Goal: Task Accomplishment & Management: Manage account settings

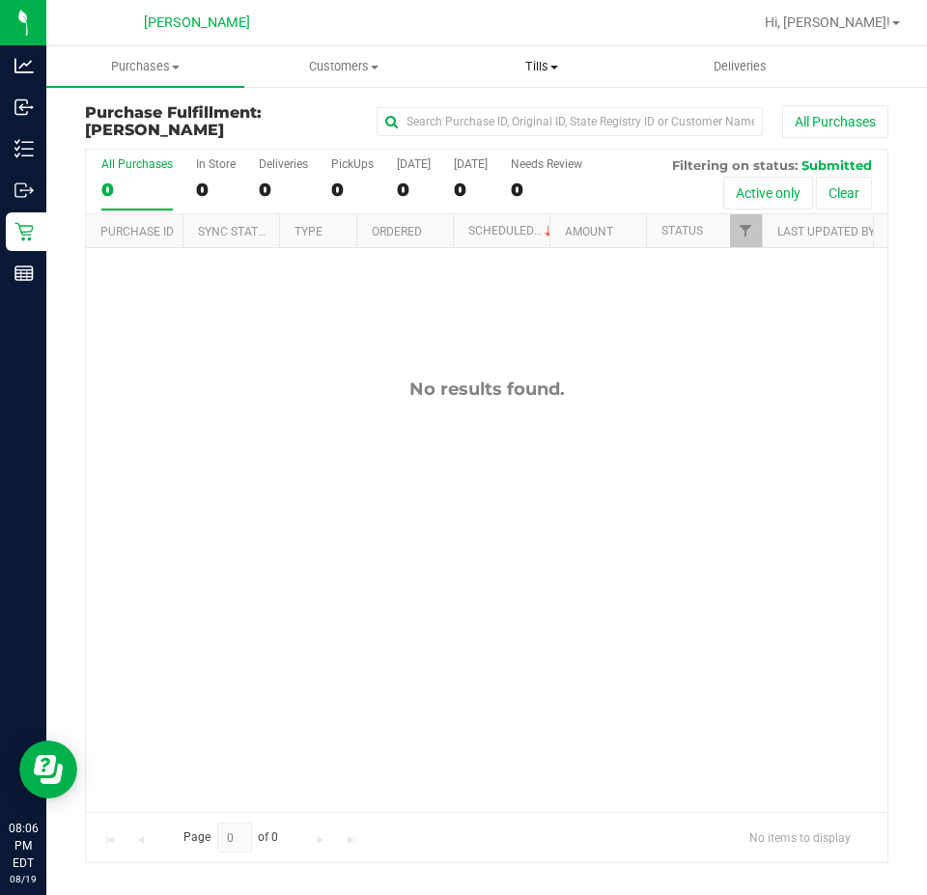
click at [551, 68] on span at bounding box center [554, 68] width 8 height 4
click at [486, 117] on span "Manage tills" at bounding box center [507, 116] width 130 height 16
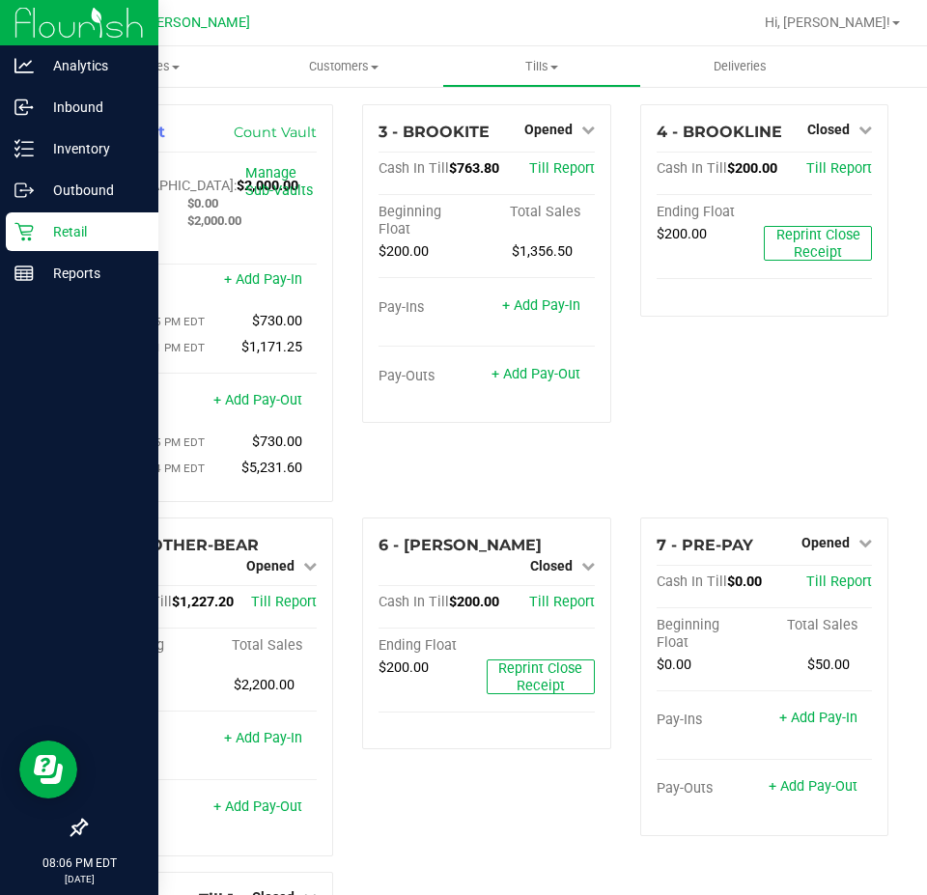
click at [45, 226] on p "Retail" at bounding box center [92, 231] width 116 height 23
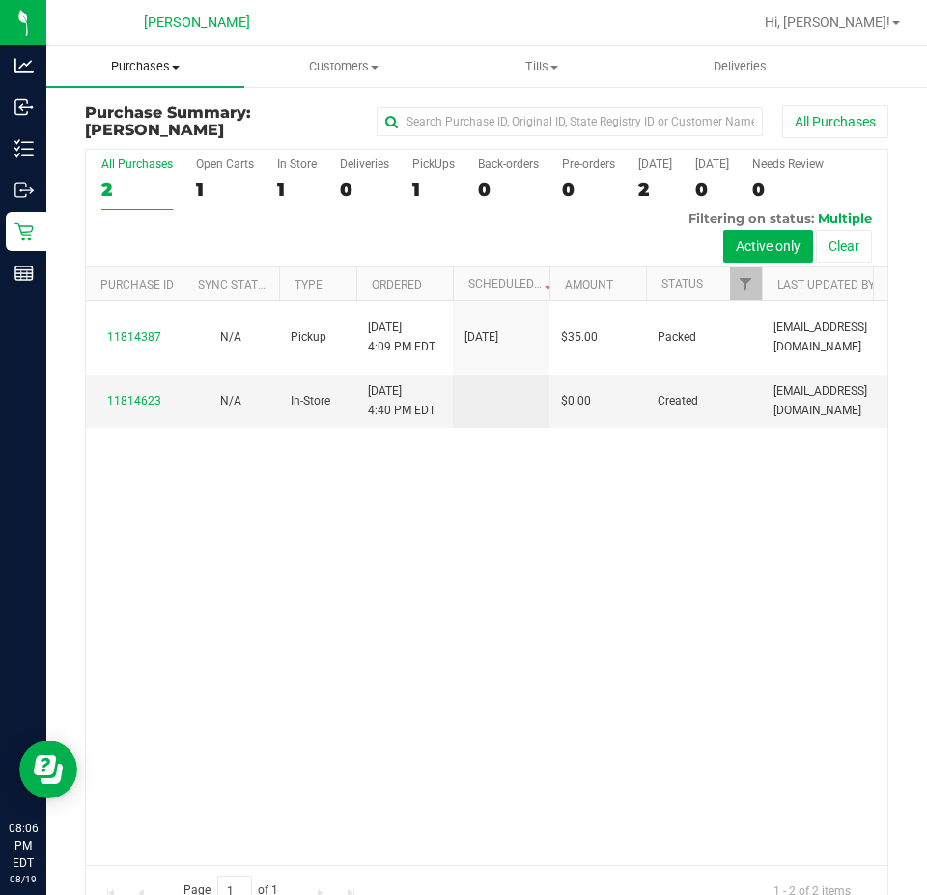
click at [149, 72] on span "Purchases" at bounding box center [145, 66] width 198 height 17
click at [155, 136] on span "Fulfillment" at bounding box center [106, 139] width 120 height 16
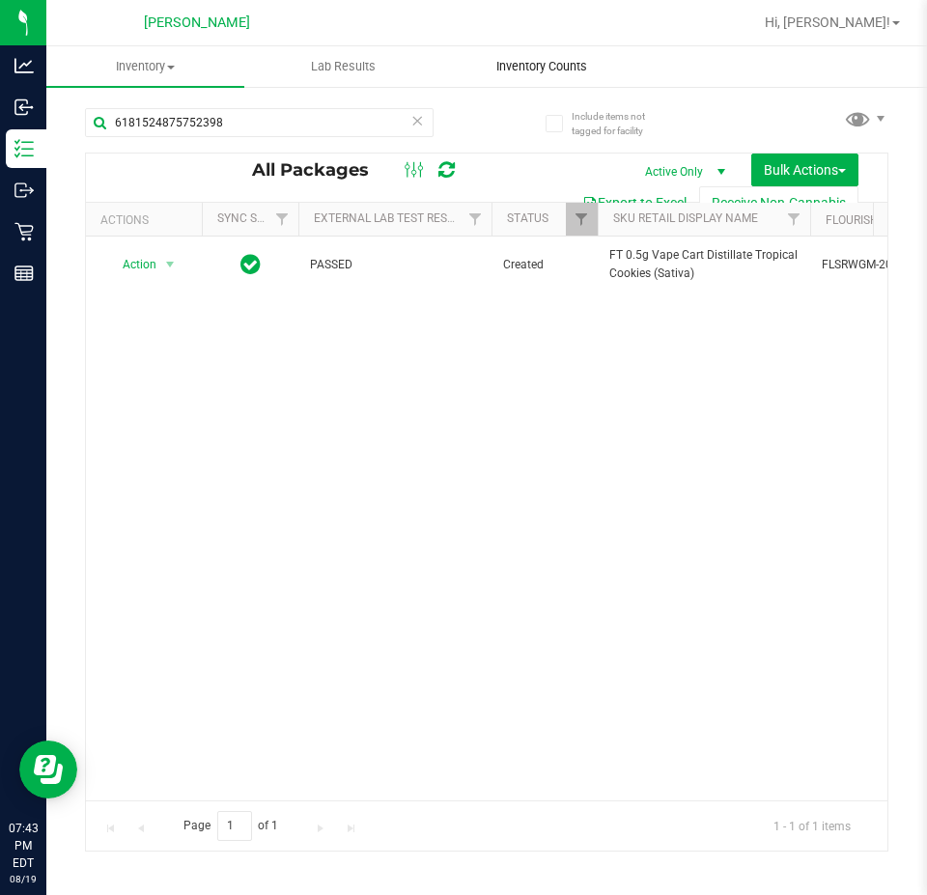
click at [525, 56] on uib-tab-heading "Inventory Counts" at bounding box center [541, 66] width 196 height 39
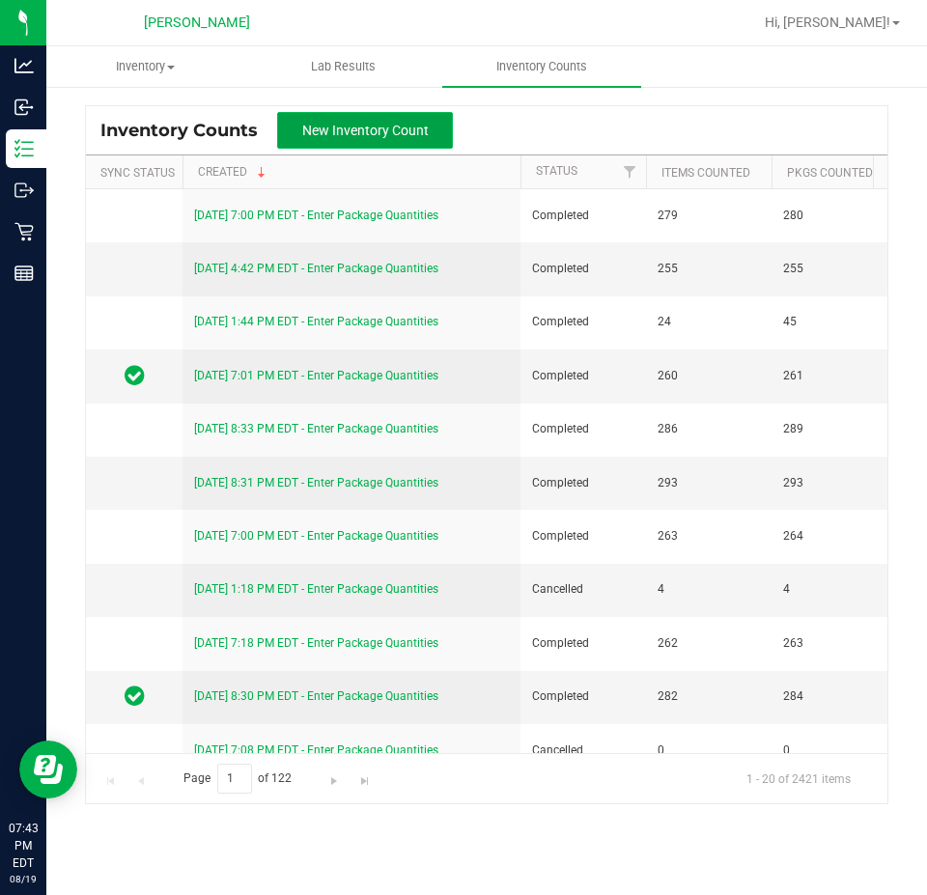
click at [377, 130] on span "New Inventory Count" at bounding box center [365, 130] width 126 height 15
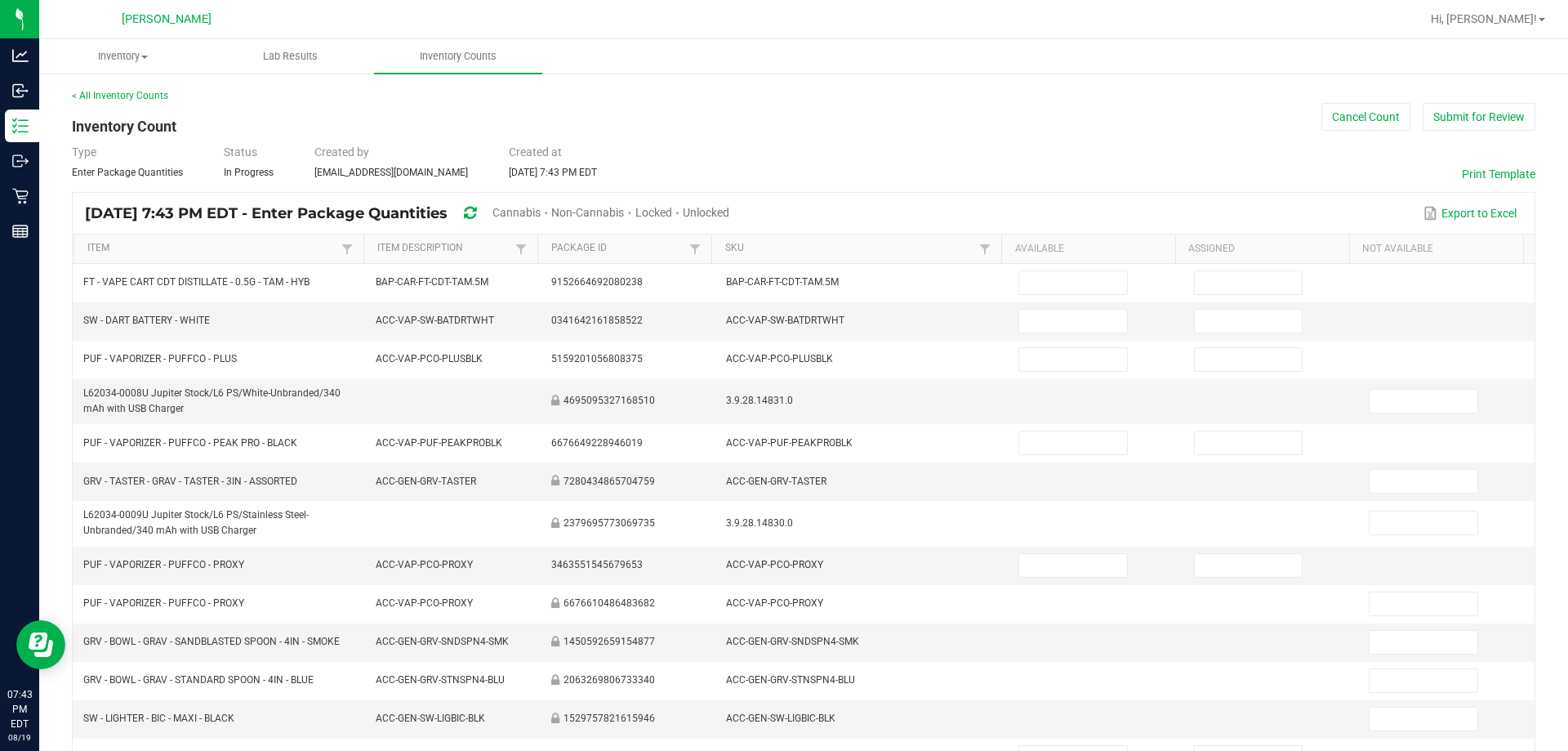
click at [729, 212] on span "Unlocked" at bounding box center [706, 212] width 47 height 13
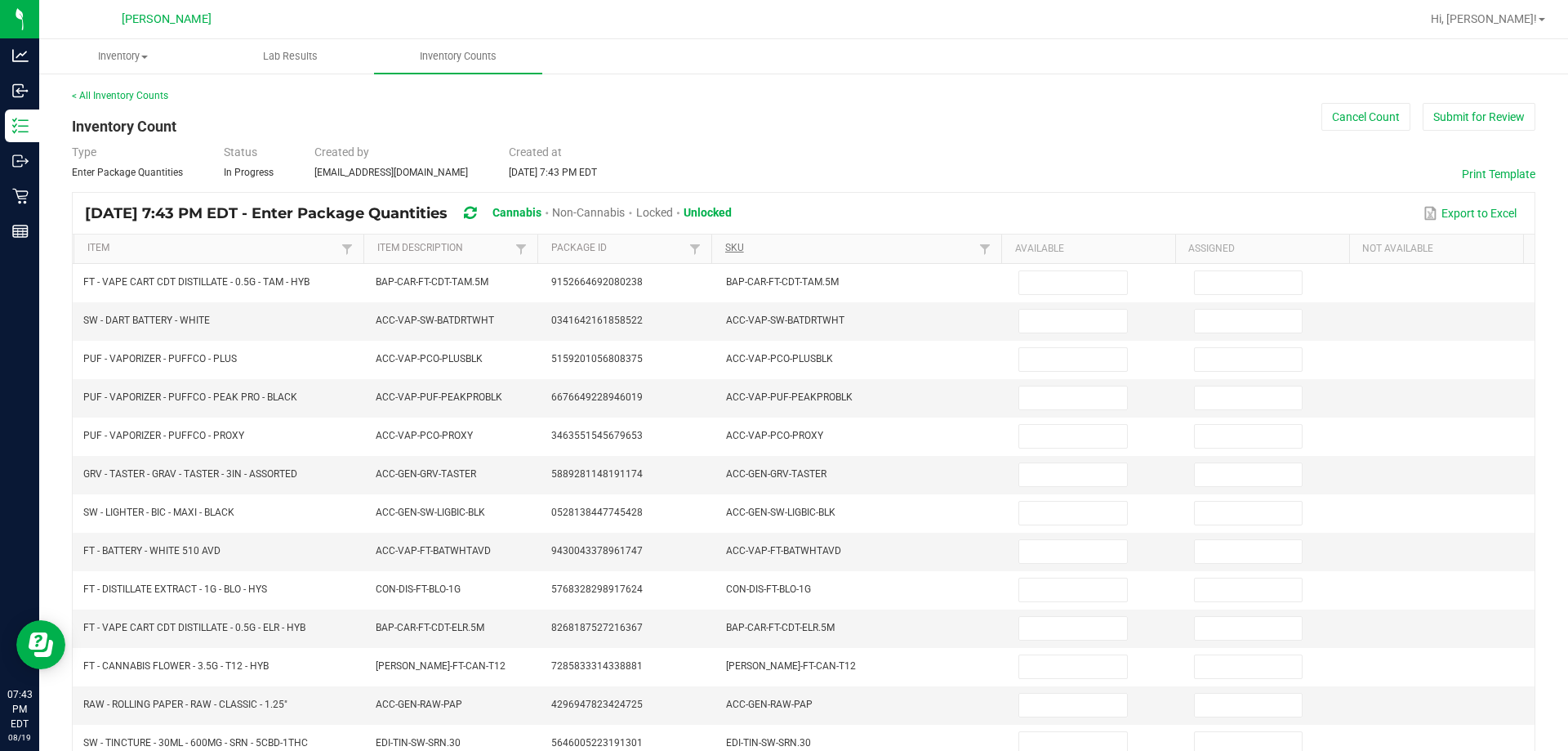
click at [719, 255] on th "SKU" at bounding box center [856, 249] width 290 height 30
click at [725, 251] on link "SKU" at bounding box center [850, 248] width 250 height 13
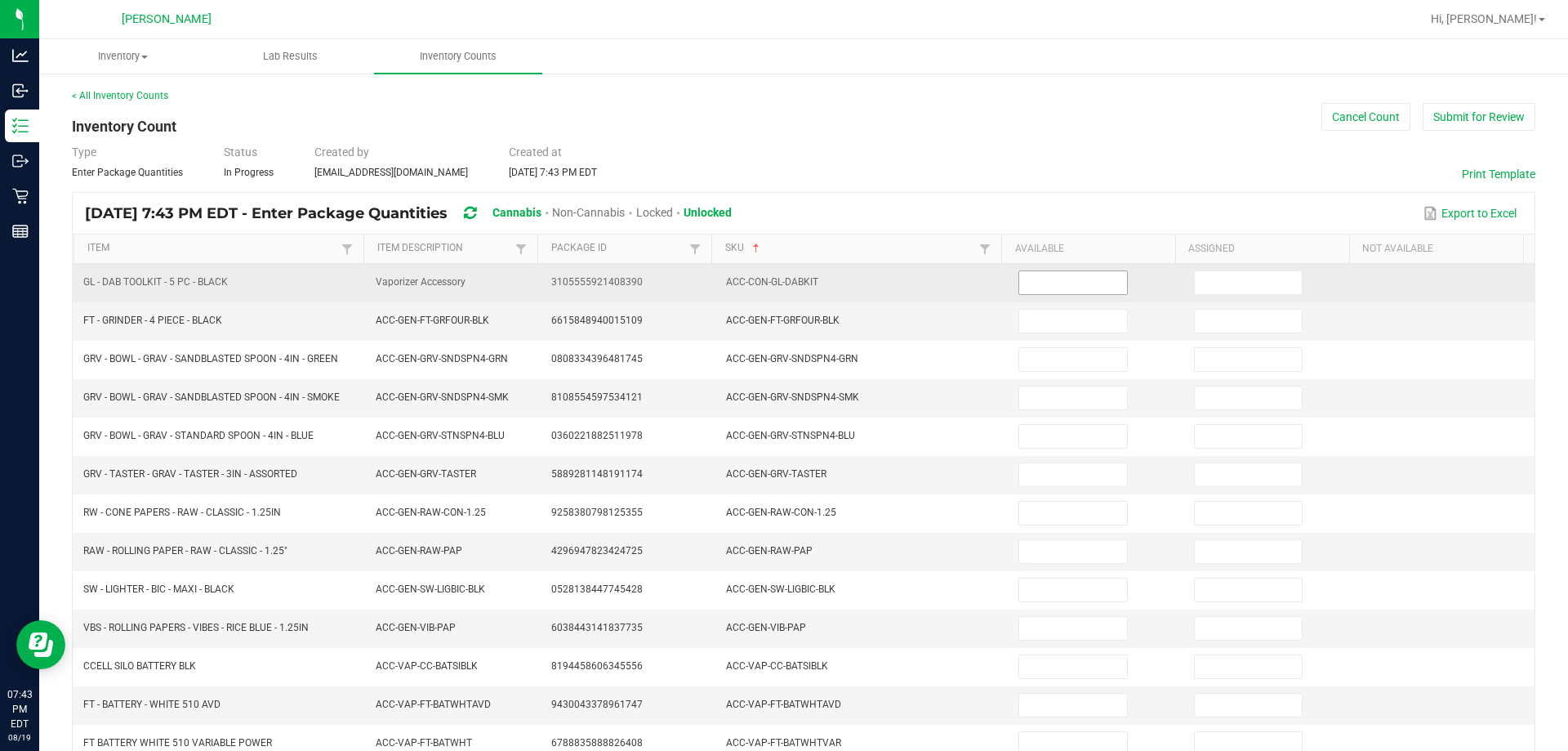
click at [784, 286] on input at bounding box center [1073, 282] width 107 height 23
type input "5"
type input "1"
type input "14"
type input "13"
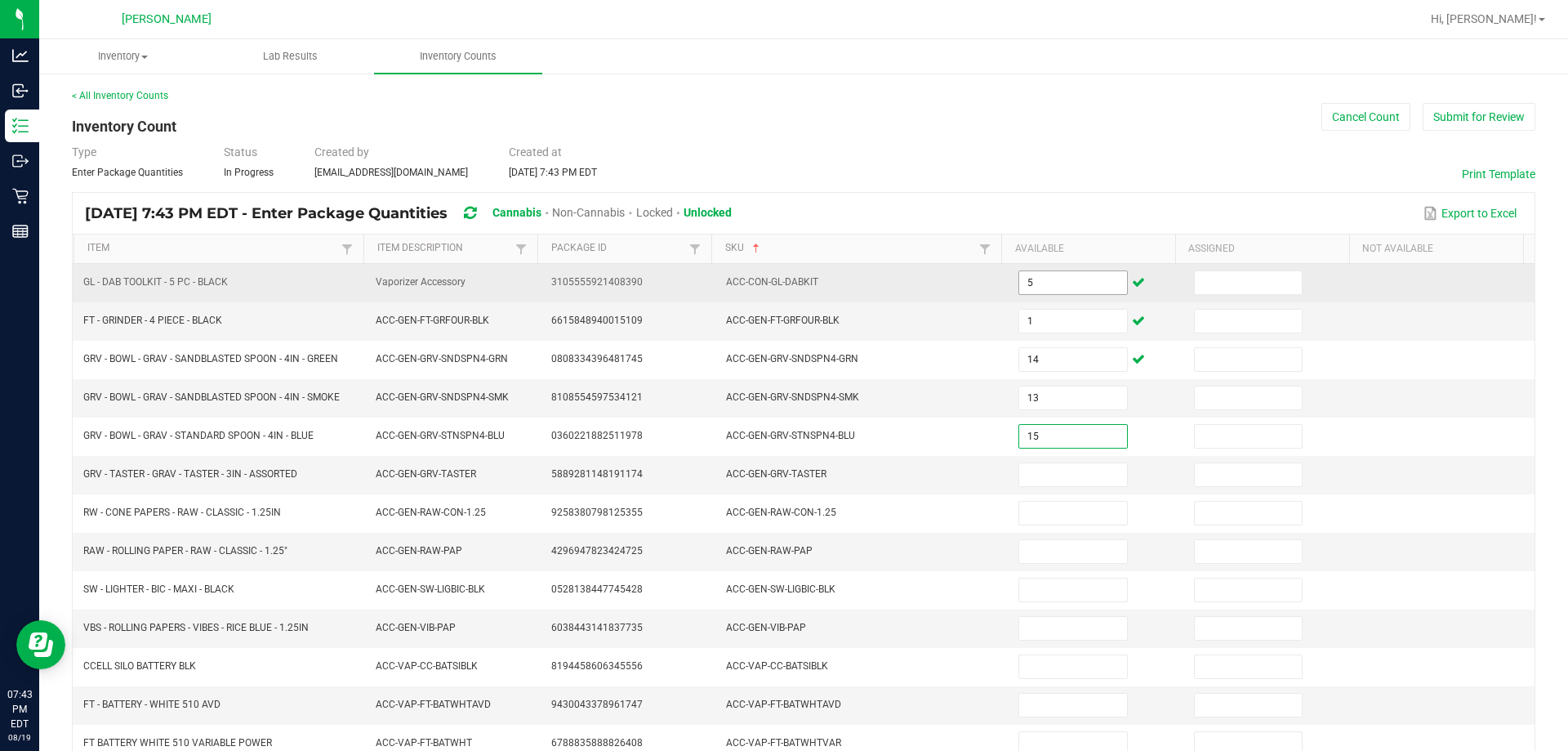
type input "15"
type input "1"
type input "10"
type input "2"
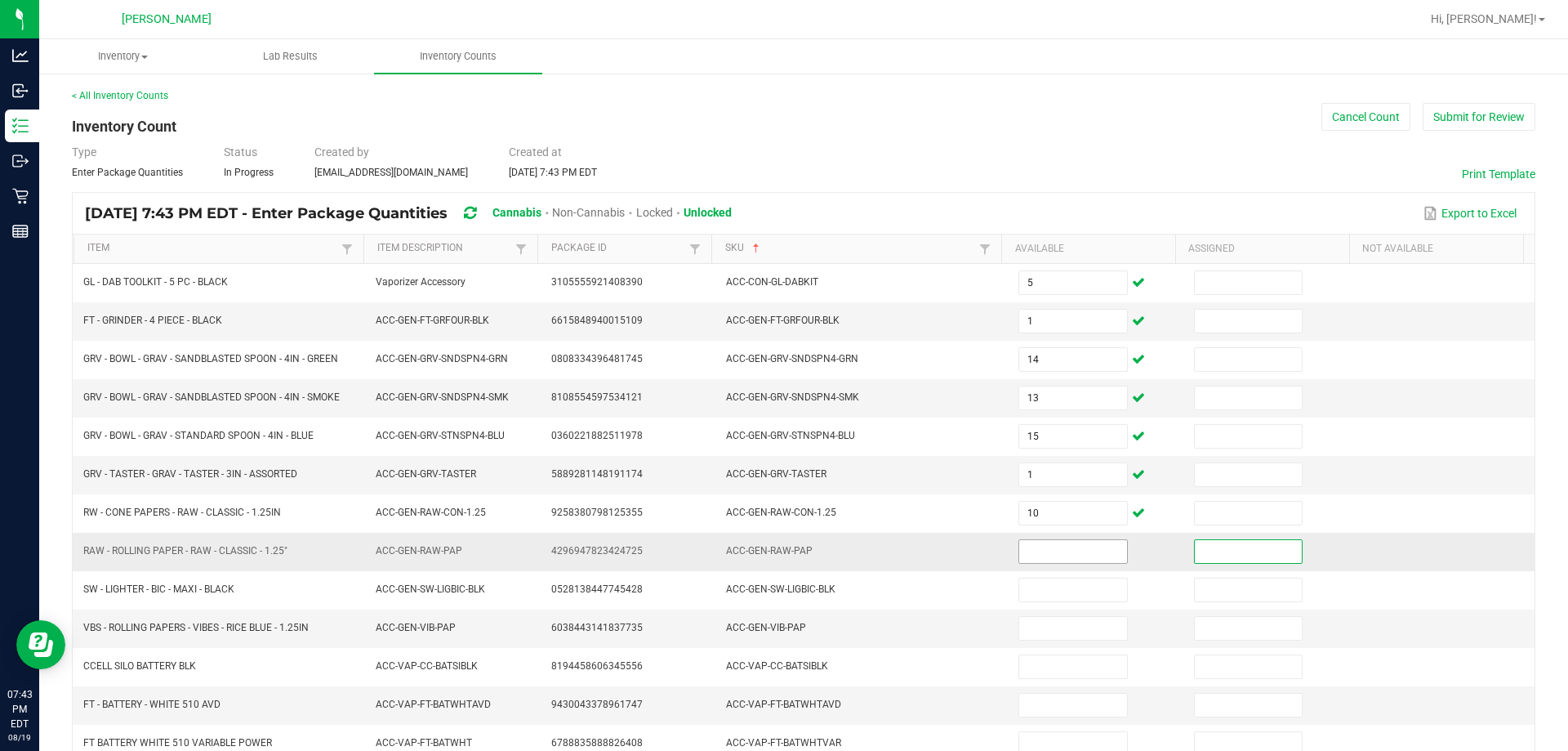
click at [784, 548] on input at bounding box center [1073, 551] width 107 height 23
type input "27"
type input "29"
type input "22"
type input "9"
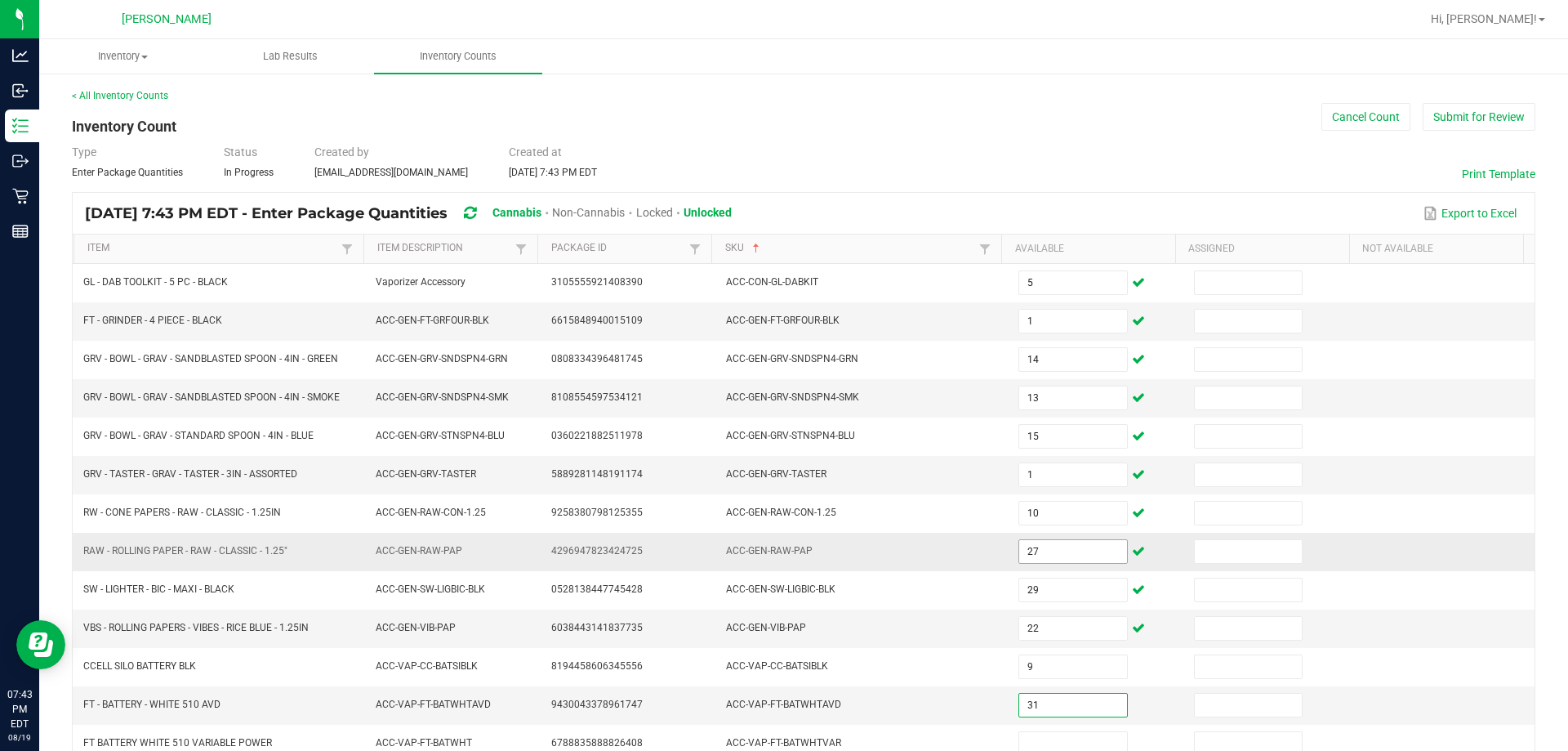
type input "31"
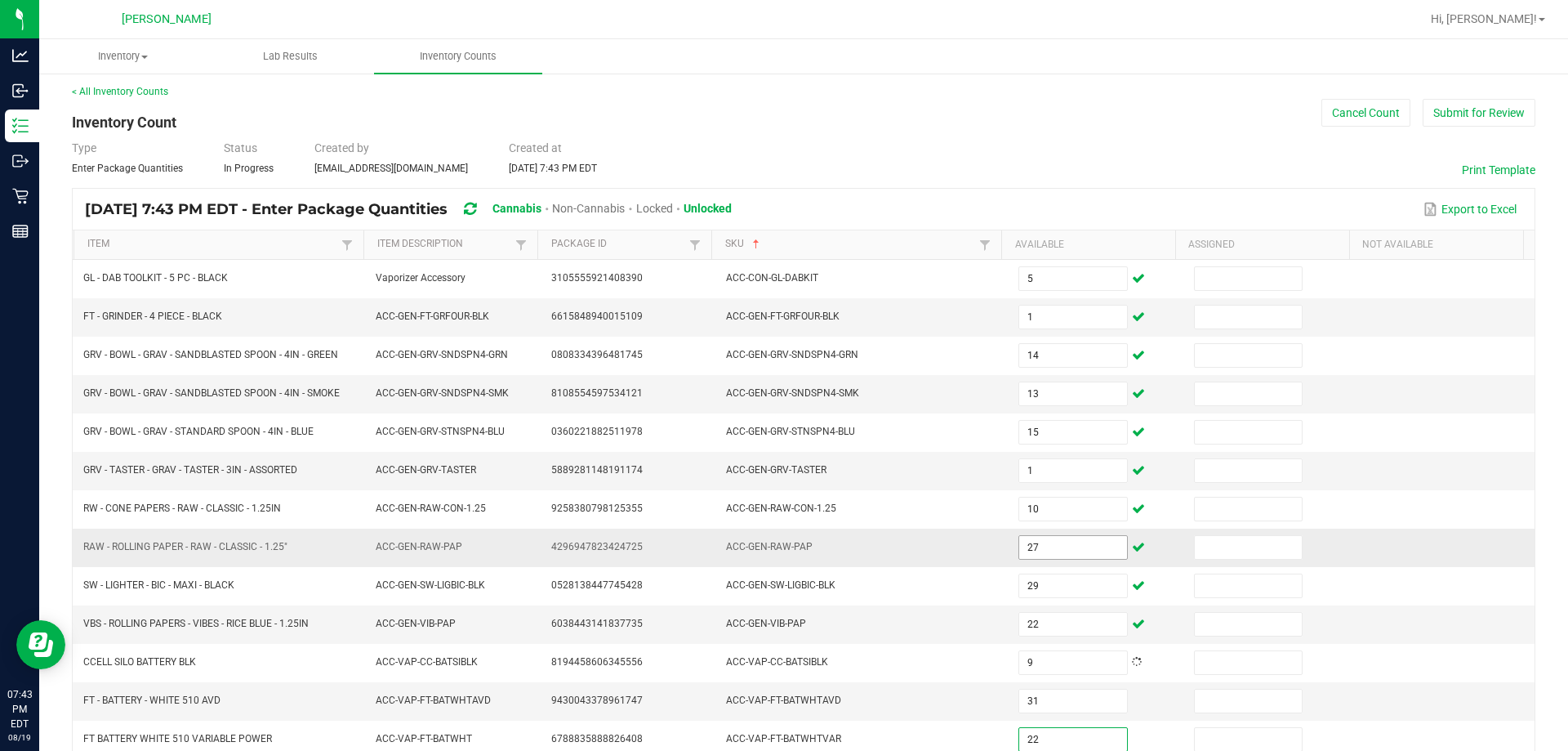
type input "22"
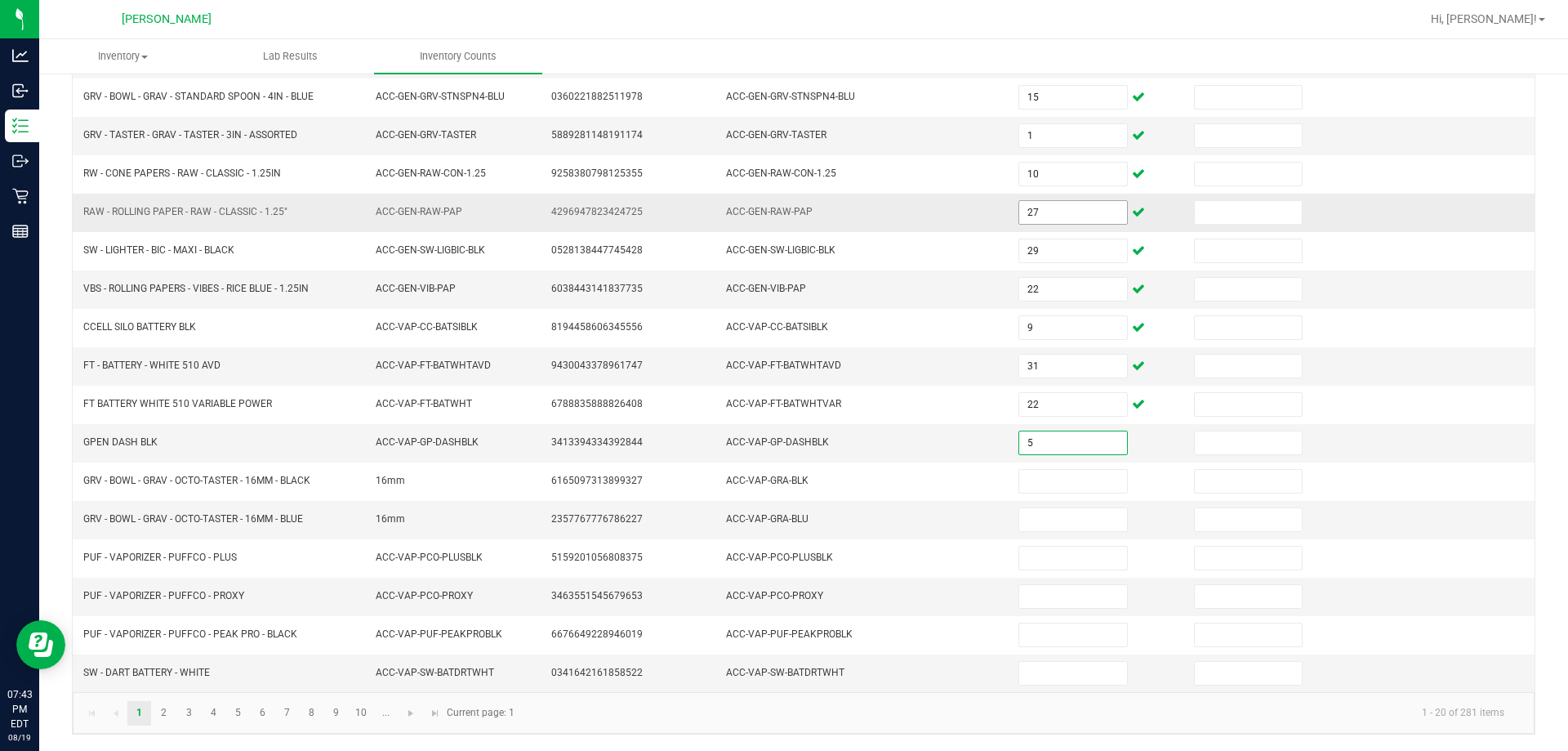
type input "5"
type input "1"
type input "4"
type input "9"
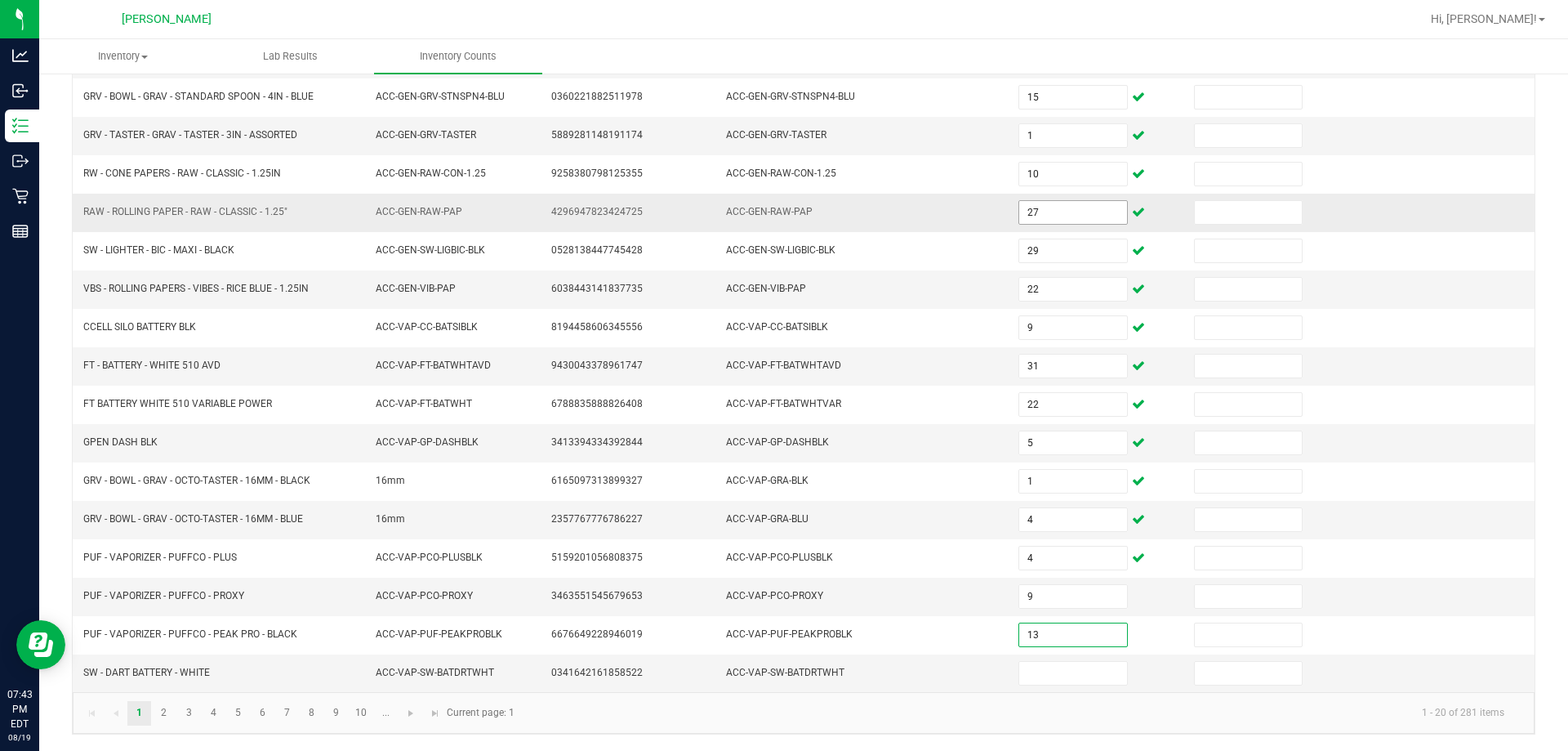
type input "13"
type input "2"
click at [175, 713] on link "2" at bounding box center [164, 713] width 24 height 25
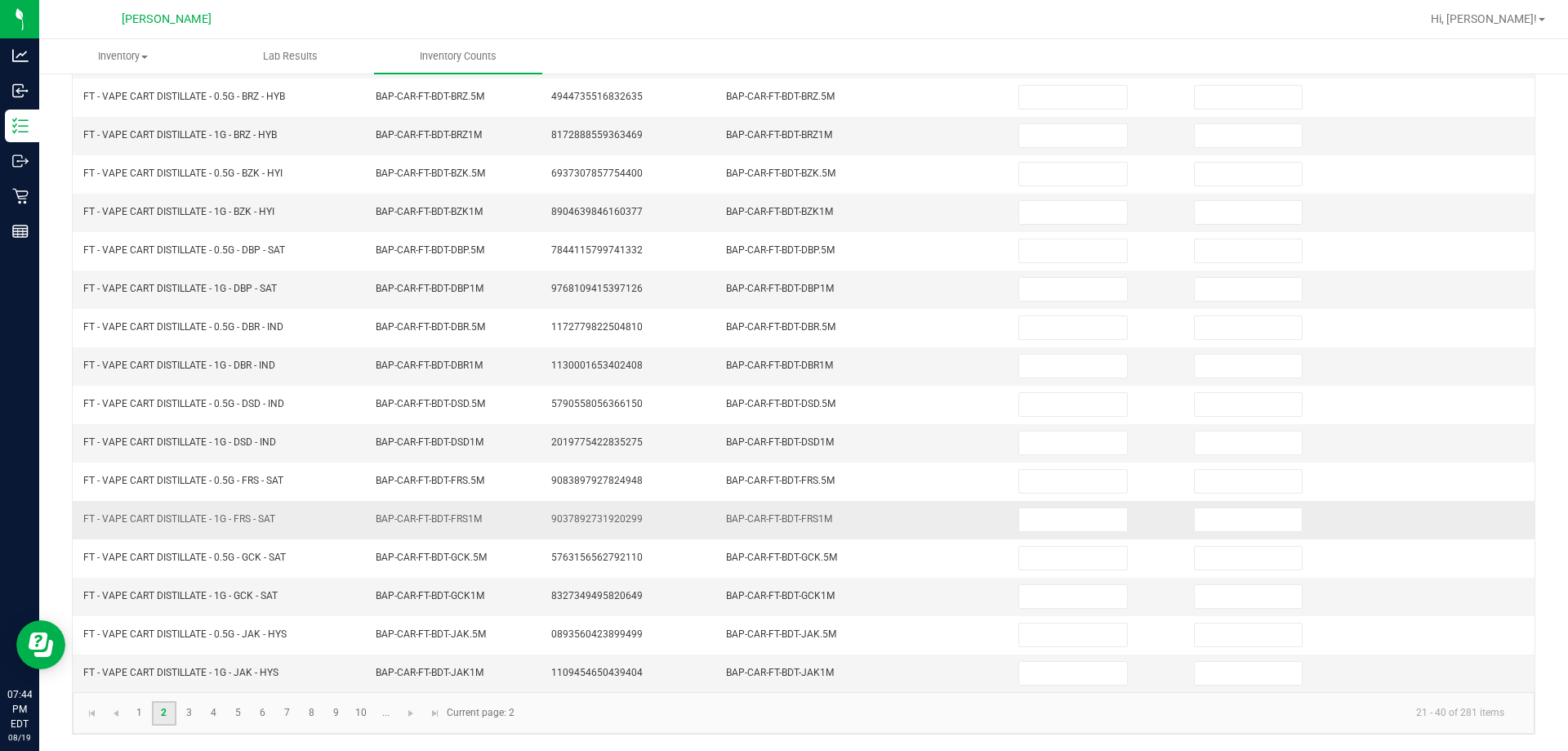
scroll to position [0, 0]
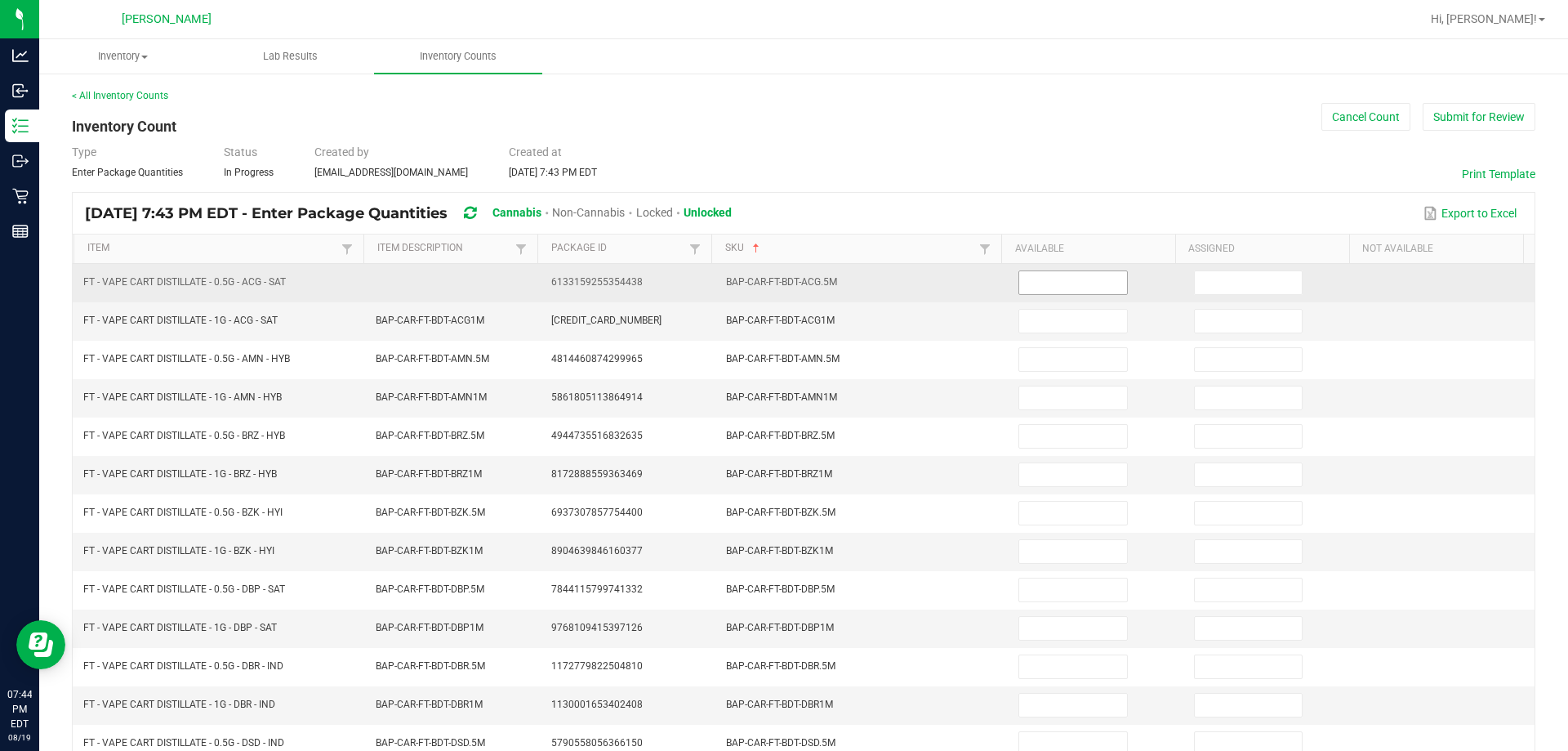
click at [784, 278] on input at bounding box center [1073, 282] width 107 height 23
type input "10"
type input "8"
type input "11"
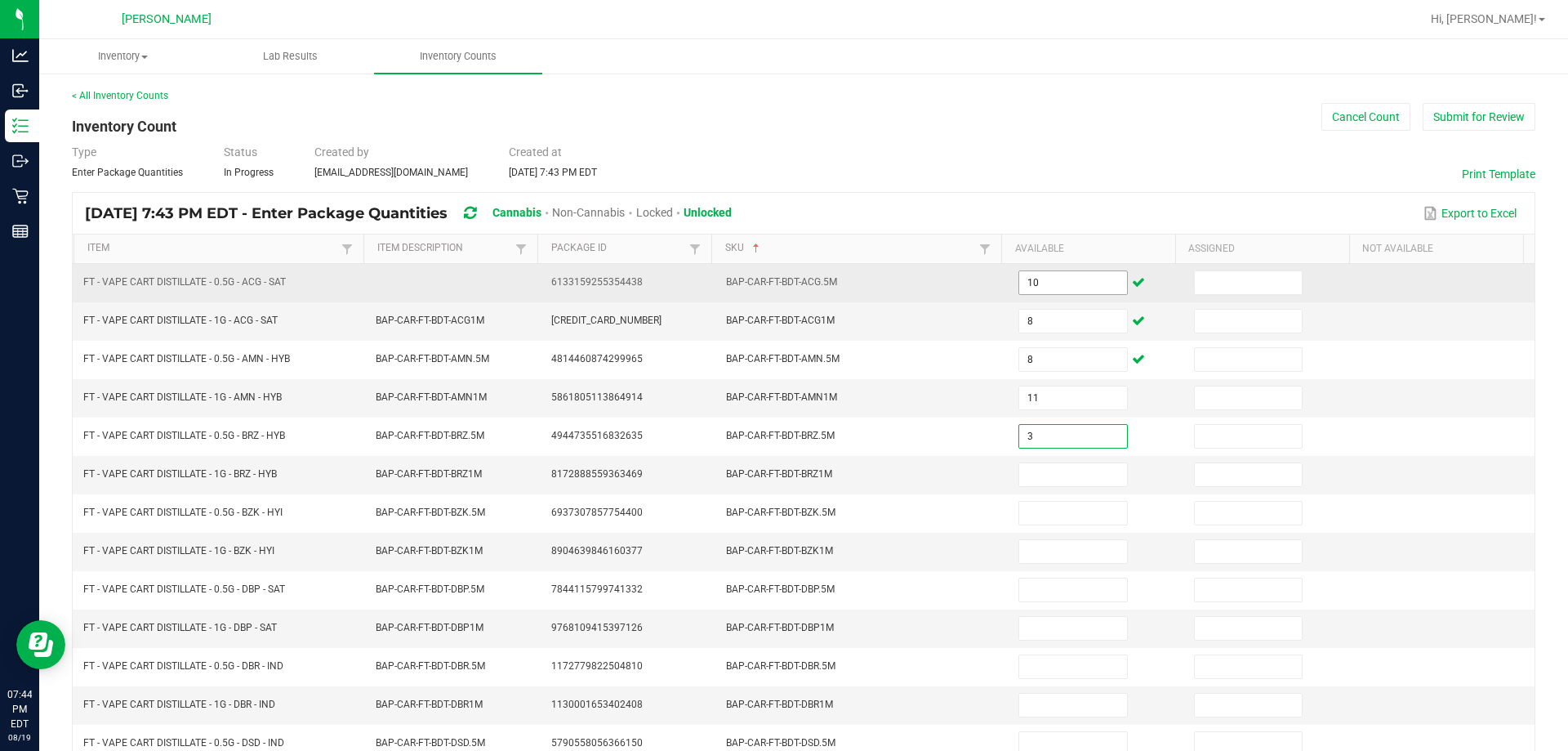
type input "3"
type input "4"
type input "8"
type input "2"
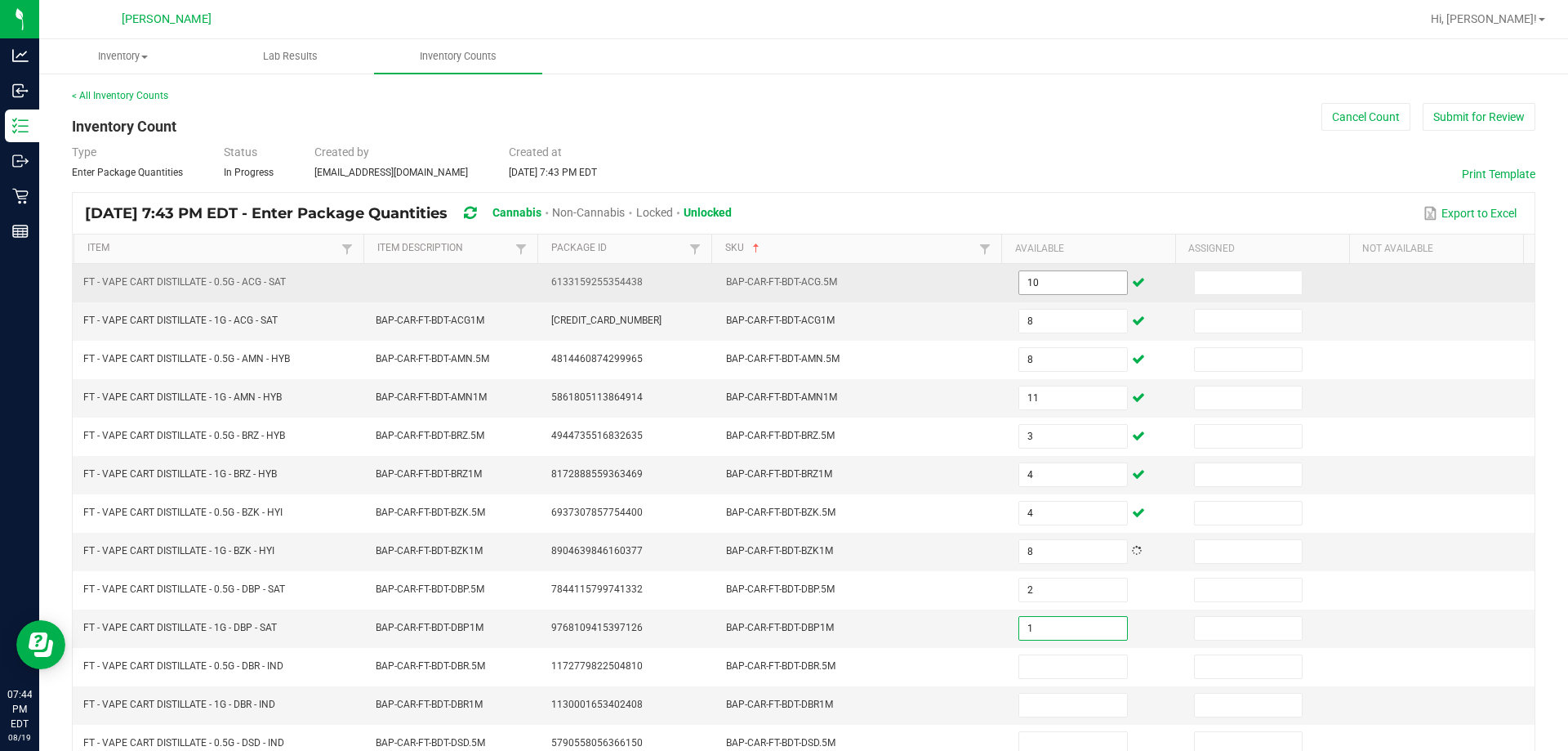
type input "1"
type input "3"
type input "8"
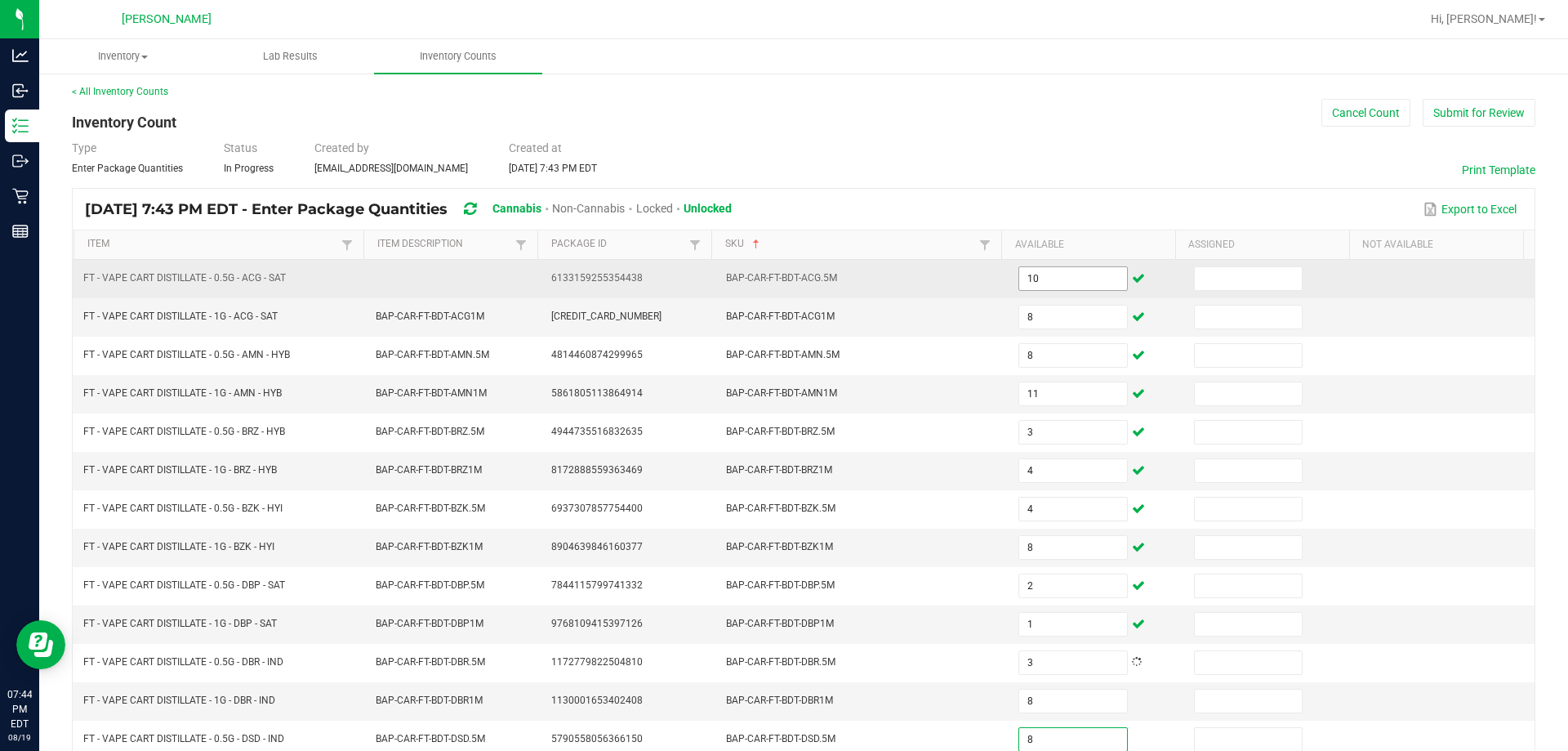
type input "8"
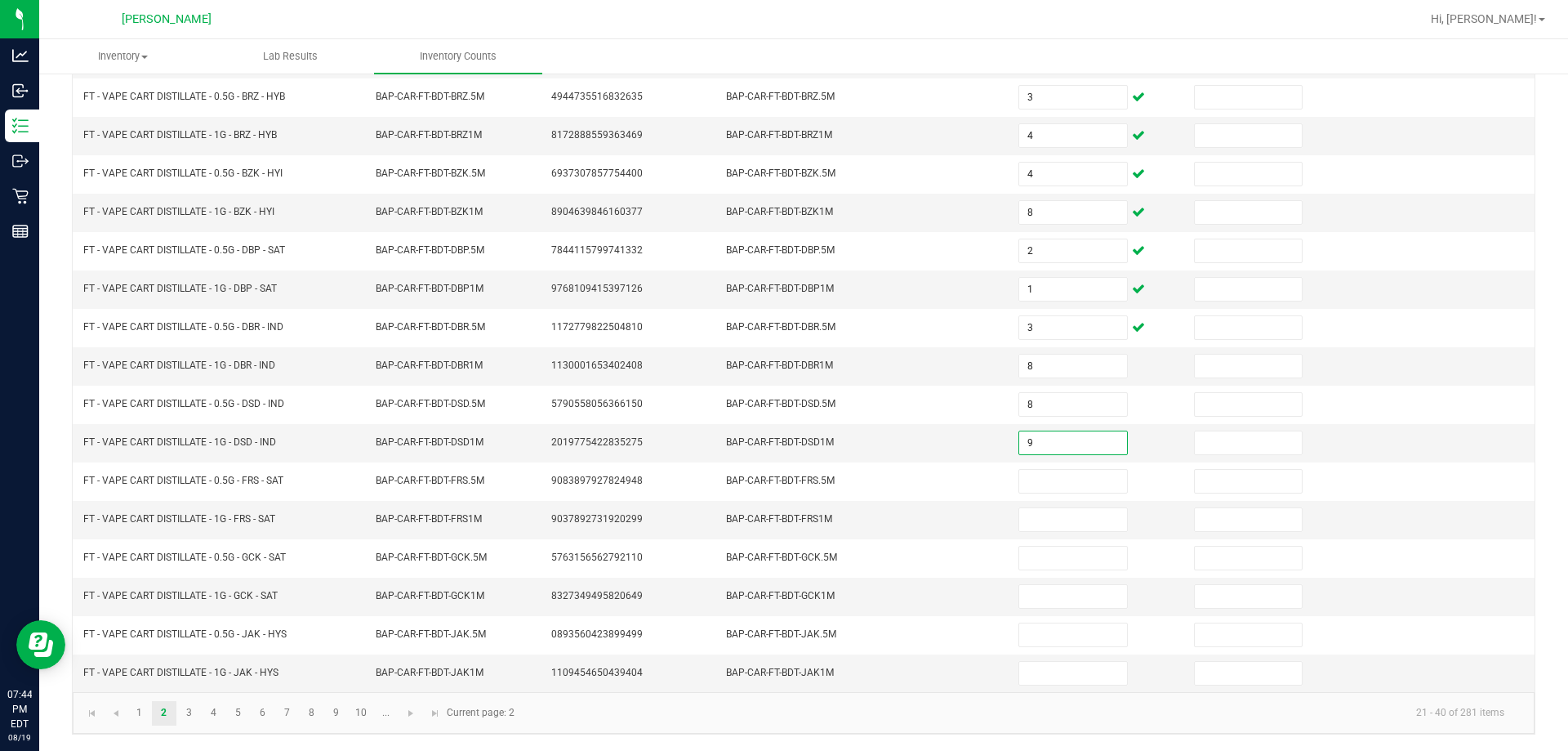
type input "9"
type input "2"
type input "7"
type input "8"
type input "12"
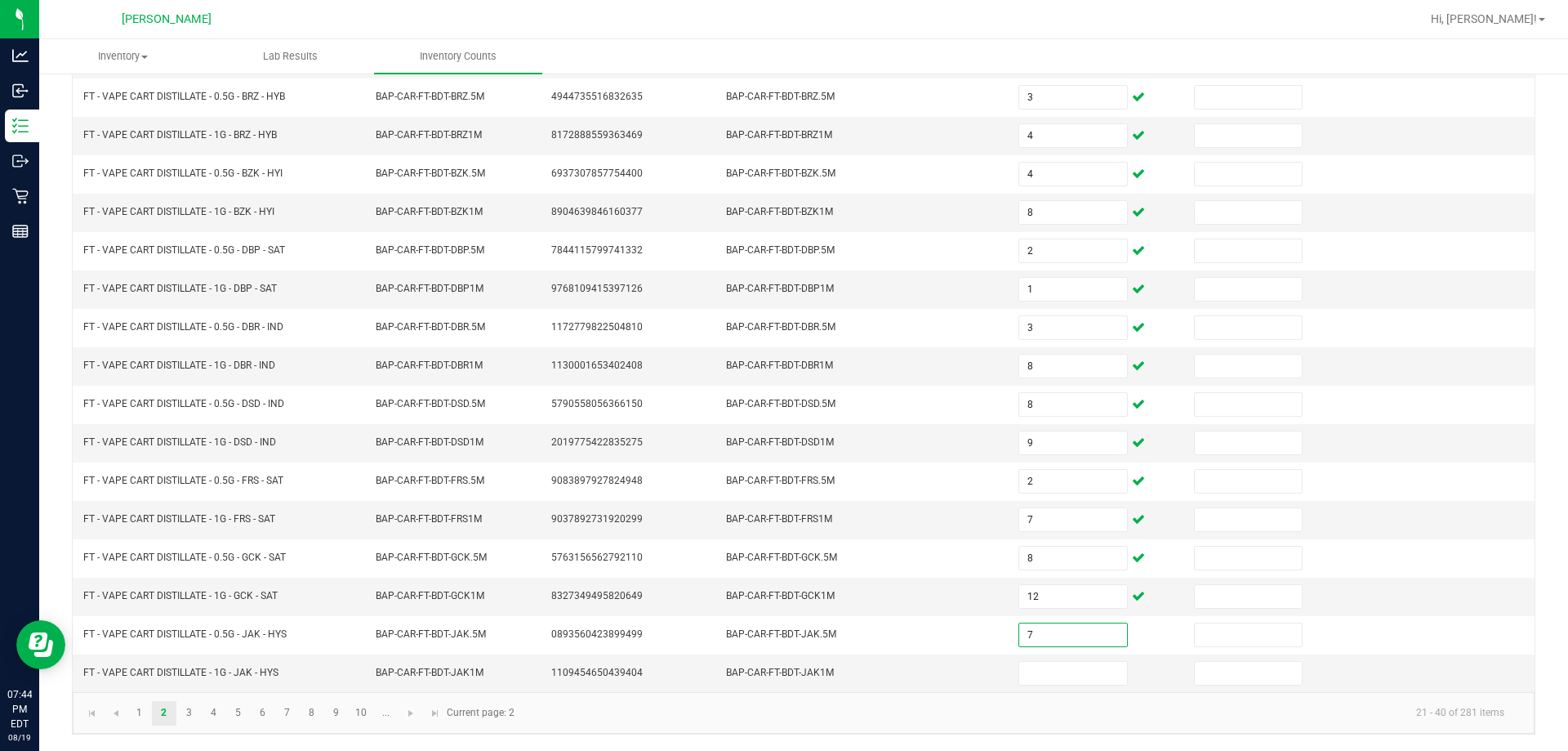
type input "7"
type input "11"
click at [784, 605] on td "BAP-CAR-FT-BDT-GCK1M" at bounding box center [862, 596] width 293 height 38
click at [194, 719] on link "3" at bounding box center [189, 713] width 24 height 25
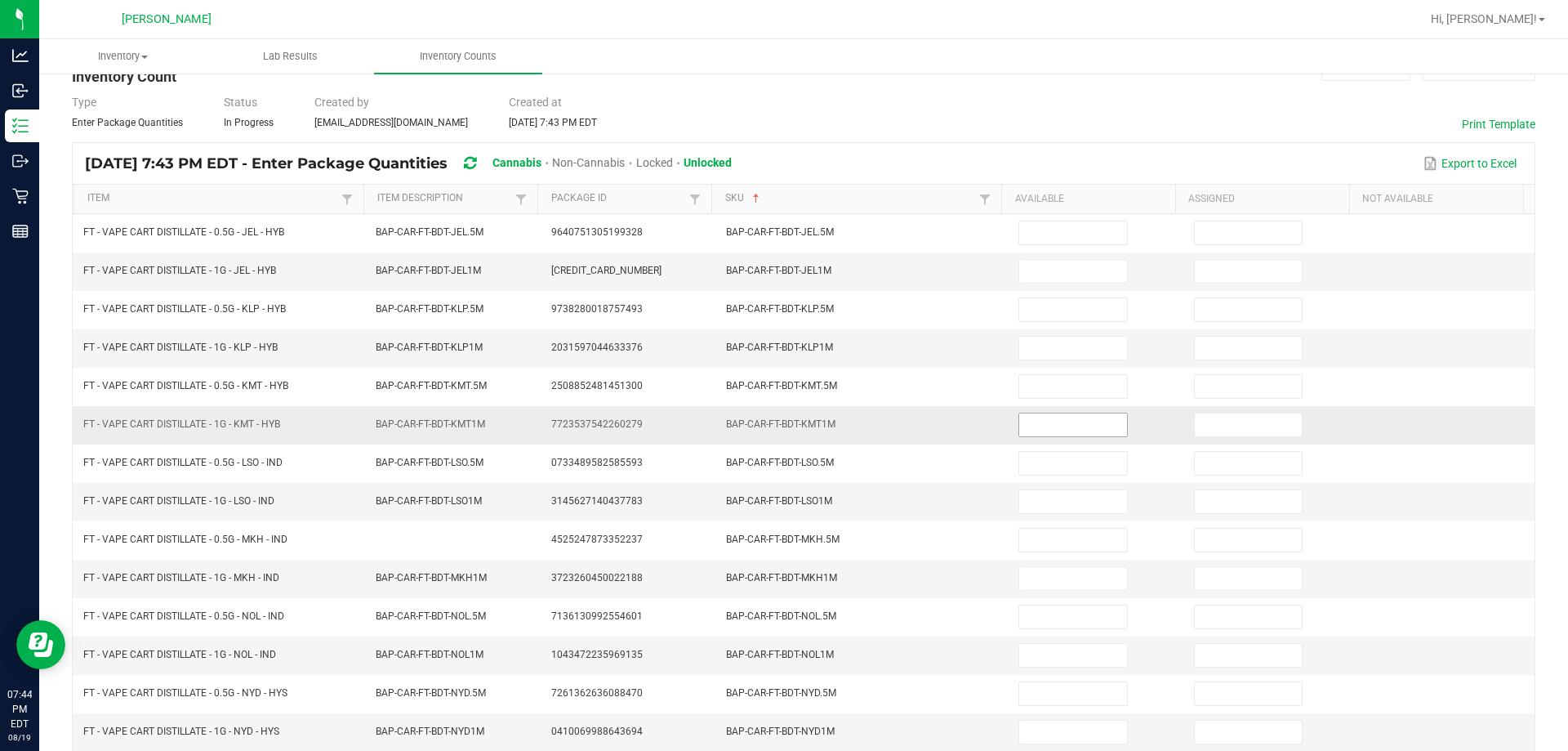
scroll to position [0, 0]
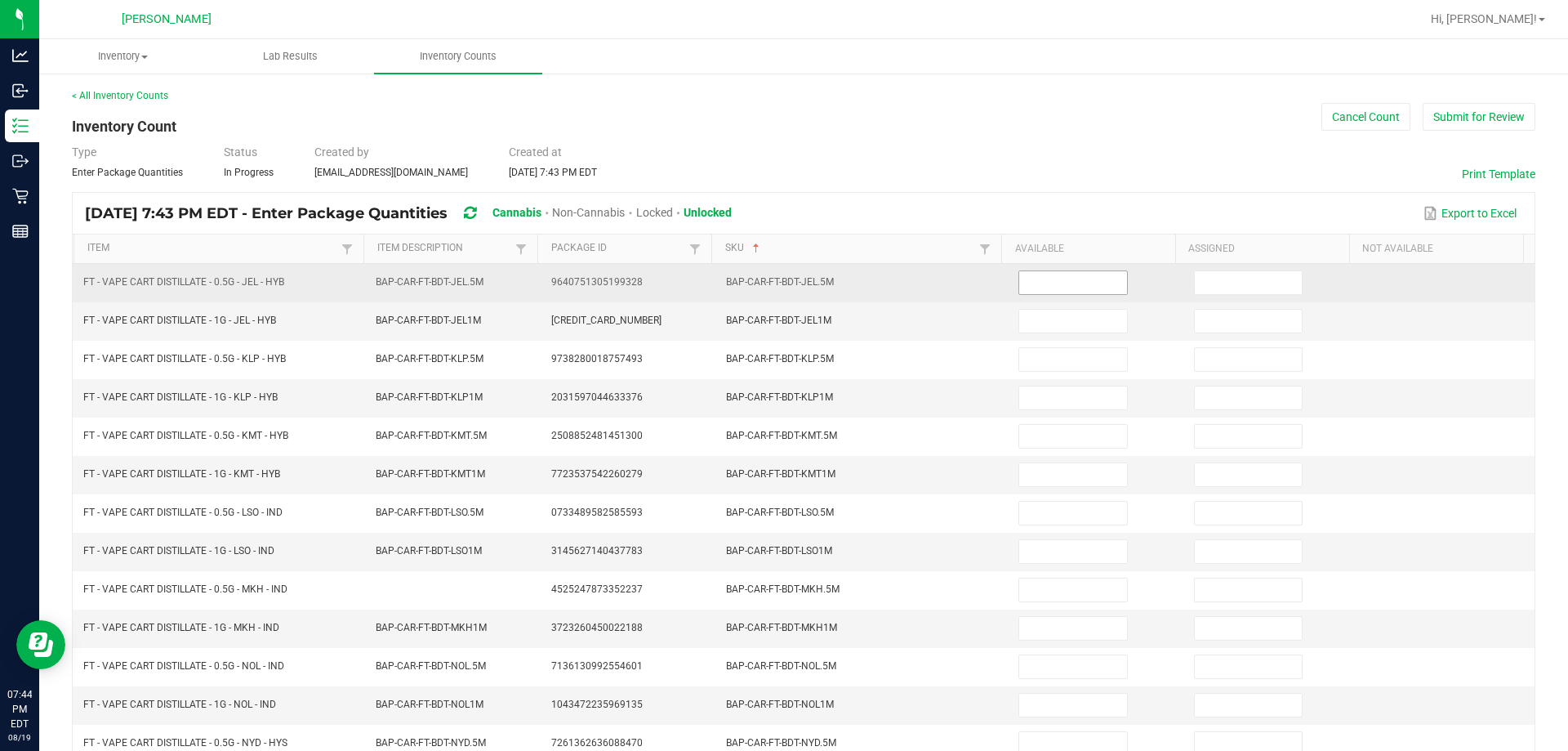
click at [784, 285] on input at bounding box center [1073, 282] width 107 height 23
type input "7"
type input "9"
type input "12"
type input "3"
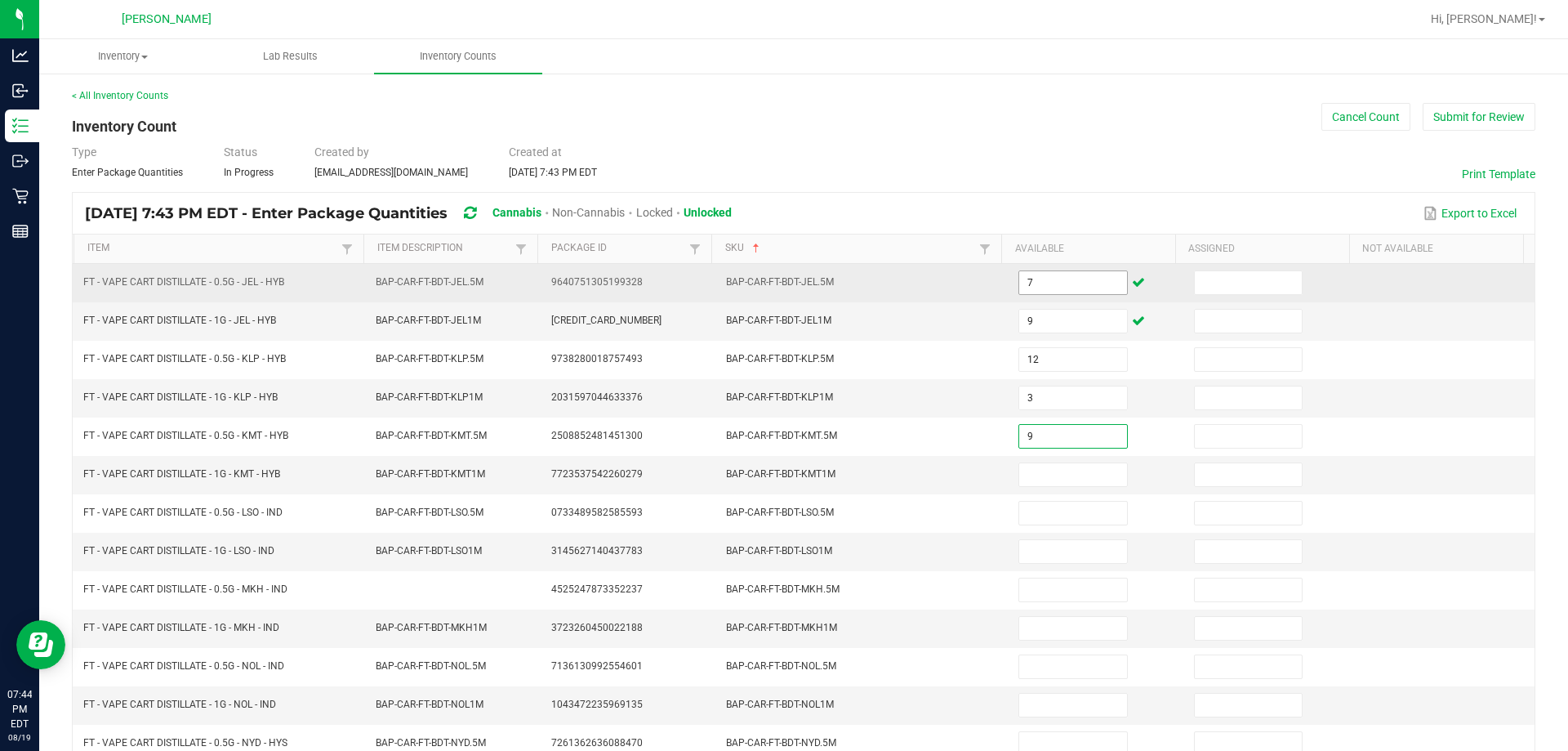
type input "9"
type input "4"
type input "2"
type input "3"
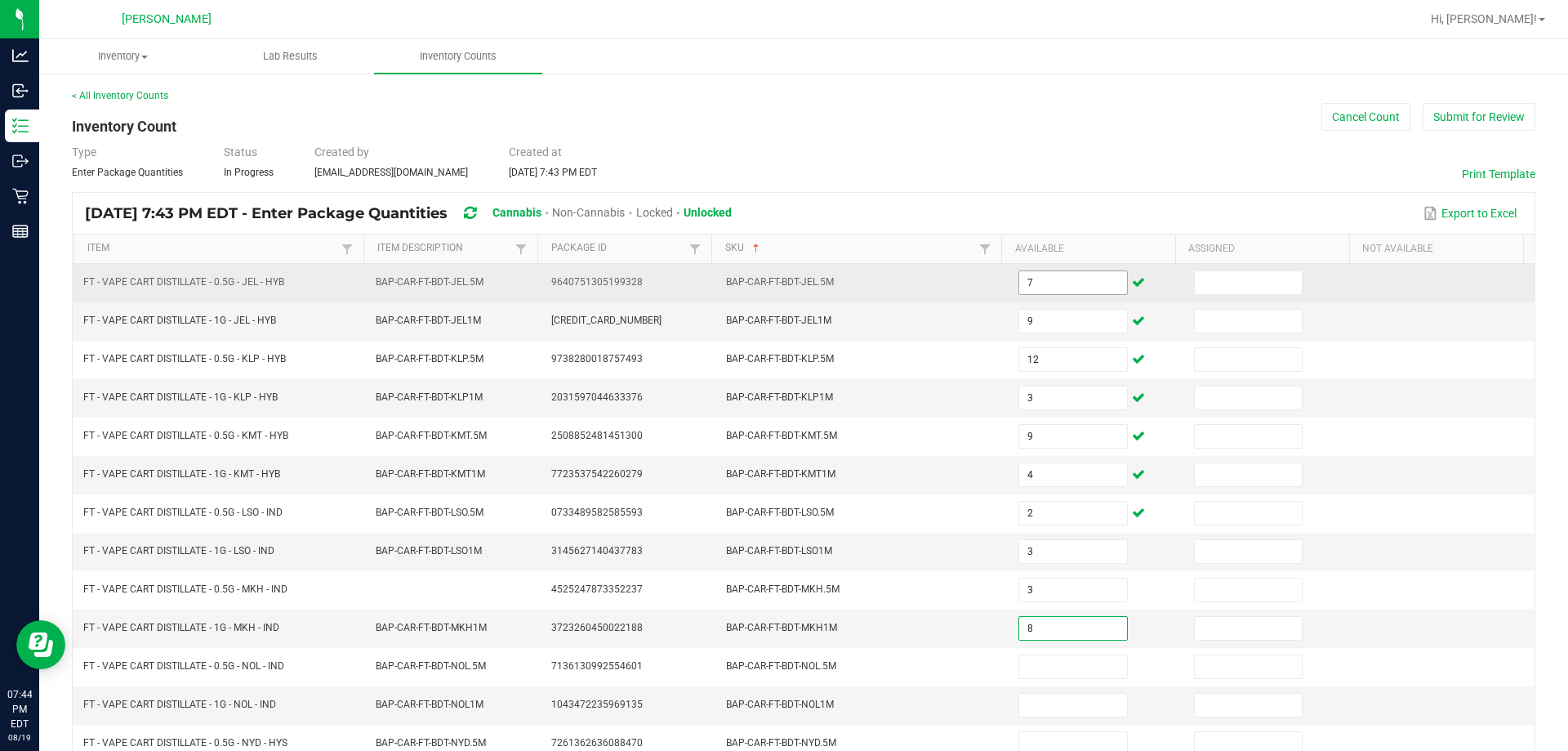
type input "8"
type input "5"
type input "2"
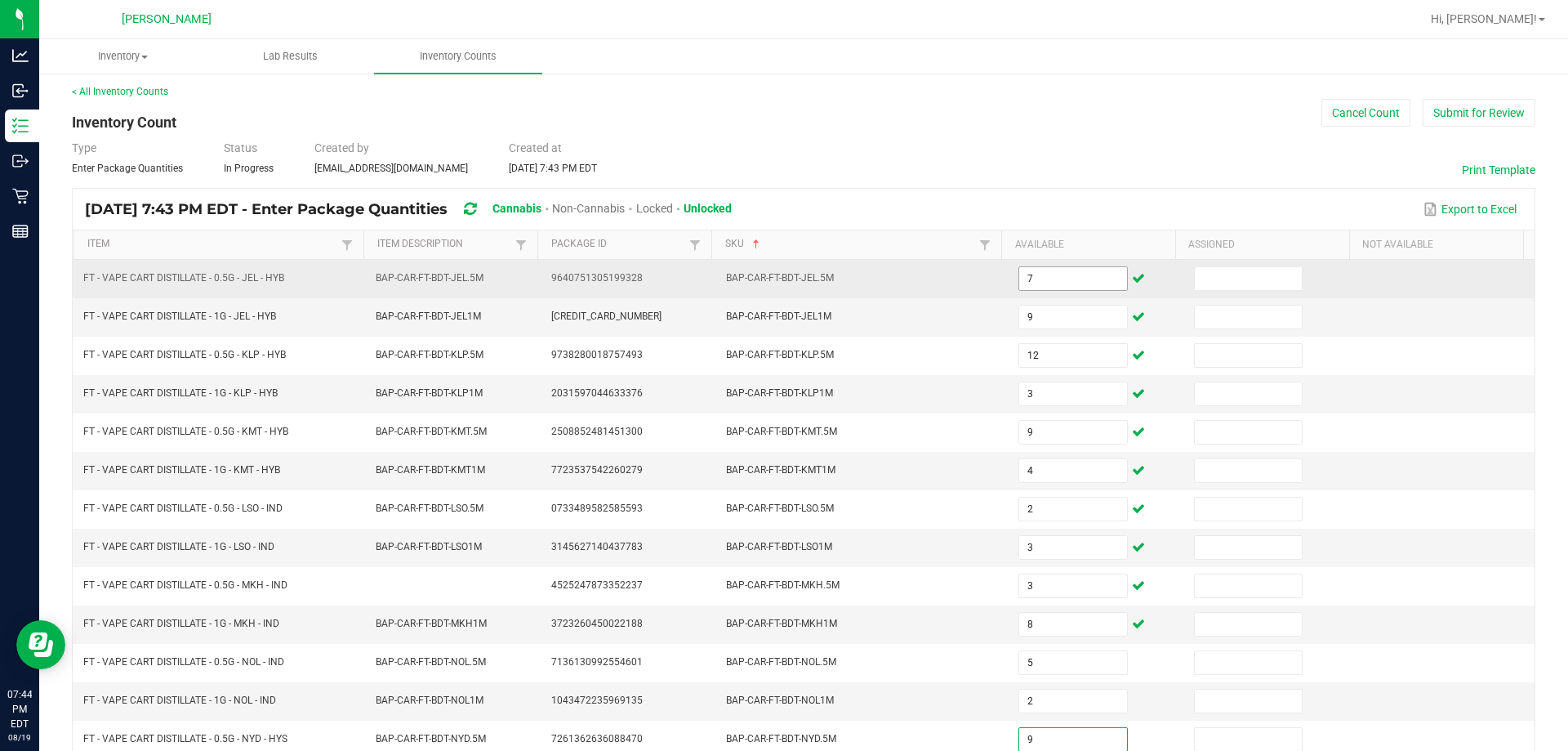
type input "9"
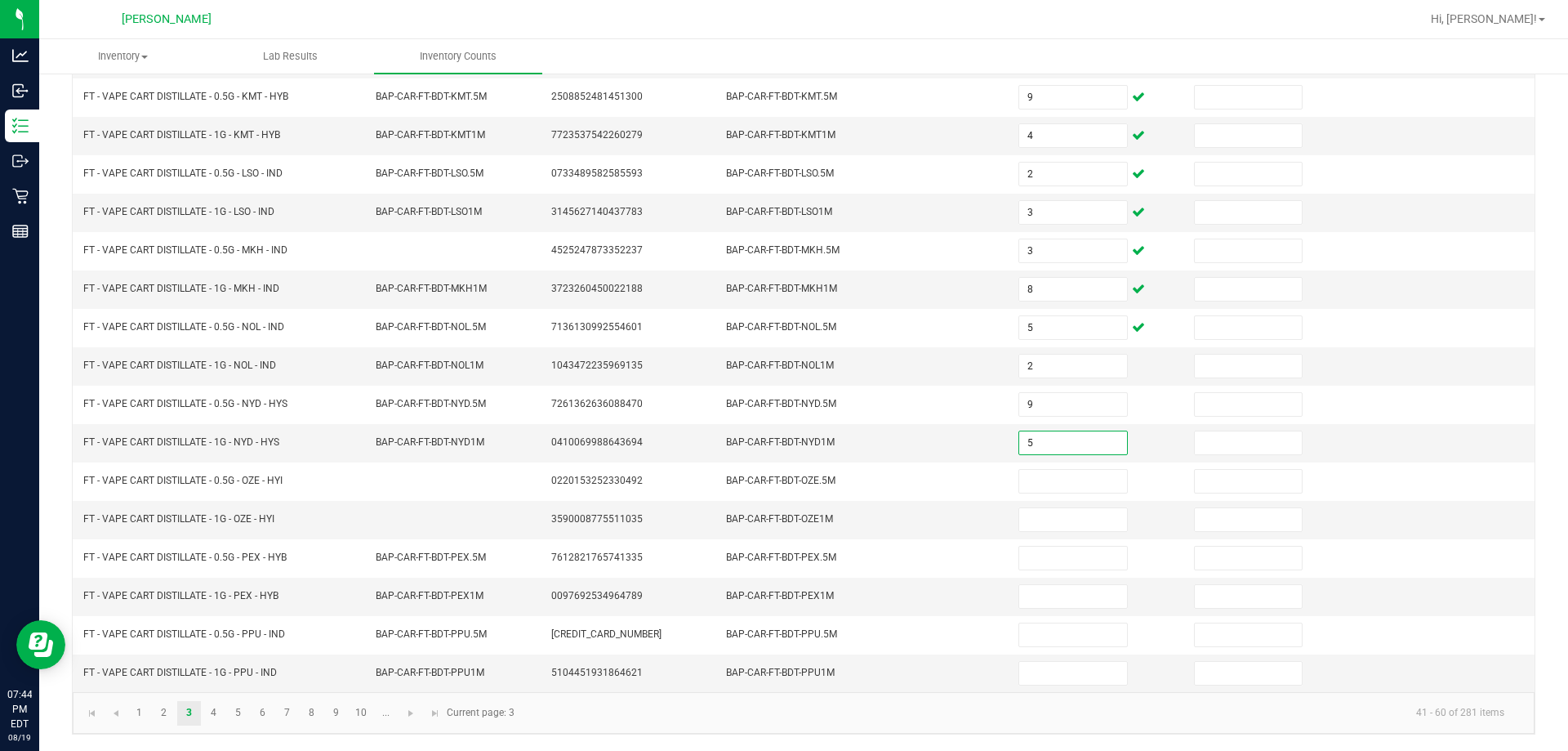
type input "5"
type input "4"
type input "8"
type input "3"
type input "9"
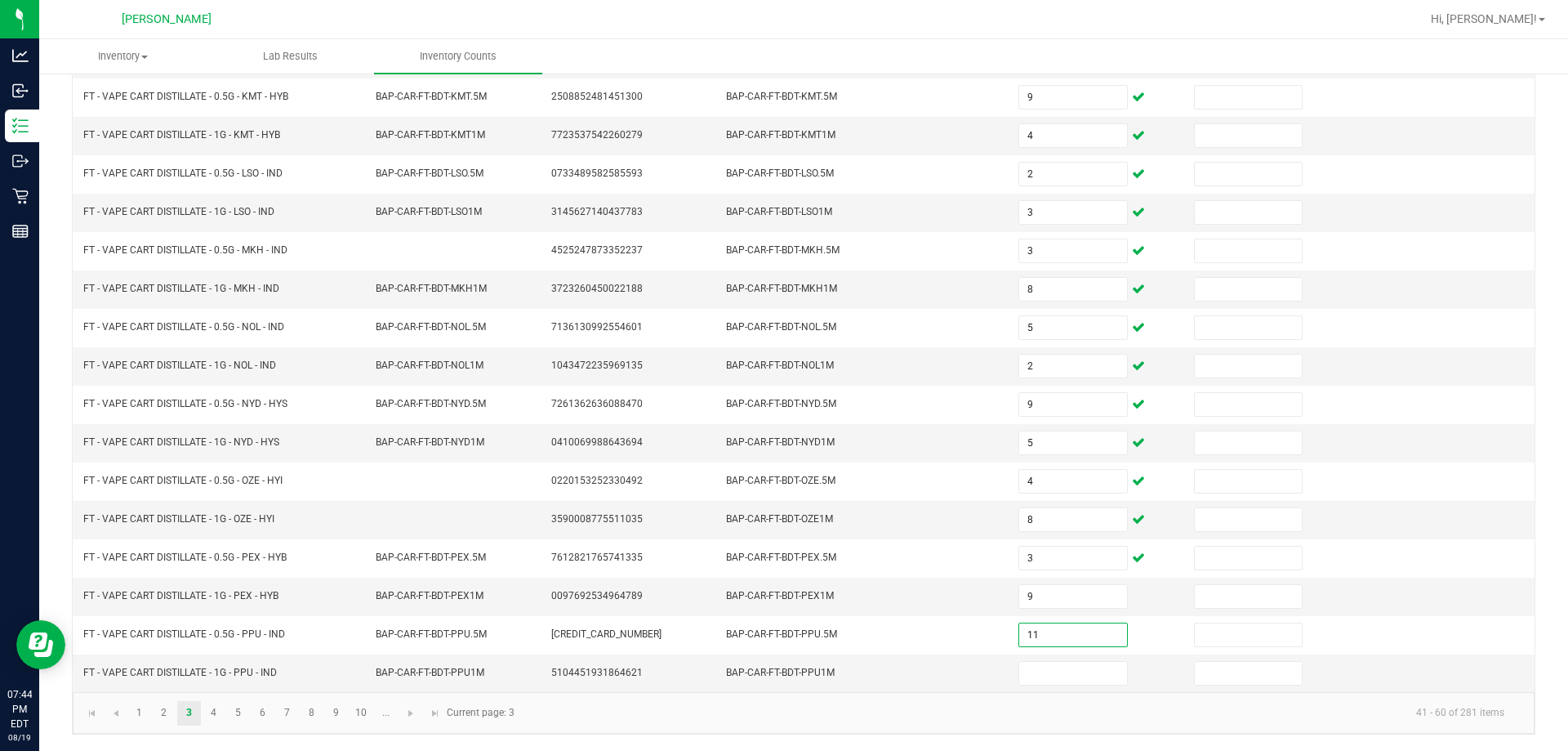
type input "11"
type input "2"
click at [206, 715] on link "4" at bounding box center [213, 713] width 24 height 25
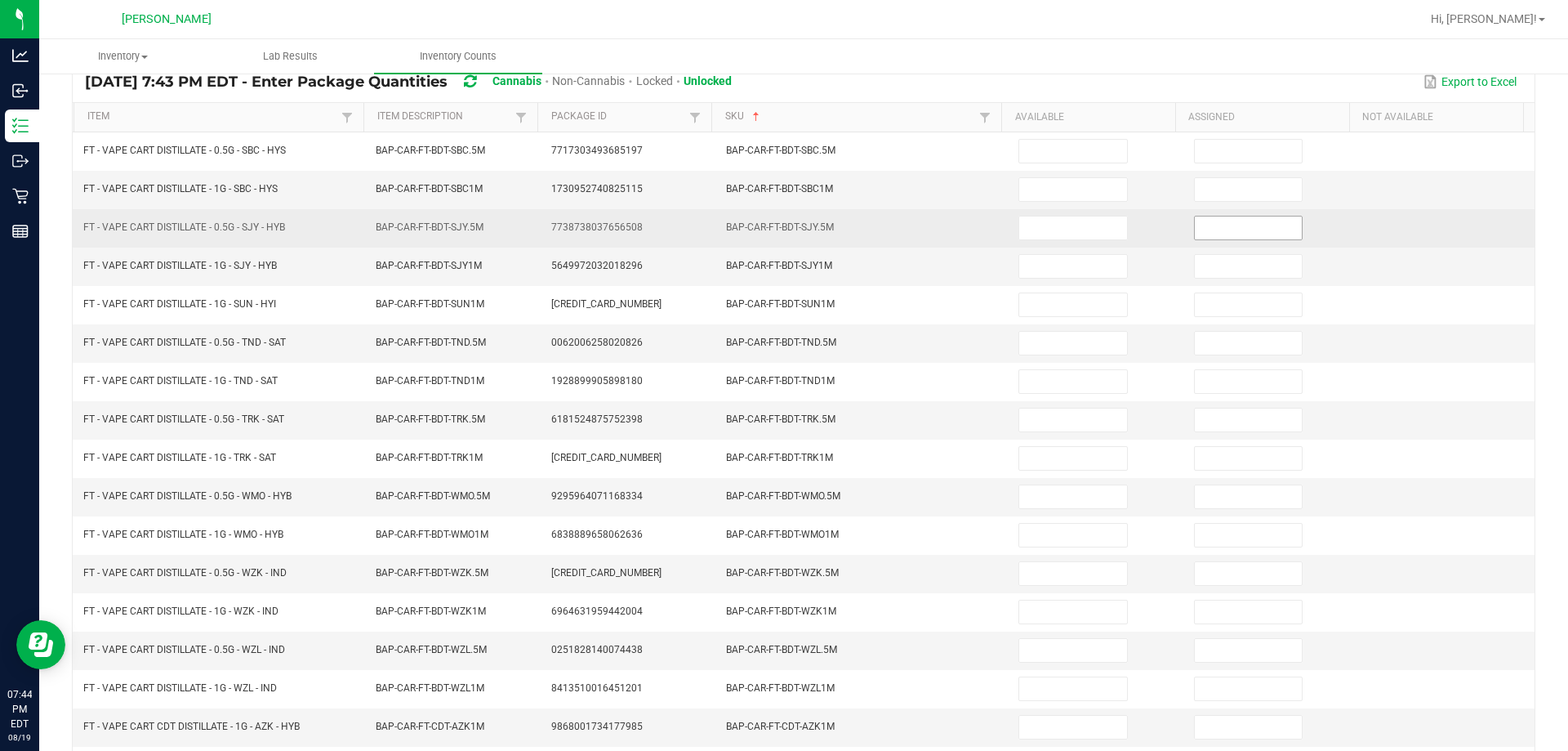
scroll to position [0, 0]
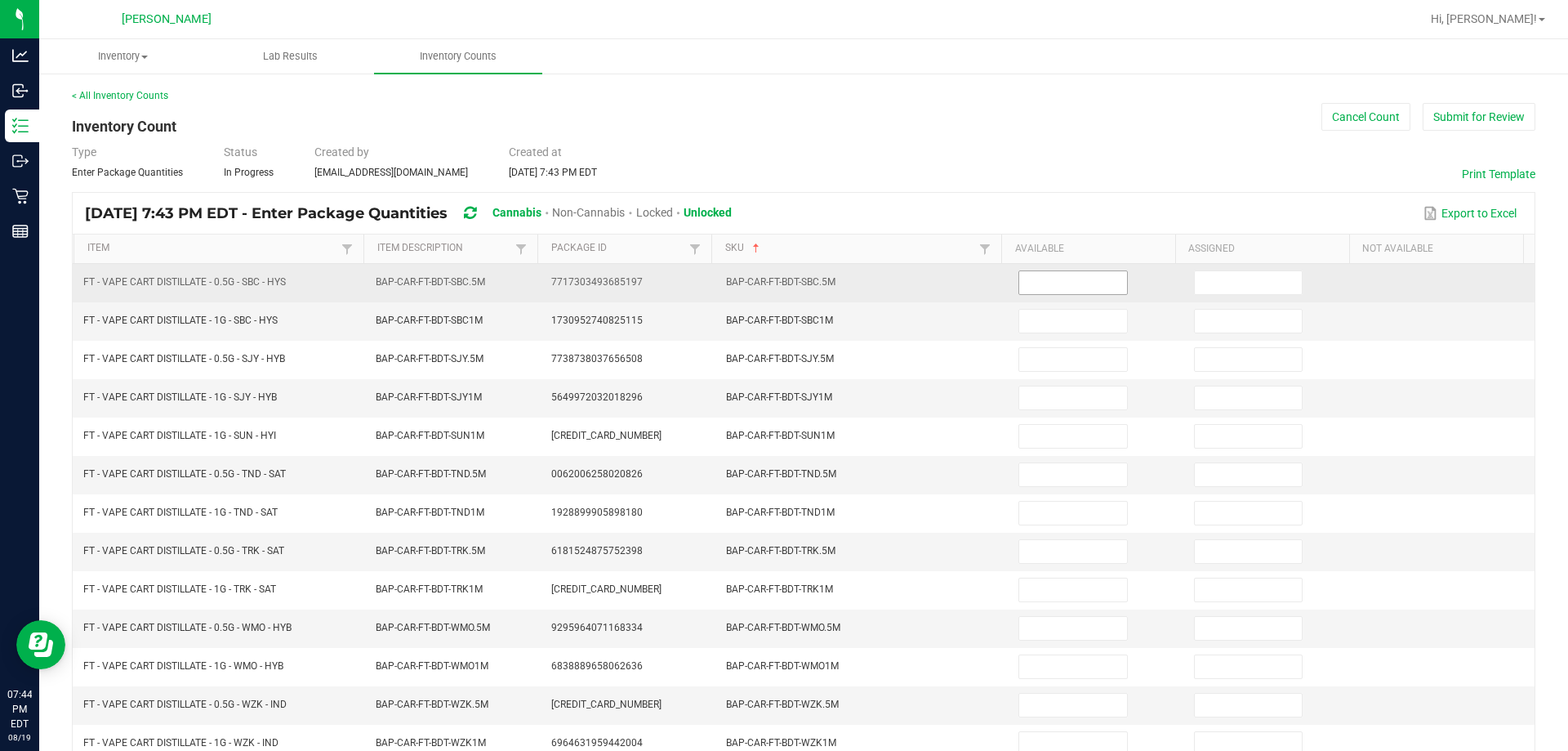
click at [784, 286] on input at bounding box center [1073, 282] width 107 height 23
type input "8"
type input "3"
type input "12"
type input "11"
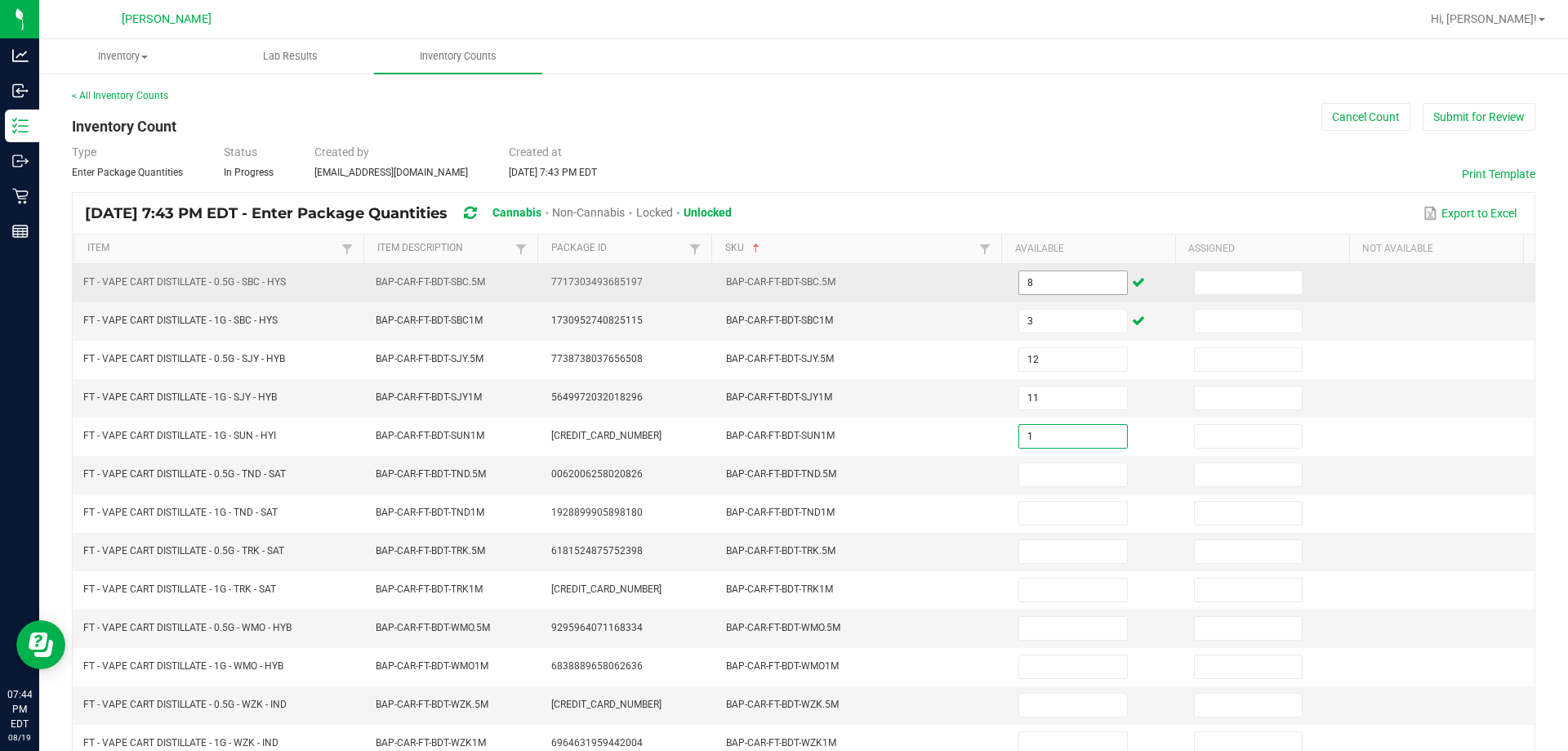
type input "1"
type input "9"
type input "5"
type input "11"
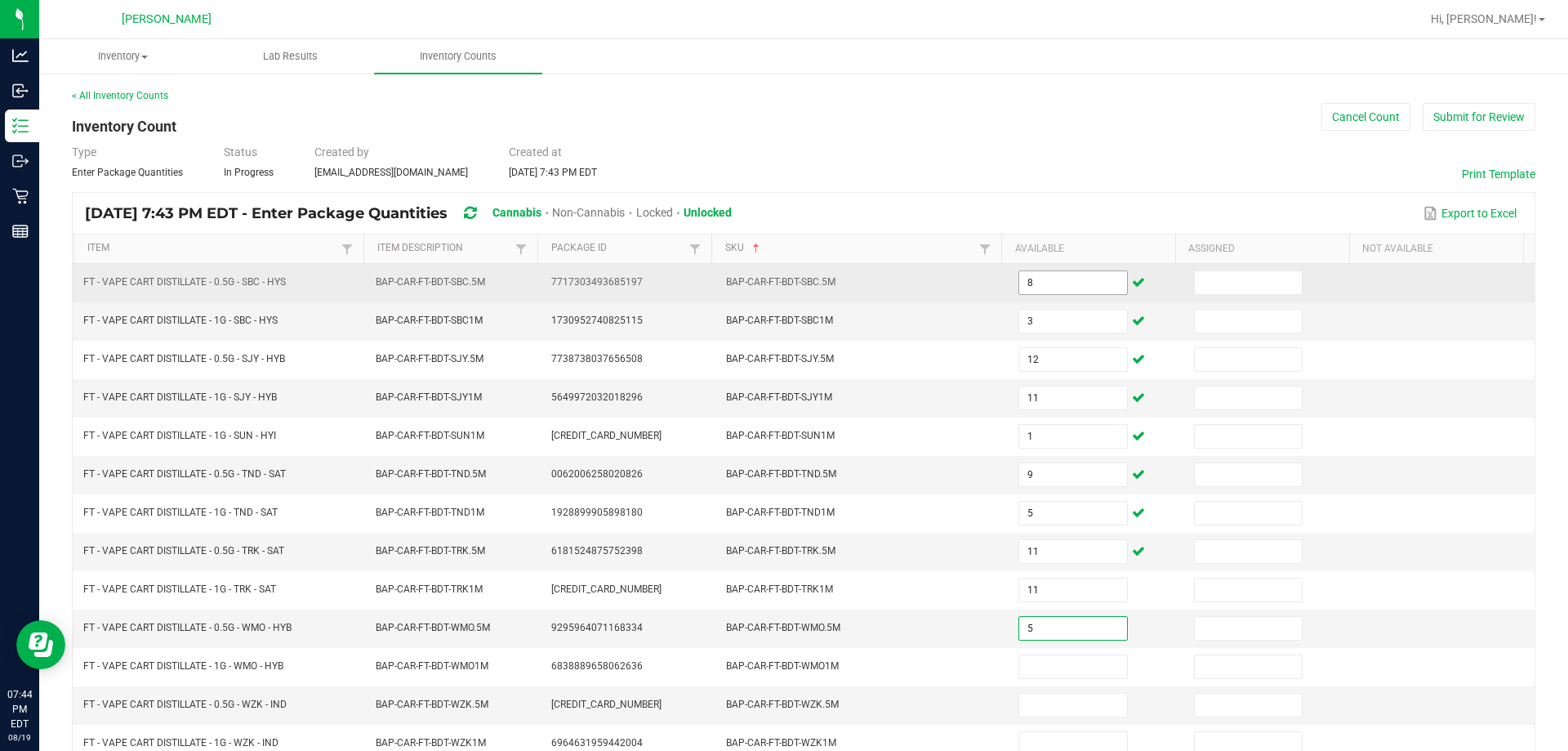
type input "5"
type input "8"
type input "10"
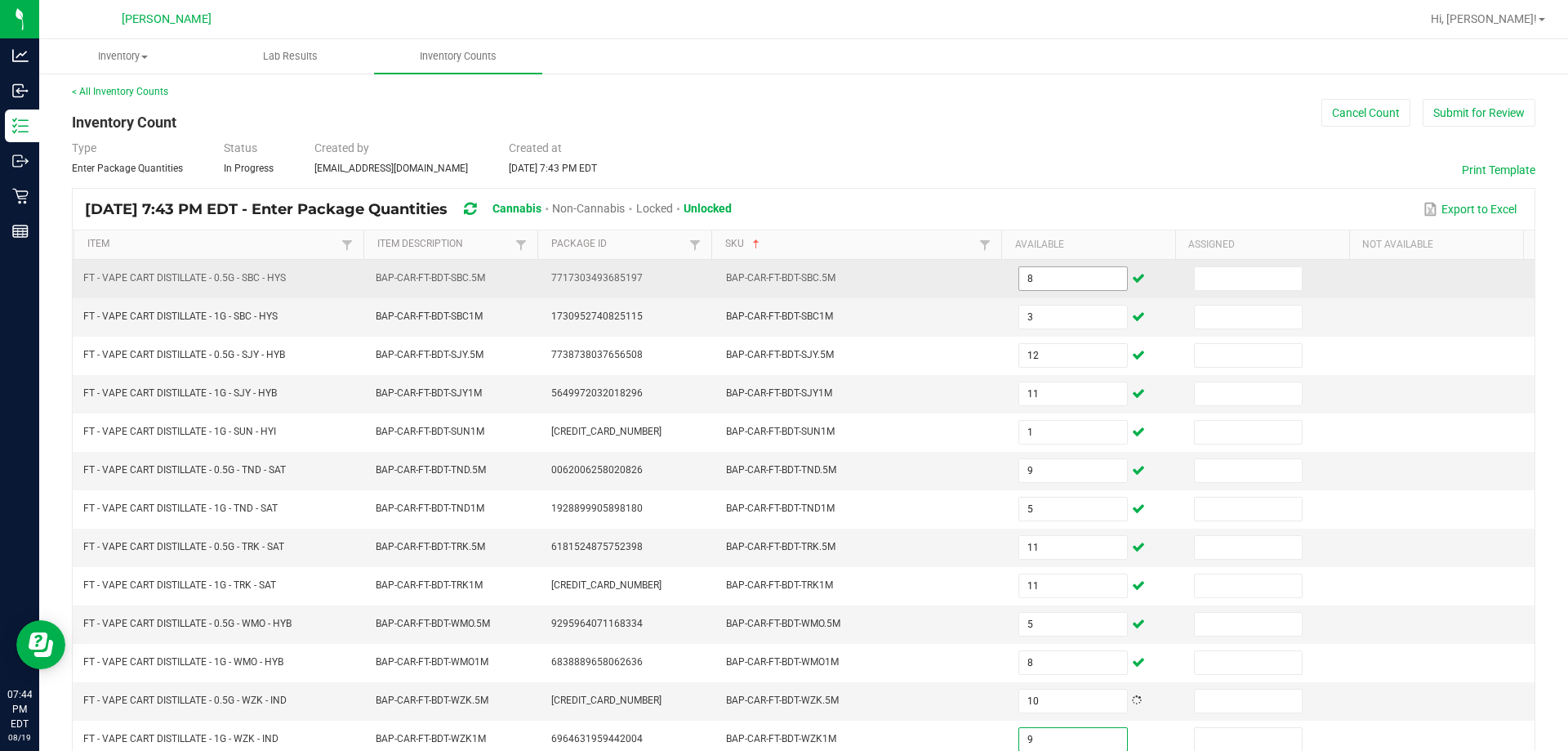
type input "9"
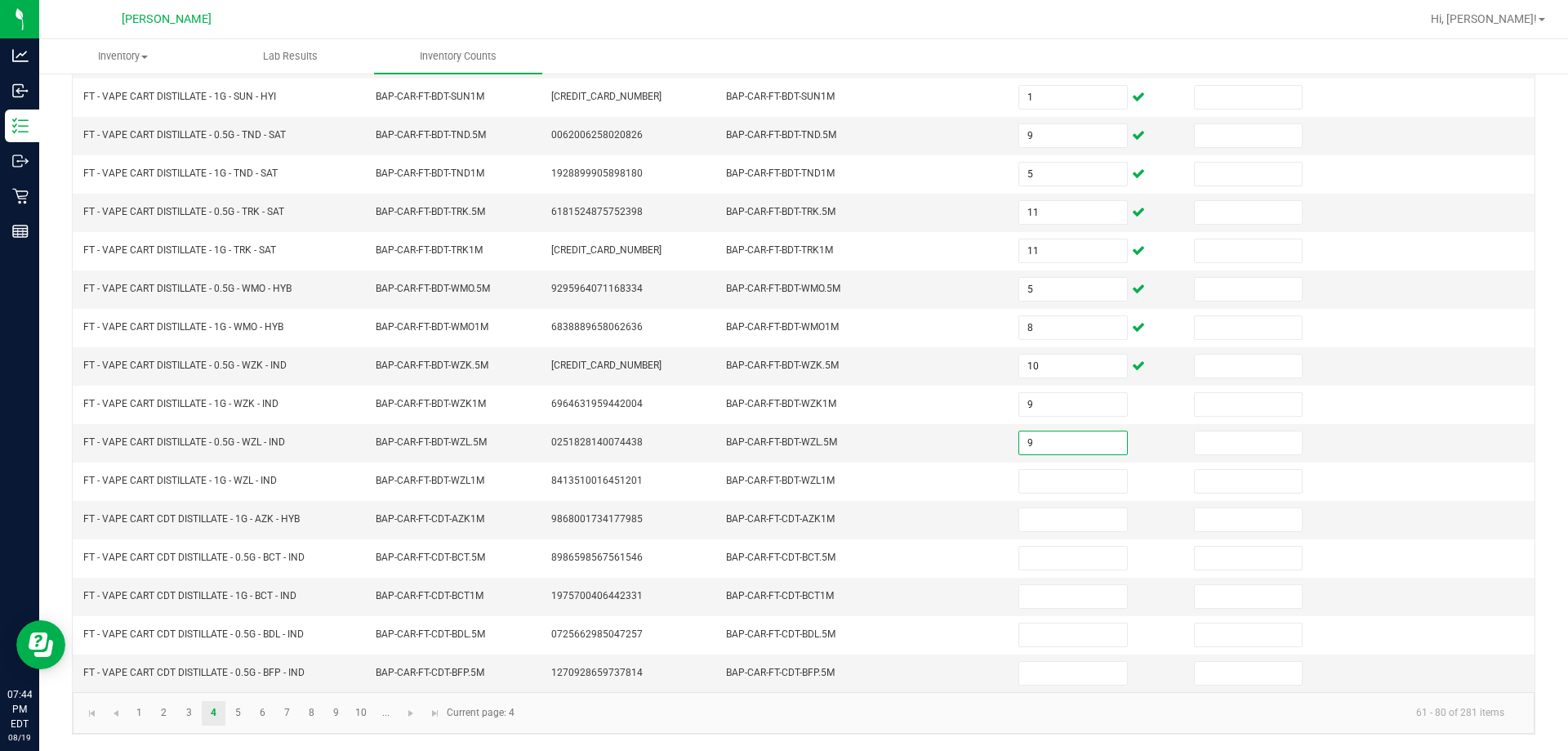
type input "9"
type input "4"
type input "6"
type input "12"
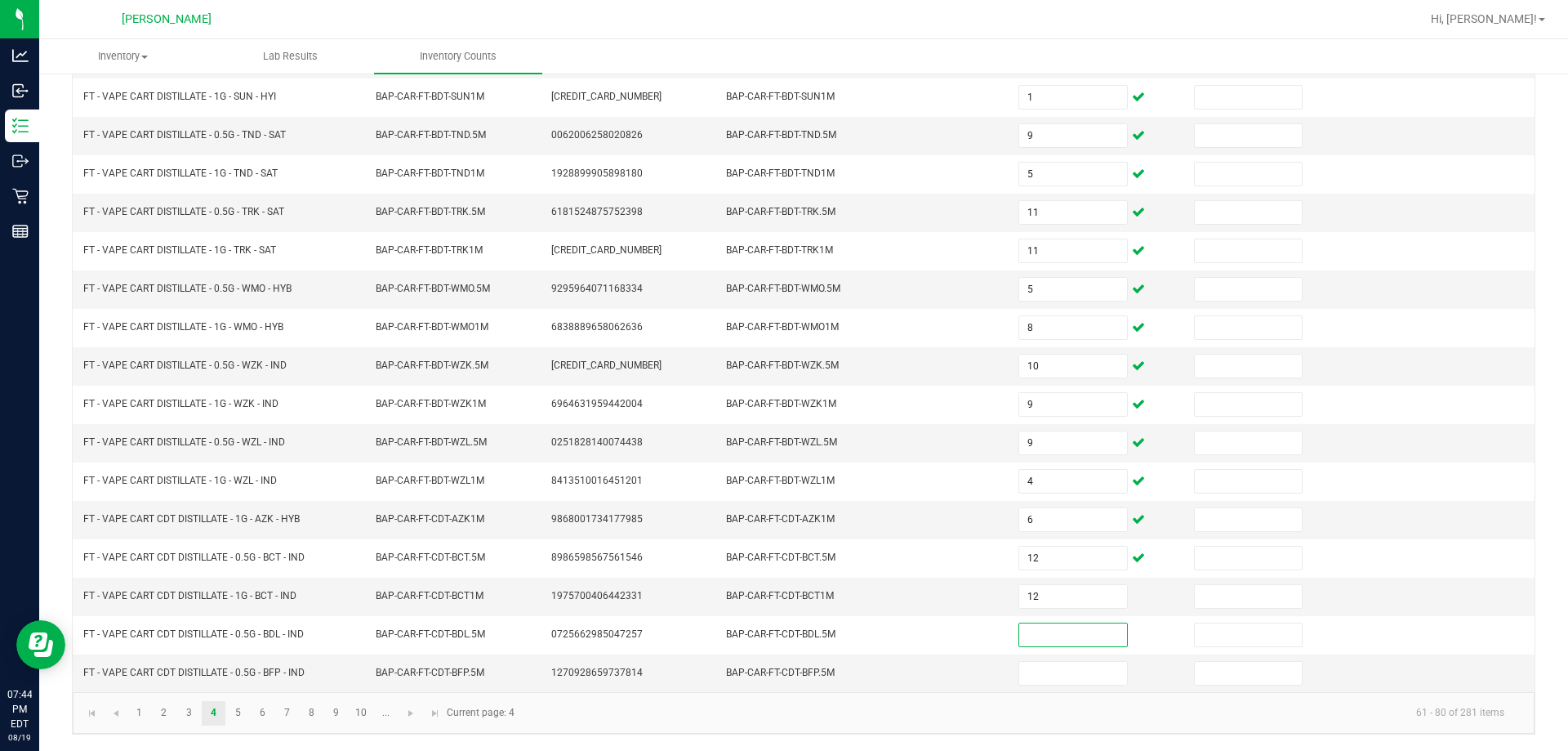
type input "3"
type input "2"
type input "4"
click at [239, 718] on link "5" at bounding box center [238, 713] width 24 height 25
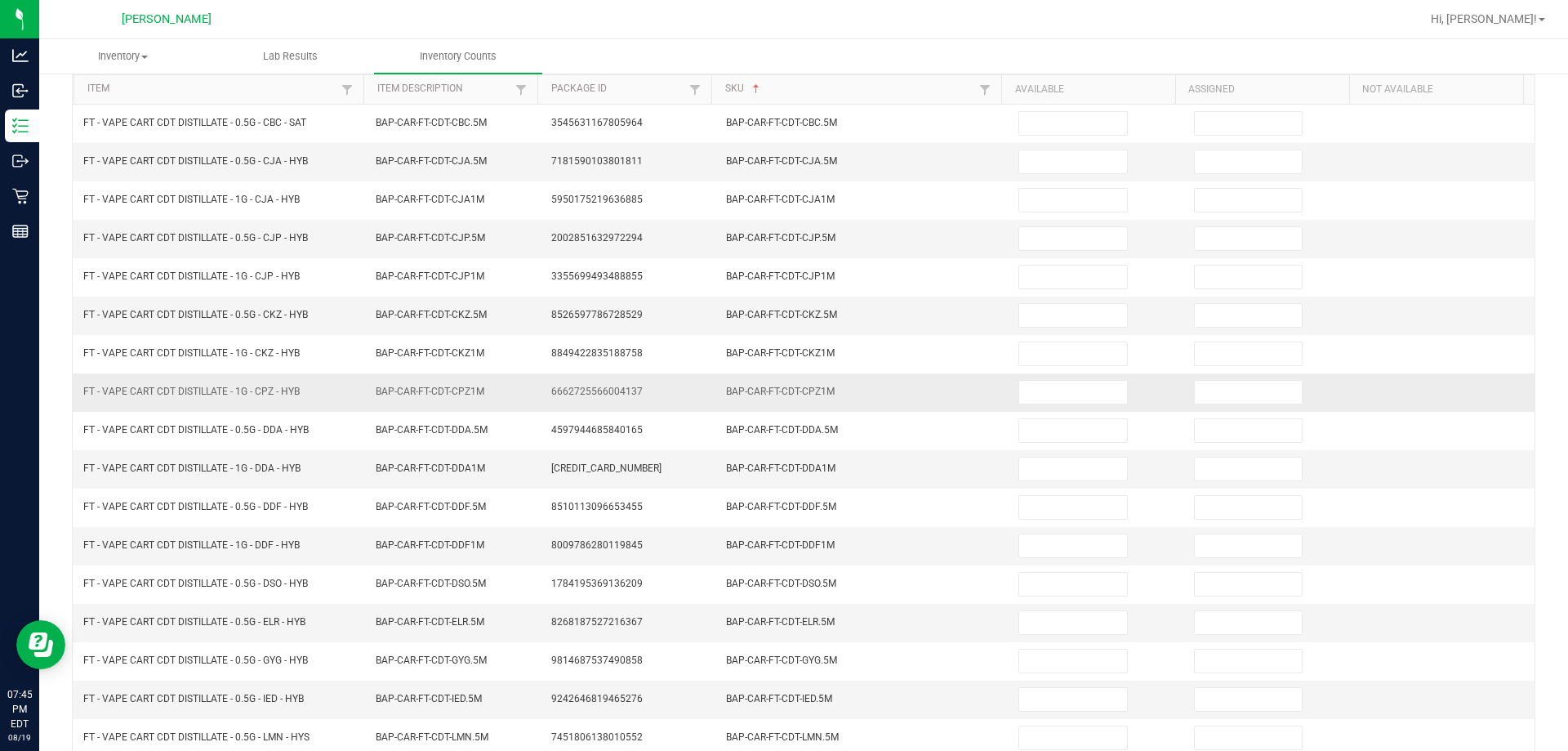
scroll to position [0, 0]
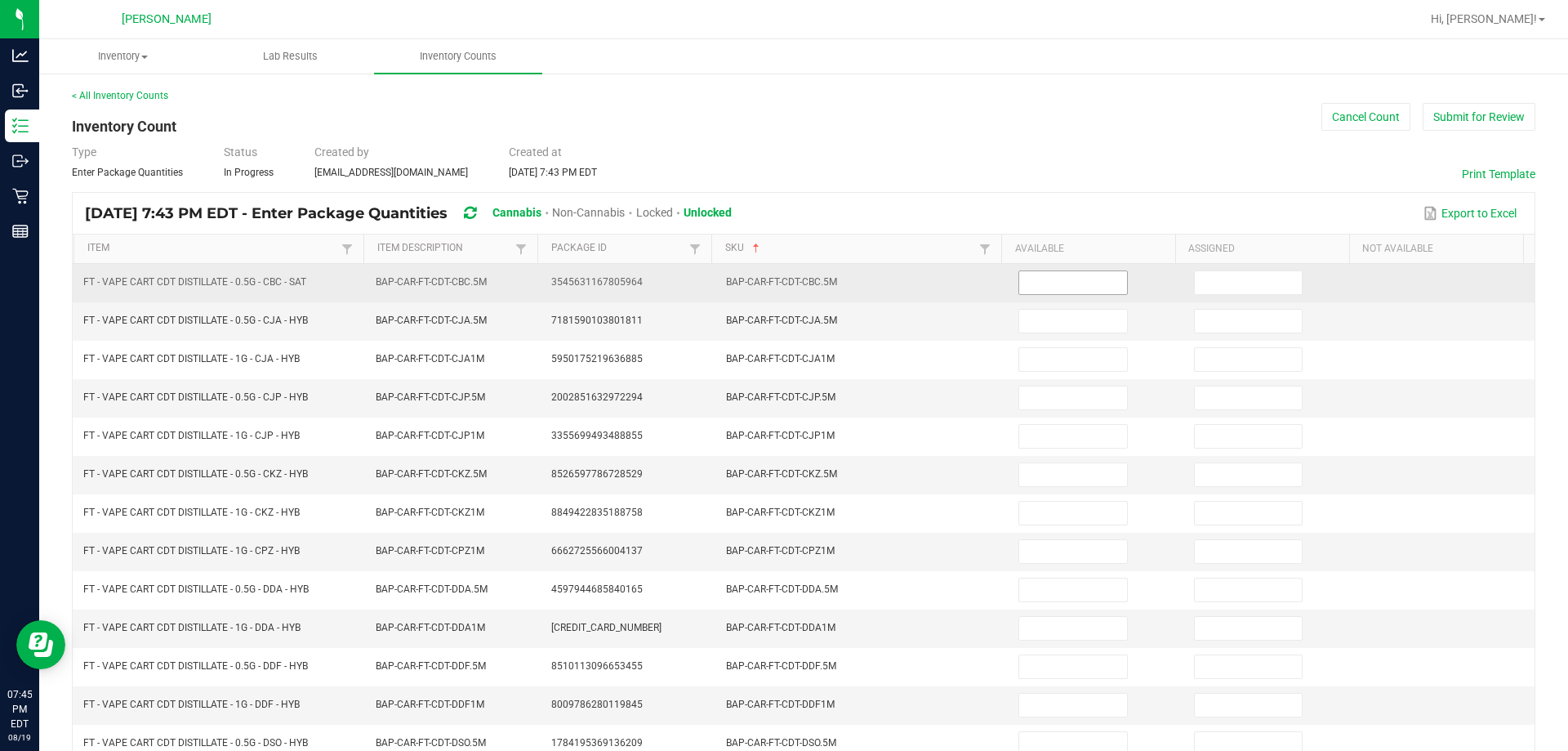
drag, startPoint x: 1062, startPoint y: 260, endPoint x: 1062, endPoint y: 278, distance: 18.0
click at [784, 267] on div "Item Item Description Package Id SKU Sorted Ascending Available Assigned Not Av…" at bounding box center [804, 632] width 1462 height 797
click at [784, 279] on input at bounding box center [1073, 282] width 107 height 23
type input "3"
type input "7"
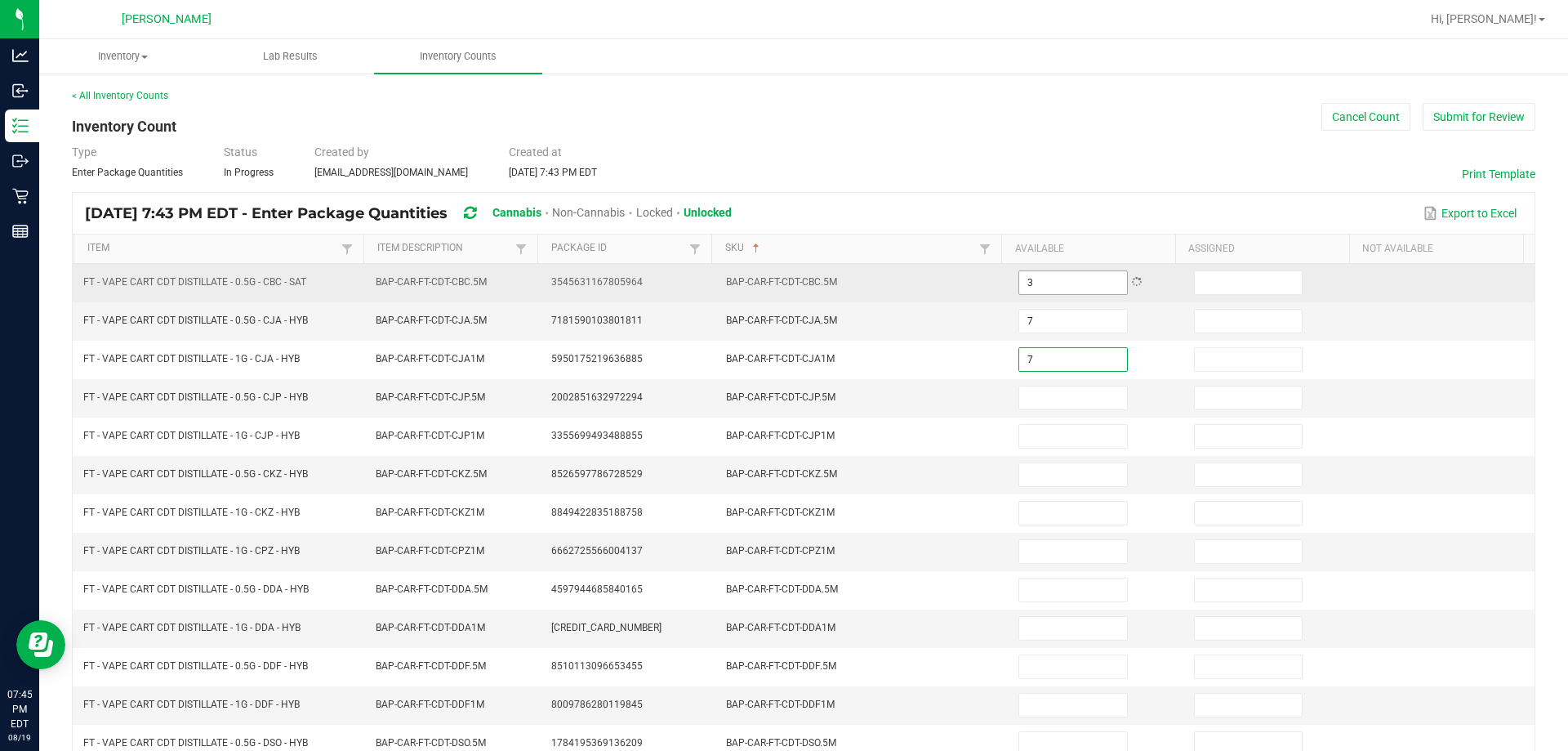
type input "7"
type input "3"
type input "6"
type input "2"
type input "11"
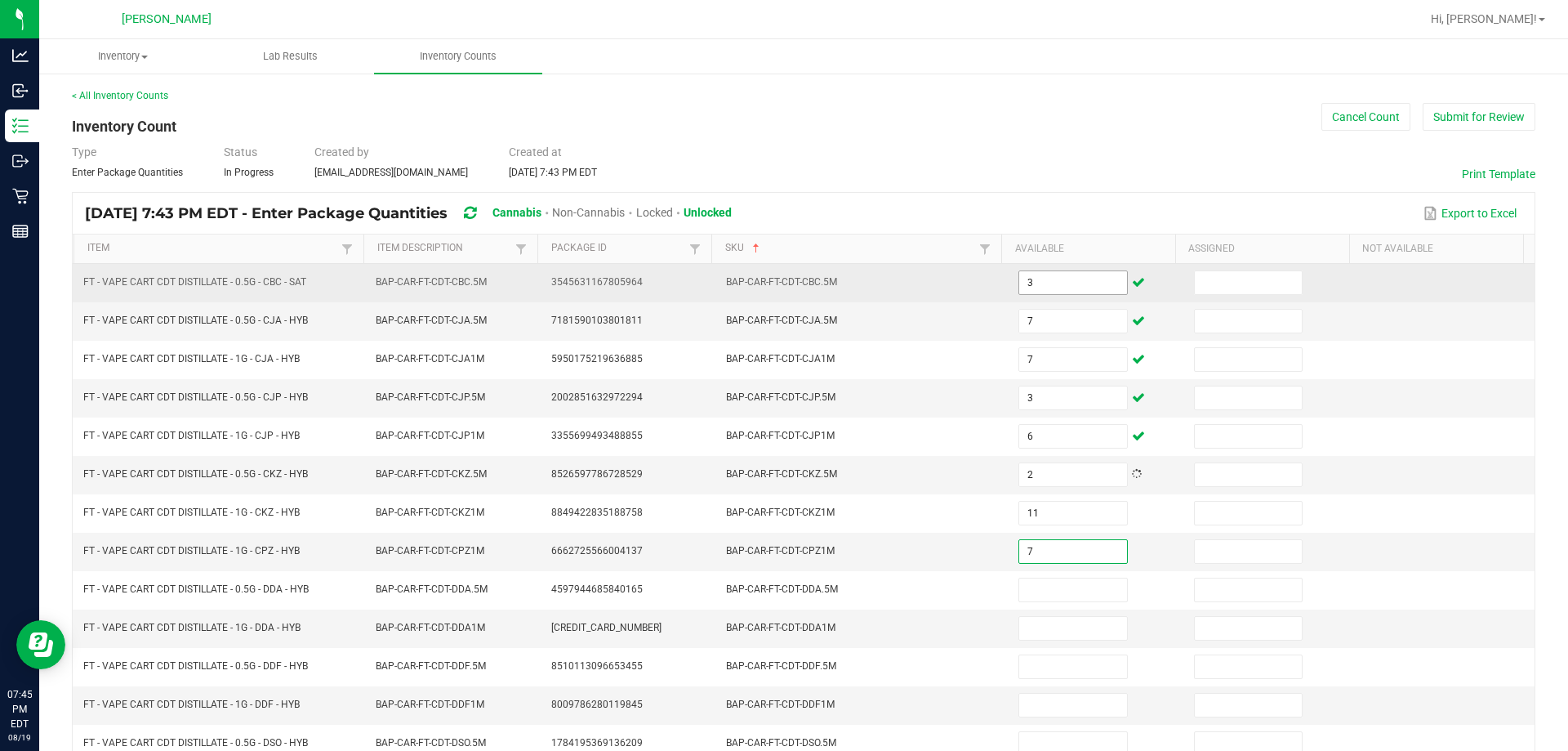
type input "7"
type input "2"
type input "3"
type input "10"
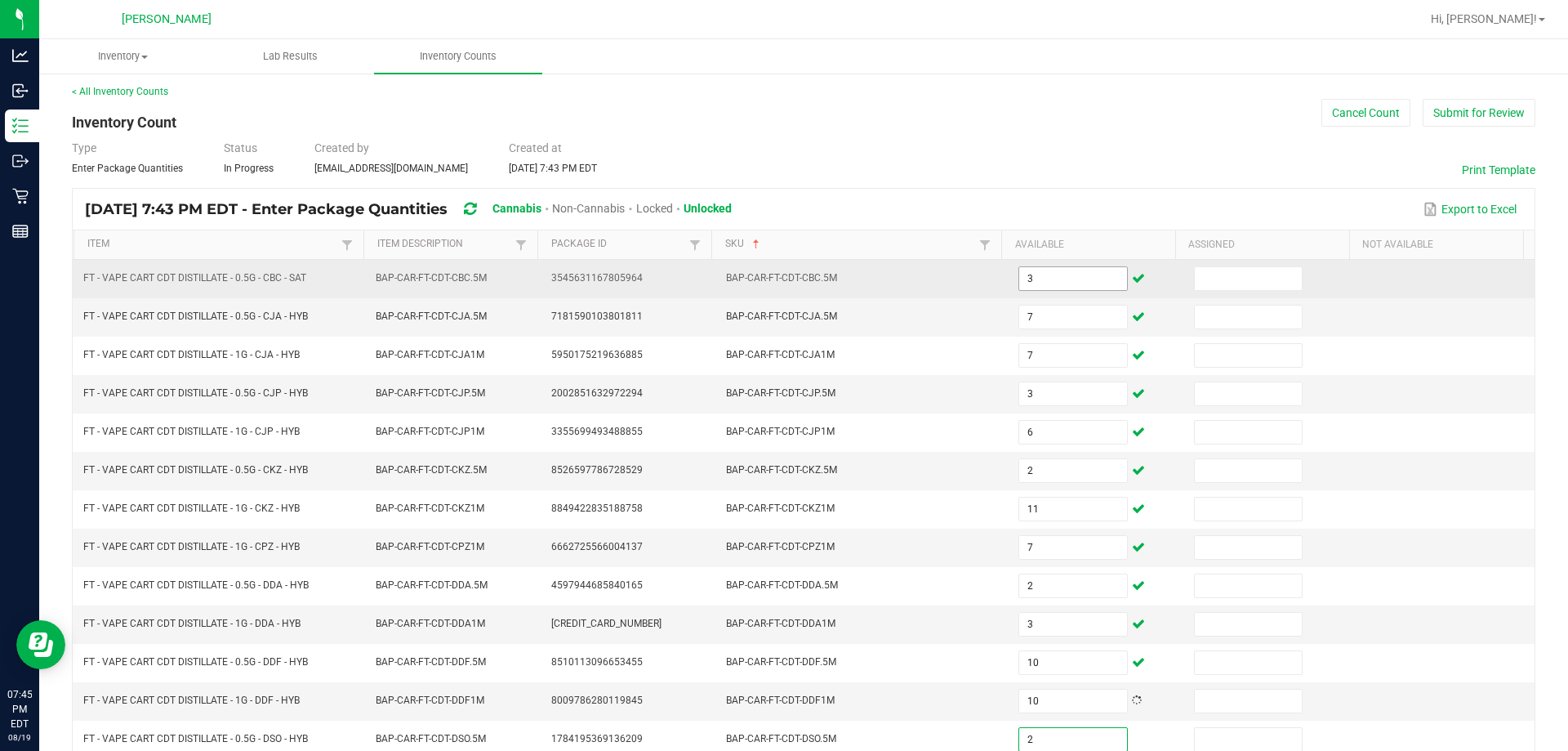
type input "2"
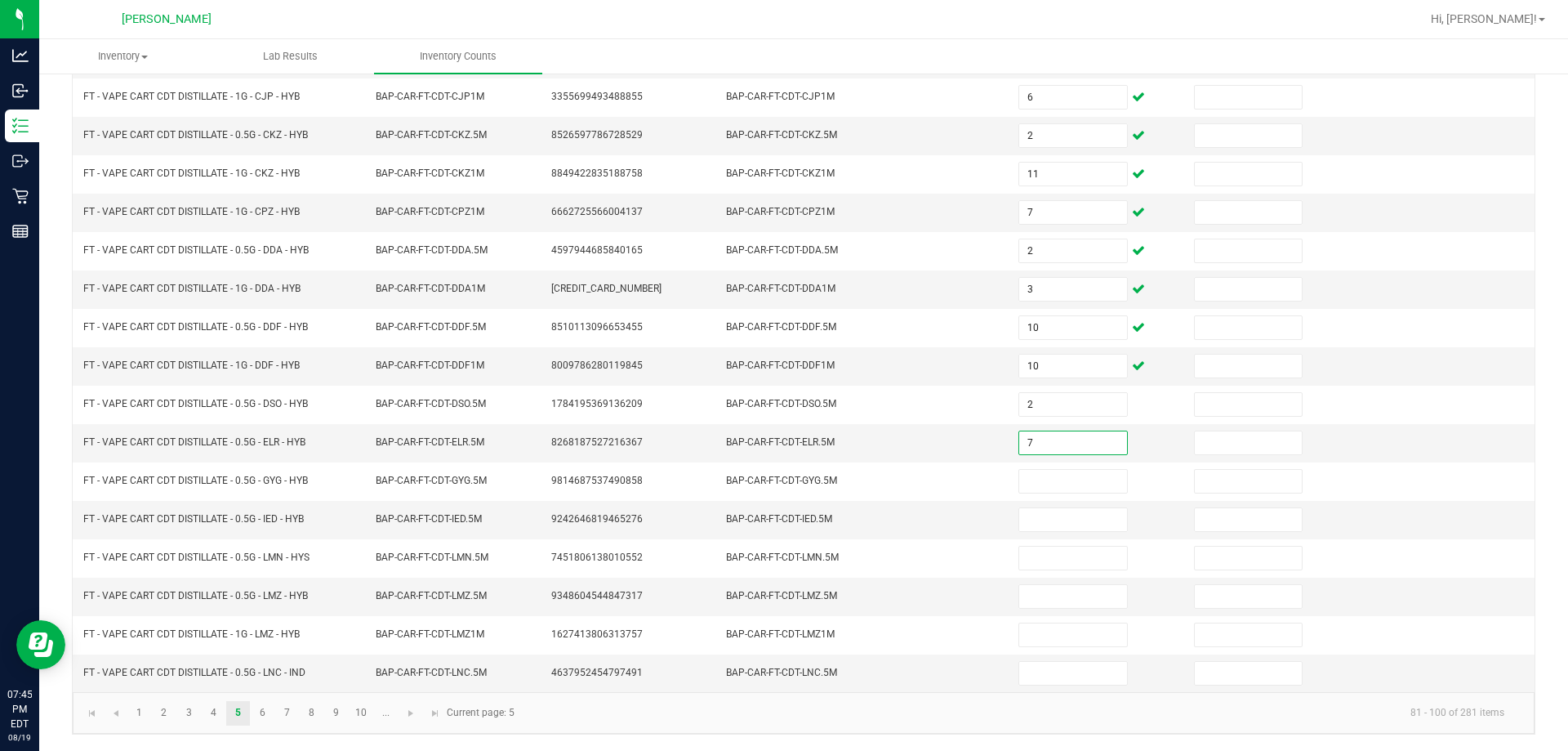
type input "7"
type input "1"
type input "4"
click at [784, 527] on input at bounding box center [1073, 519] width 107 height 23
type input "4"
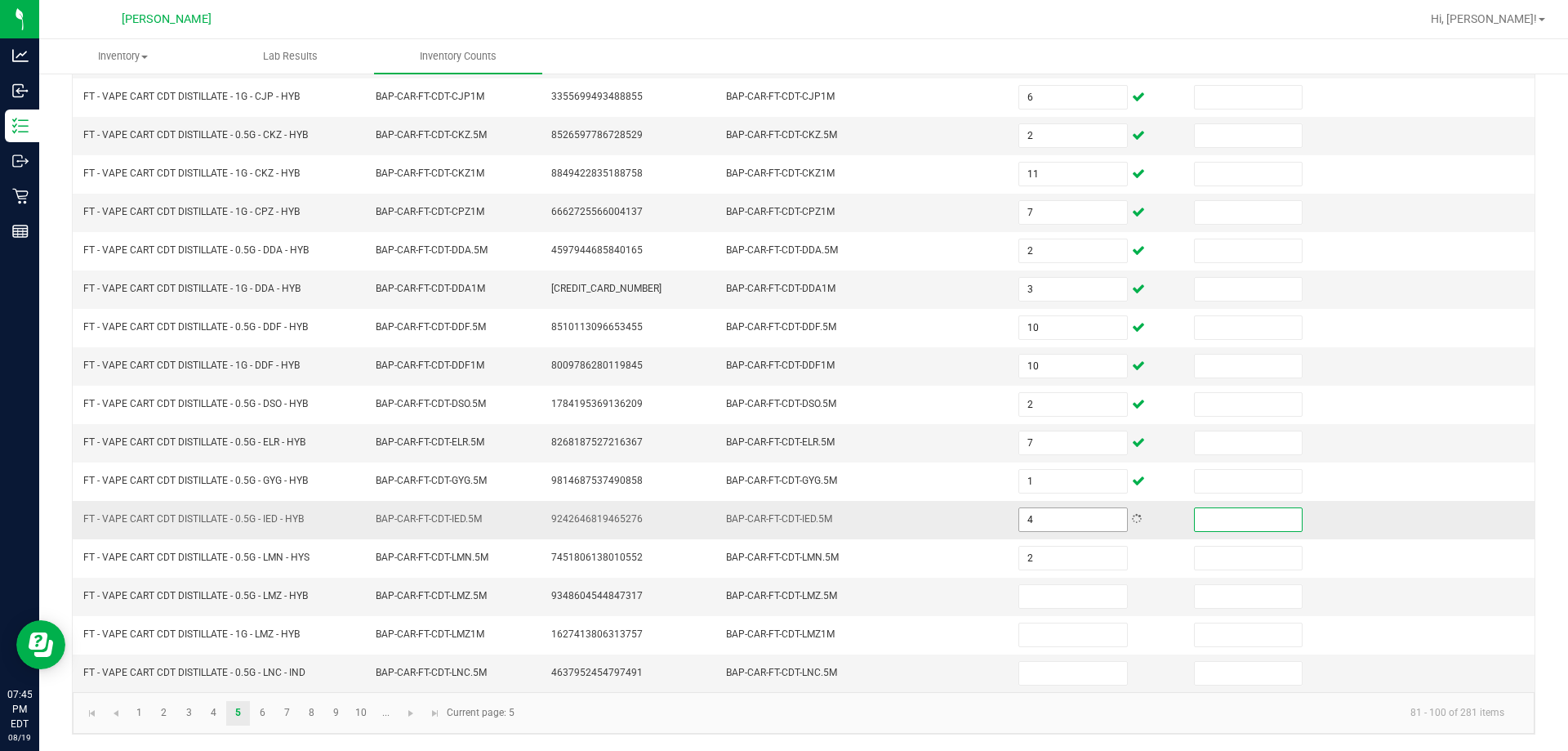
type input "2"
type input "7"
type input "2"
type input "1"
click at [261, 715] on link "6" at bounding box center [262, 713] width 24 height 25
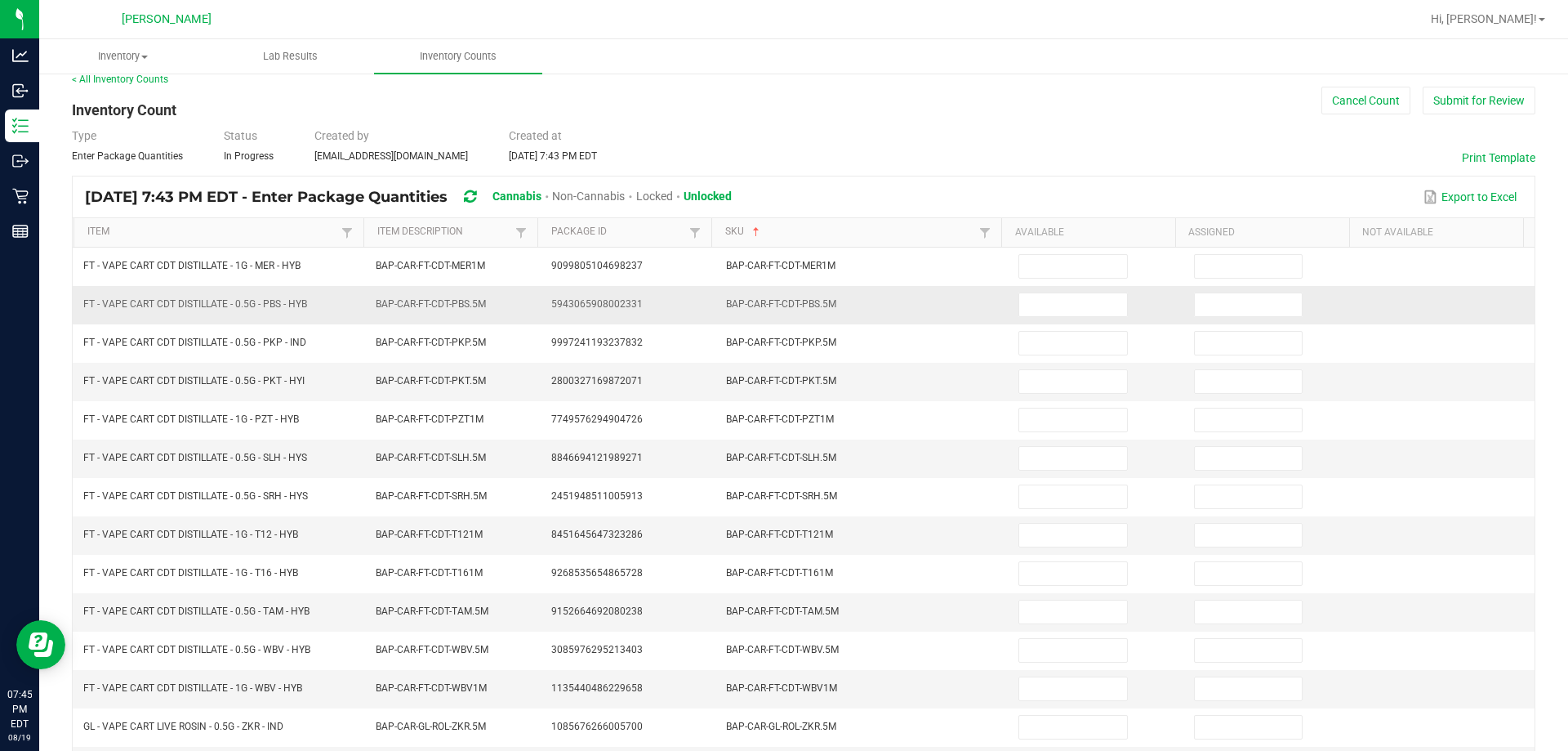
scroll to position [0, 0]
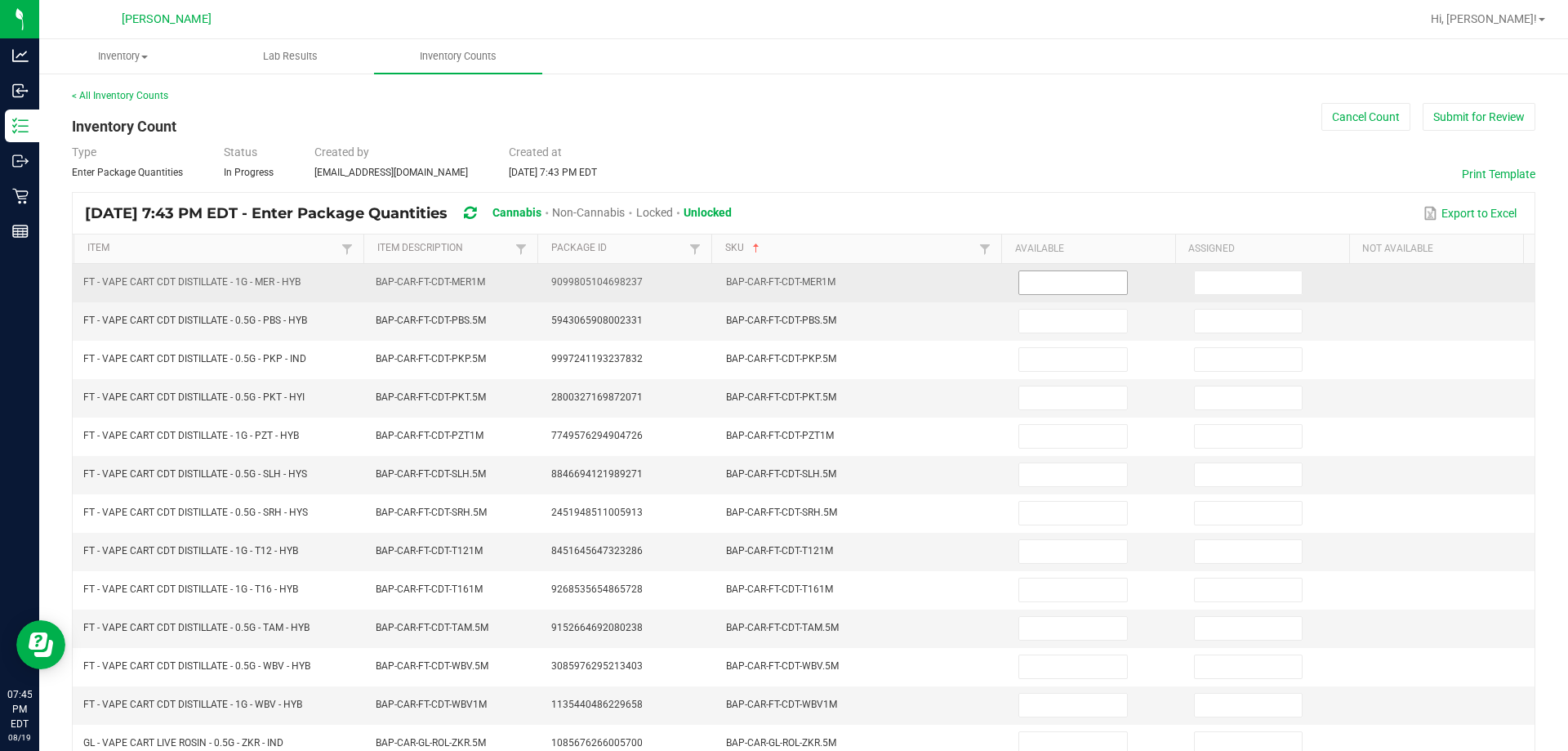
click at [784, 280] on input at bounding box center [1073, 282] width 107 height 23
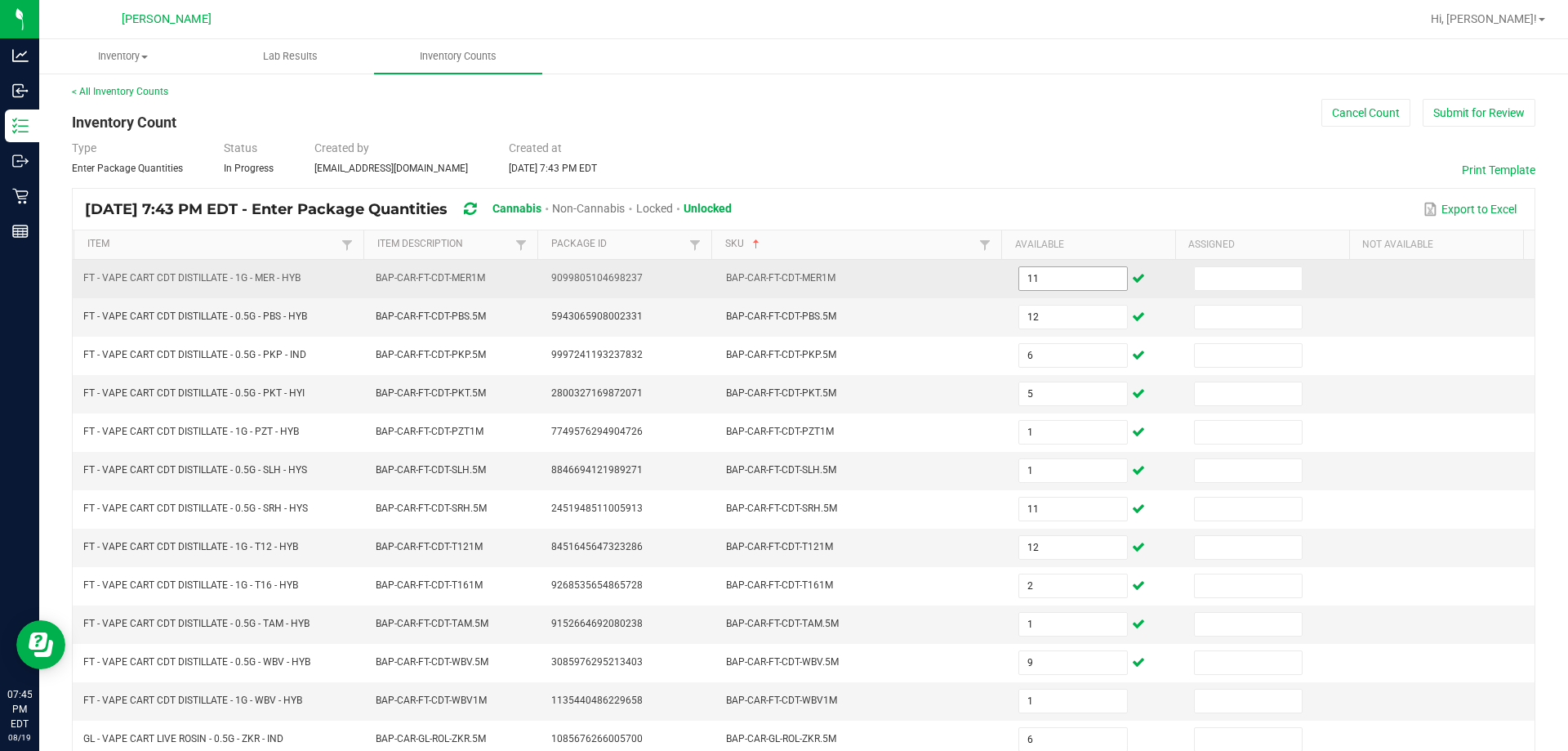
scroll to position [340, 0]
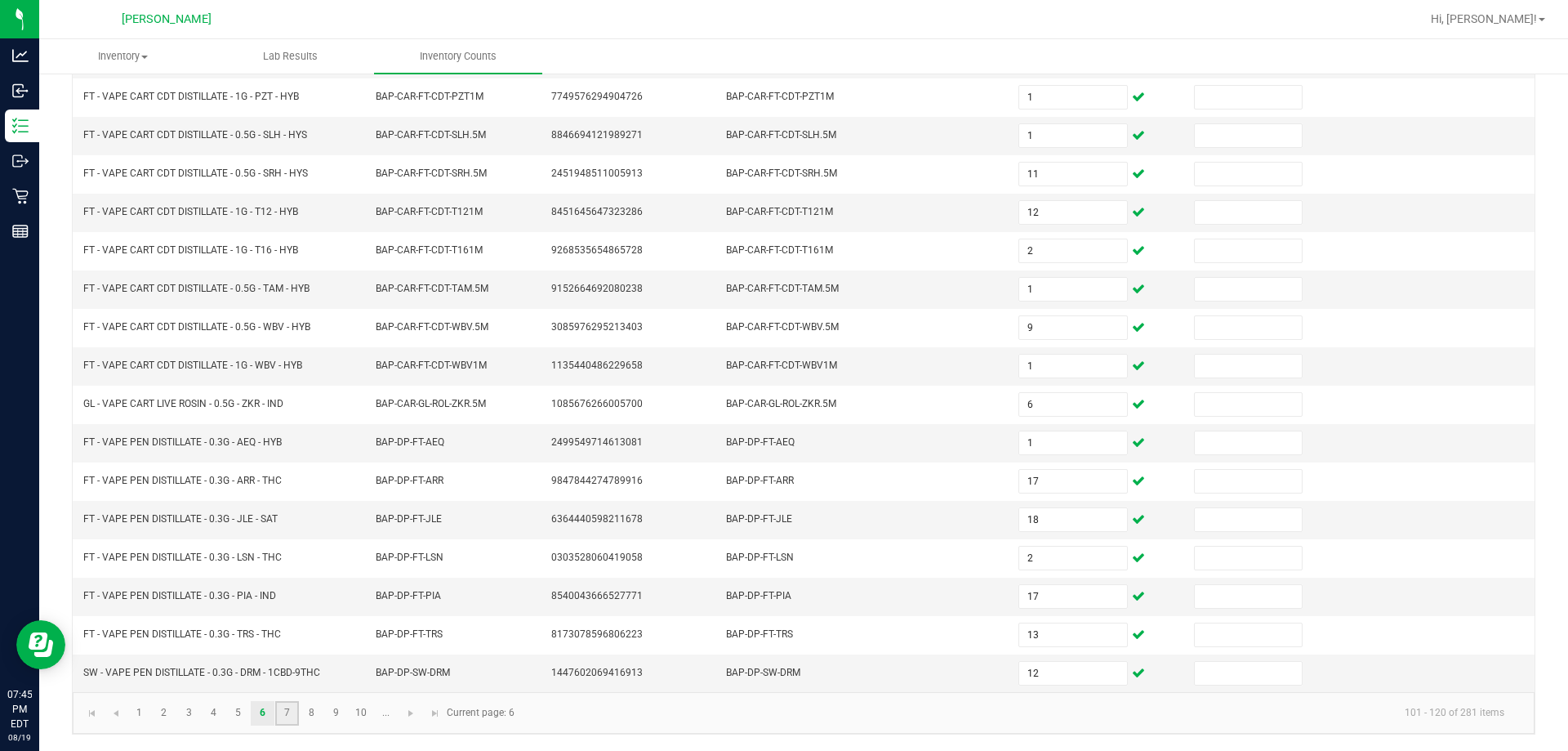
click at [283, 713] on link "7" at bounding box center [287, 713] width 24 height 25
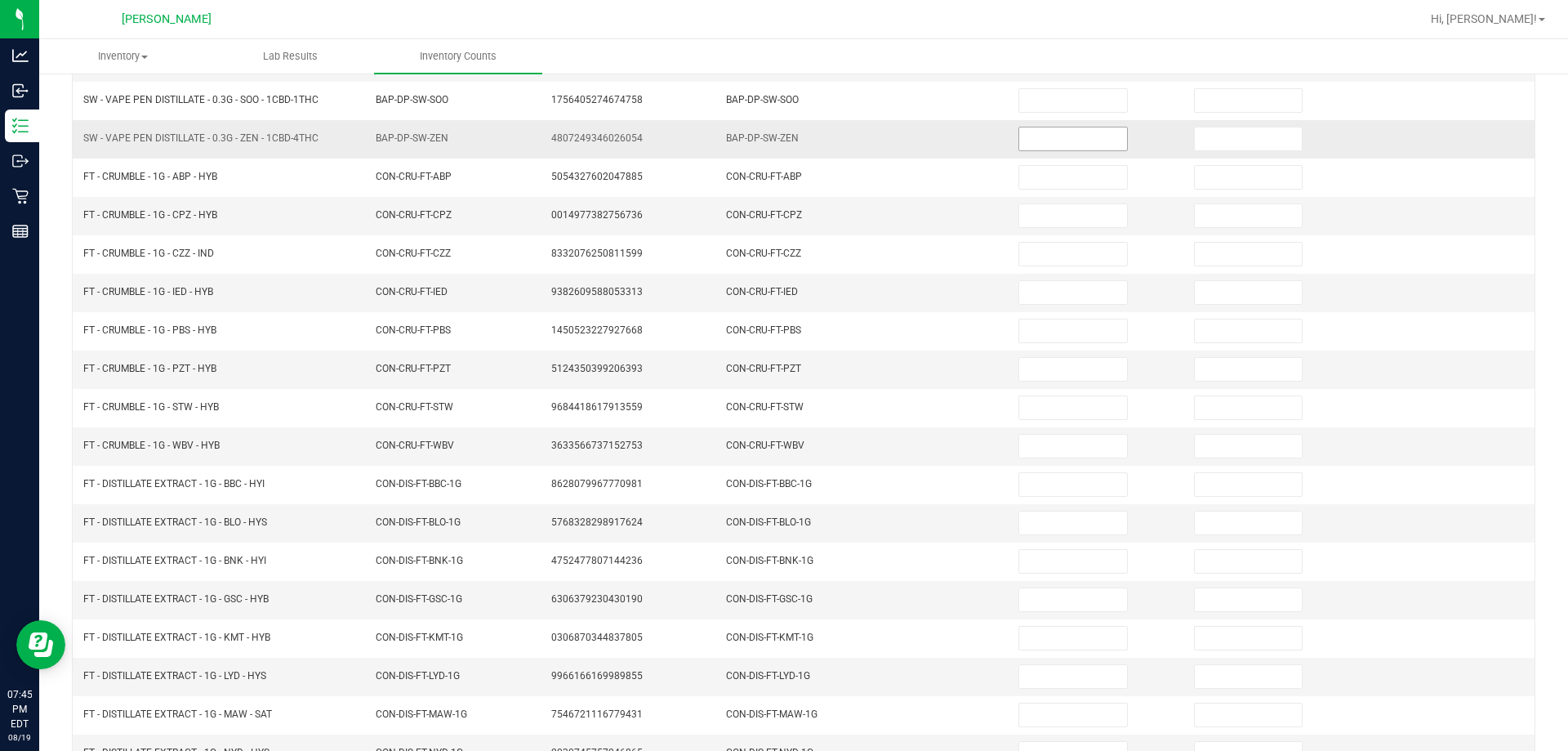
scroll to position [0, 0]
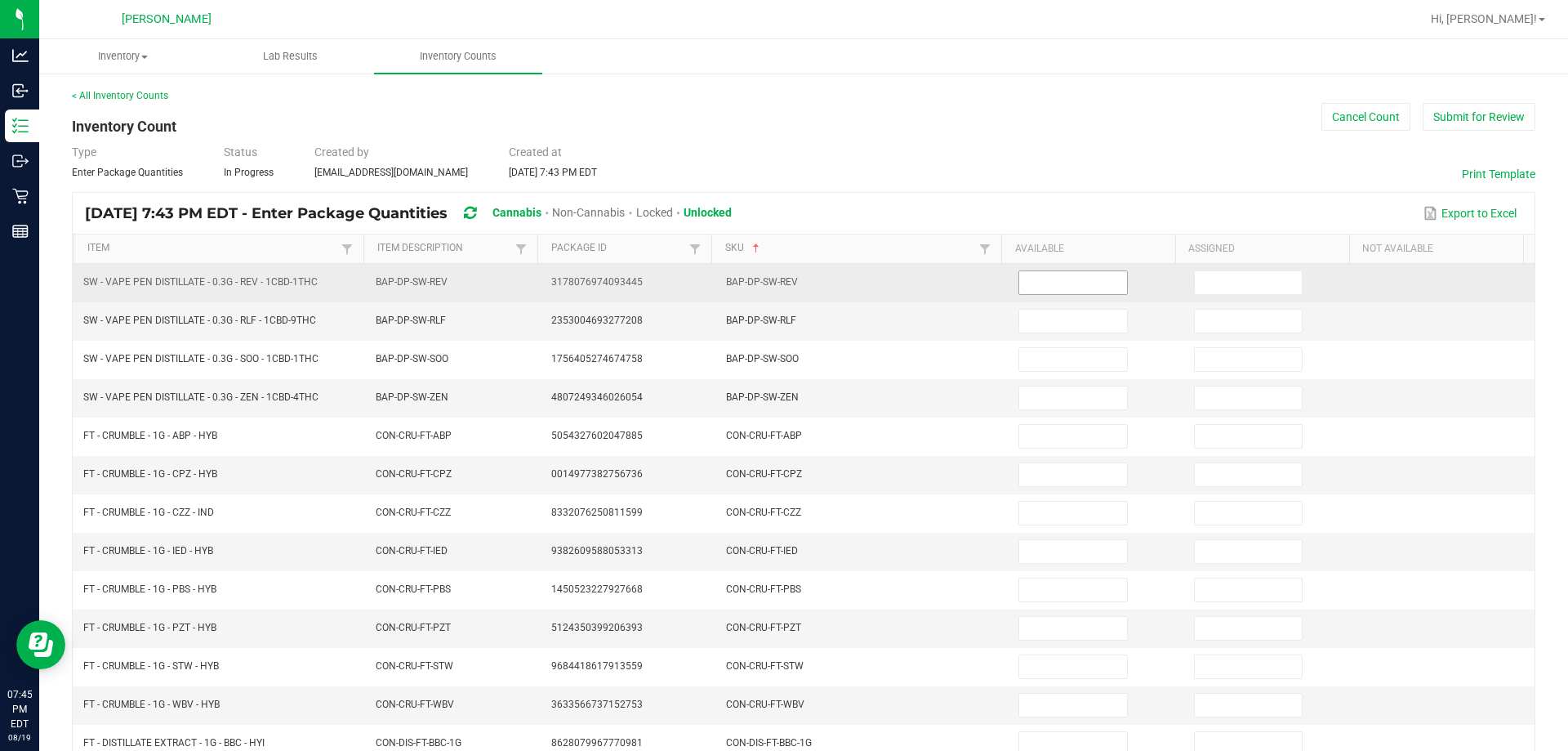
click at [784, 273] on input at bounding box center [1073, 282] width 107 height 23
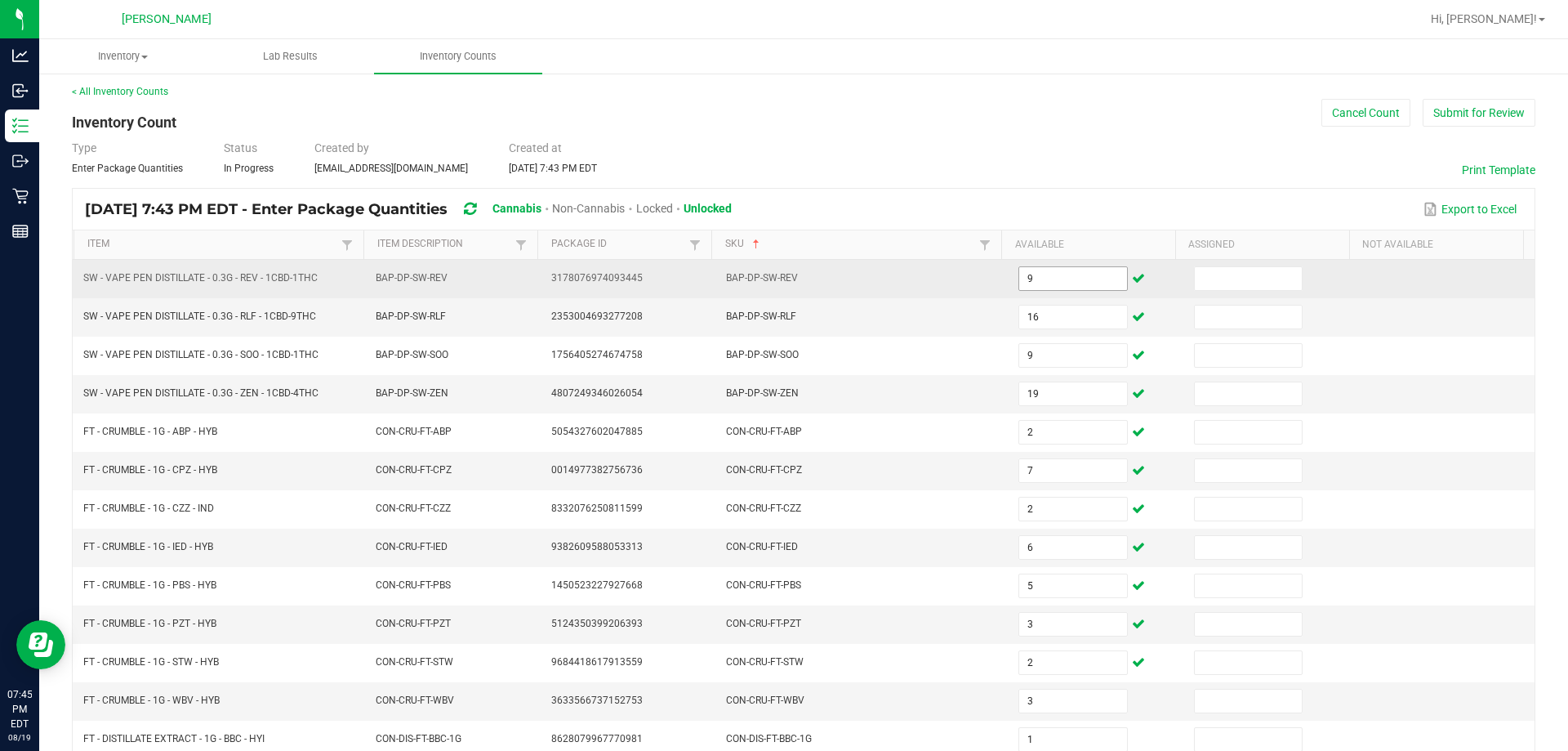
scroll to position [340, 0]
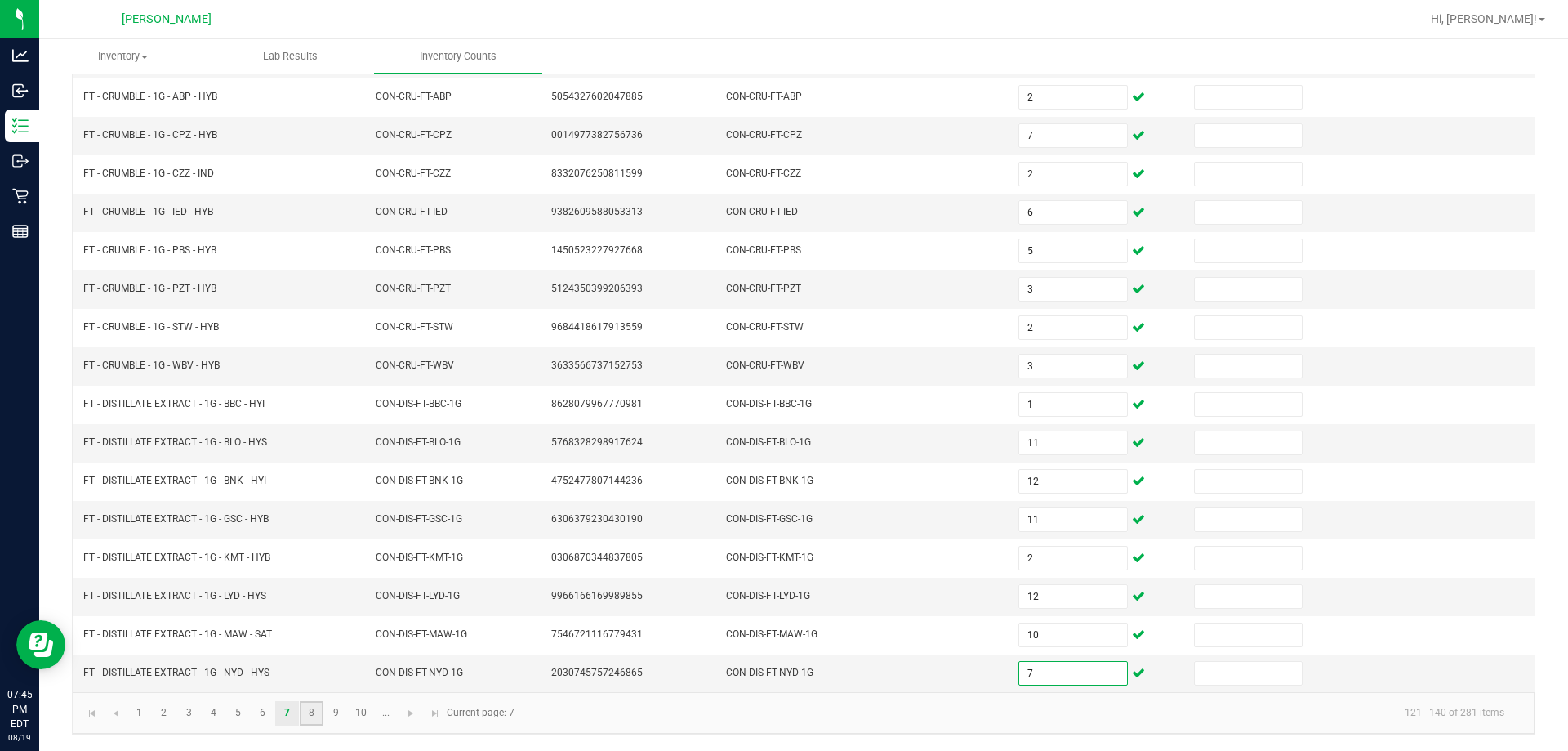
click at [314, 715] on link "8" at bounding box center [311, 713] width 24 height 25
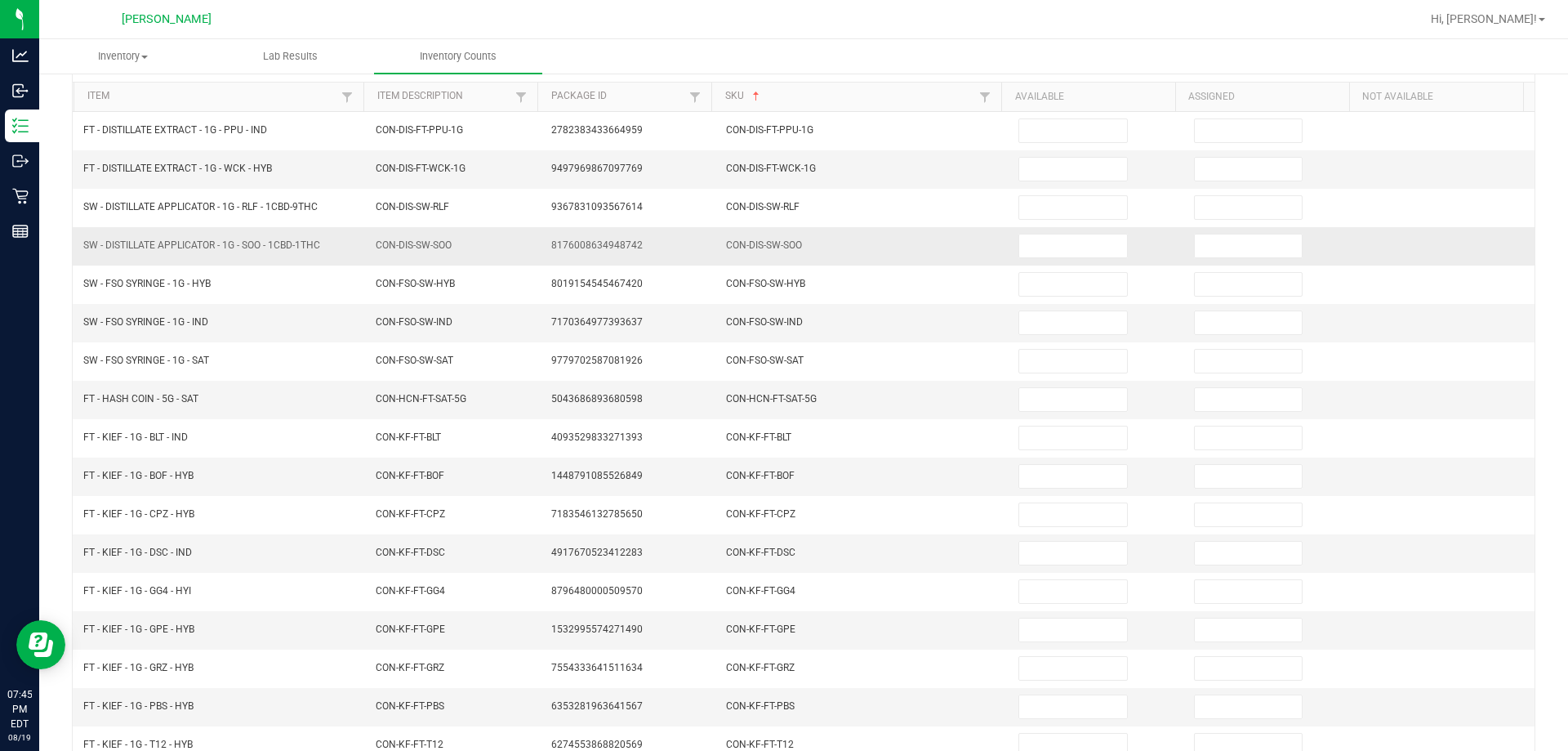
scroll to position [0, 0]
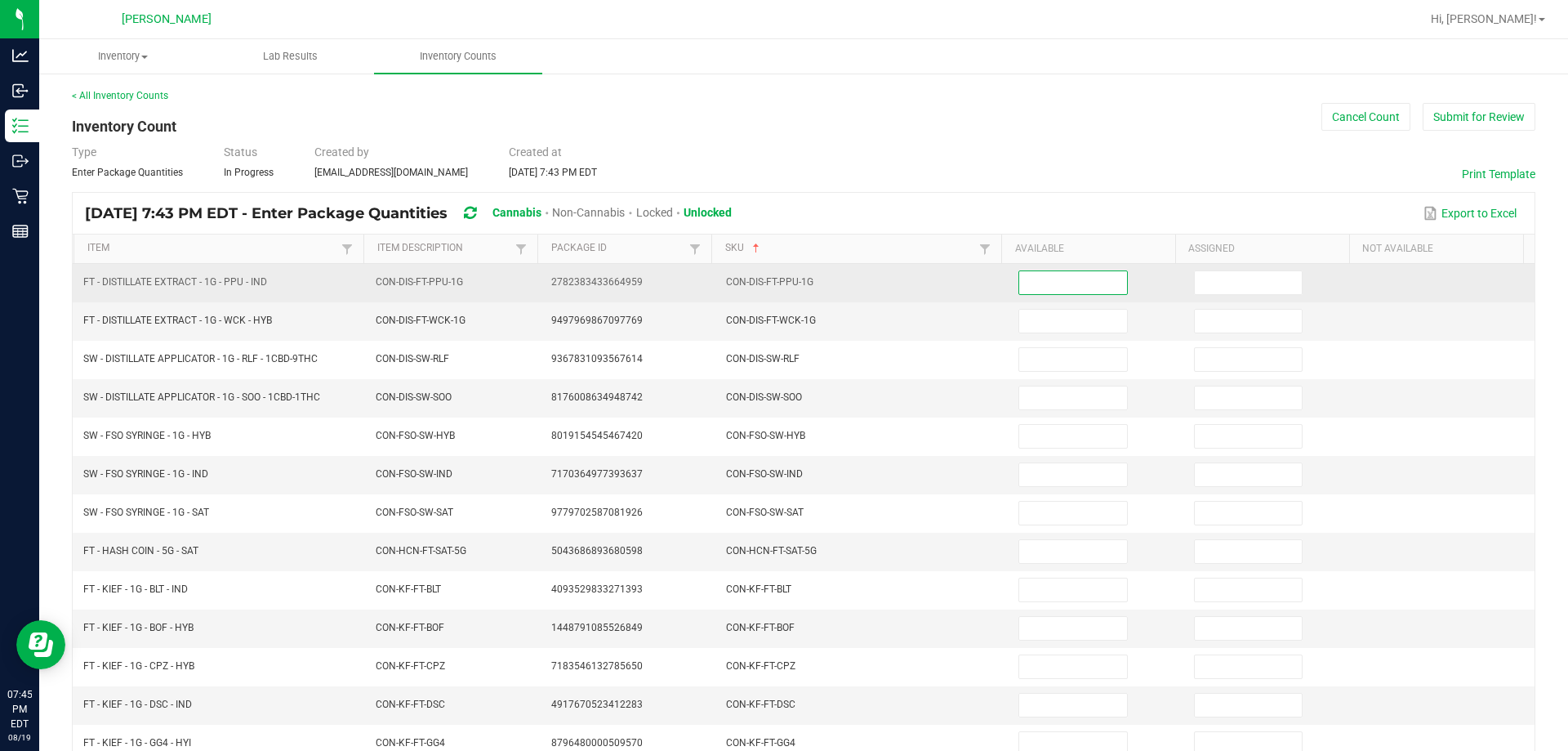
click at [784, 283] on input at bounding box center [1073, 282] width 107 height 23
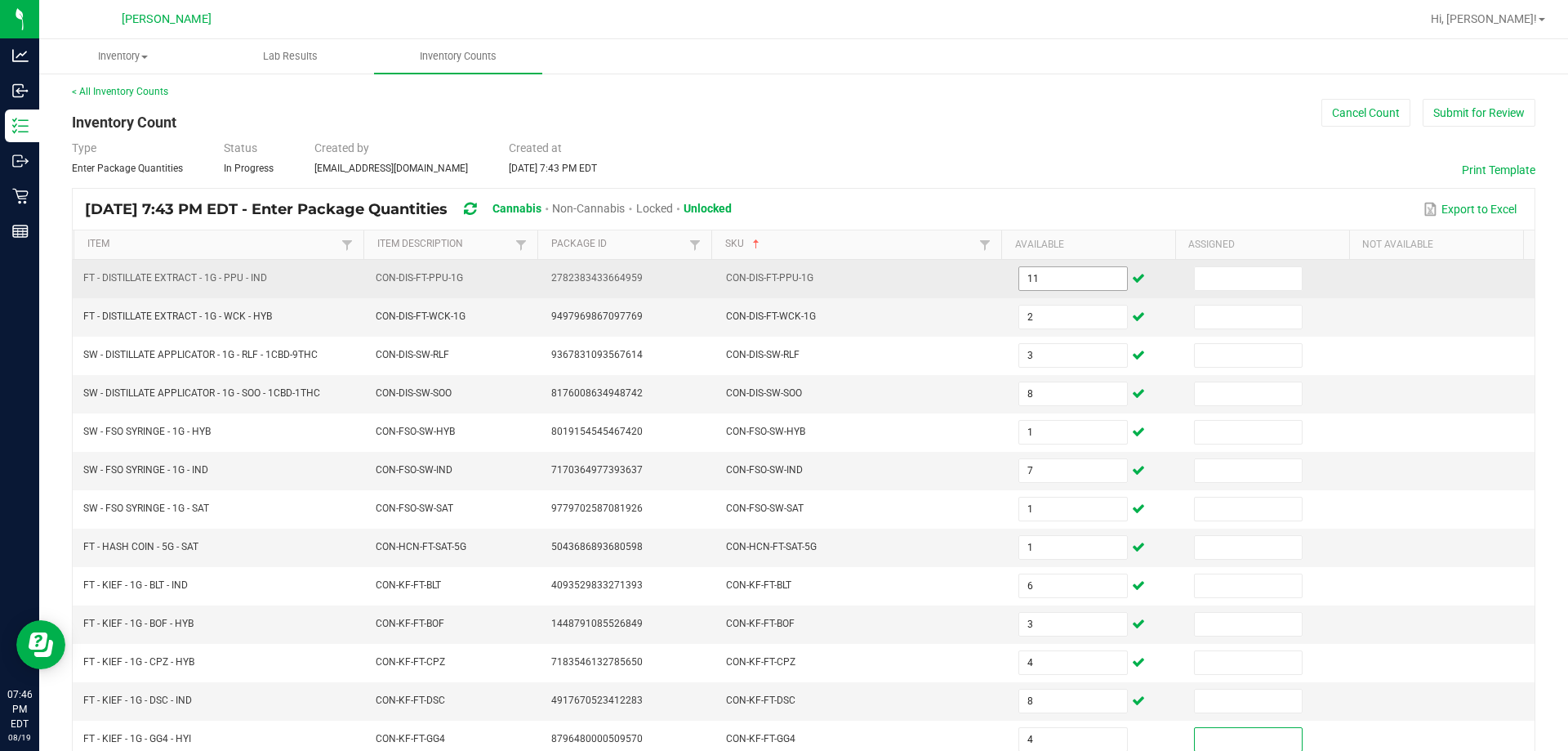
scroll to position [340, 0]
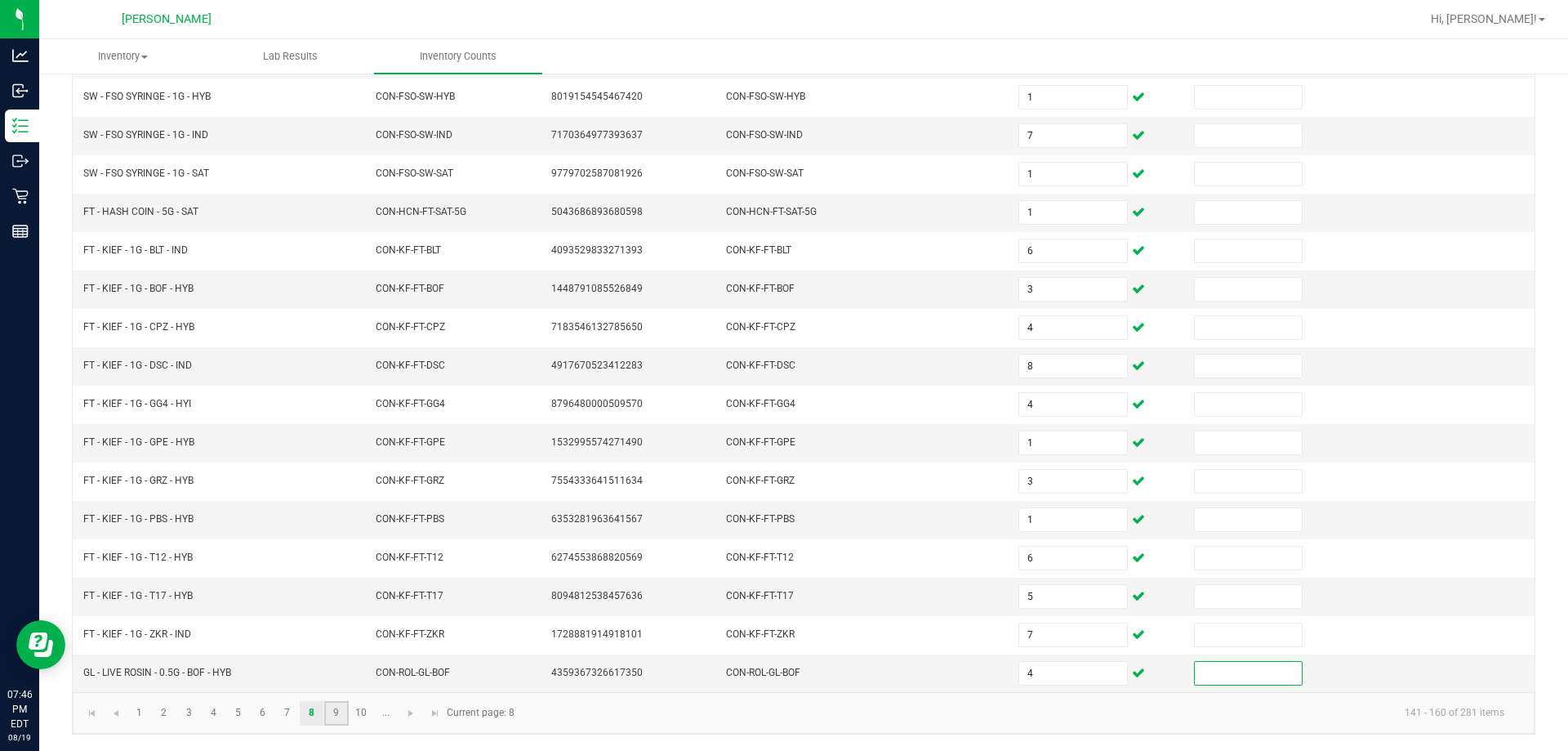
click at [335, 717] on link "9" at bounding box center [336, 713] width 24 height 25
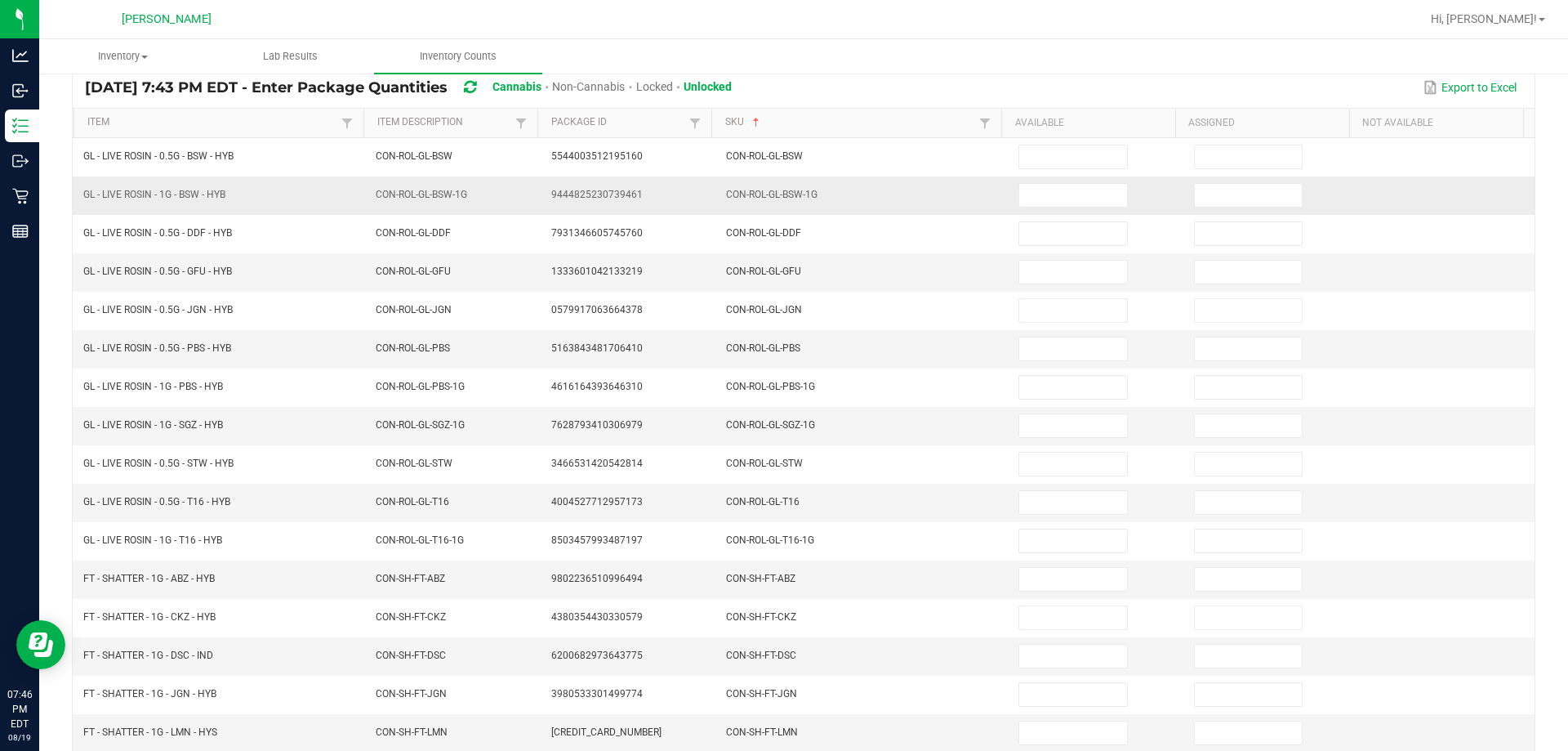
scroll to position [0, 0]
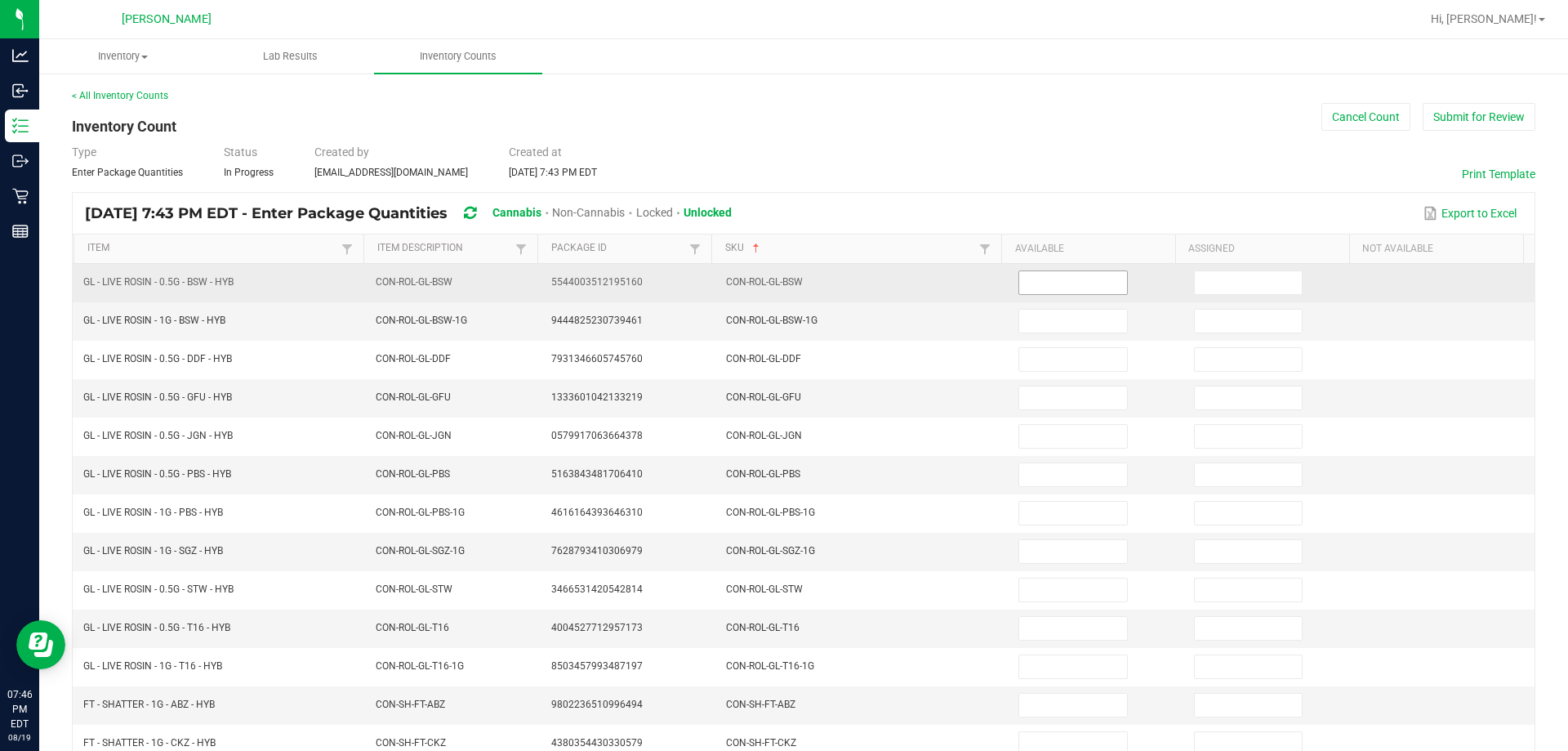
click at [784, 284] on input at bounding box center [1073, 282] width 107 height 23
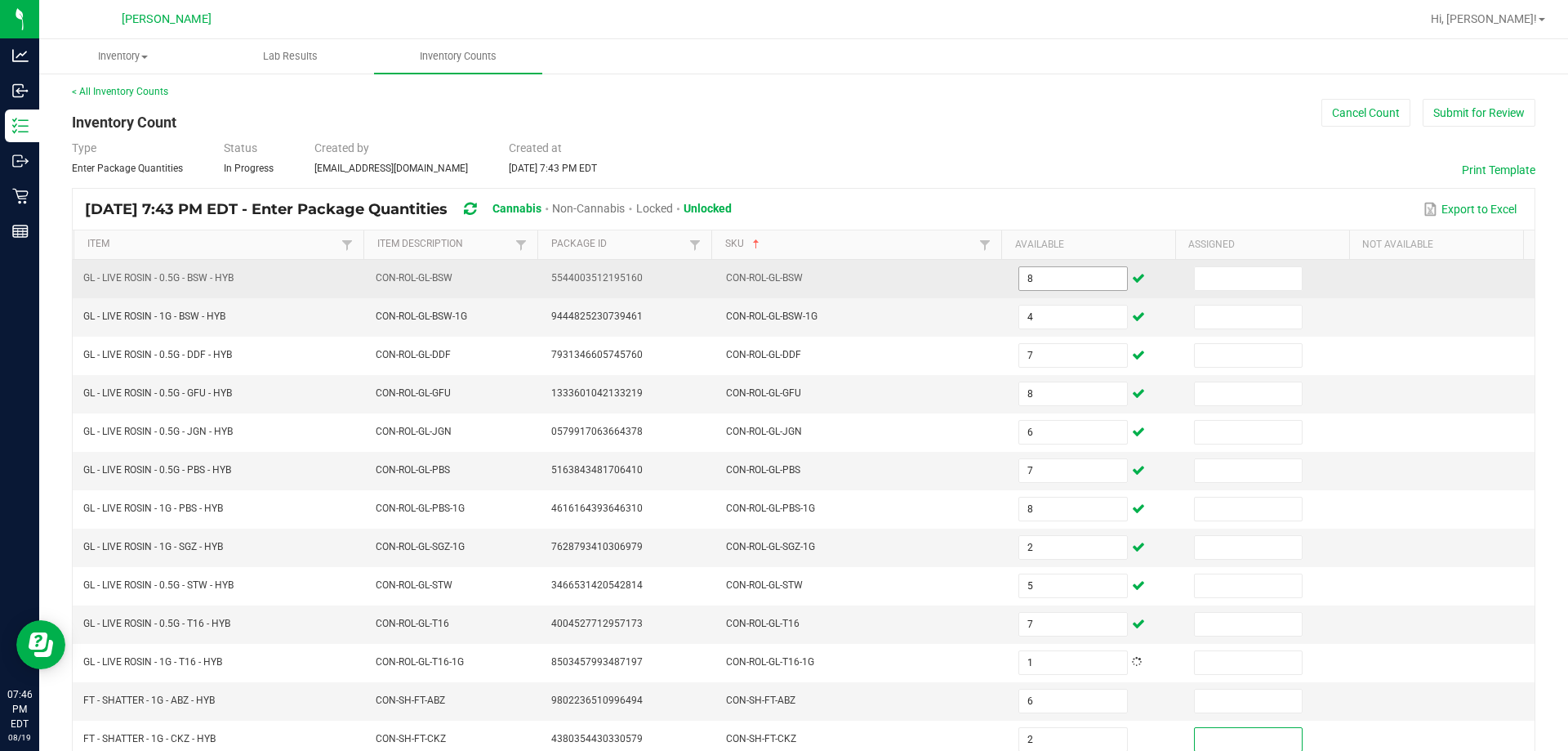
scroll to position [340, 0]
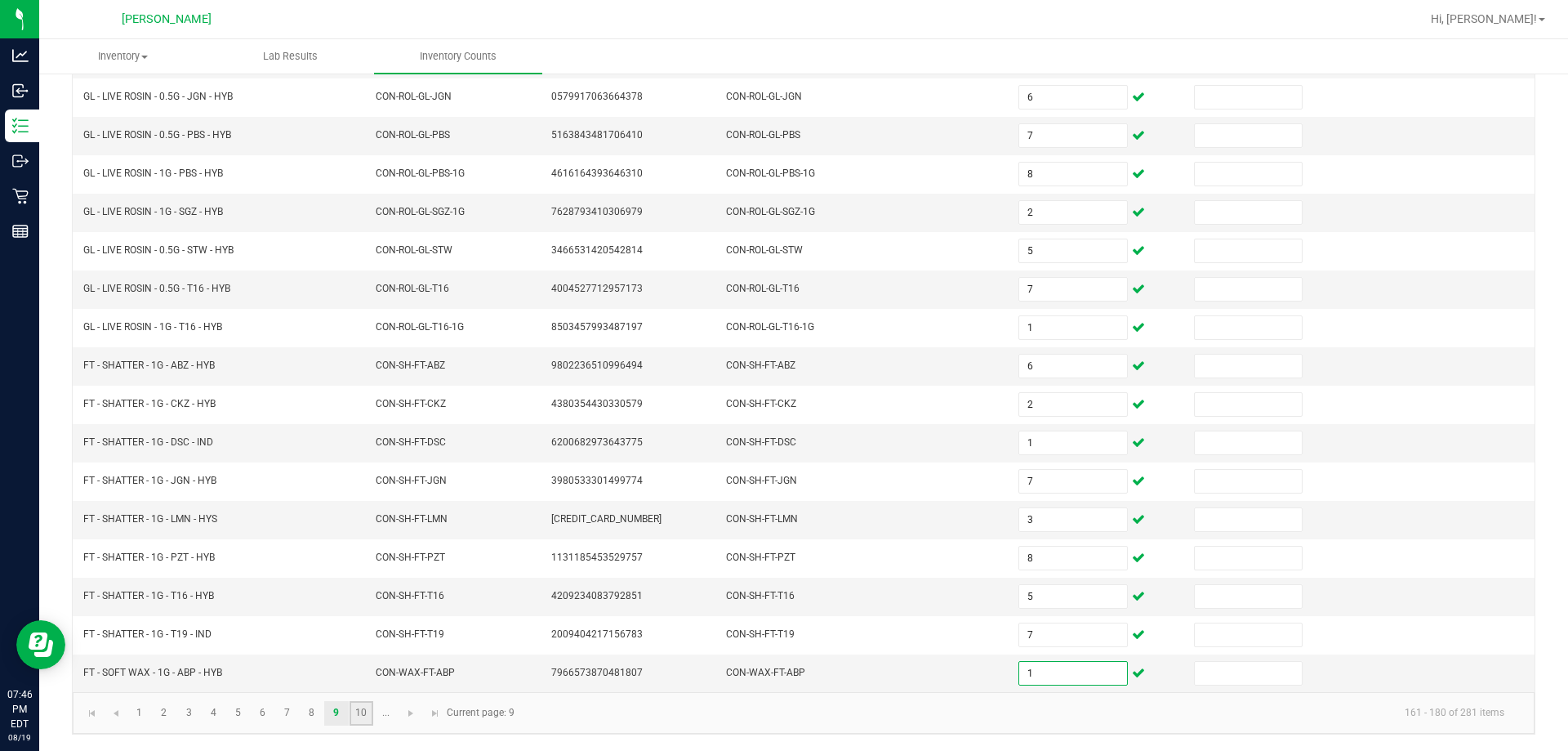
click at [355, 714] on link "10" at bounding box center [361, 713] width 24 height 25
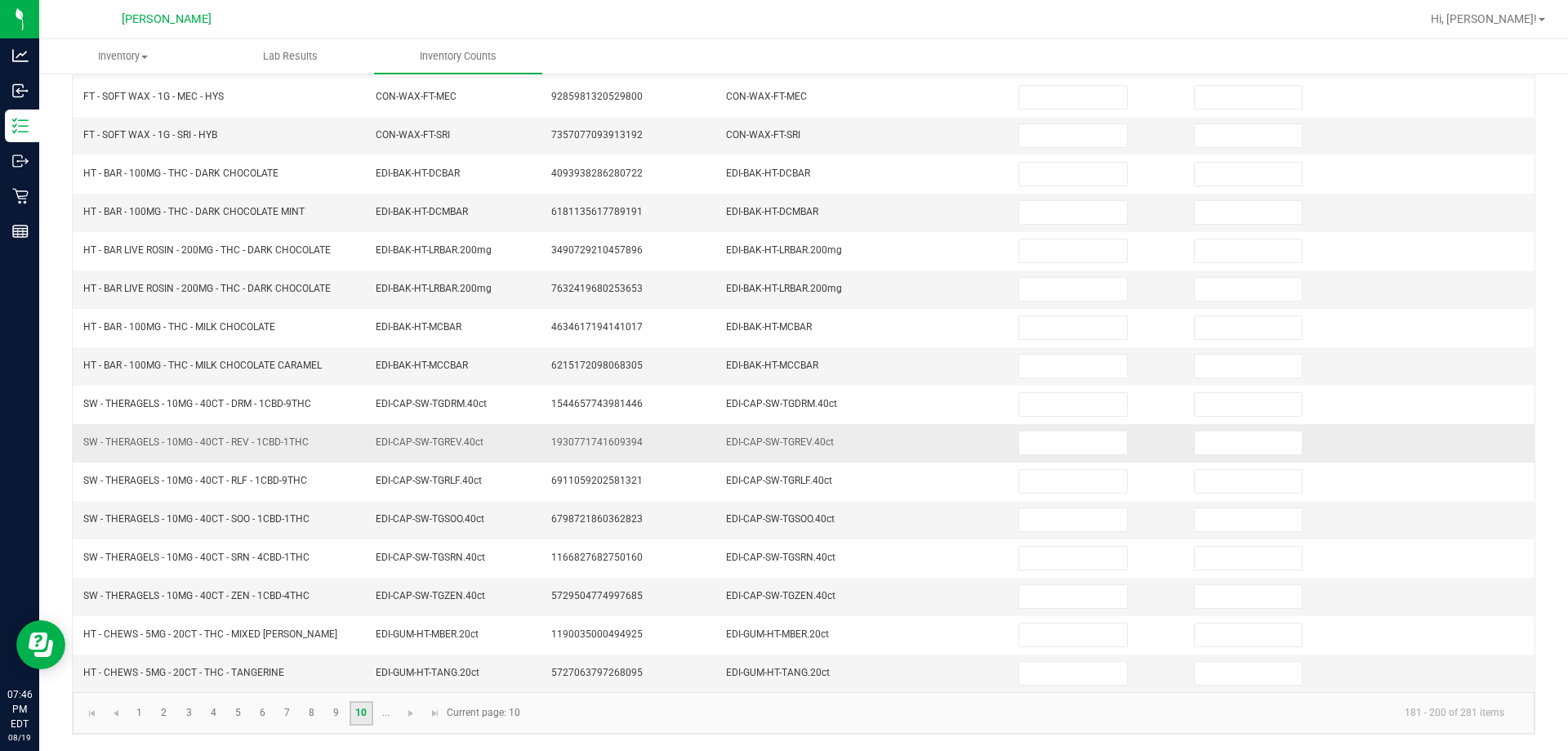
scroll to position [0, 0]
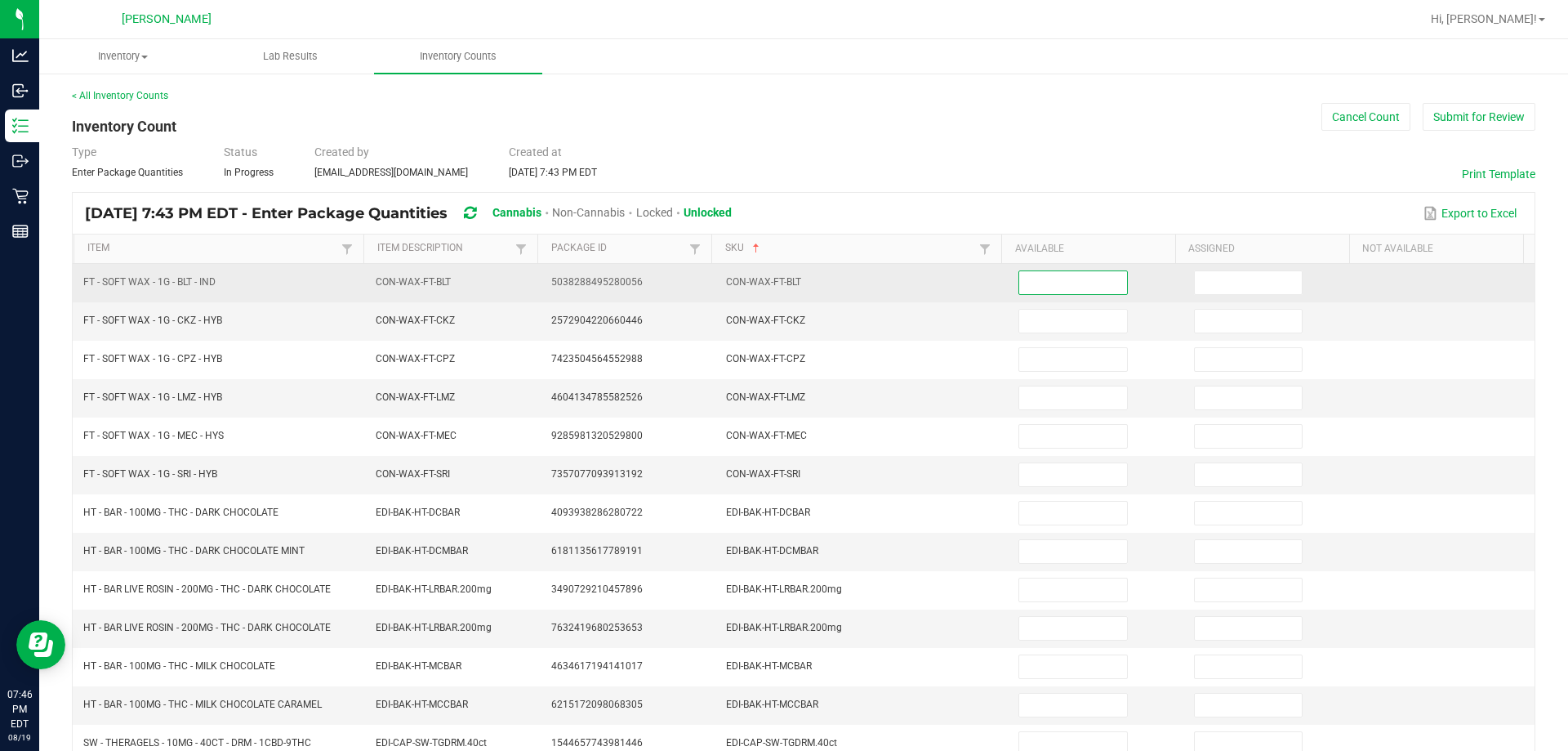
click at [784, 281] on input at bounding box center [1073, 282] width 107 height 23
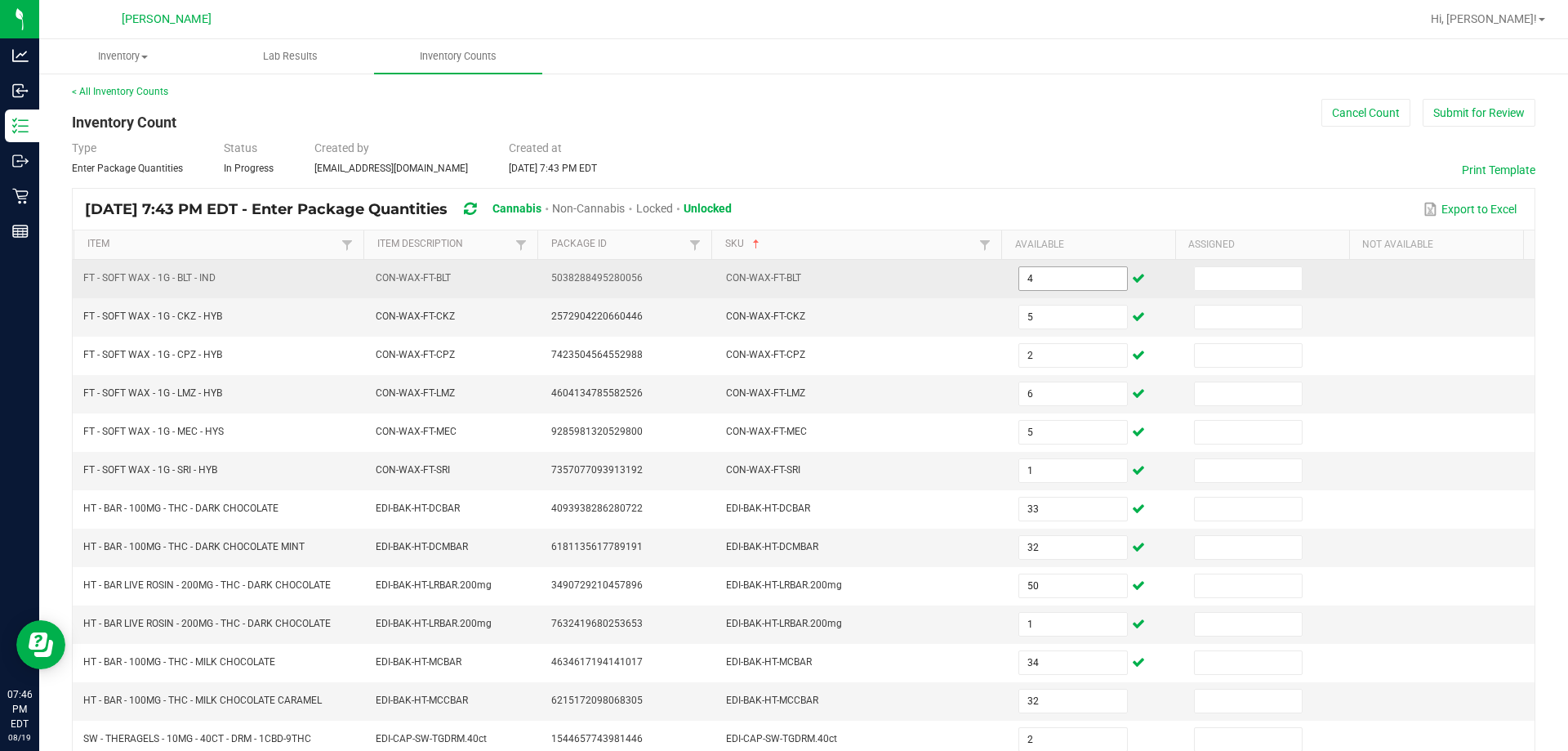
scroll to position [340, 0]
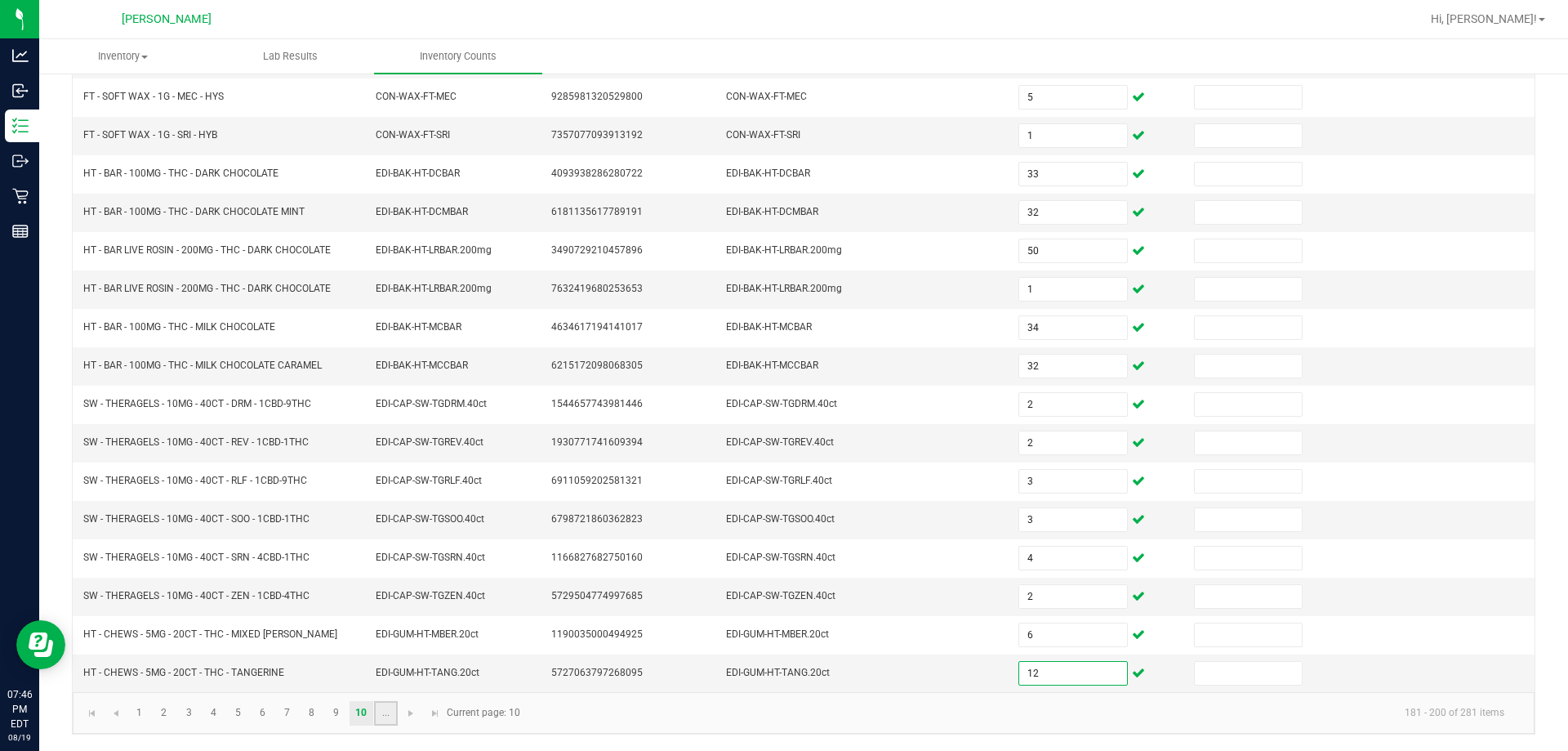
click at [389, 710] on link "..." at bounding box center [386, 713] width 24 height 25
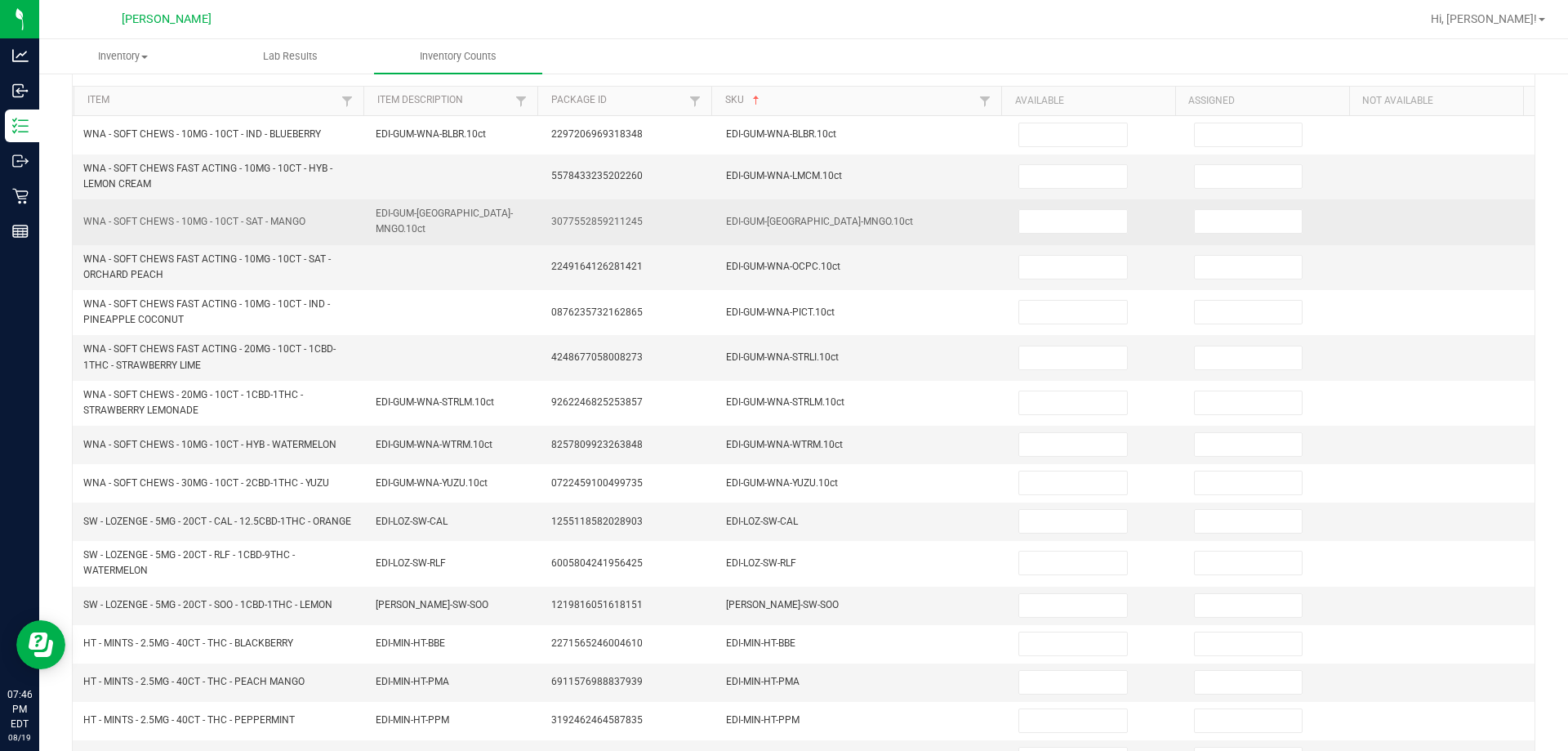
scroll to position [0, 0]
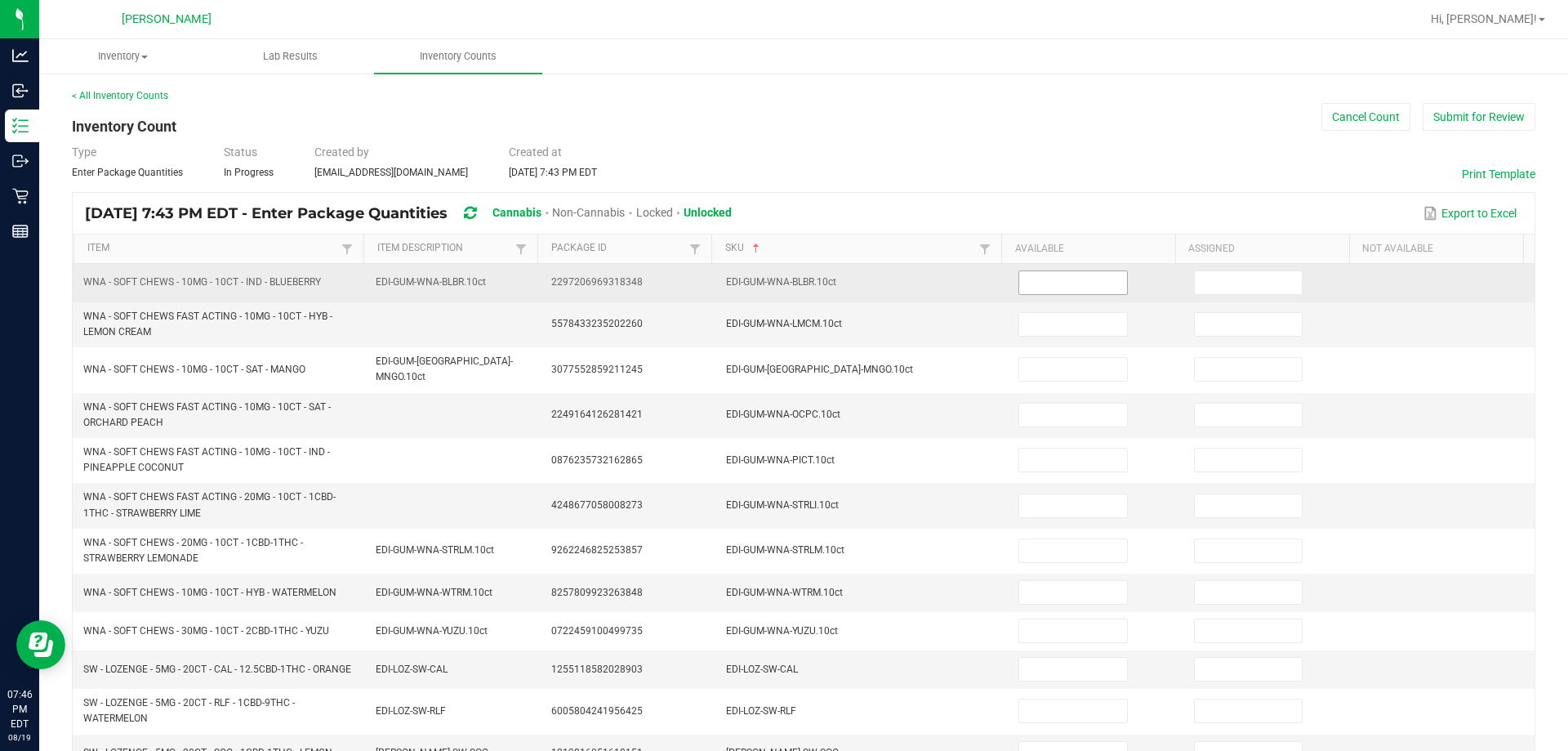
click at [784, 279] on input at bounding box center [1073, 282] width 107 height 23
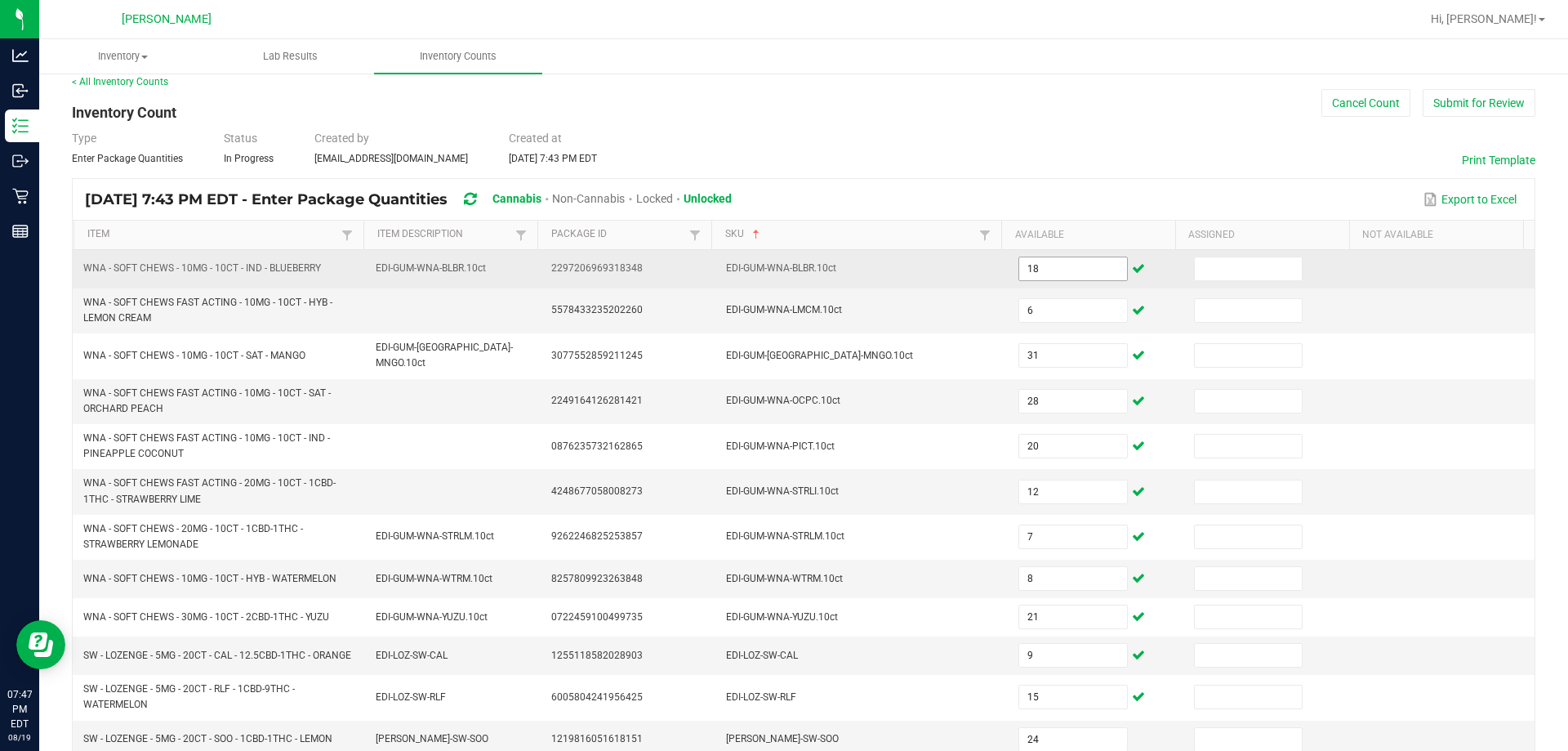
scroll to position [388, 0]
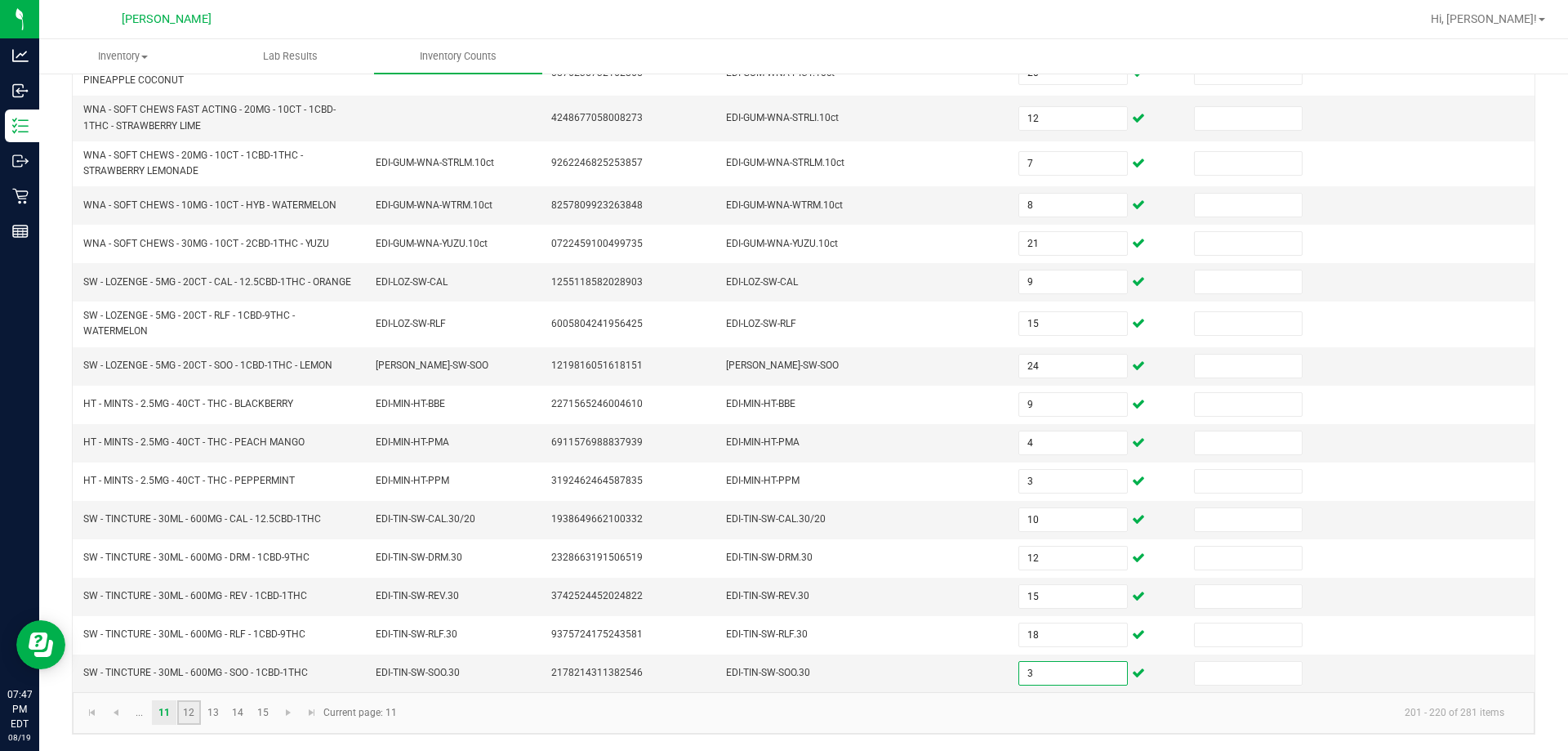
click at [177, 719] on link "12" at bounding box center [189, 712] width 24 height 25
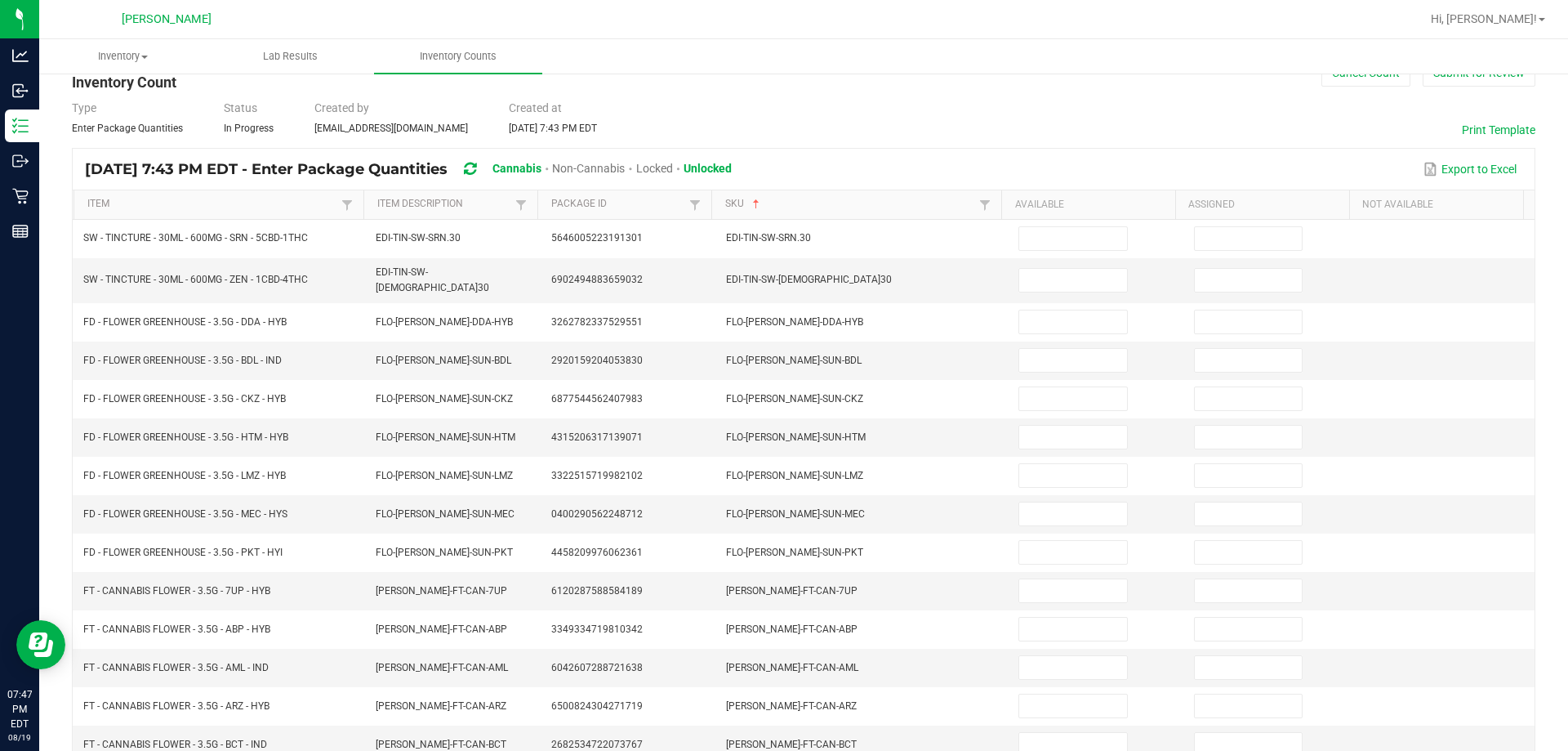
scroll to position [0, 0]
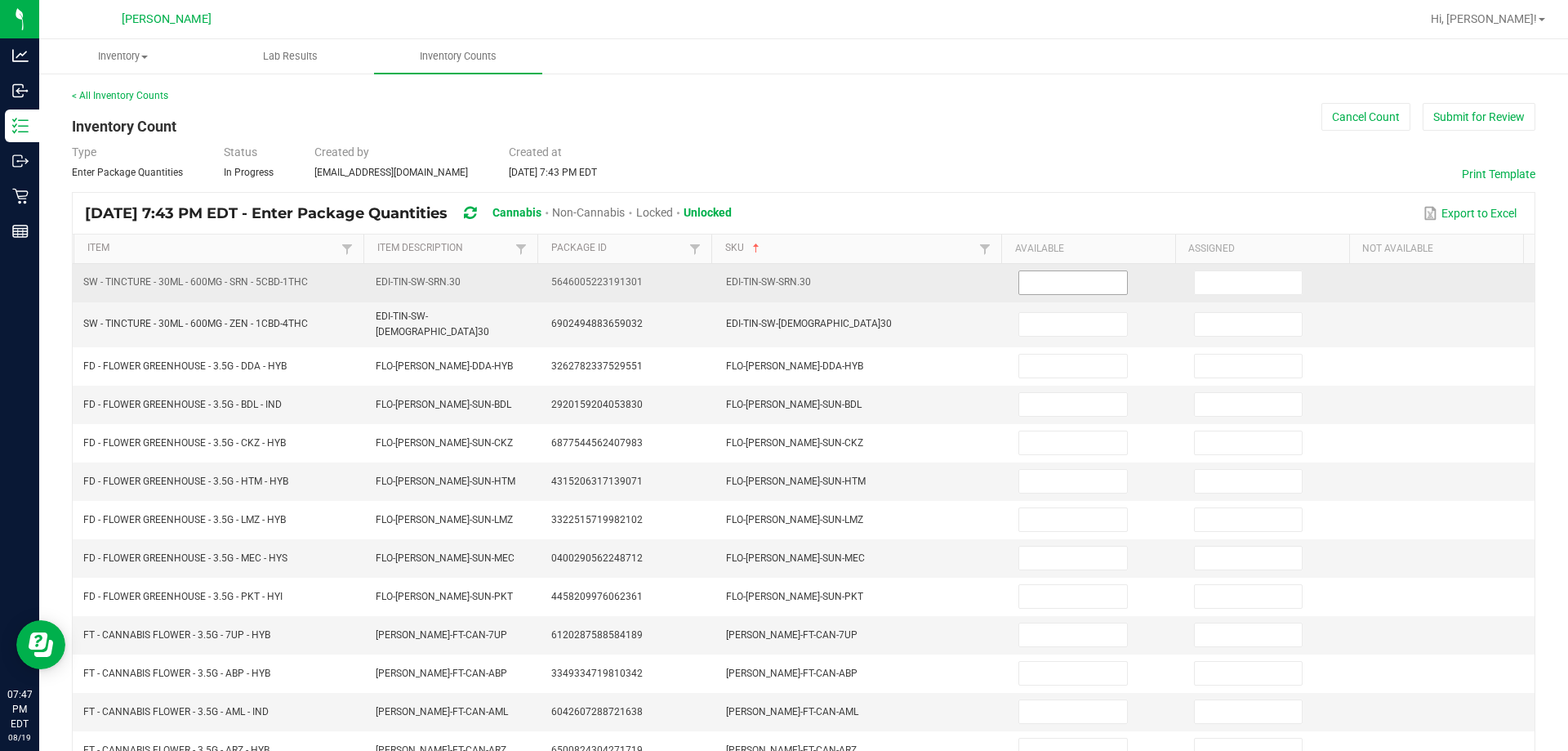
click at [784, 279] on input at bounding box center [1073, 282] width 107 height 23
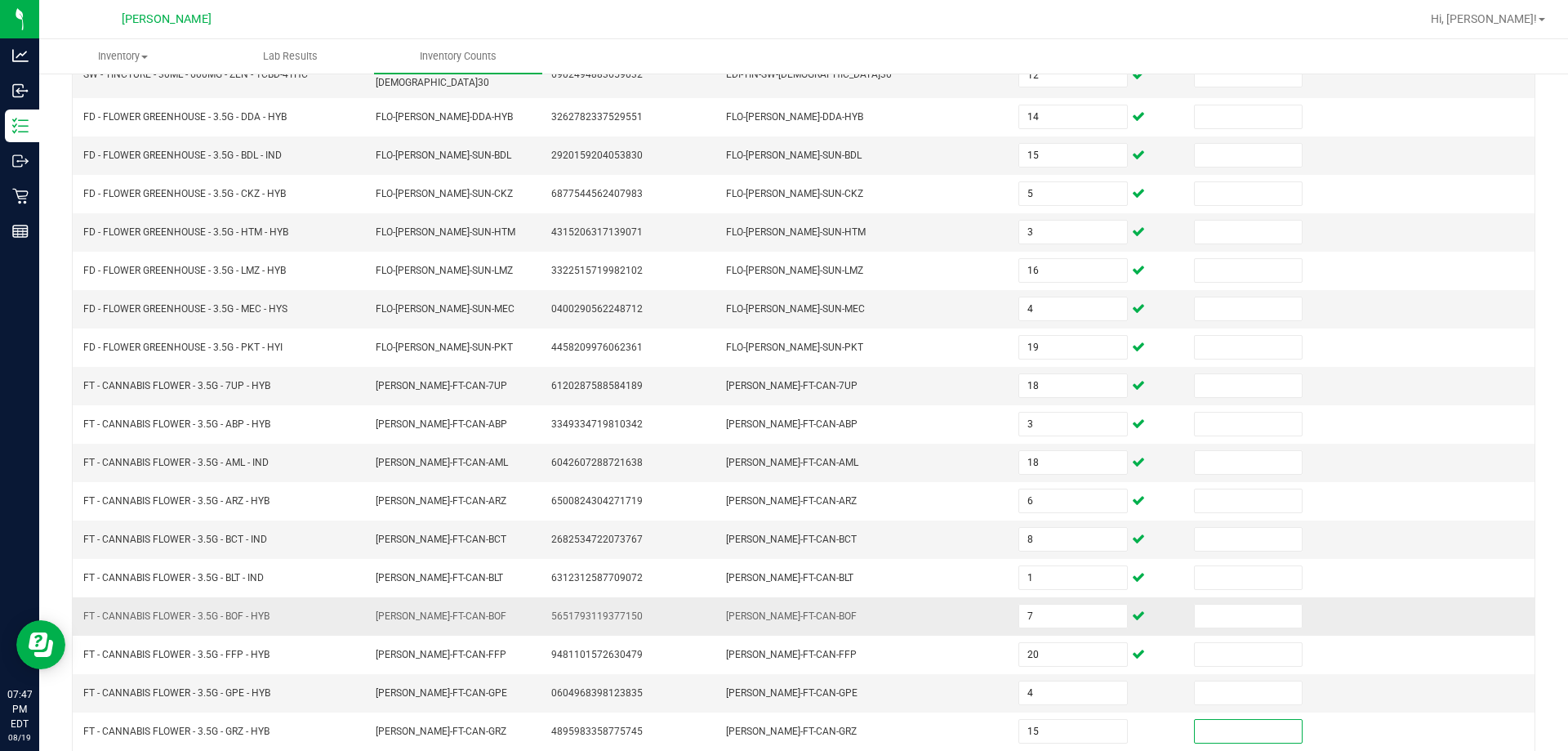
scroll to position [340, 0]
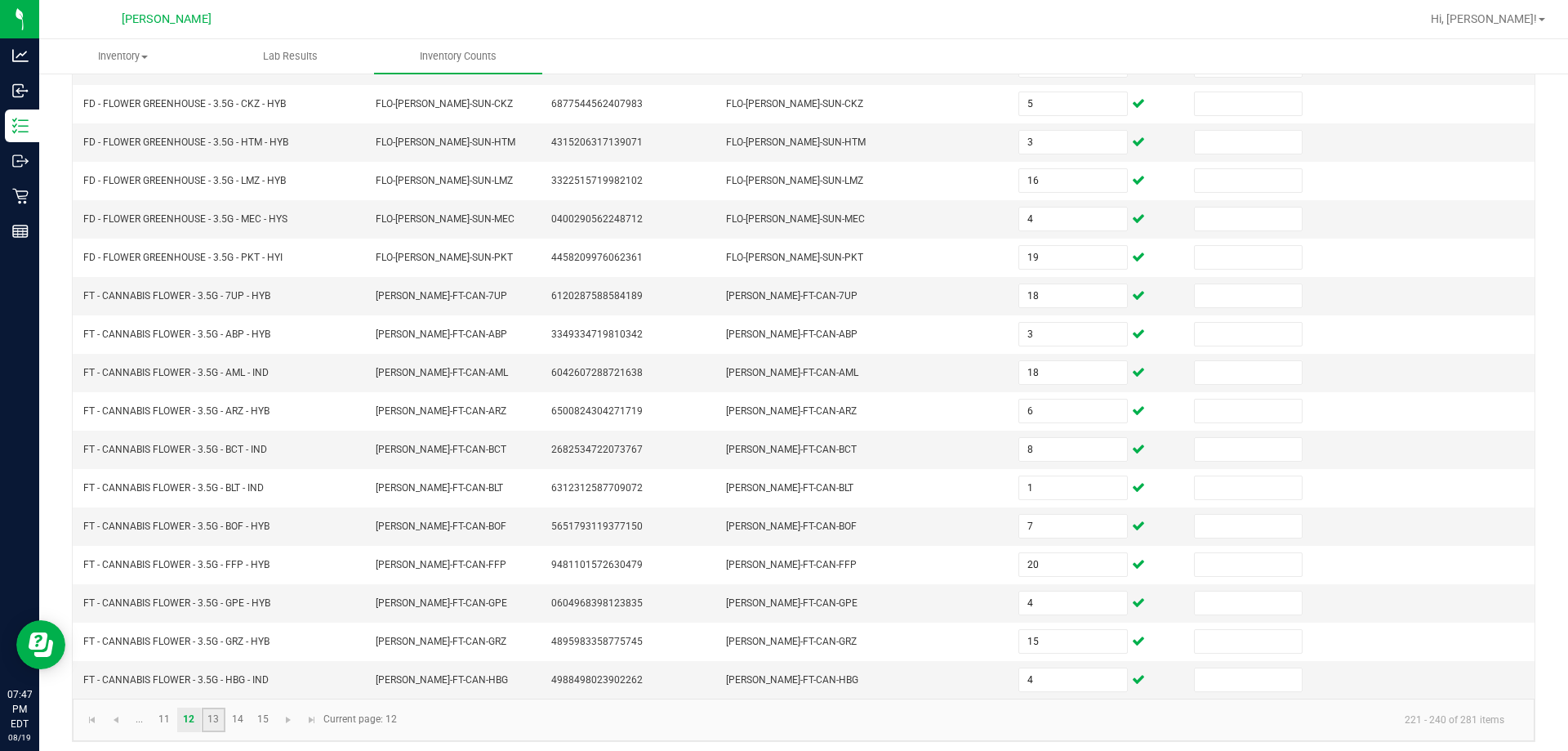
click at [210, 710] on link "13" at bounding box center [213, 720] width 24 height 25
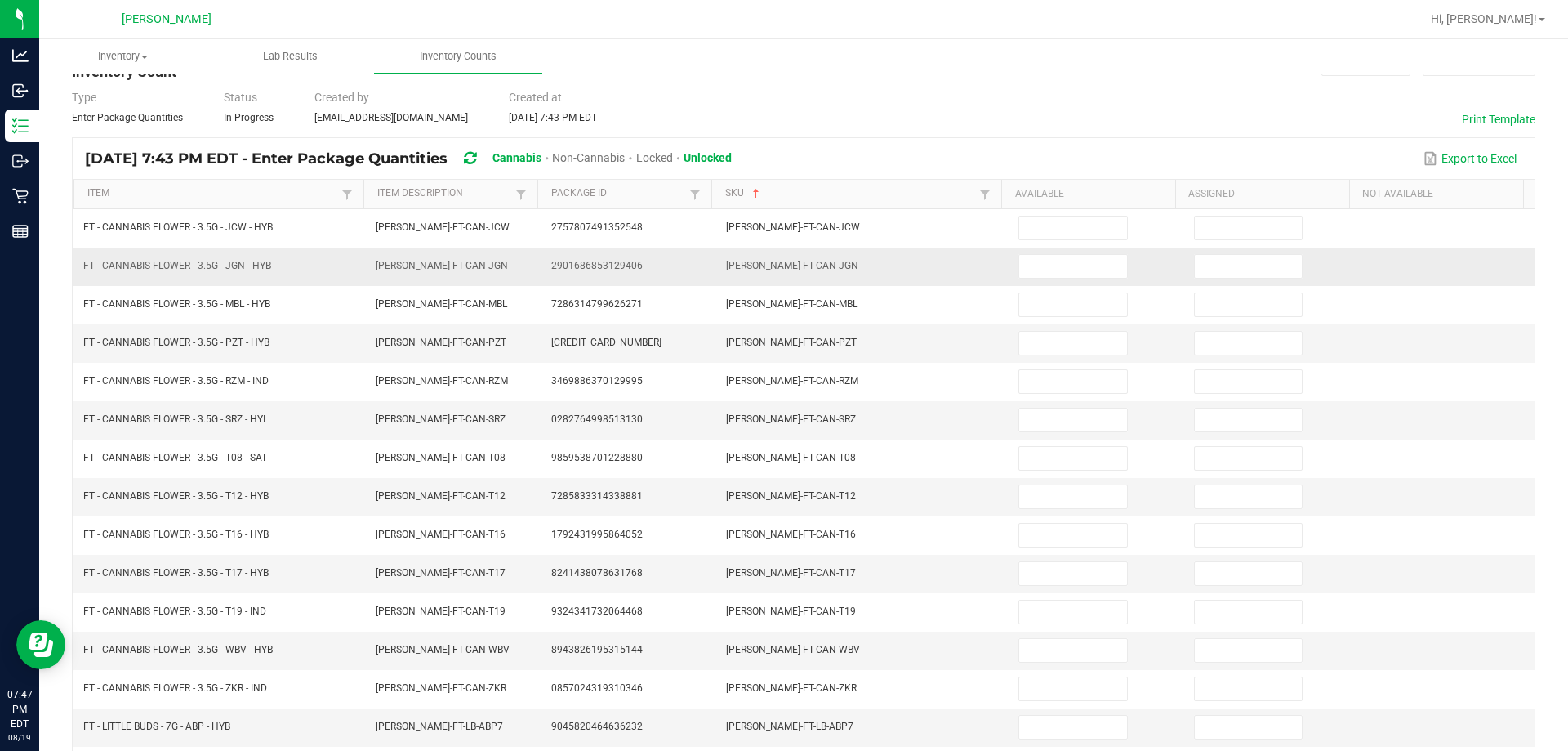
scroll to position [0, 0]
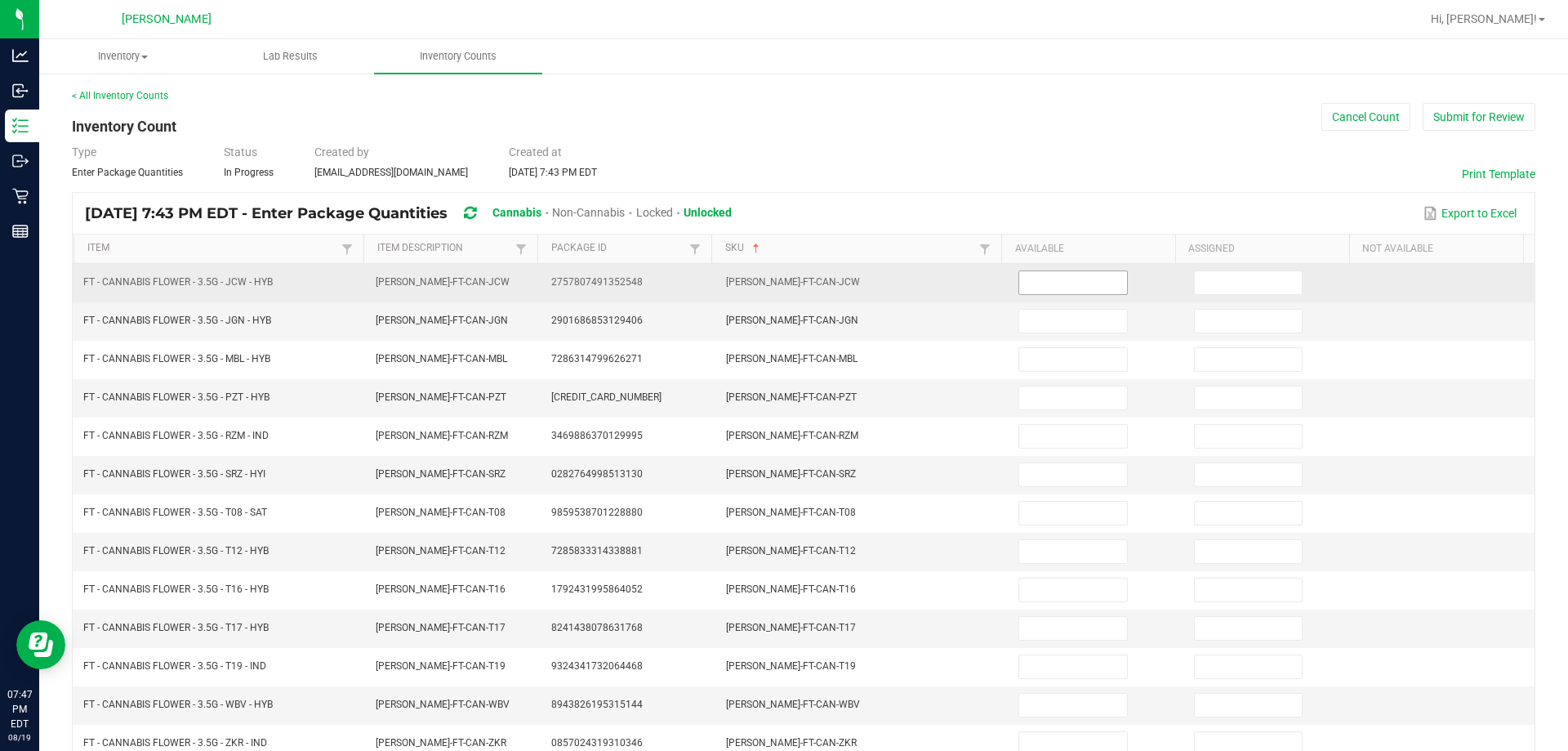
click at [784, 290] on input at bounding box center [1073, 282] width 107 height 23
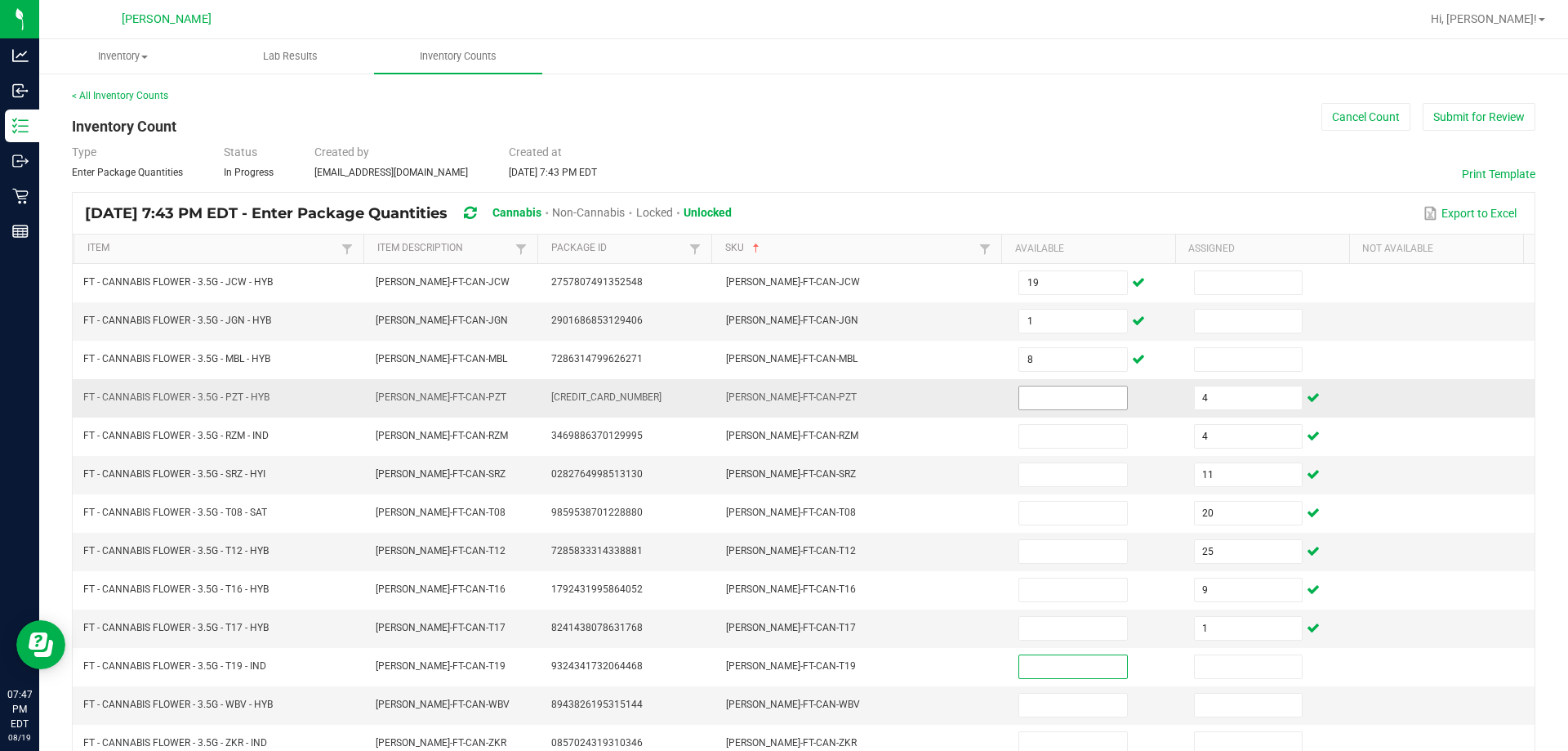
click at [784, 401] on input at bounding box center [1073, 398] width 107 height 23
click at [784, 628] on input "1" at bounding box center [1073, 628] width 107 height 23
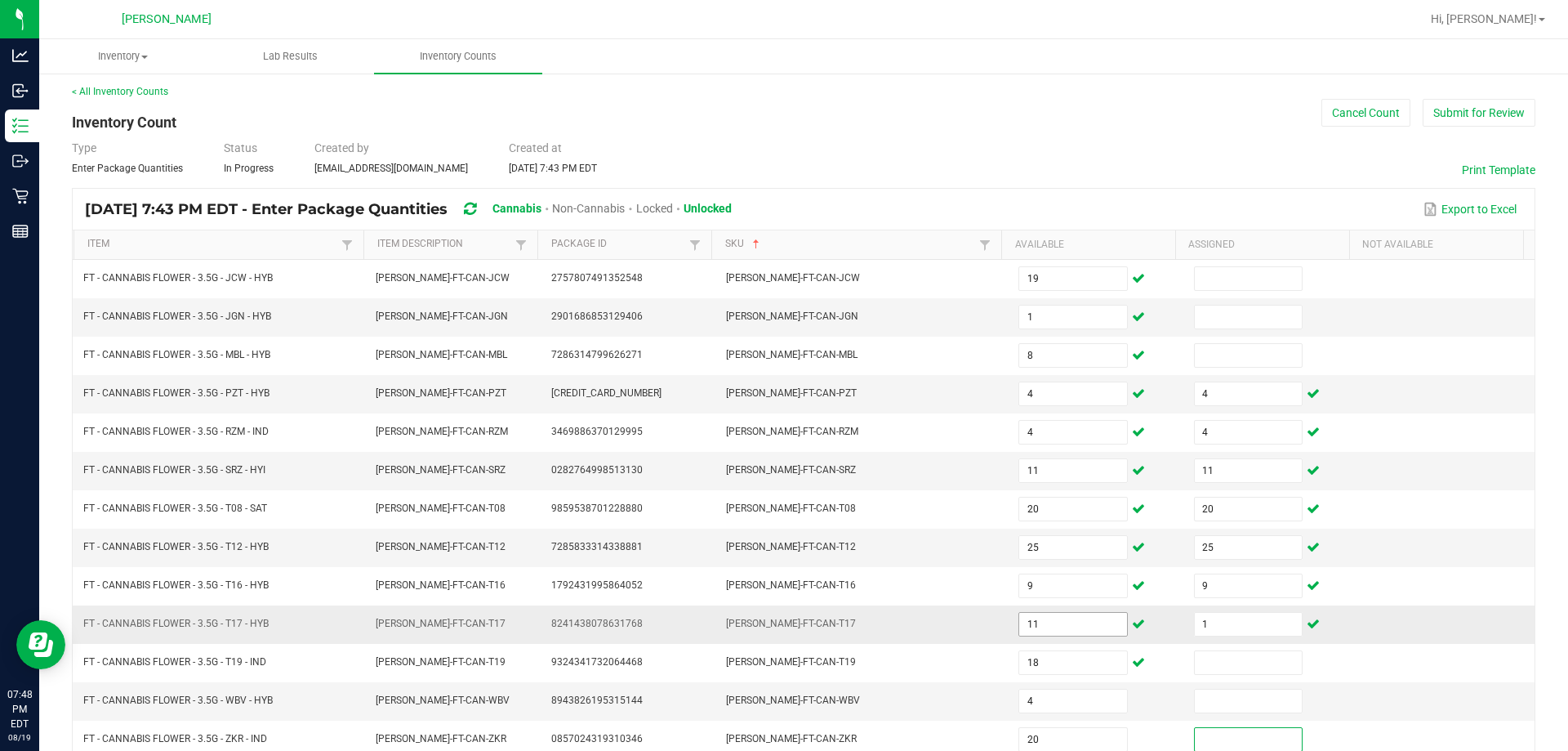
scroll to position [340, 0]
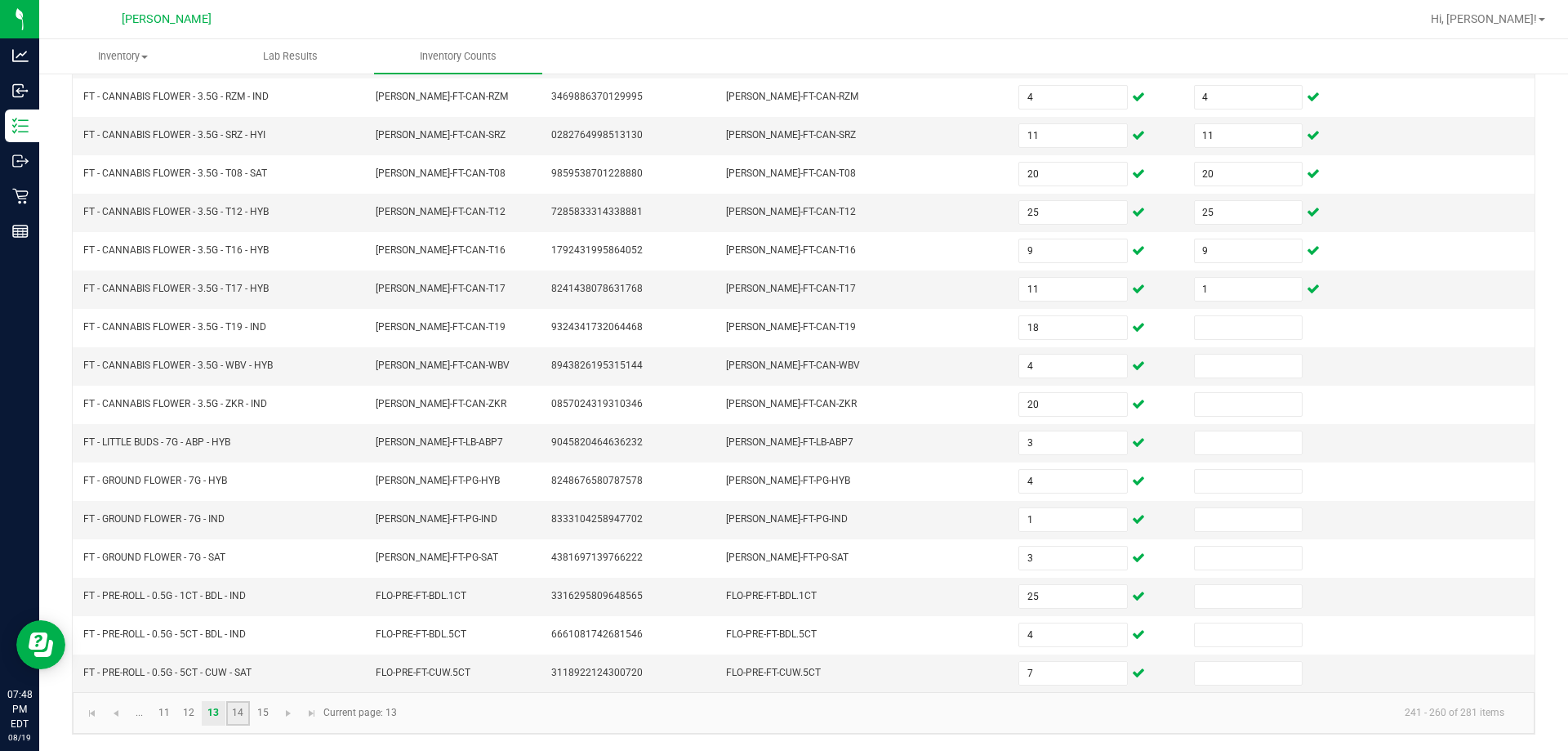
click at [239, 716] on link "14" at bounding box center [238, 713] width 24 height 25
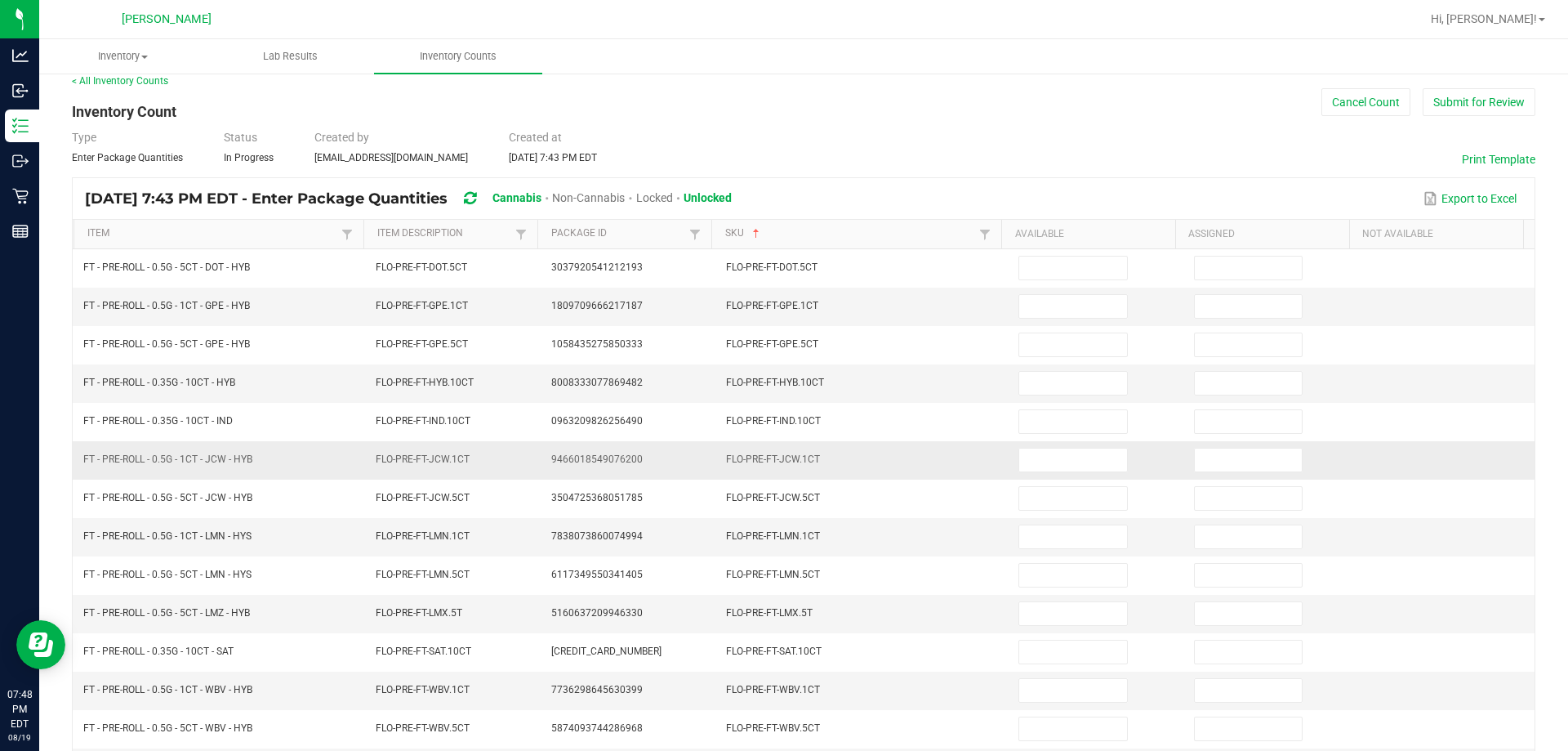
scroll to position [0, 0]
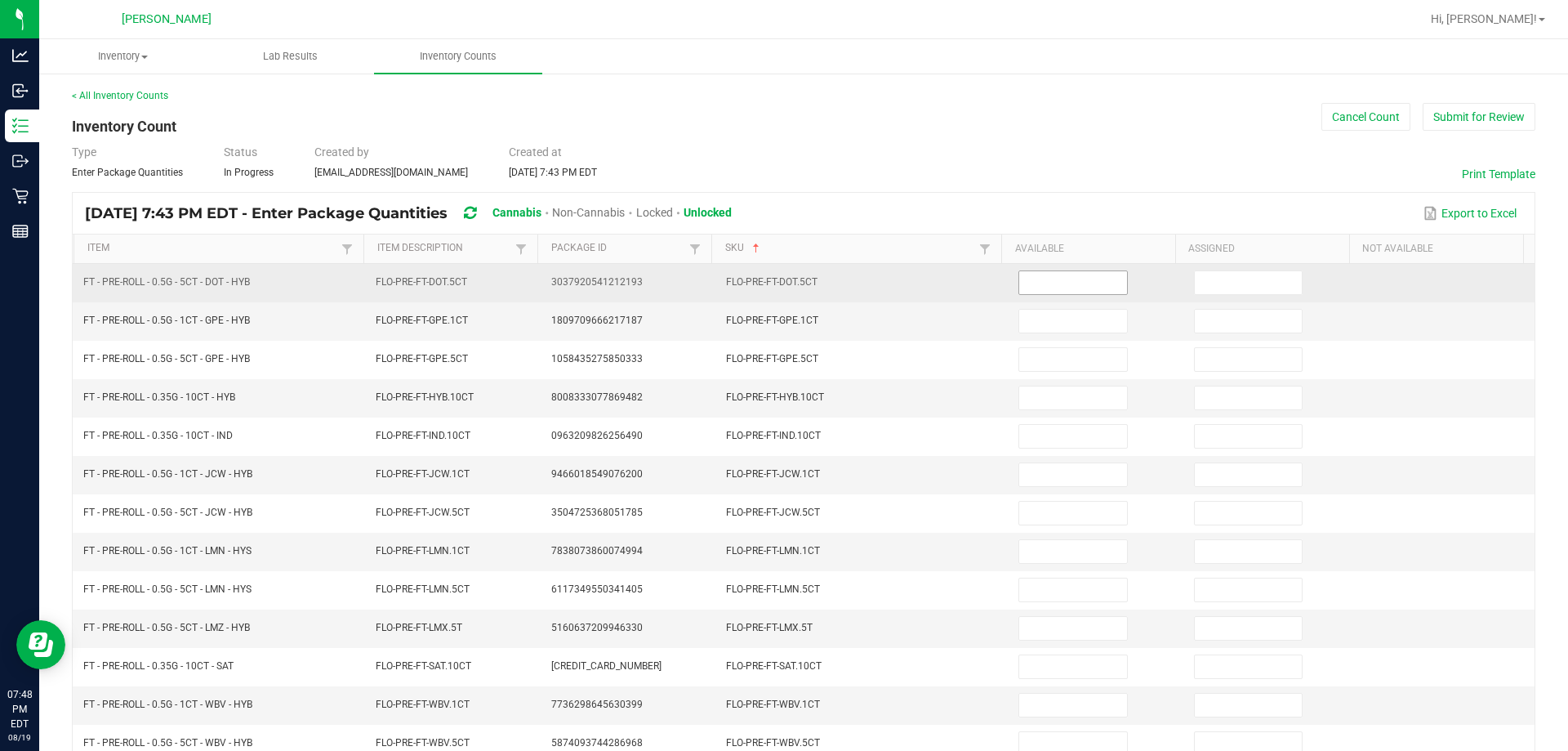
click at [784, 279] on input at bounding box center [1073, 282] width 107 height 23
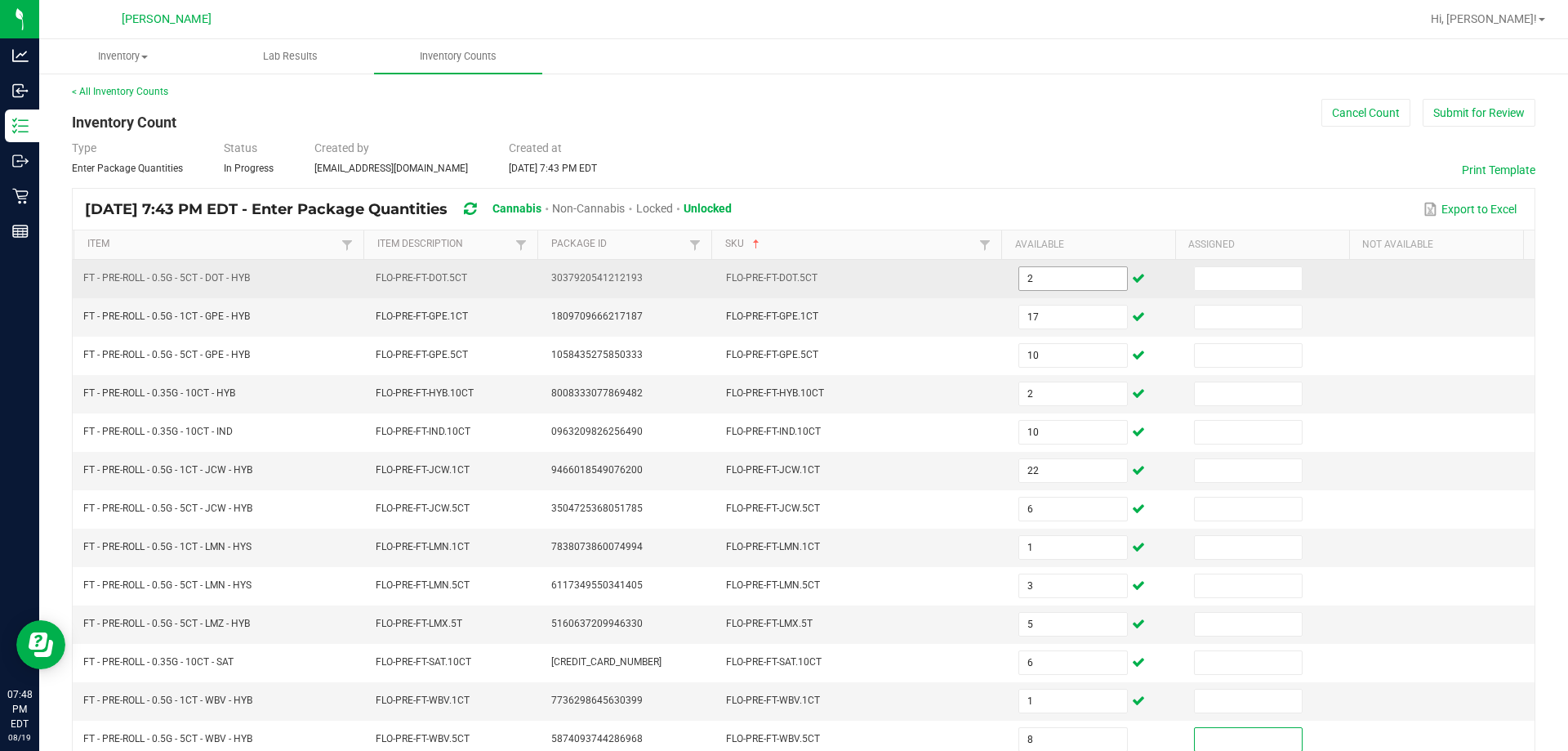
scroll to position [340, 0]
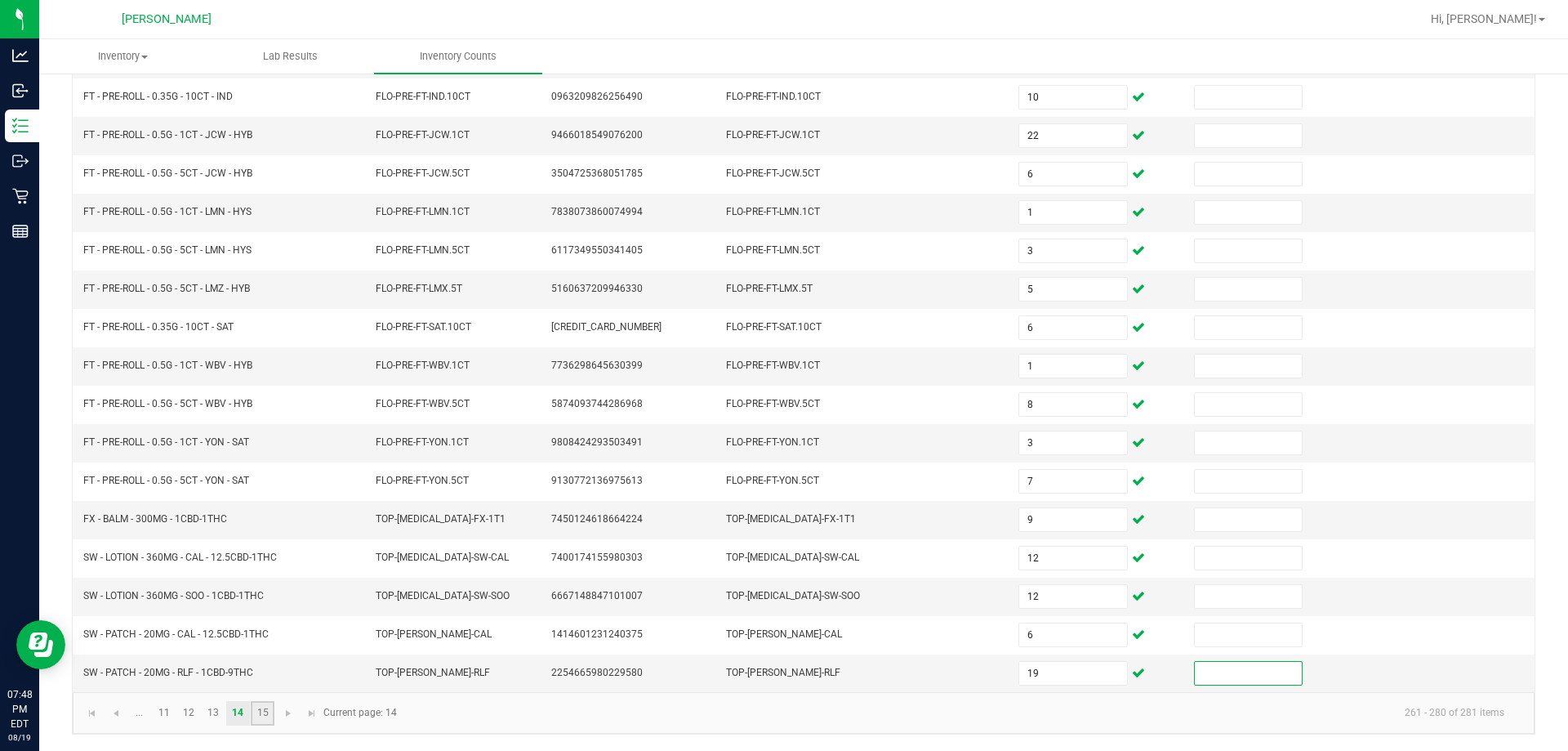
click at [265, 710] on link "15" at bounding box center [262, 713] width 24 height 25
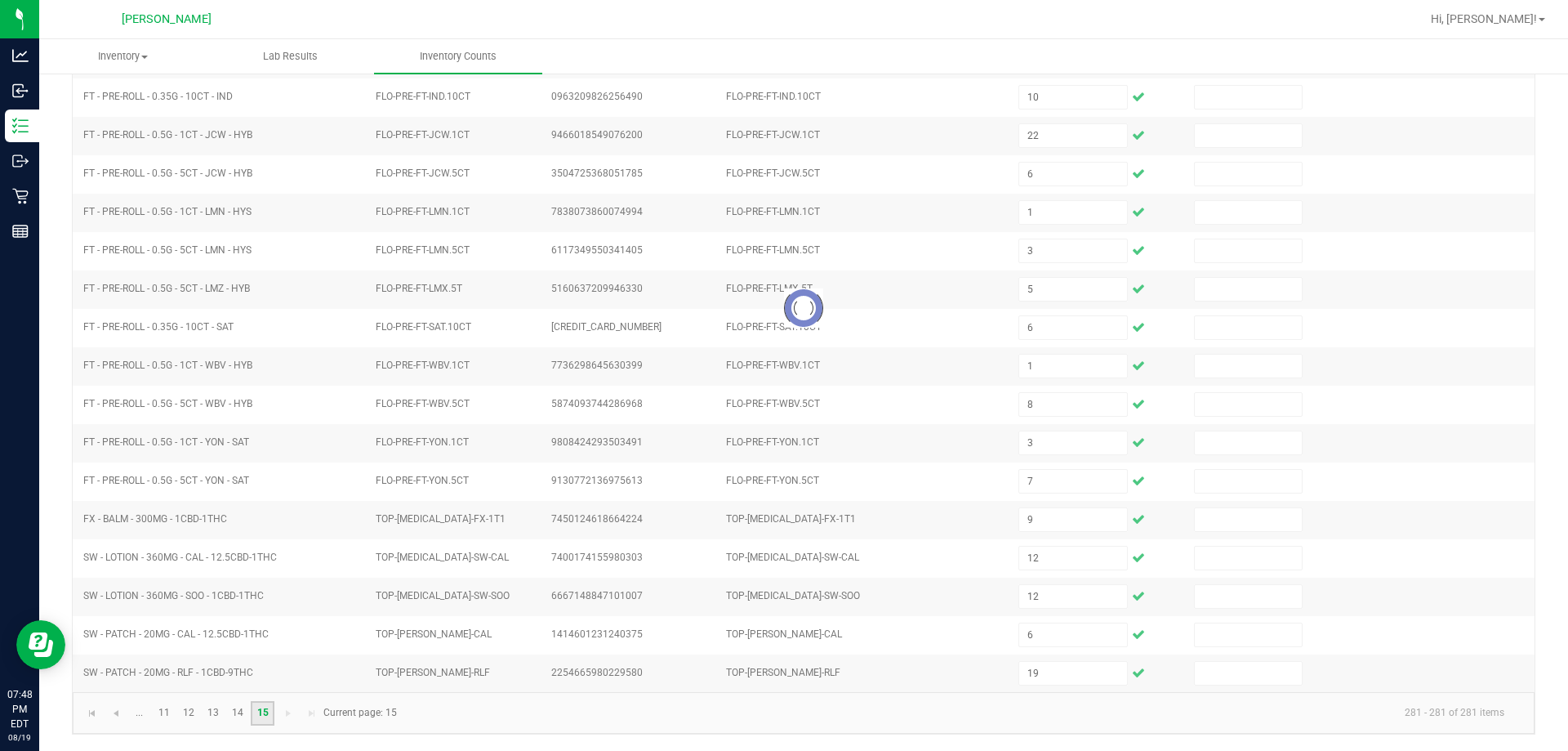
scroll to position [0, 0]
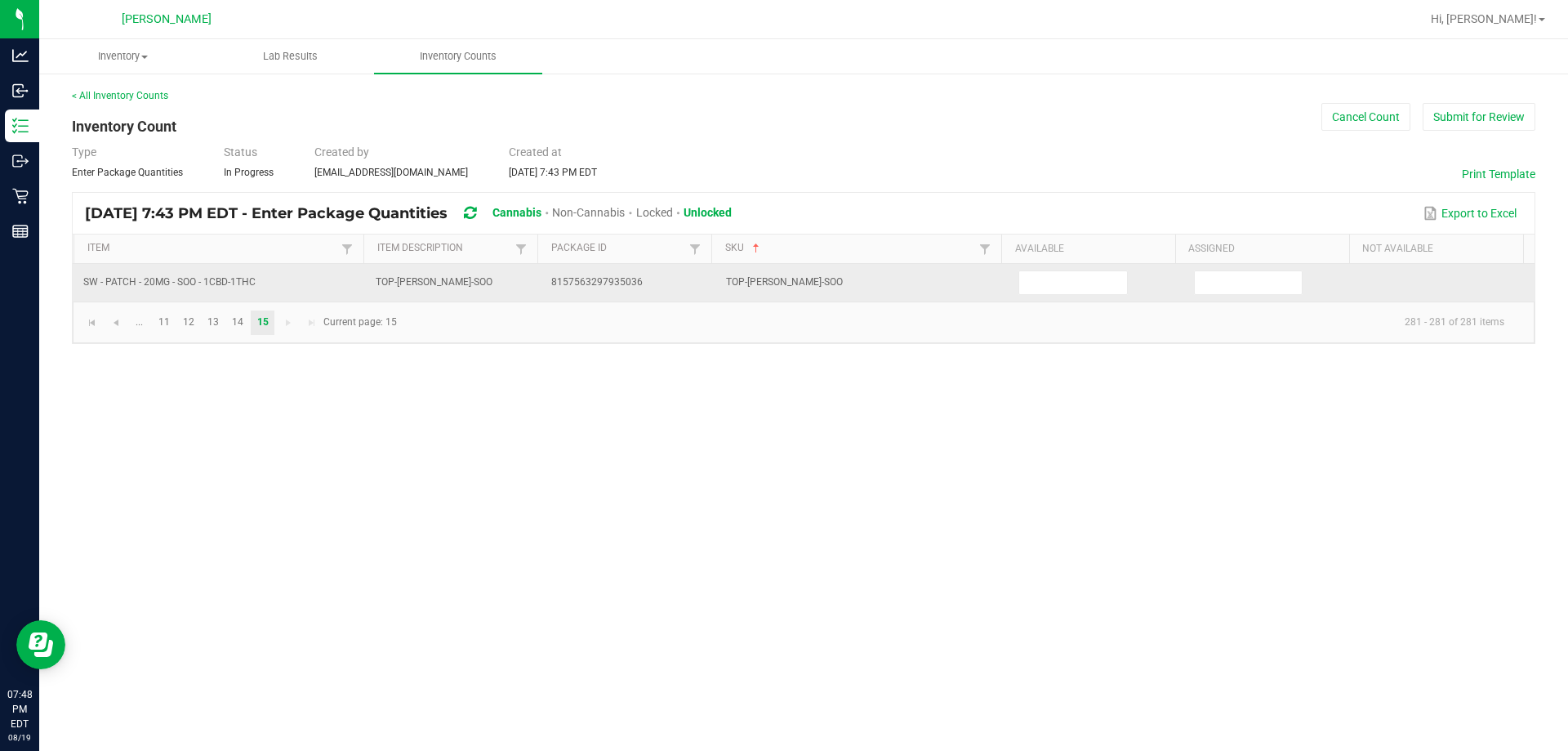
click at [784, 295] on td at bounding box center [1097, 283] width 176 height 37
click at [784, 274] on input at bounding box center [1073, 282] width 107 height 23
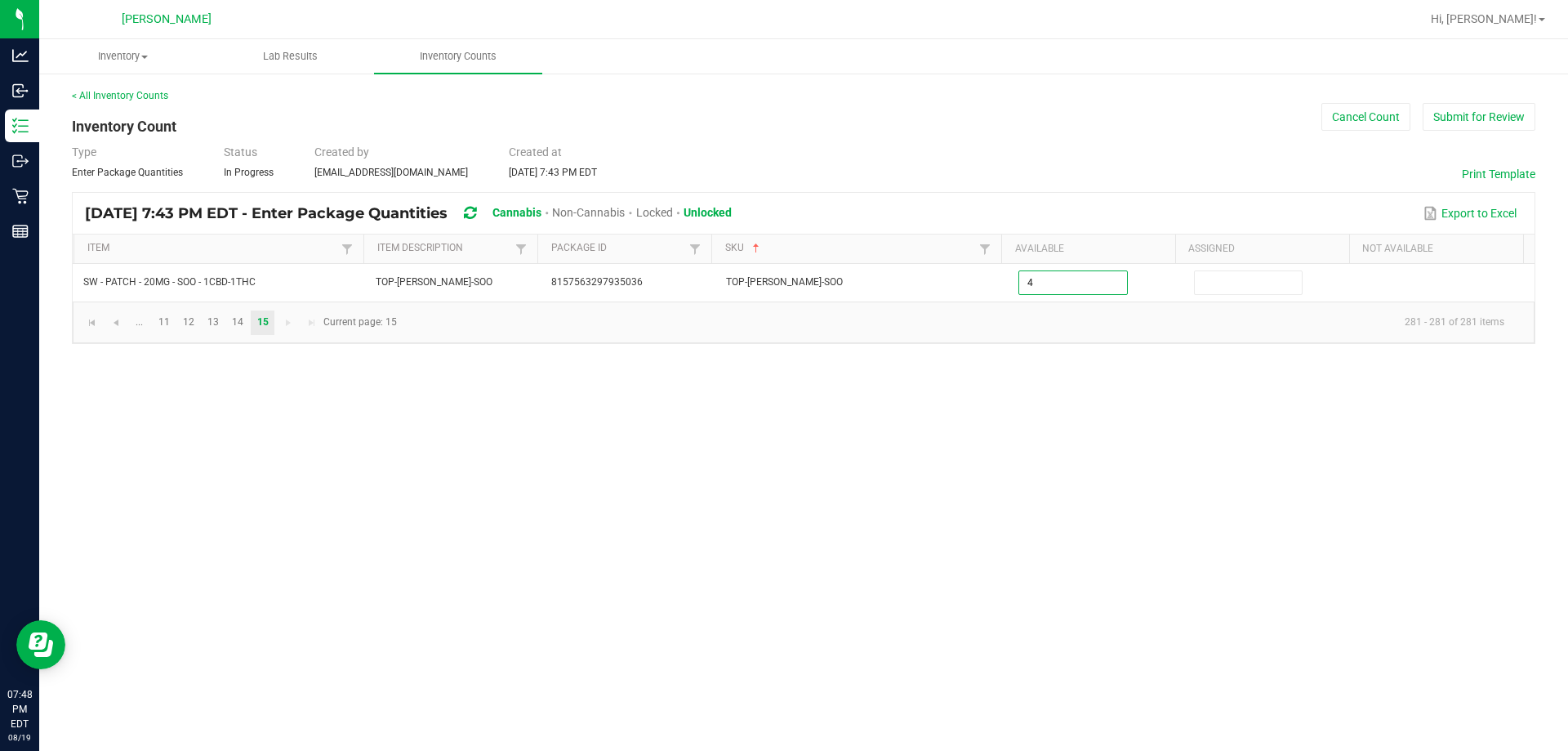
click at [784, 505] on div "Inventory All packages All inventory Waste log Create inventory Lab Results Inv…" at bounding box center [803, 395] width 1529 height 712
click at [784, 122] on button "Submit for Review" at bounding box center [1478, 117] width 113 height 28
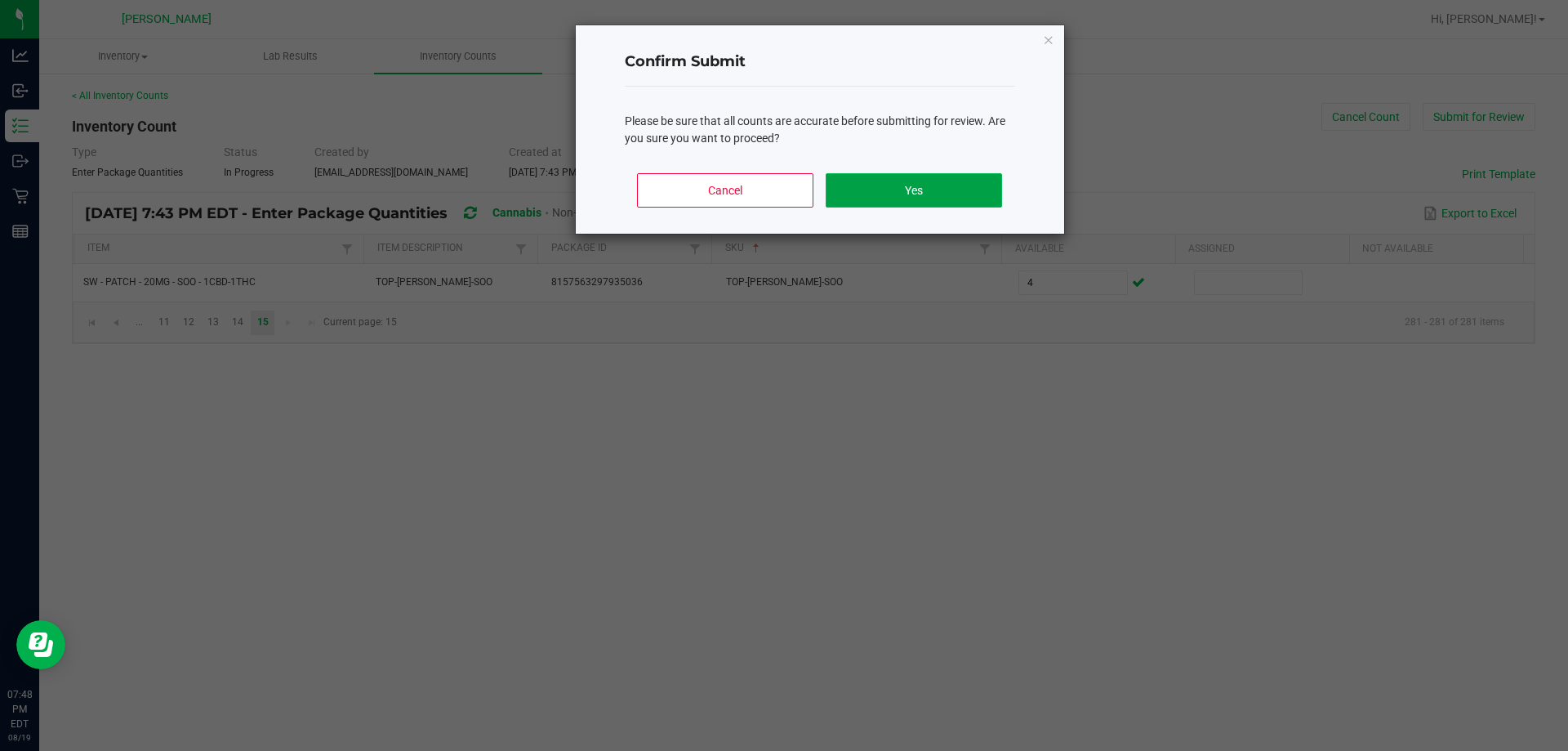
click at [784, 179] on button "Yes" at bounding box center [914, 191] width 176 height 35
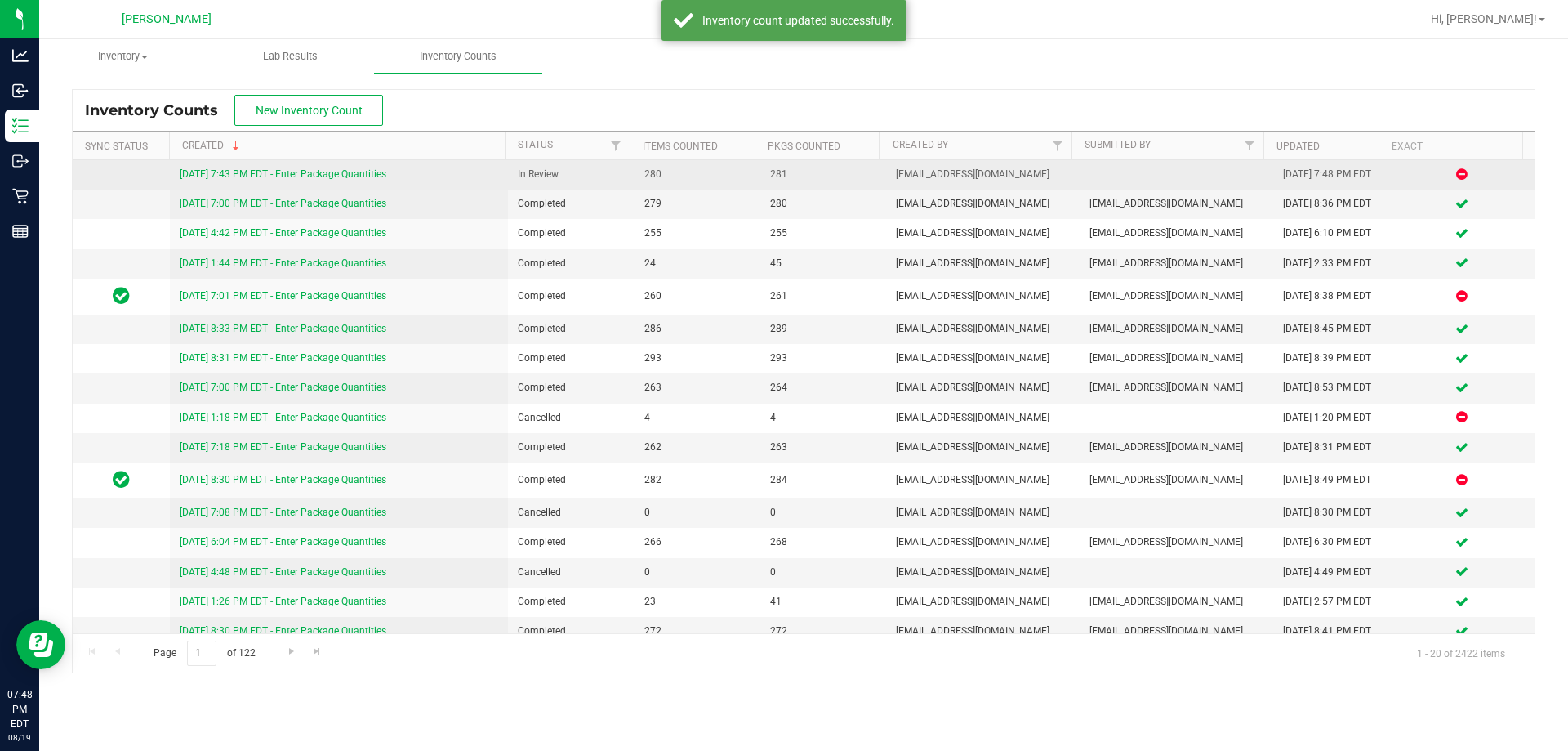
click at [335, 175] on link "8/19/25 7:43 PM EDT - Enter Package Quantities" at bounding box center [283, 174] width 206 height 12
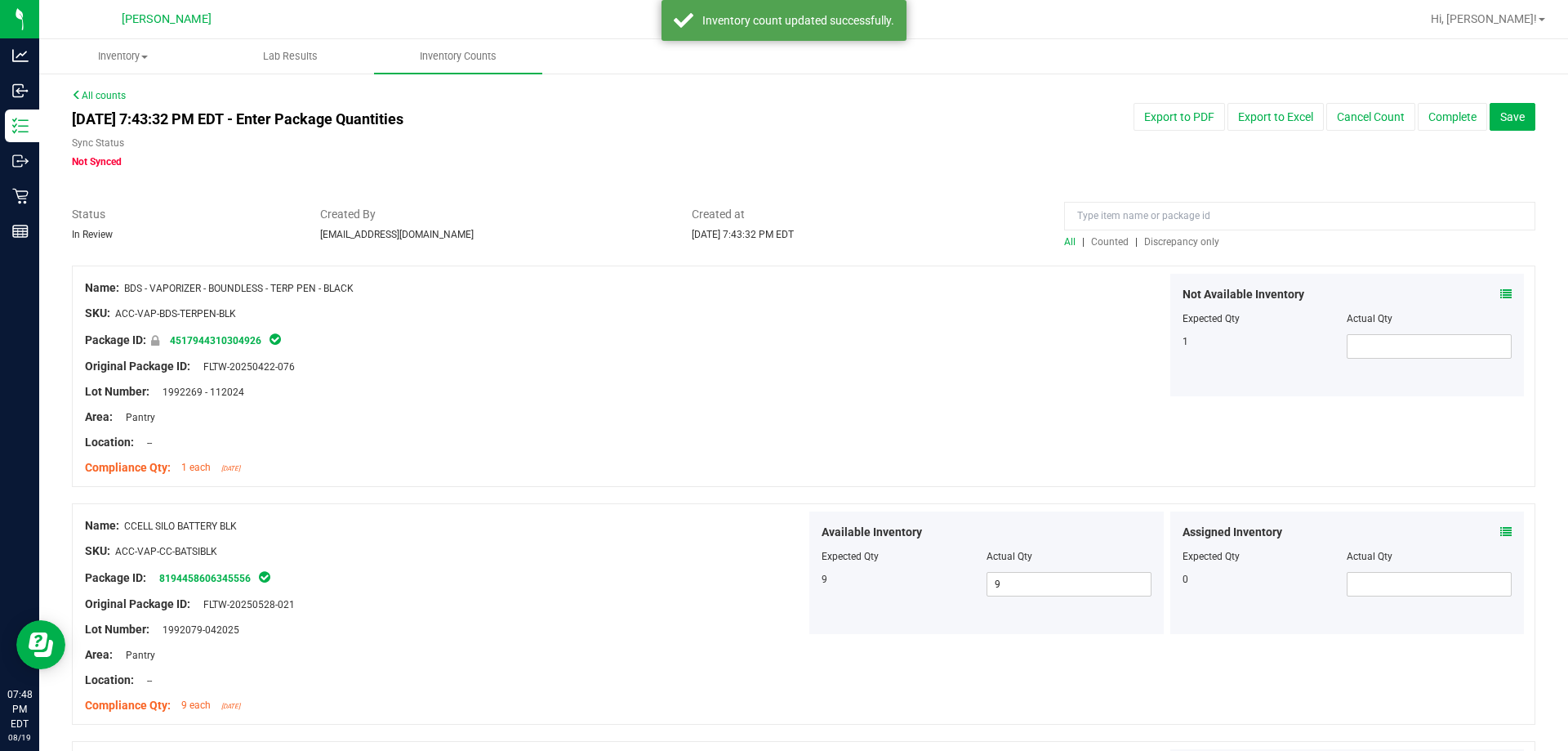
click at [784, 236] on span "Discrepancy only" at bounding box center [1181, 242] width 75 height 12
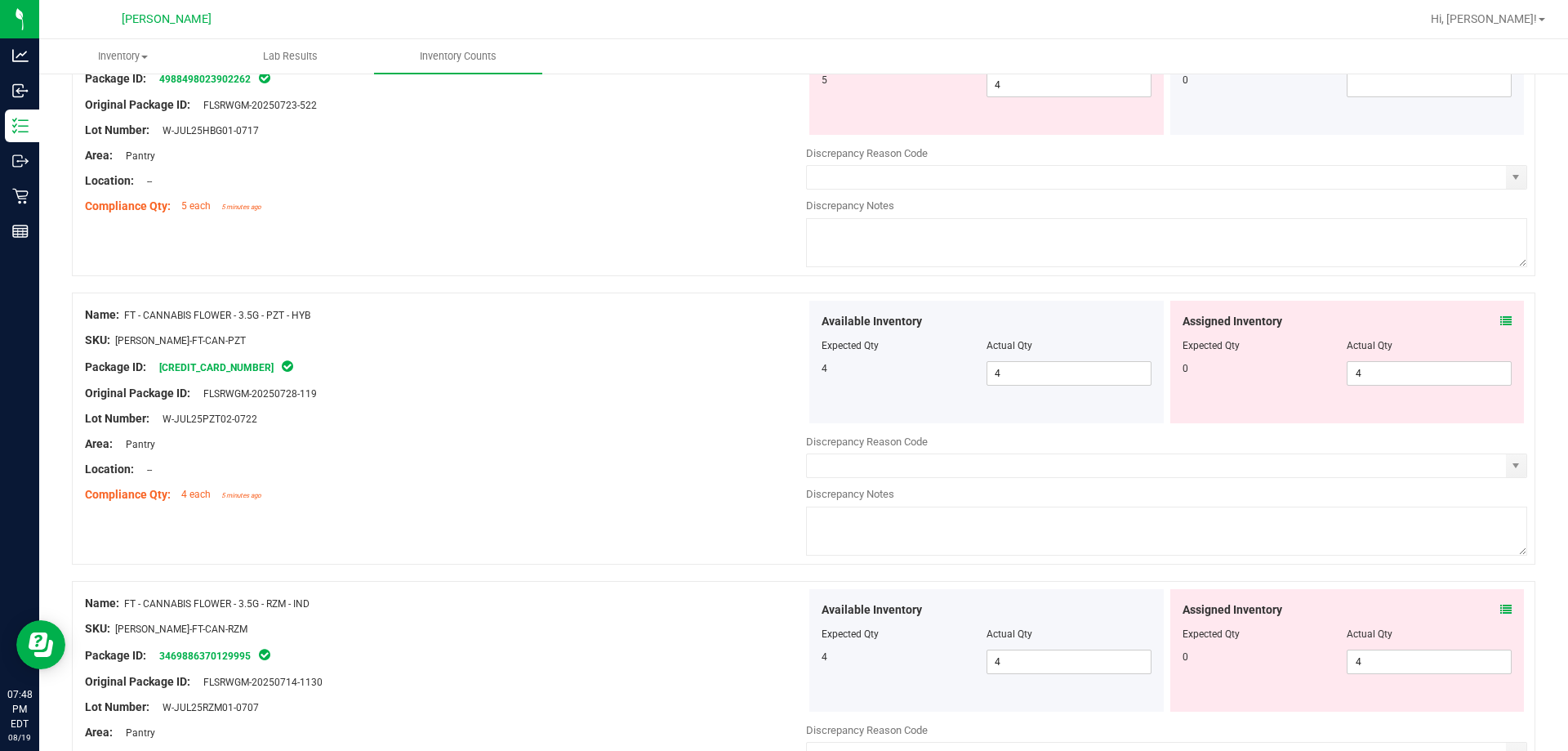
scroll to position [572, 0]
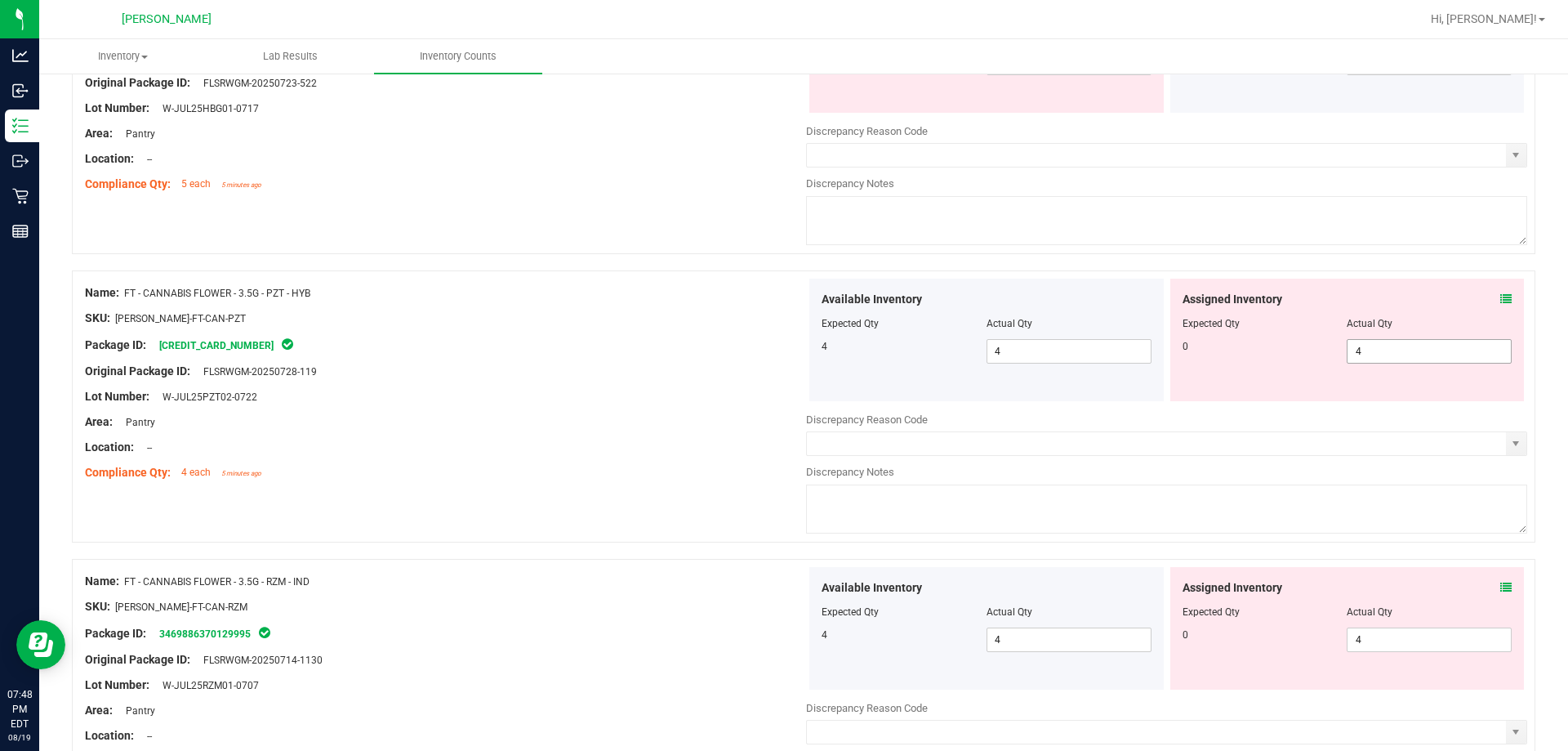
click at [784, 361] on span "4 4" at bounding box center [1429, 351] width 165 height 25
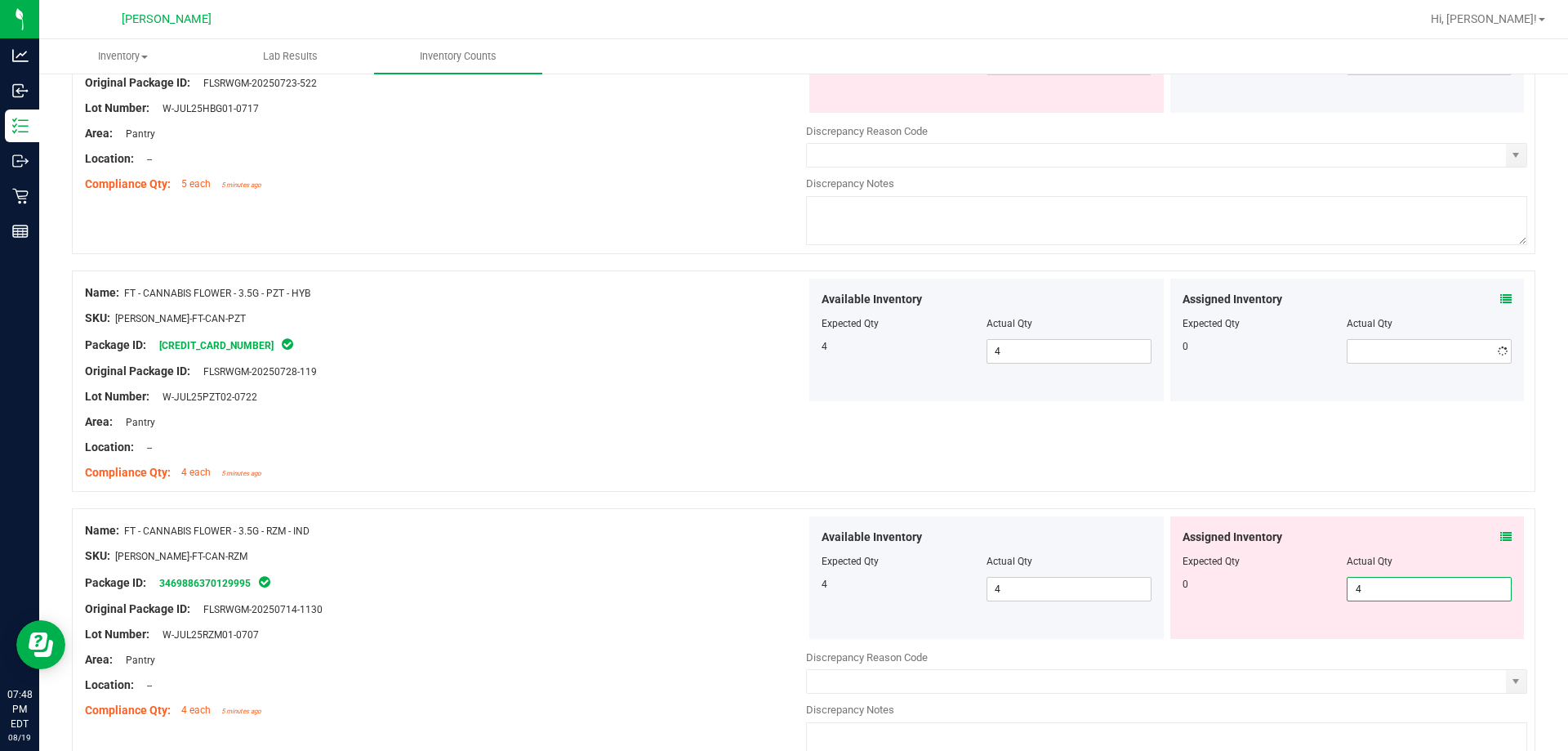
click at [784, 627] on div "Assigned Inventory Expected Qty Actual Qty 0 4 4" at bounding box center [1347, 577] width 355 height 123
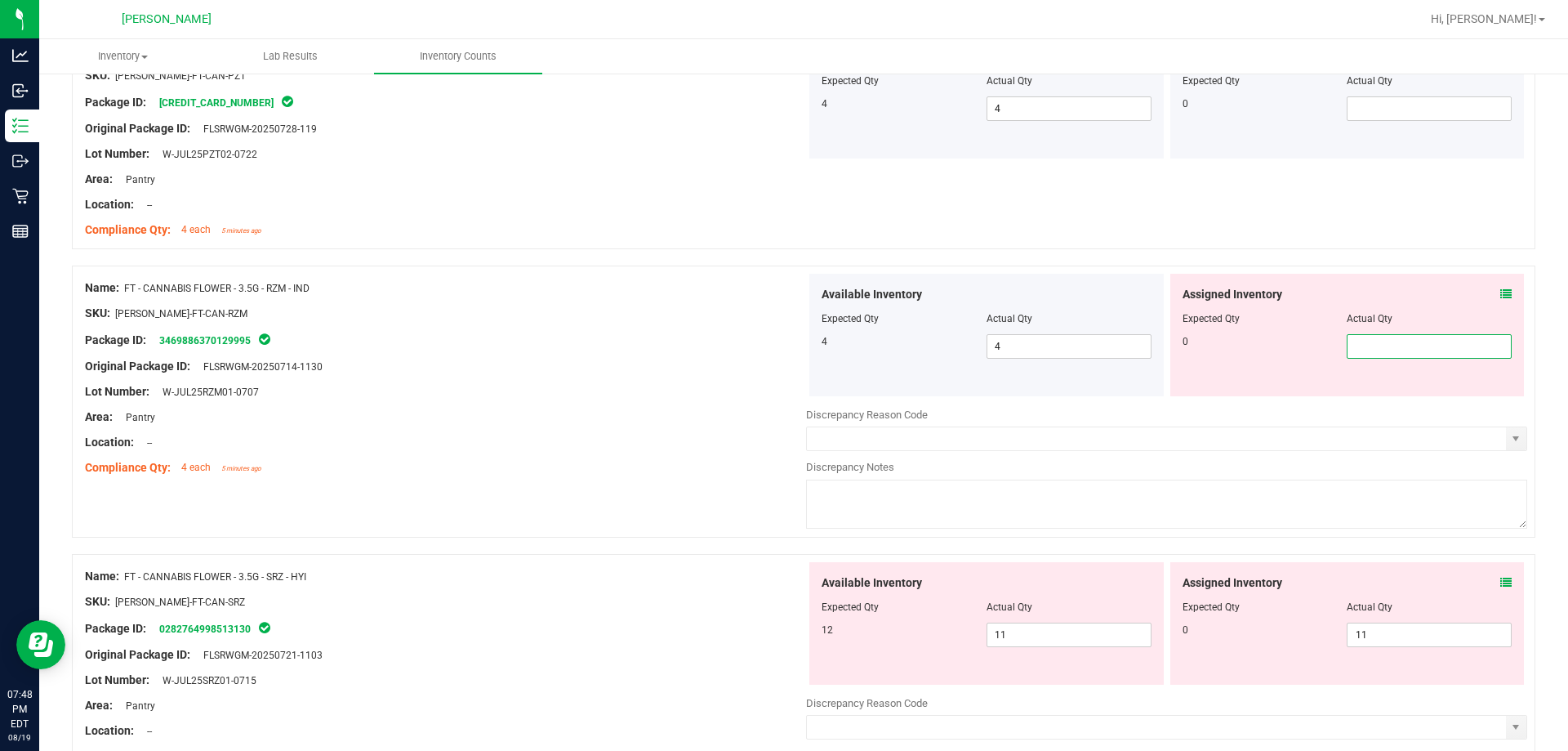
scroll to position [1063, 0]
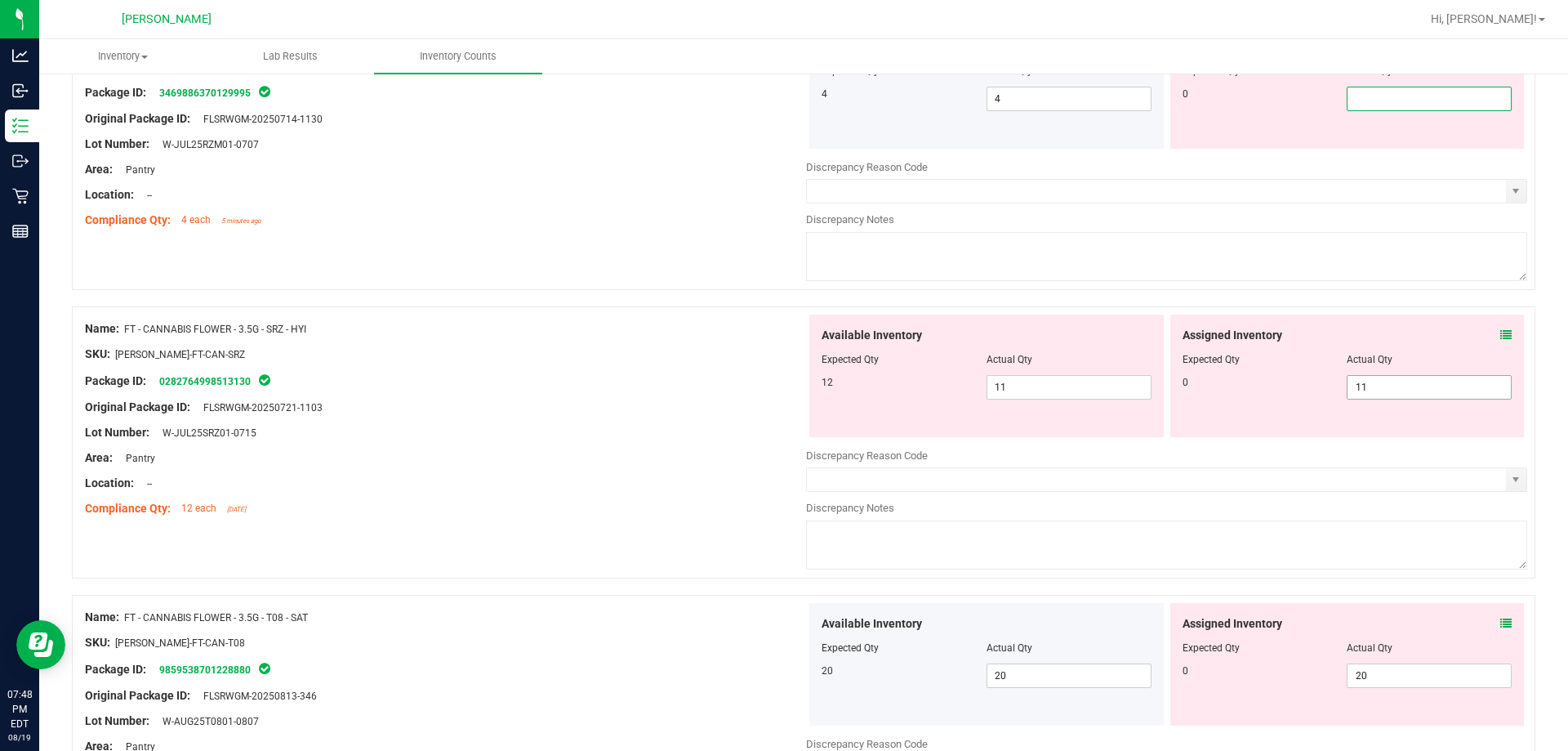
click at [784, 388] on div "Available Inventory Expected Qty Actual Qty 12 11 11" at bounding box center [1167, 445] width 721 height 259
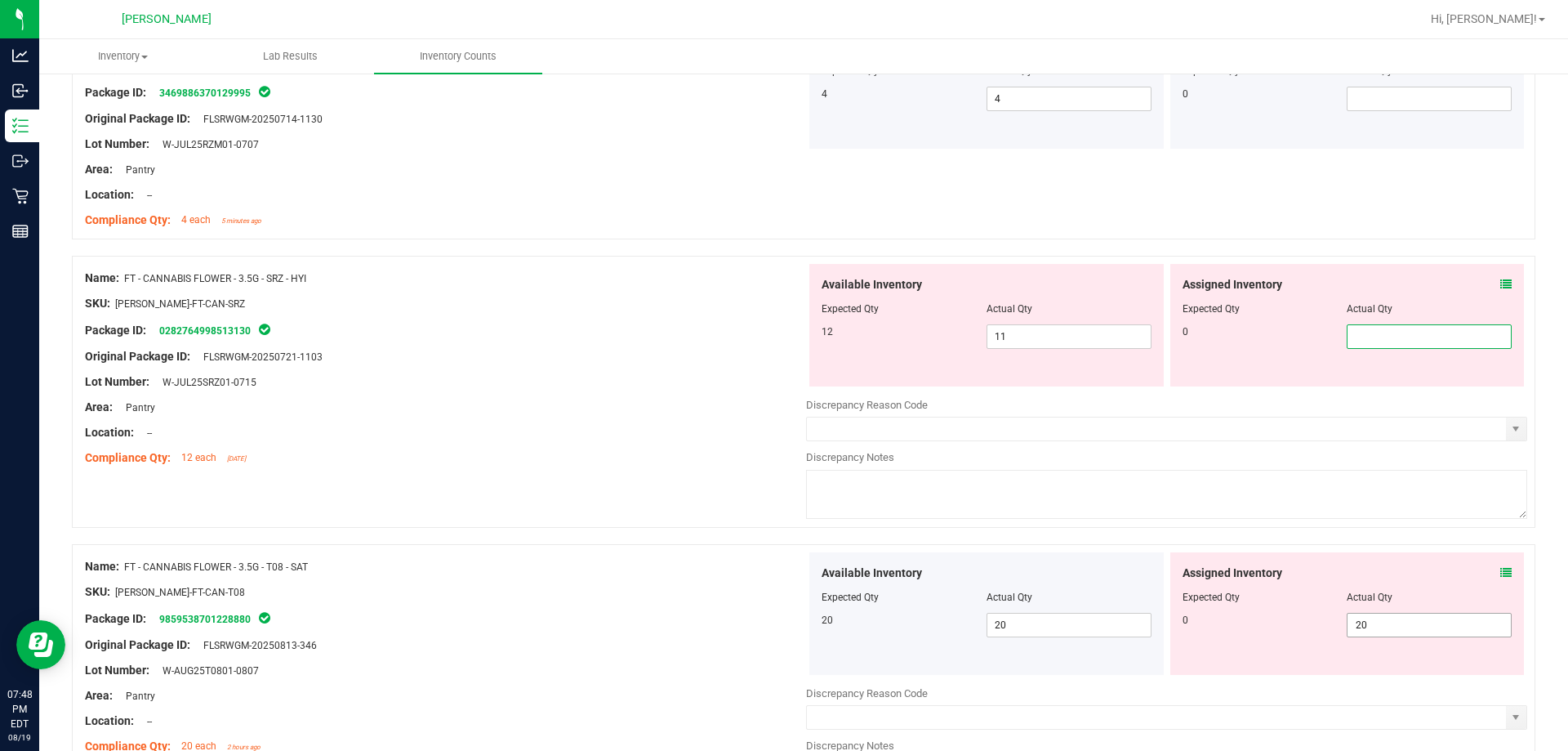
click at [784, 620] on span "20 20" at bounding box center [1429, 625] width 165 height 25
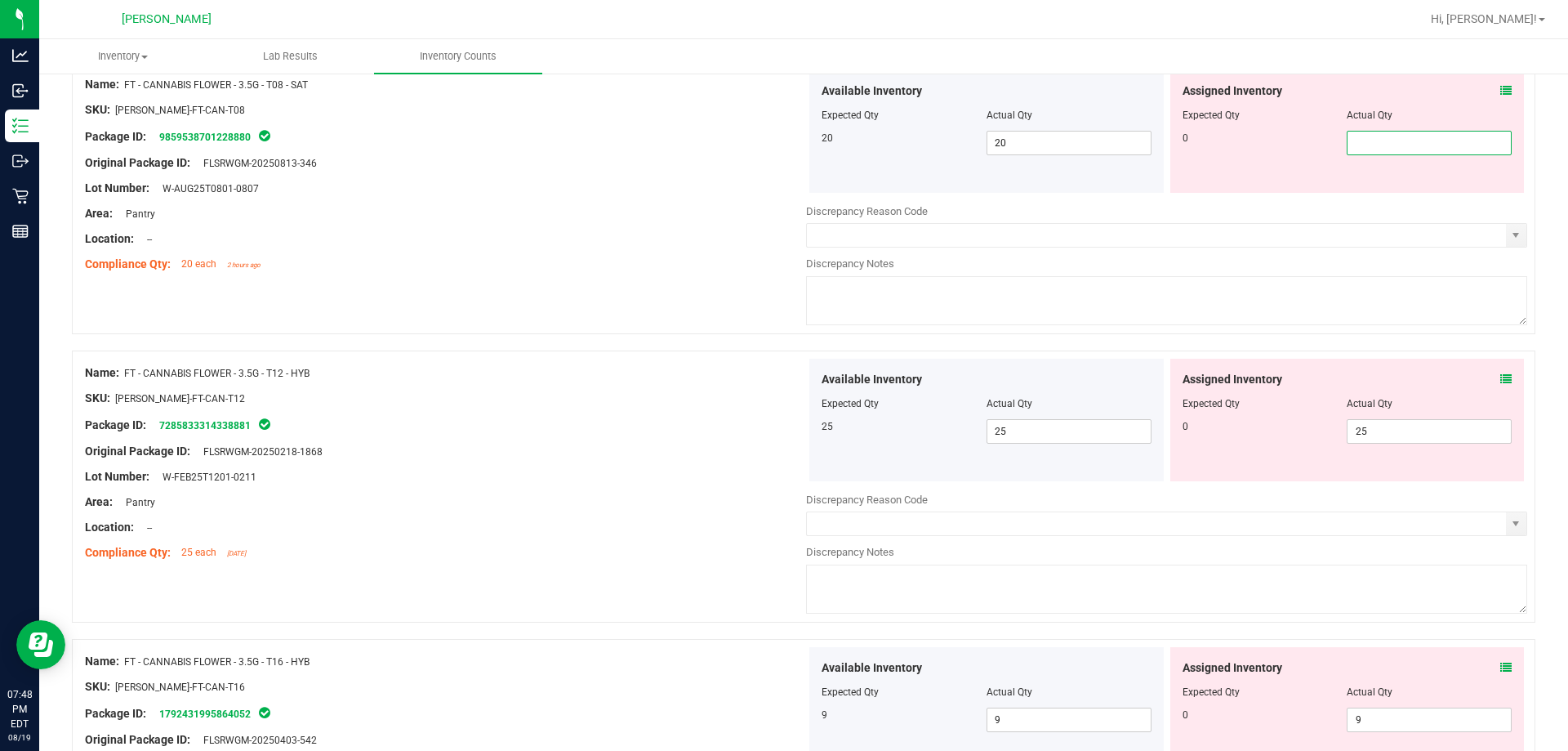
scroll to position [1553, 0]
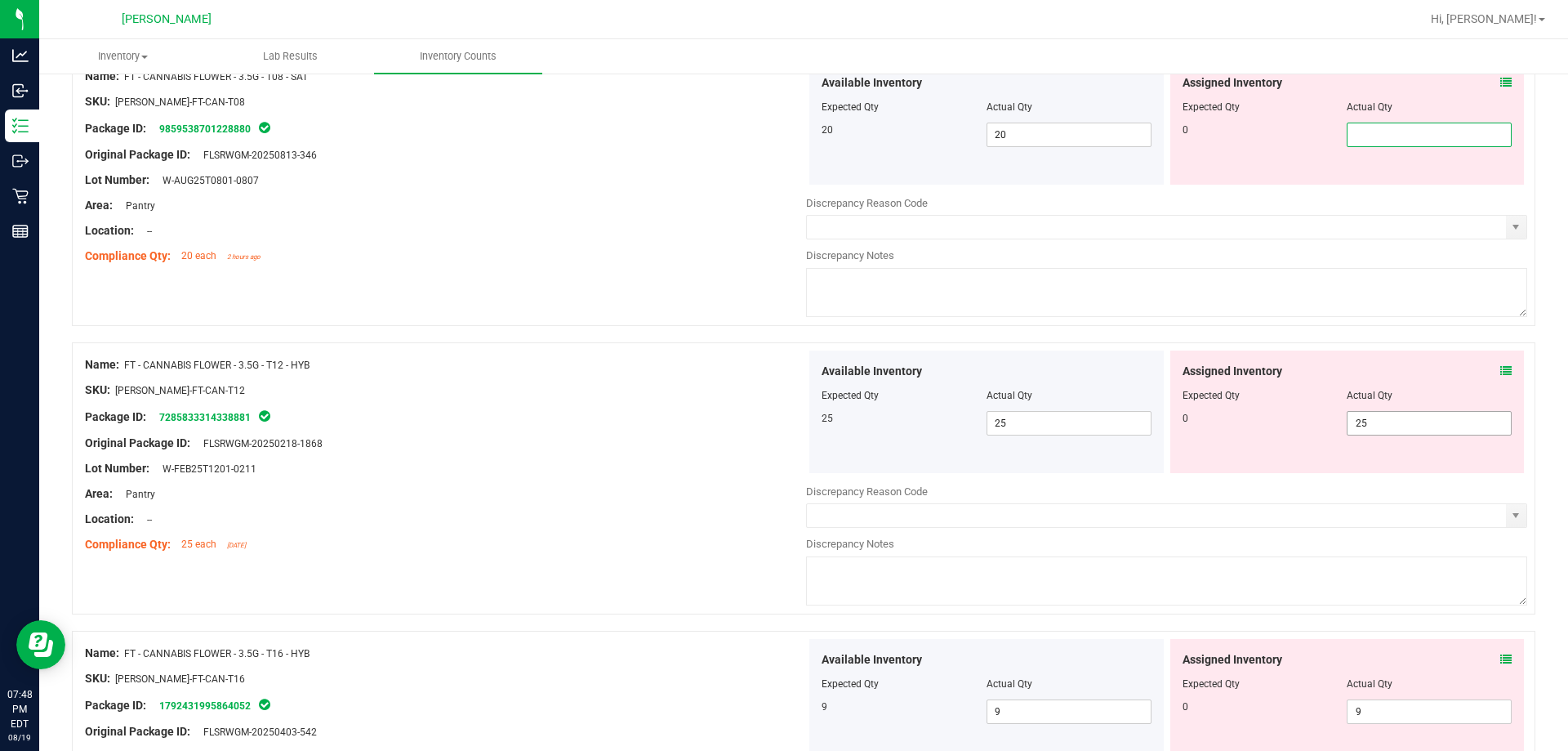
click at [784, 423] on div "Available Inventory Expected Qty Actual Qty 25 25 25" at bounding box center [1167, 480] width 721 height 259
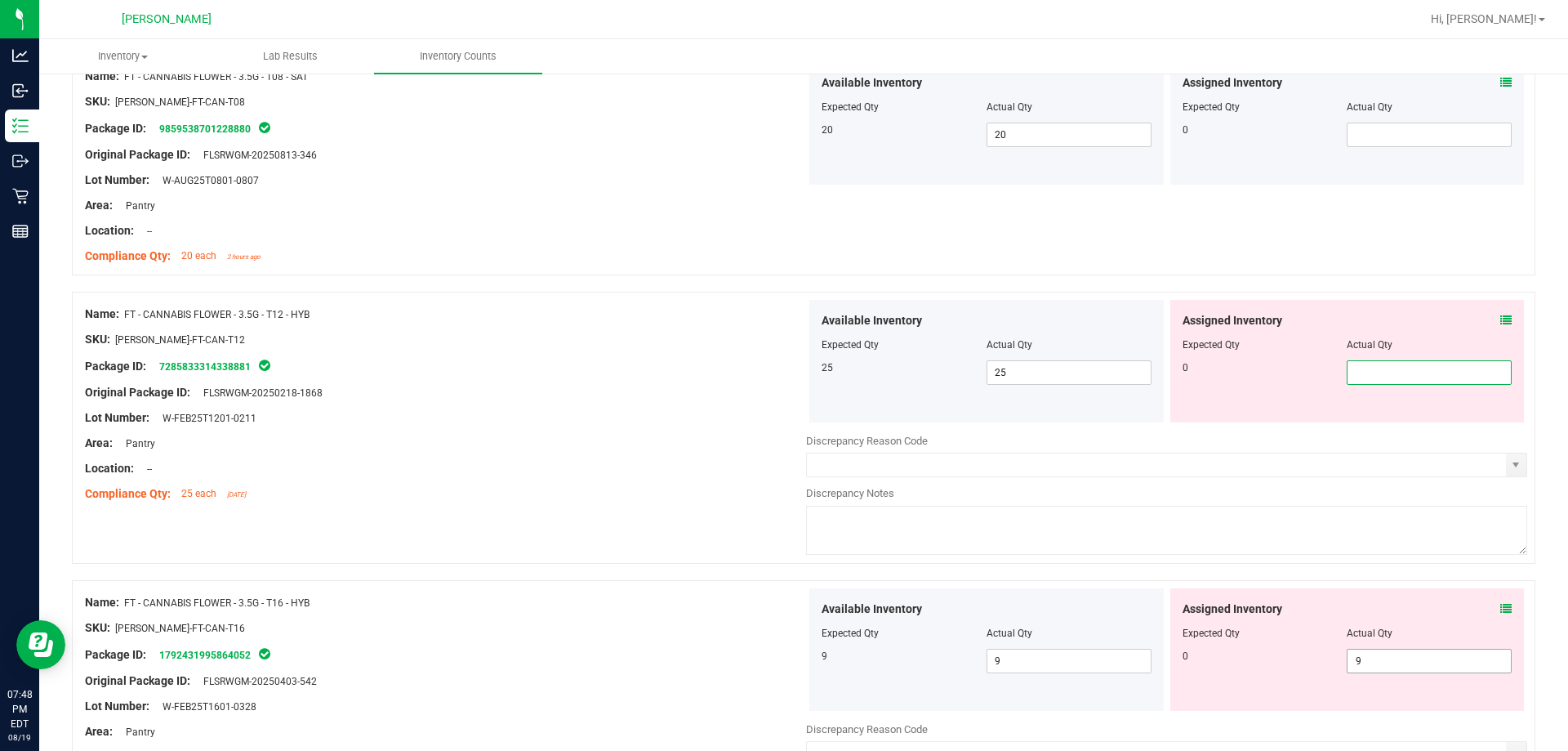
click at [784, 665] on div "Available Inventory Expected Qty Actual Qty 9 9 9" at bounding box center [1167, 718] width 721 height 259
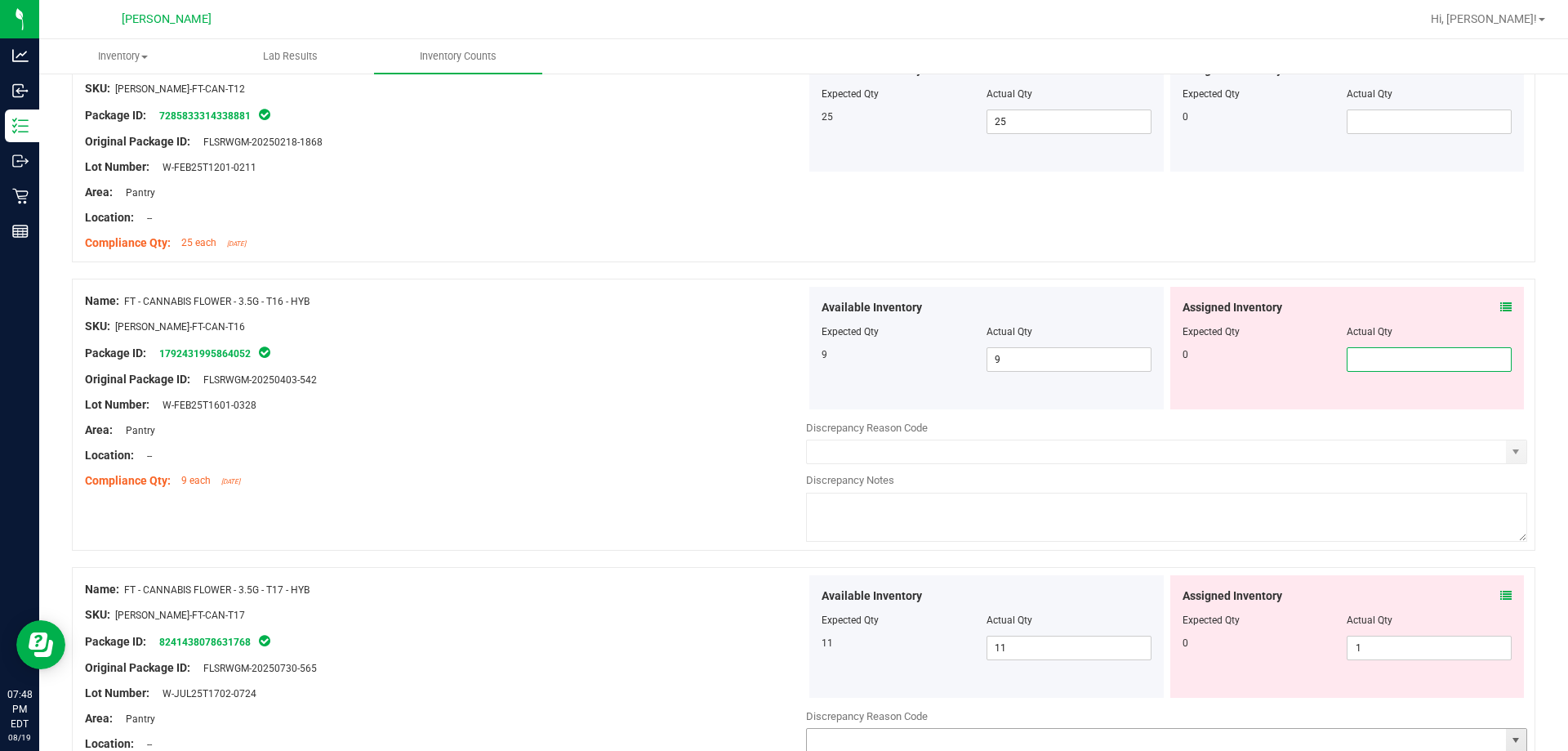
scroll to position [1961, 0]
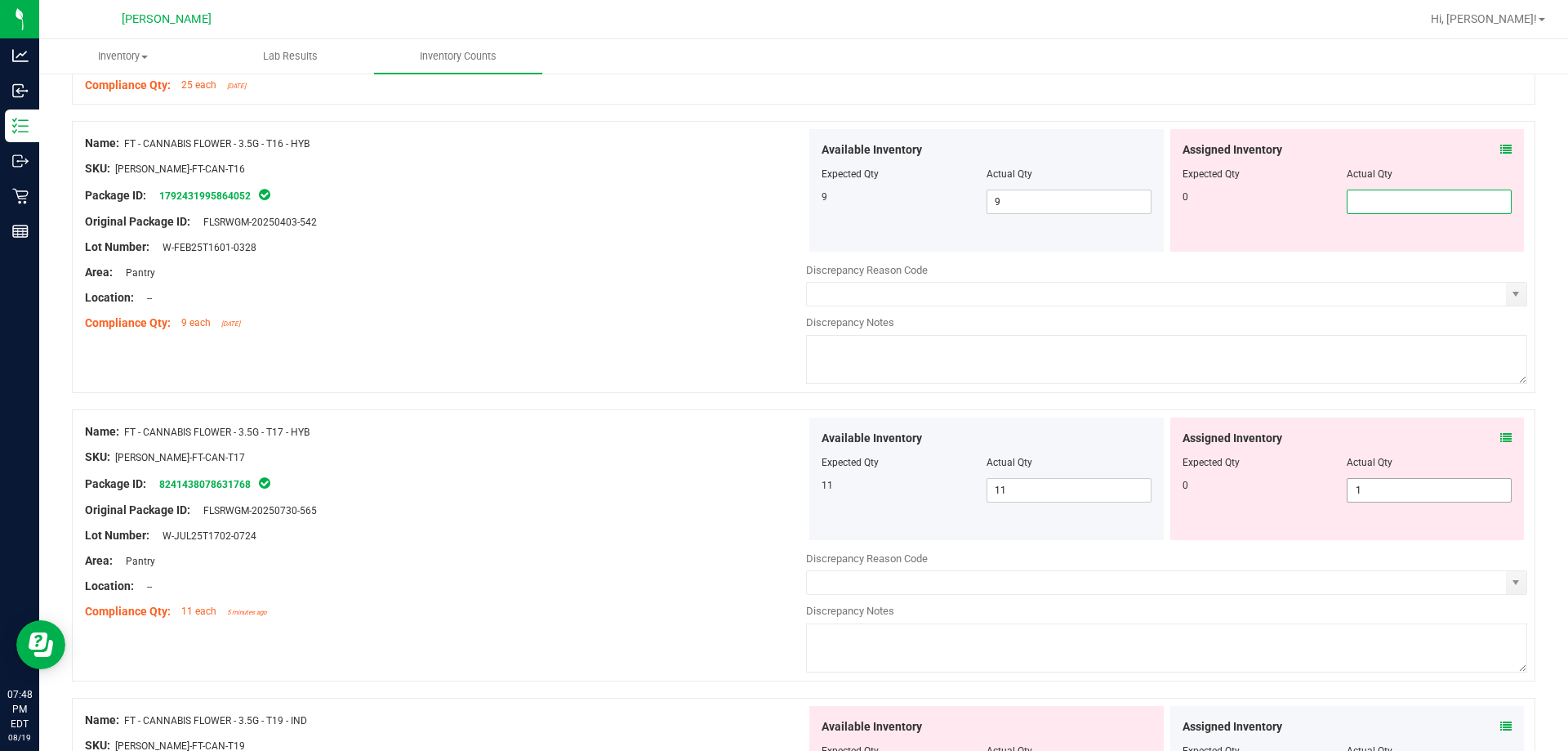
click at [784, 488] on div "Assigned Inventory Expected Qty Actual Qty 0 1 1" at bounding box center [1347, 478] width 355 height 123
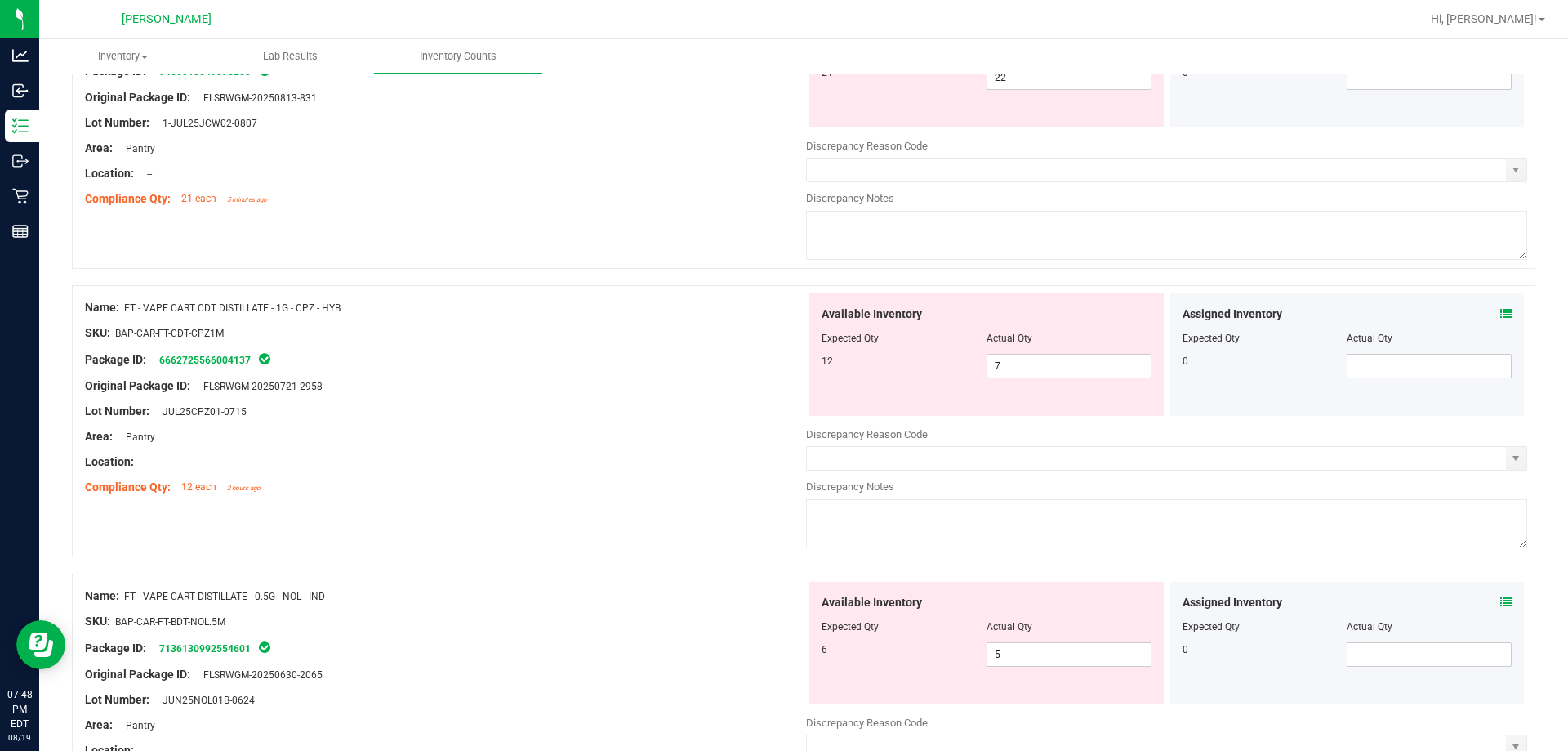
scroll to position [0, 0]
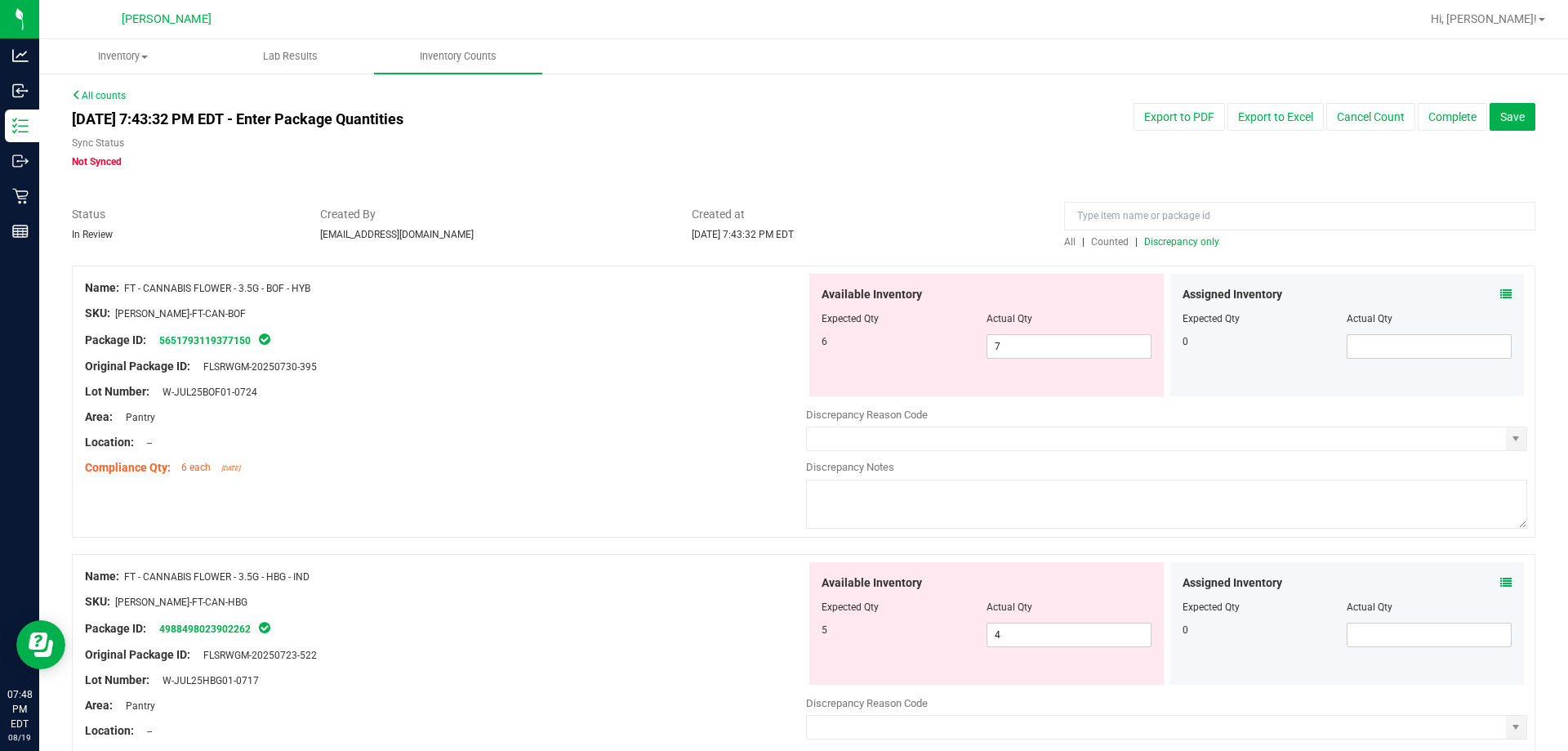
click at [784, 247] on div "All | Counted | Discrepancy only" at bounding box center [1300, 241] width 471 height 14
click at [784, 239] on span "Discrepancy only" at bounding box center [1181, 242] width 75 height 12
click at [784, 347] on span "7 7" at bounding box center [1069, 346] width 165 height 25
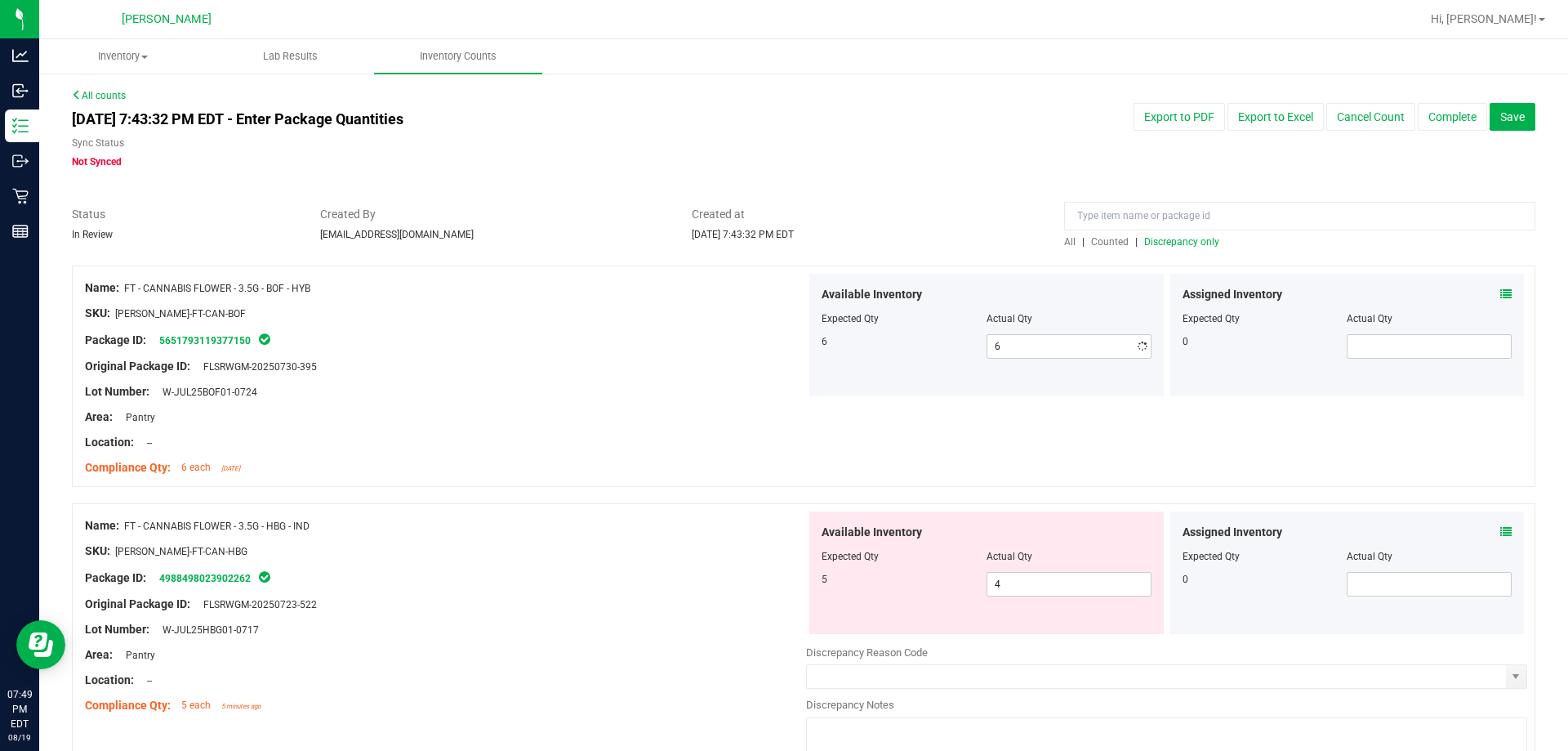
click at [410, 284] on div "Name: FT - CANNABIS FLOWER - 3.5G - BOF - HYB" at bounding box center [445, 288] width 721 height 17
click at [784, 593] on span "4 4" at bounding box center [1069, 584] width 165 height 25
click at [639, 583] on div "Package ID: 4988498023902262" at bounding box center [445, 577] width 721 height 19
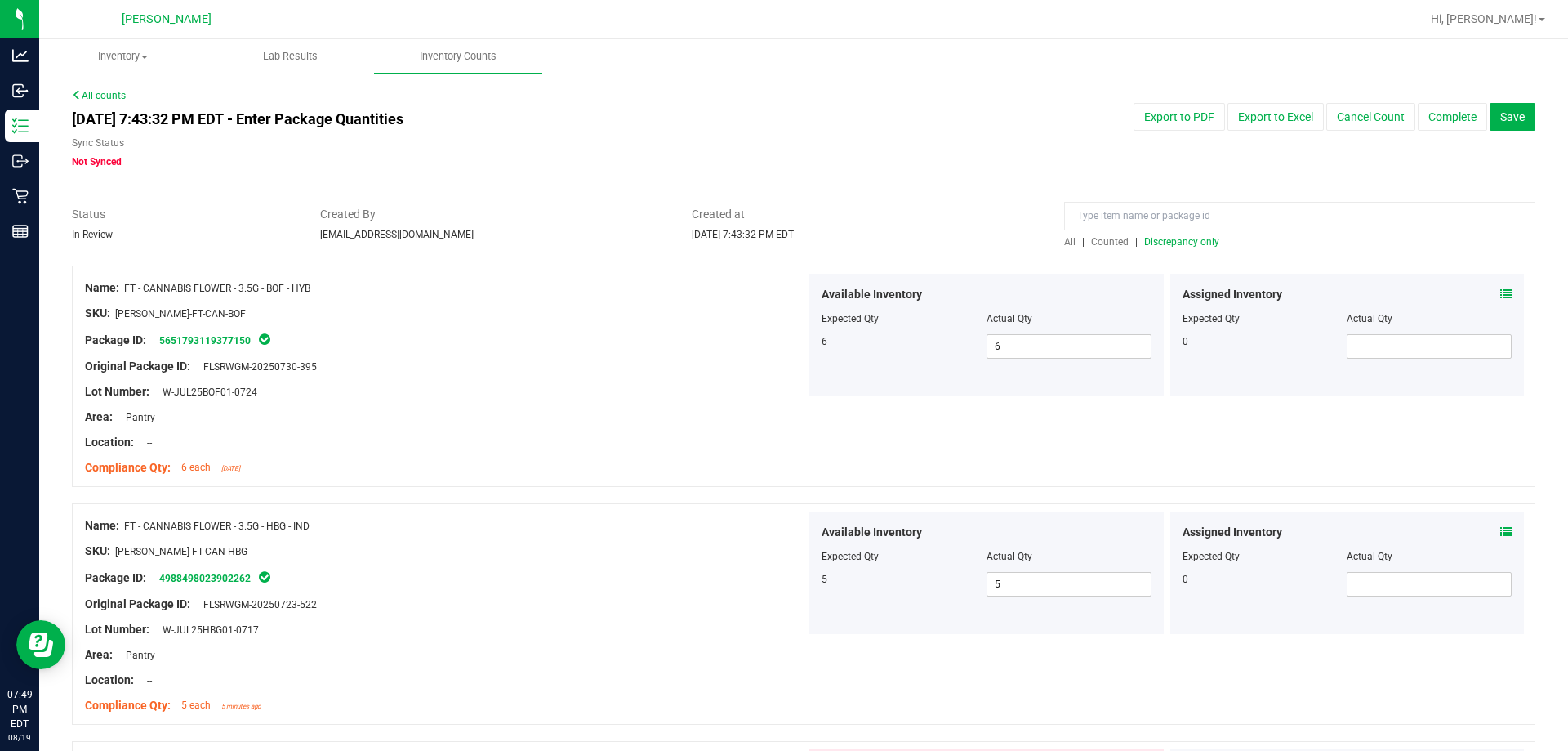
click at [784, 242] on span "Discrepancy only" at bounding box center [1181, 242] width 75 height 12
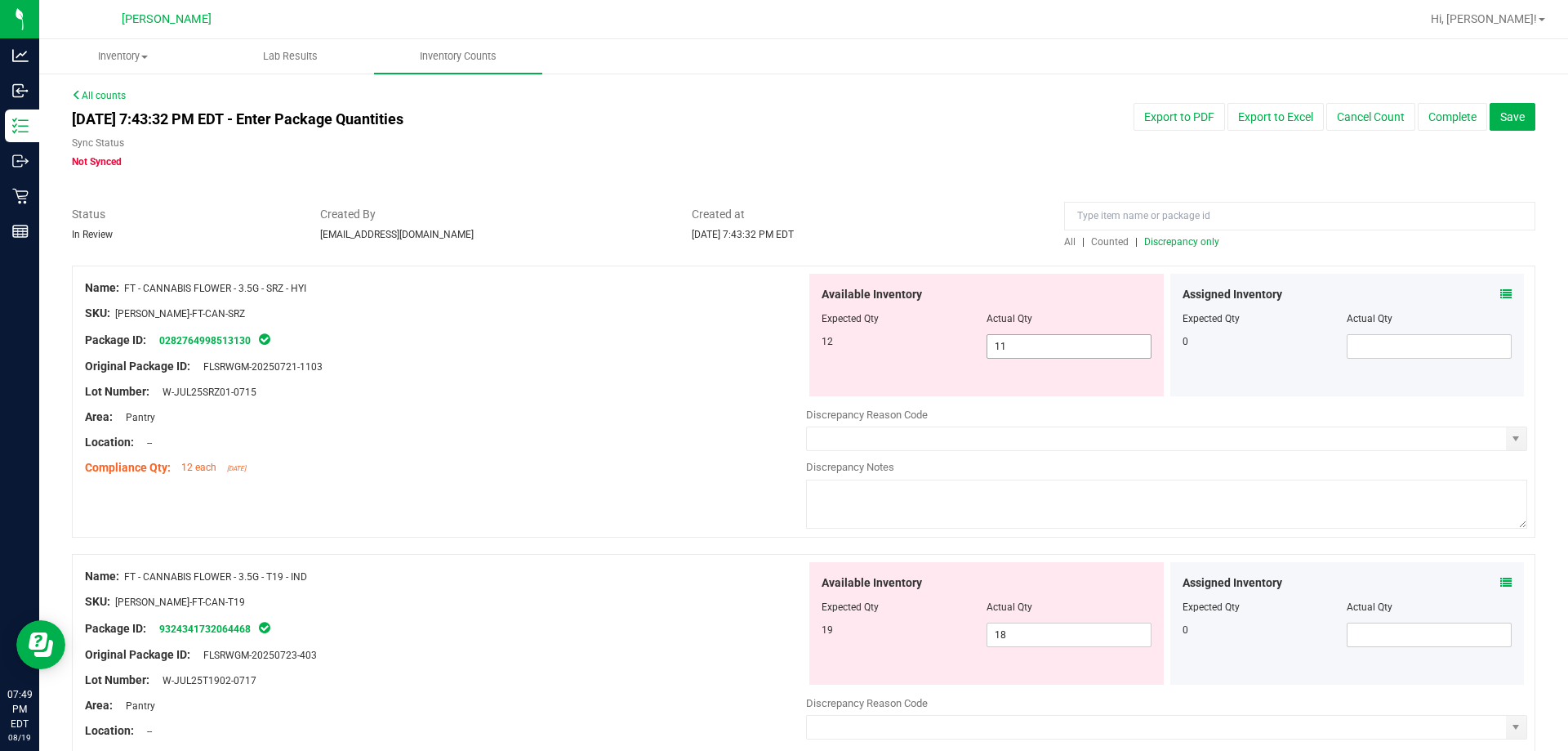
click at [784, 357] on span "11 11" at bounding box center [1069, 346] width 165 height 25
drag, startPoint x: 415, startPoint y: 439, endPoint x: 515, endPoint y: 457, distance: 101.6
click at [414, 439] on div "Location: --" at bounding box center [445, 443] width 721 height 17
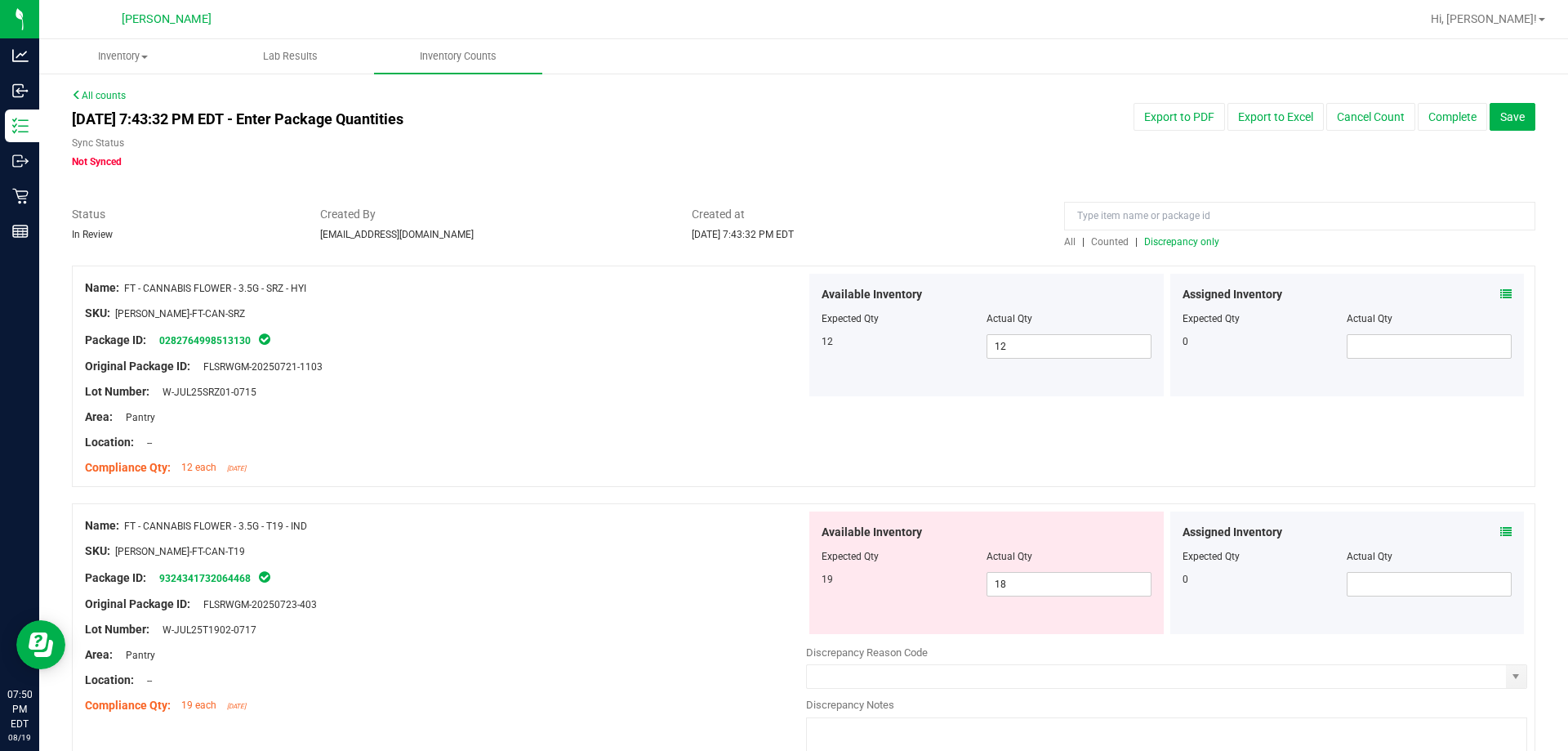
click at [784, 242] on span "Discrepancy only" at bounding box center [1181, 242] width 75 height 12
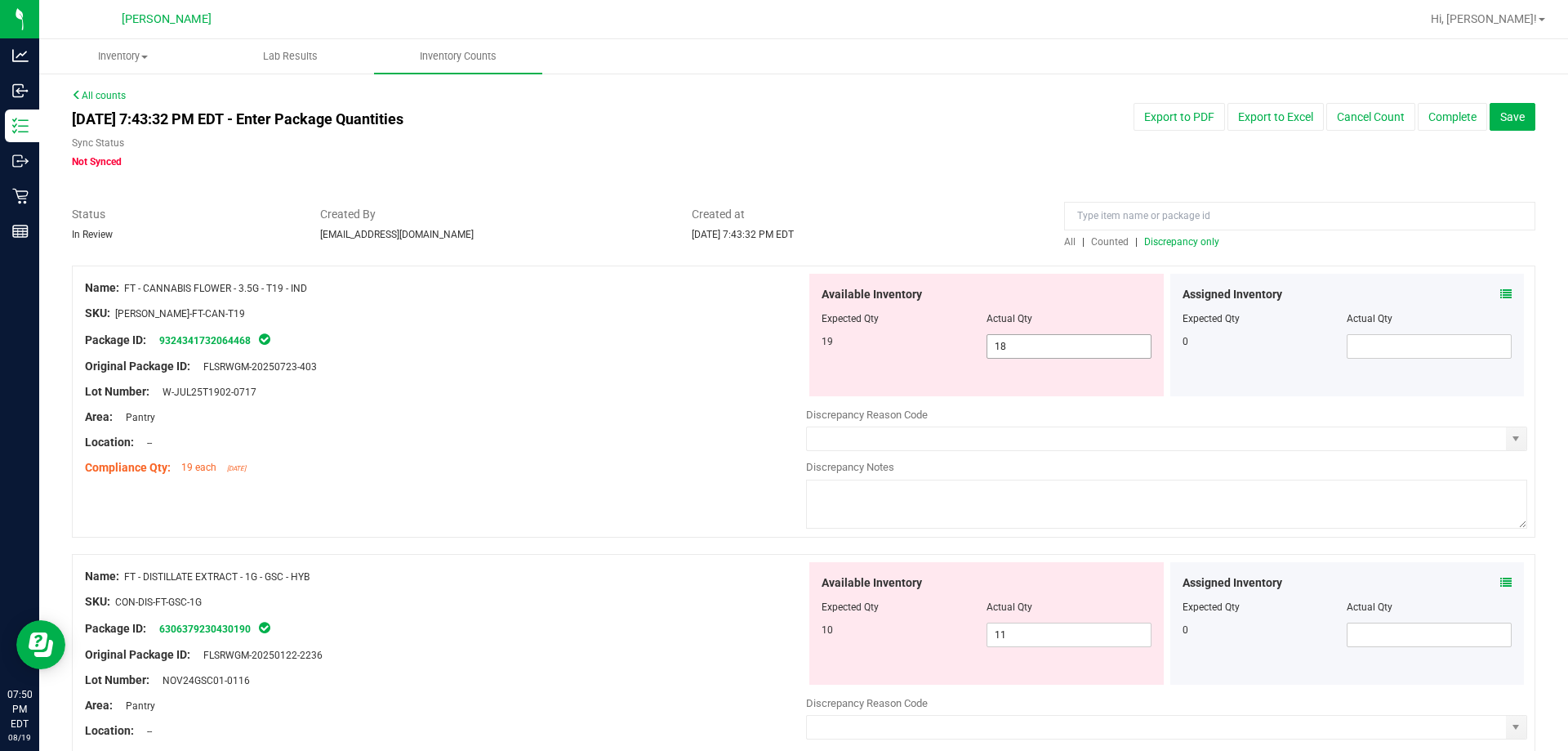
click at [784, 341] on span "18 18" at bounding box center [1069, 346] width 165 height 25
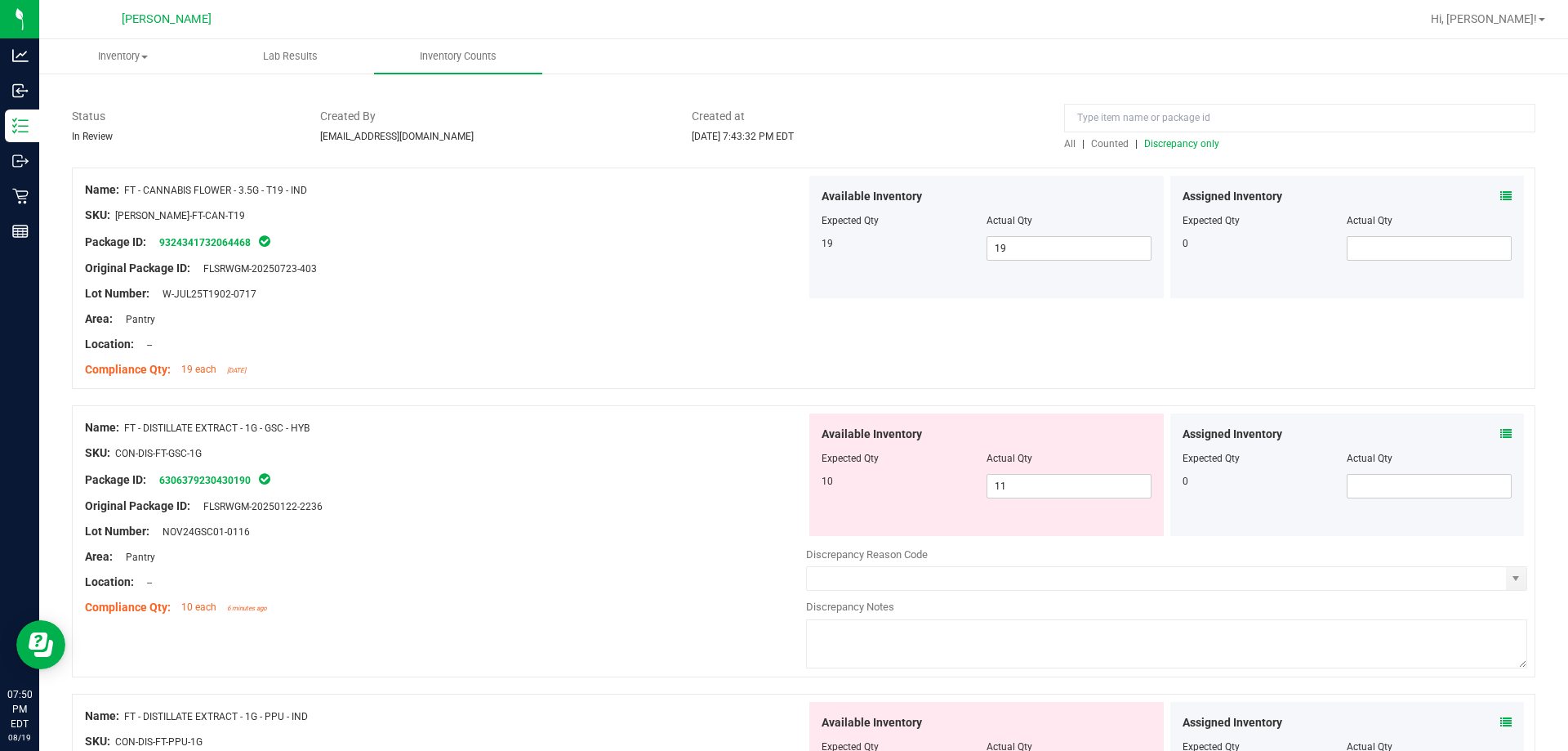
scroll to position [163, 0]
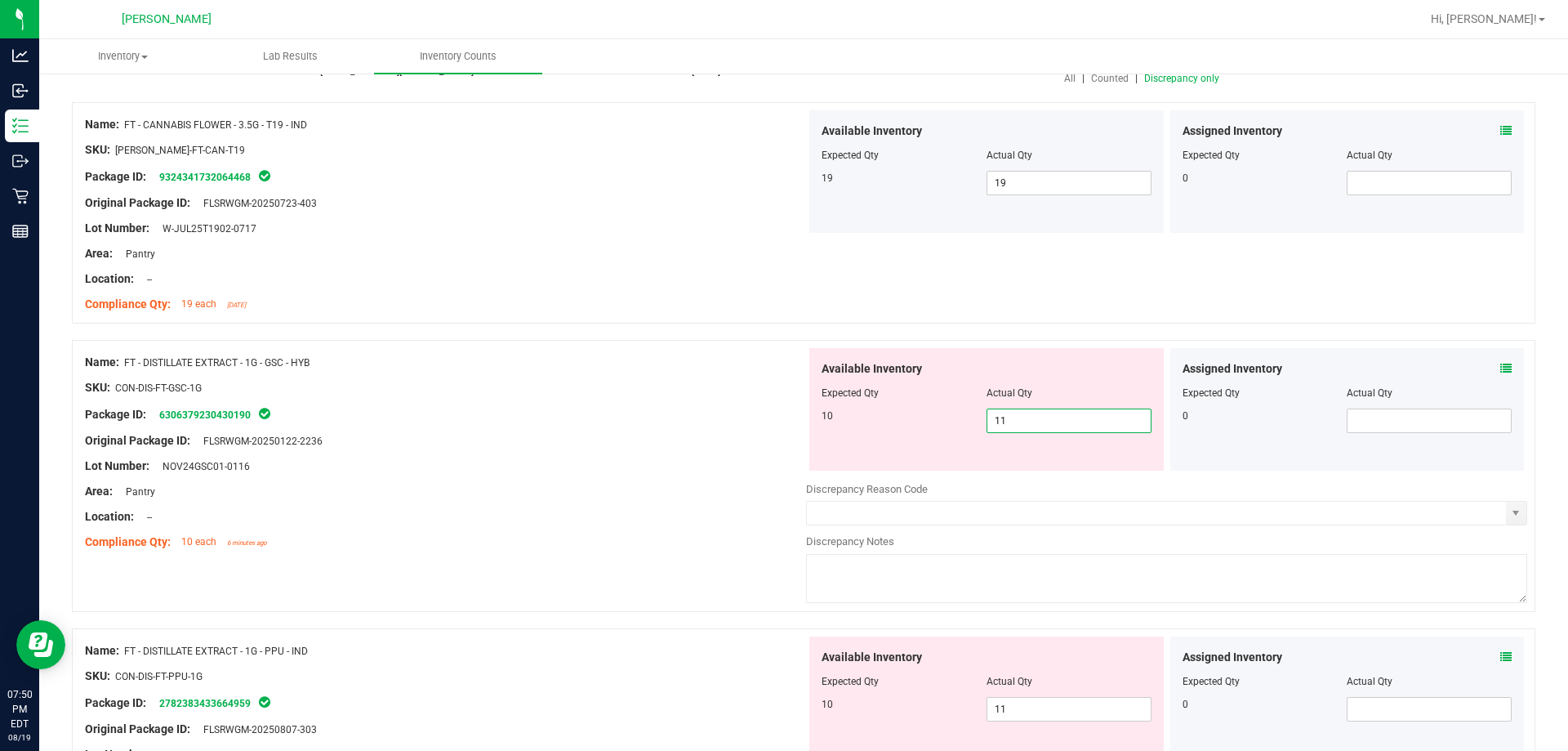
click at [784, 425] on span "11 11" at bounding box center [1069, 421] width 165 height 25
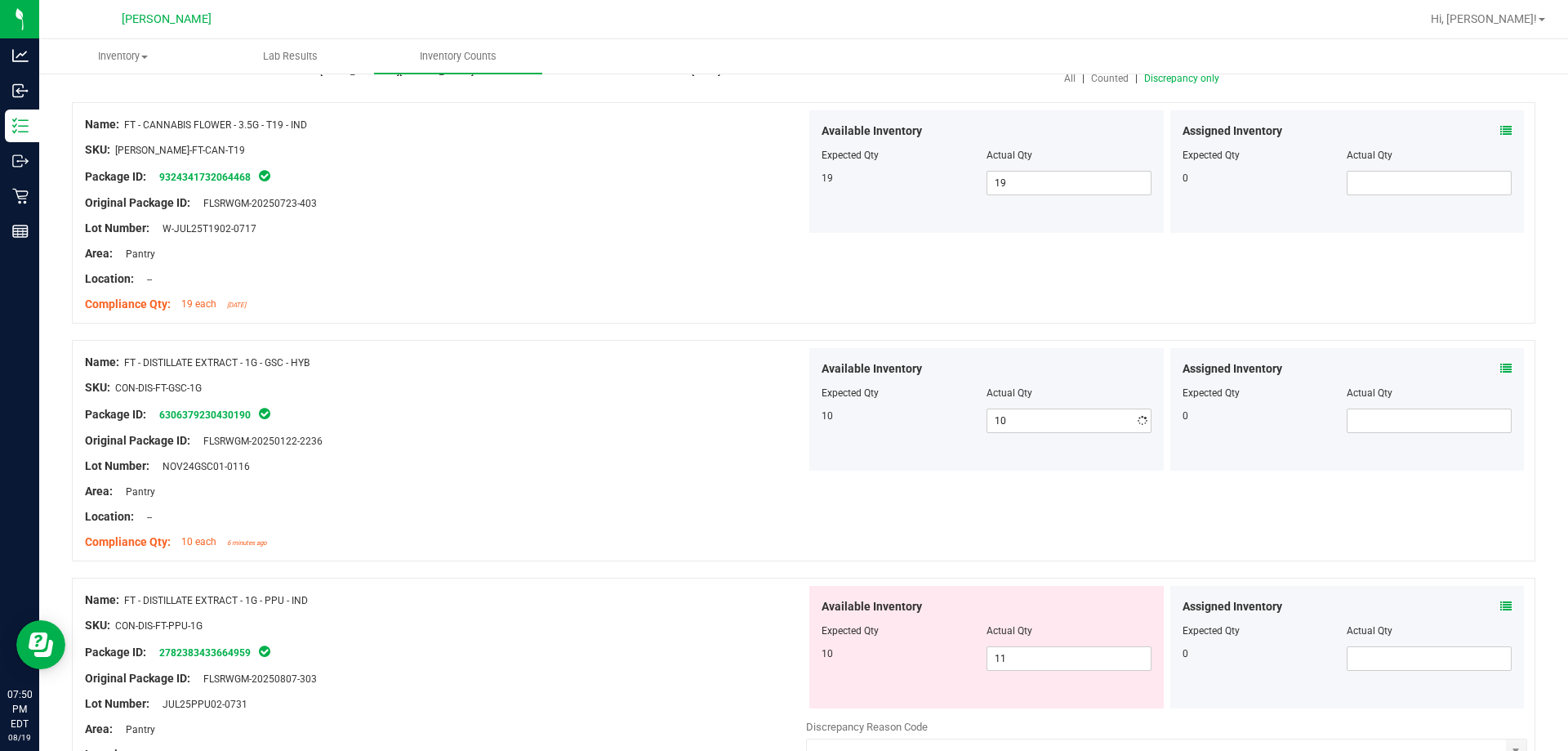
click at [510, 516] on div "Location: --" at bounding box center [445, 516] width 721 height 17
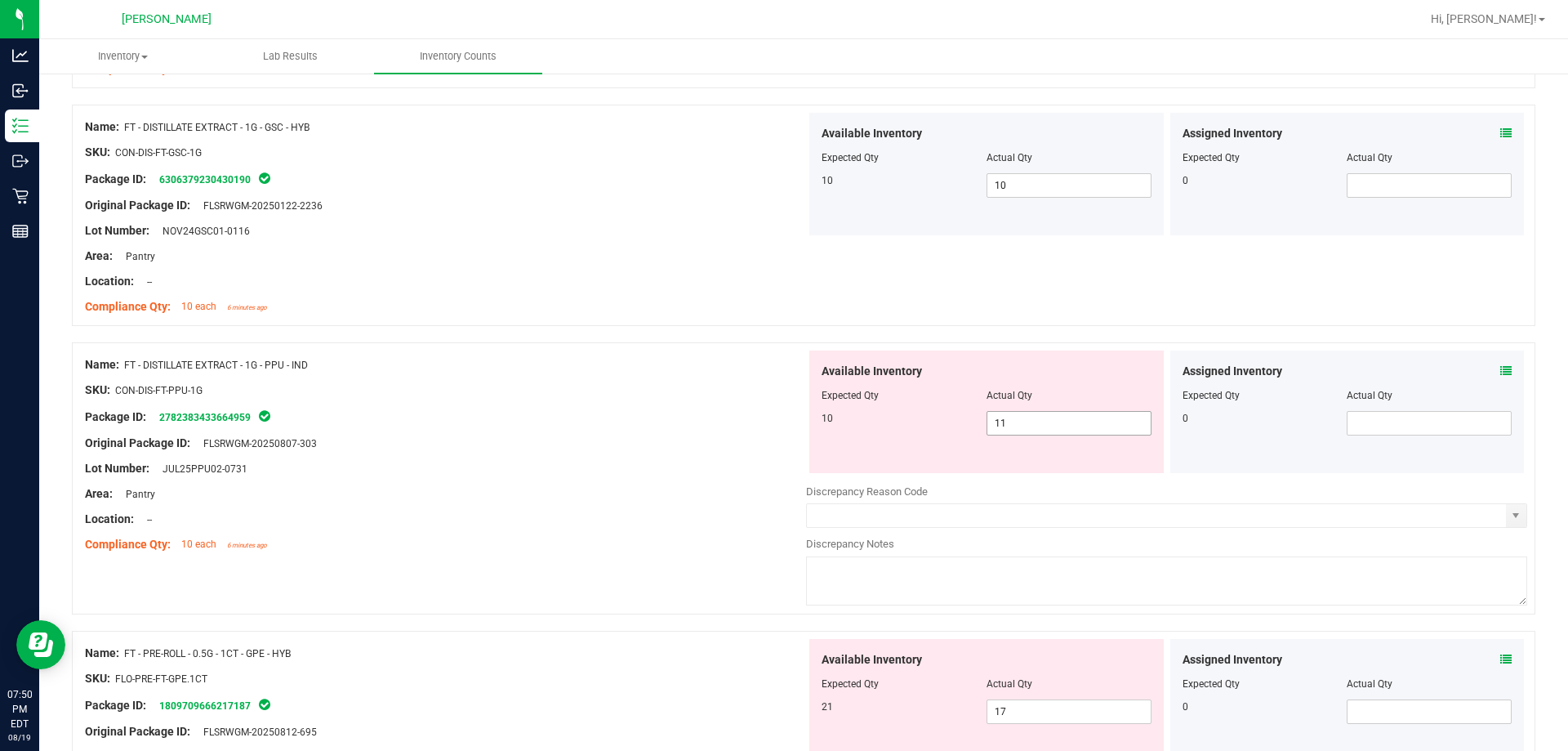
scroll to position [409, 0]
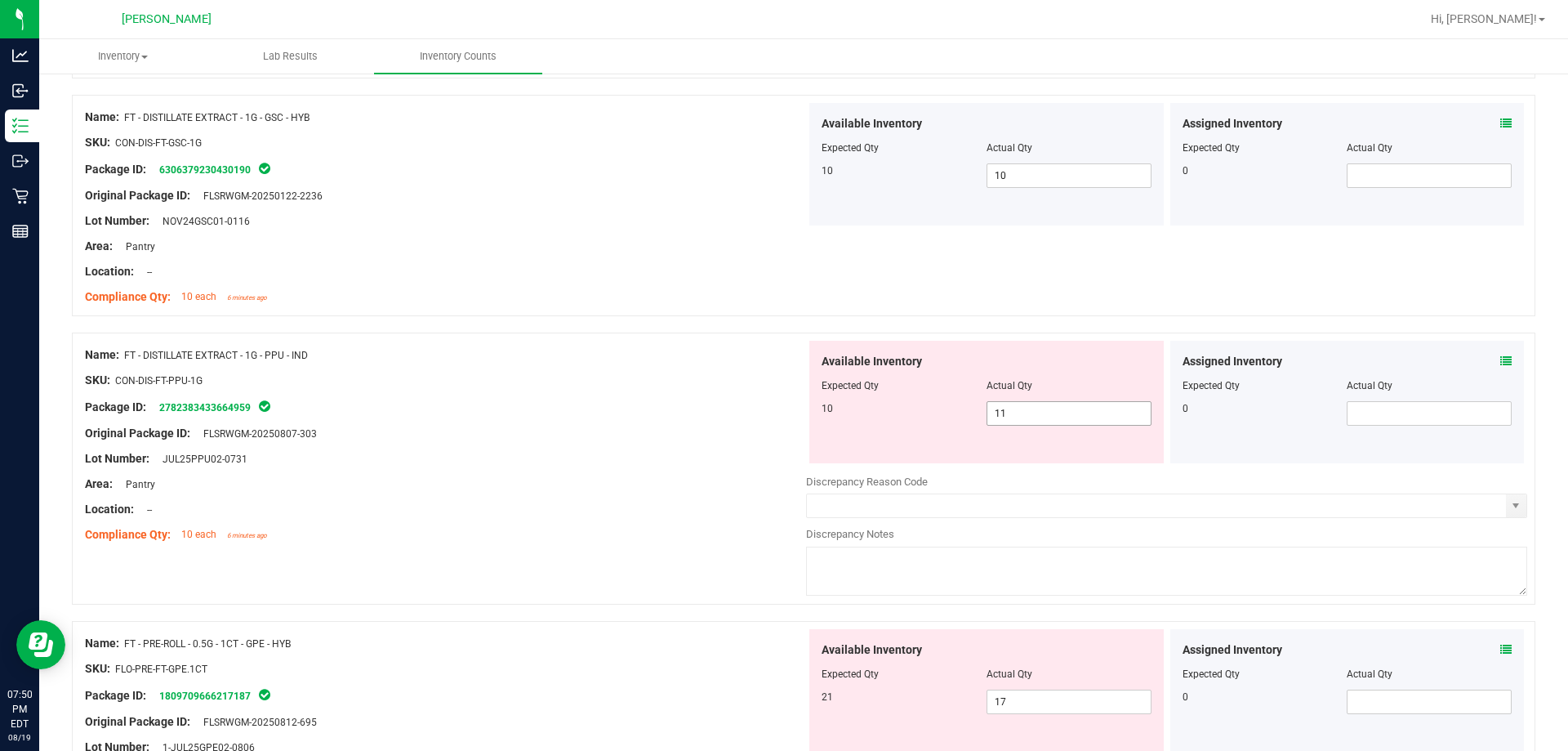
click at [784, 411] on span "11 11" at bounding box center [1069, 413] width 165 height 25
click at [569, 431] on div "Original Package ID: FLSRWGM-20250807-303" at bounding box center [445, 433] width 721 height 17
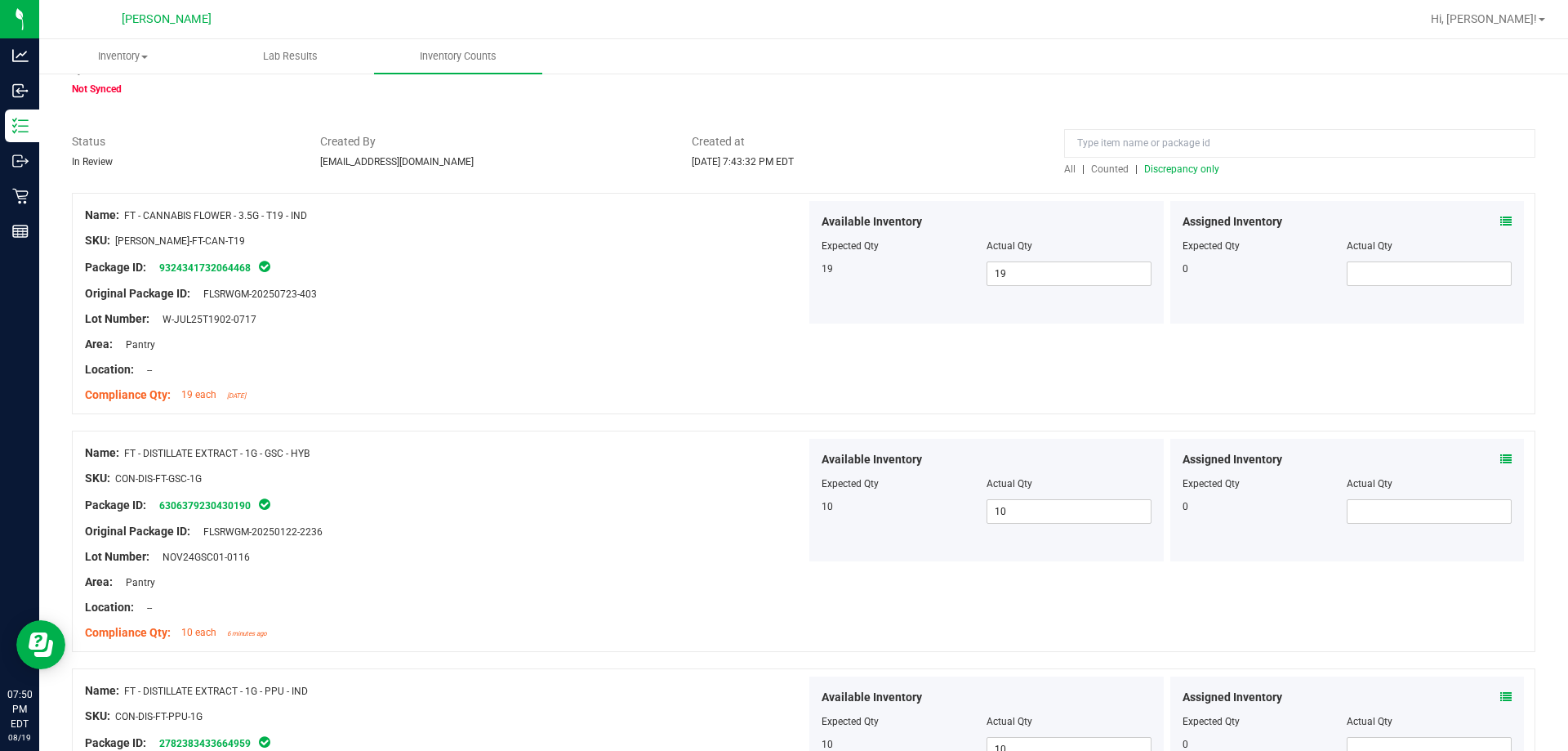
scroll to position [0, 0]
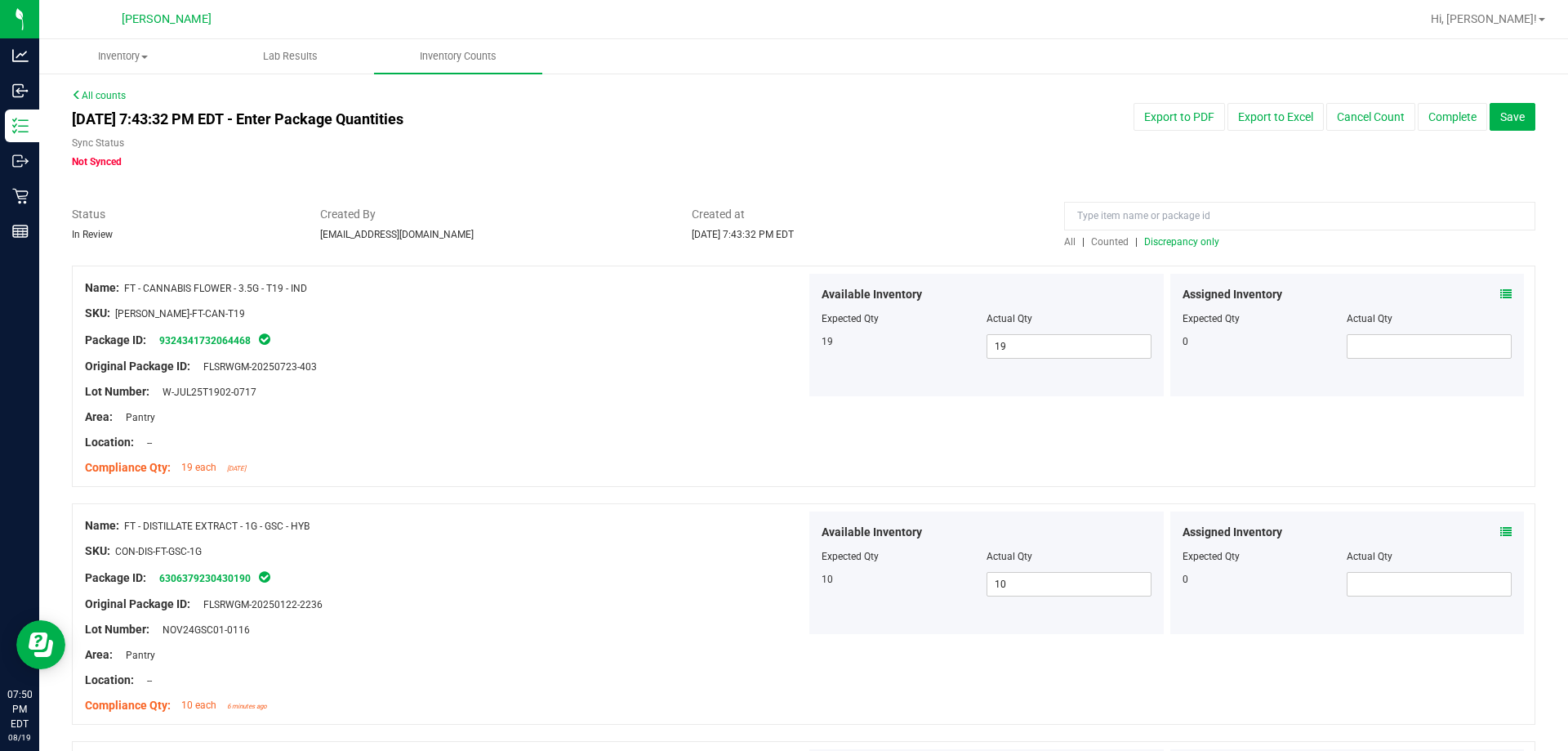
click at [784, 246] on span "Discrepancy only" at bounding box center [1181, 242] width 75 height 12
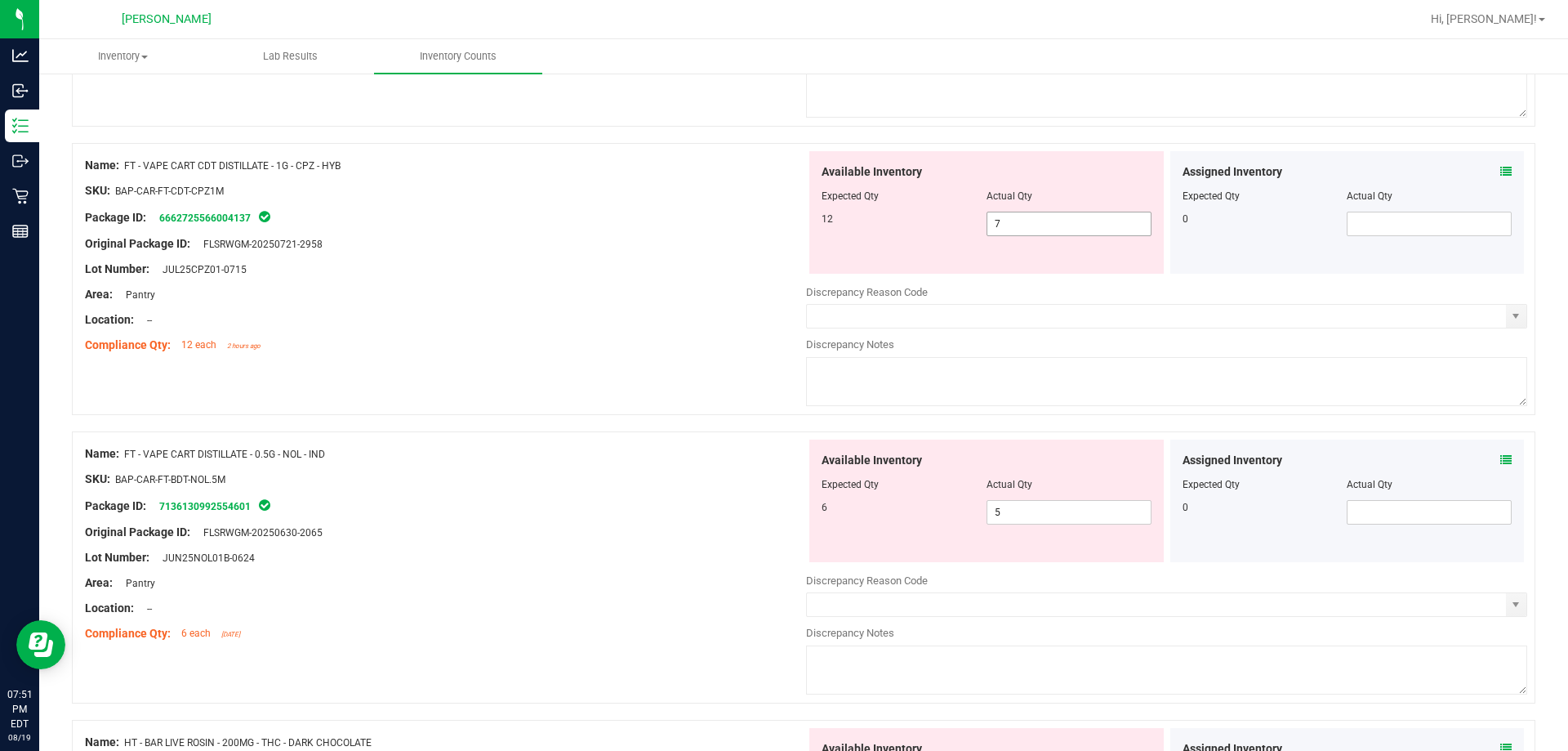
scroll to position [490, 0]
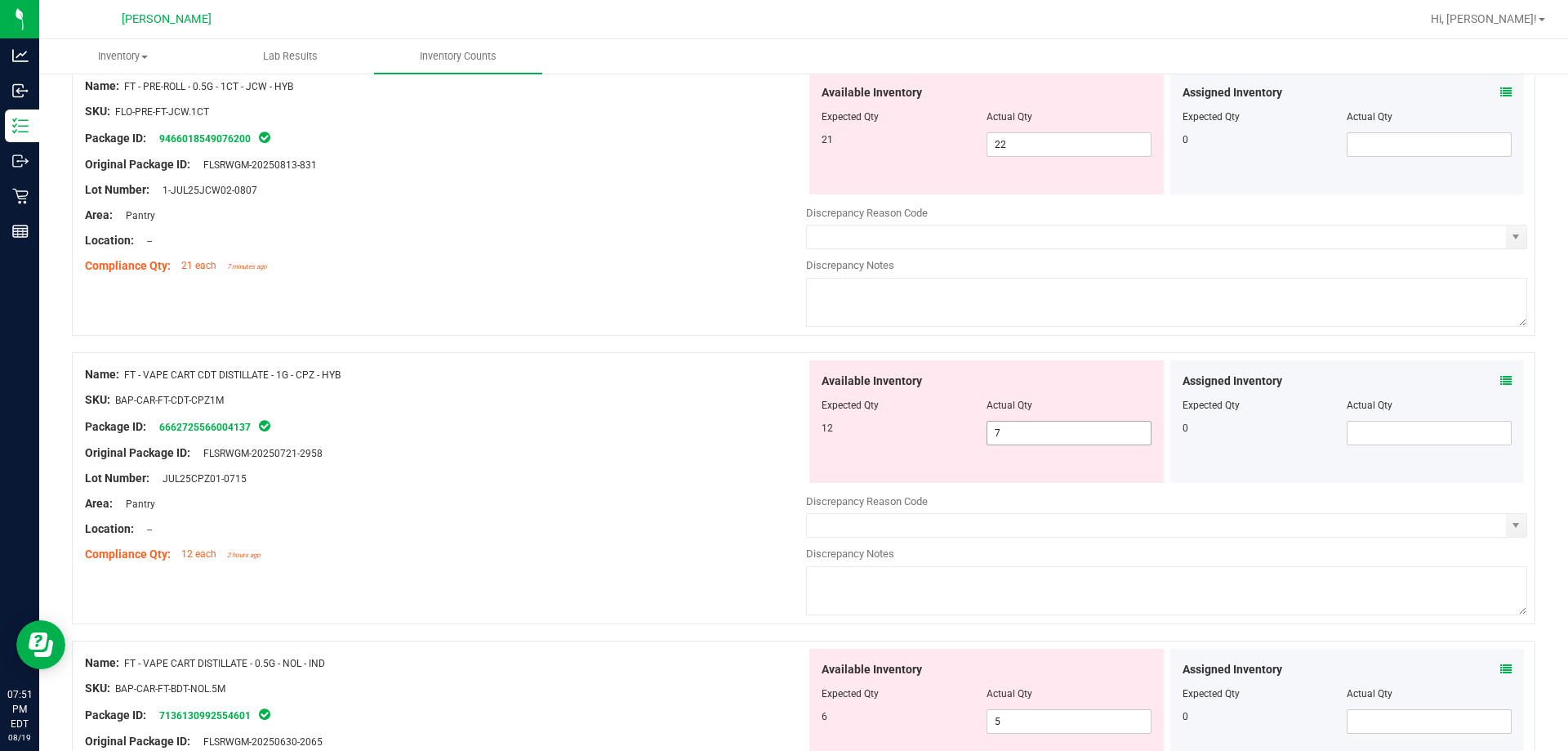
click at [784, 429] on span "7 7" at bounding box center [1069, 433] width 165 height 25
drag, startPoint x: 316, startPoint y: 466, endPoint x: 729, endPoint y: 473, distance: 413.1
click at [320, 465] on div at bounding box center [445, 466] width 721 height 8
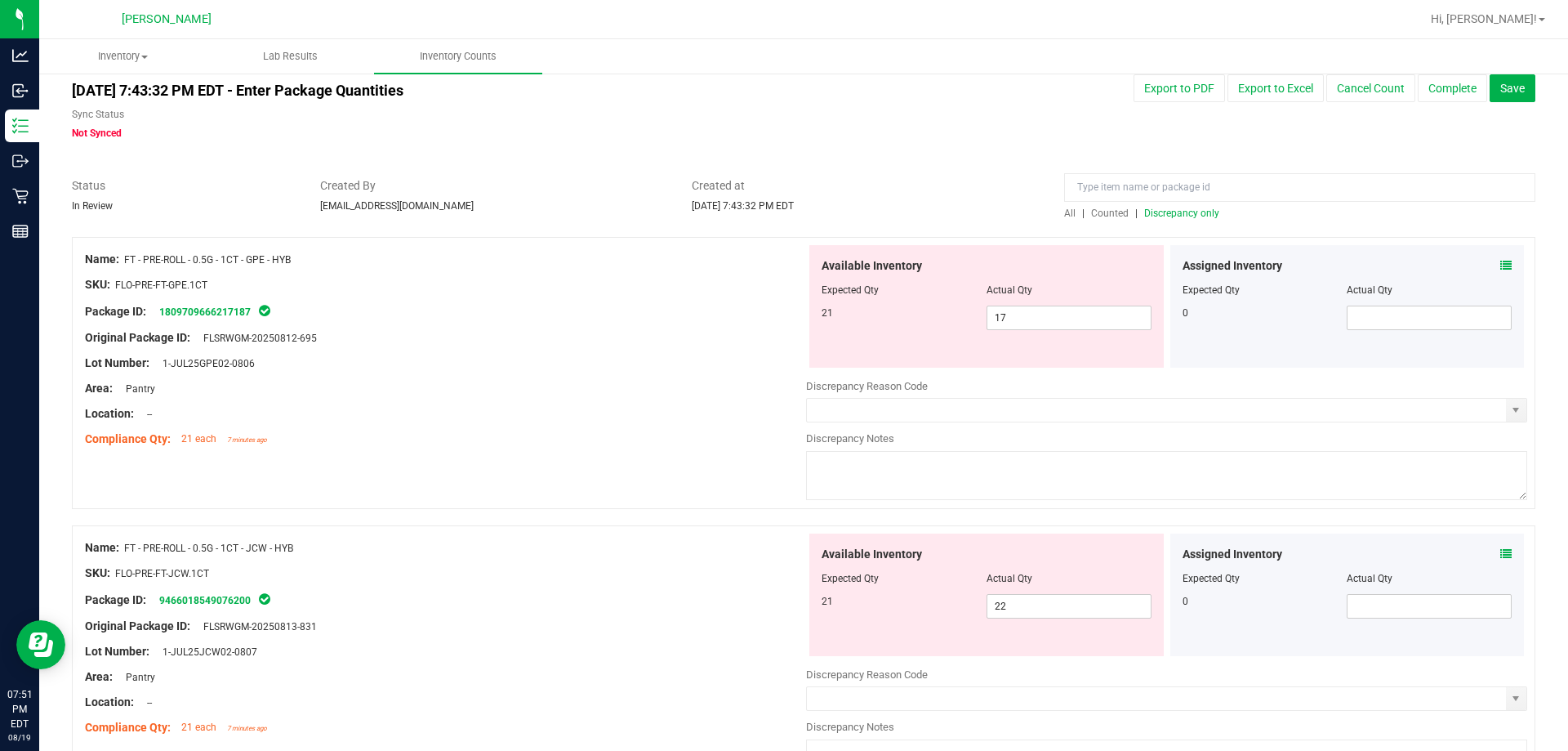
scroll to position [0, 0]
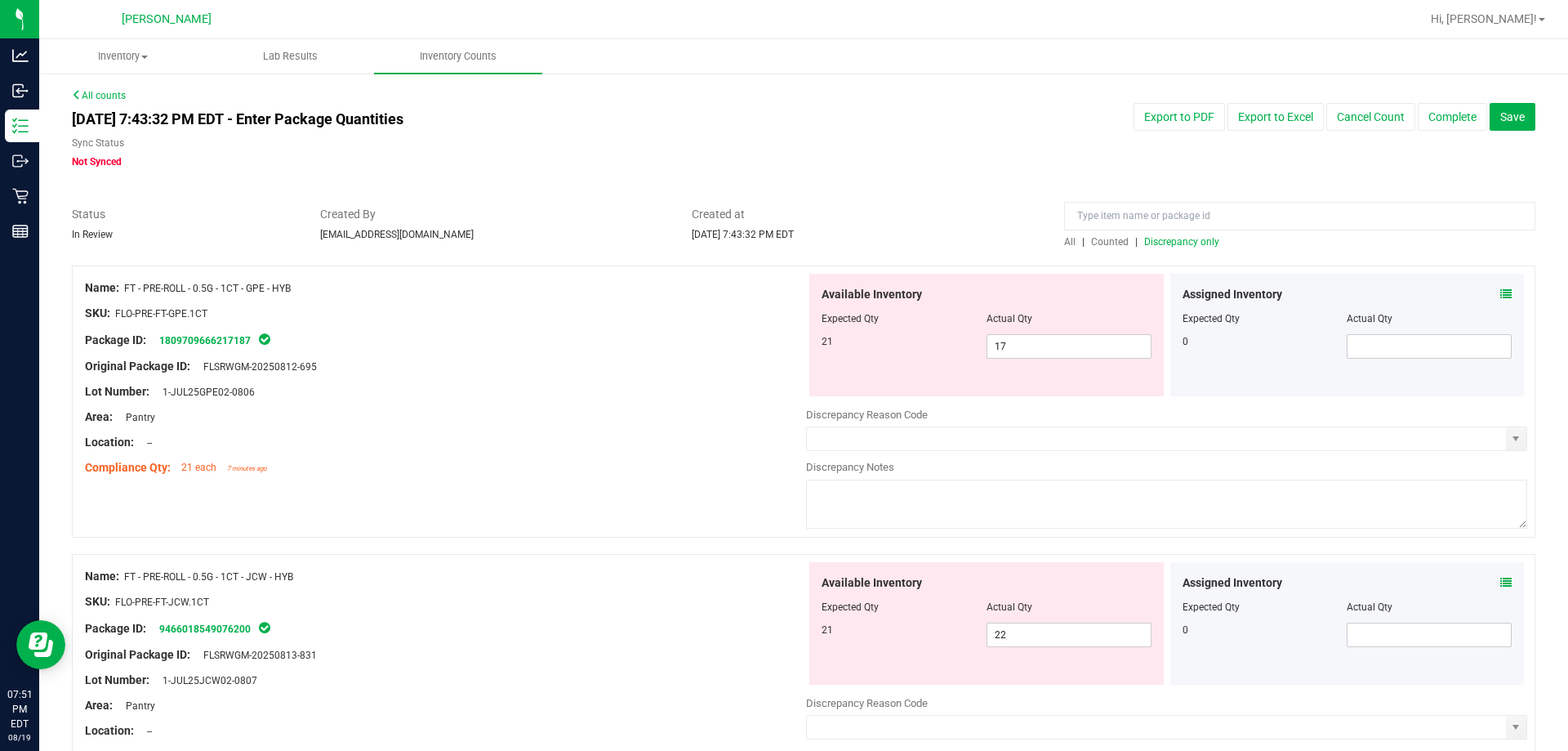
click at [784, 246] on span "Discrepancy only" at bounding box center [1181, 242] width 75 height 12
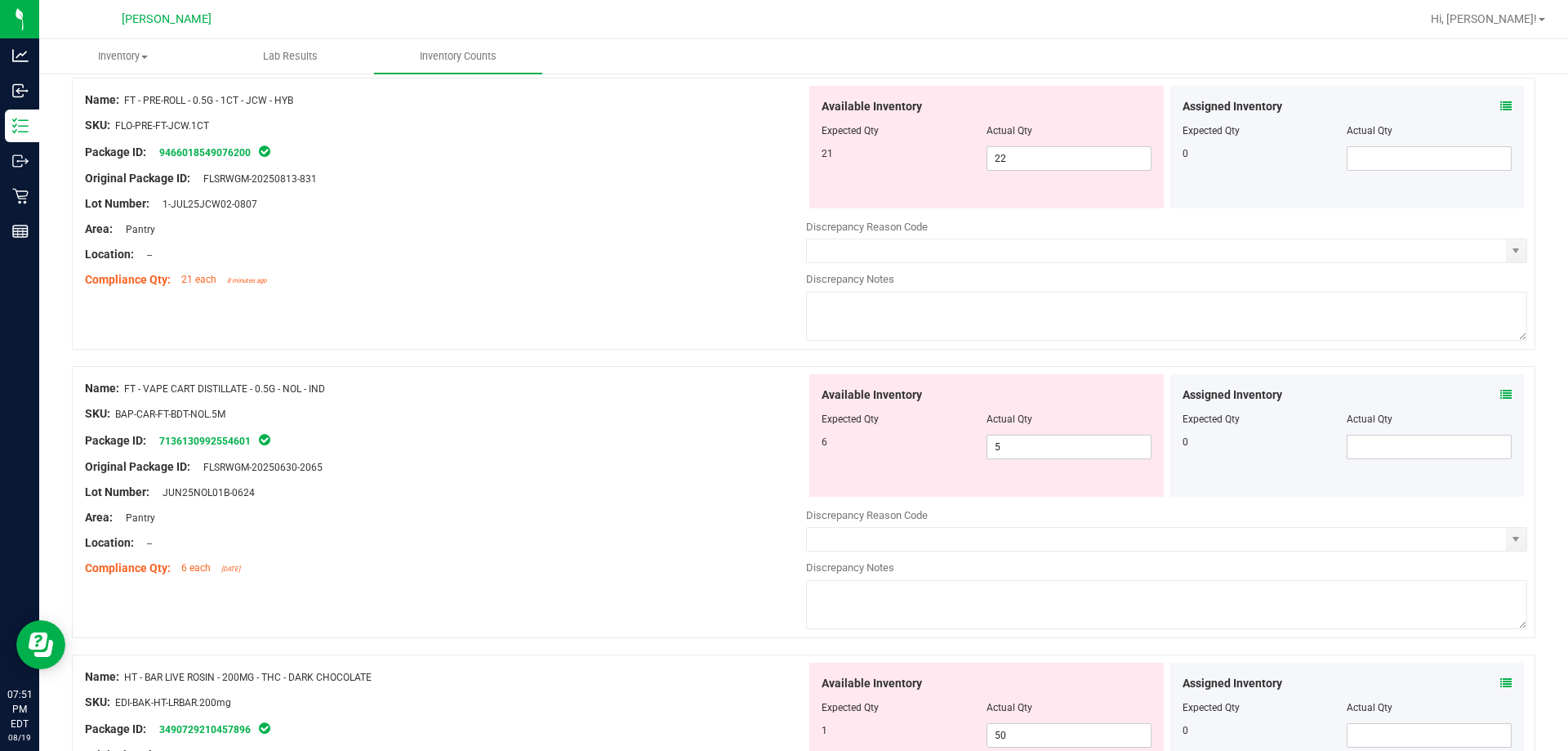
scroll to position [490, 0]
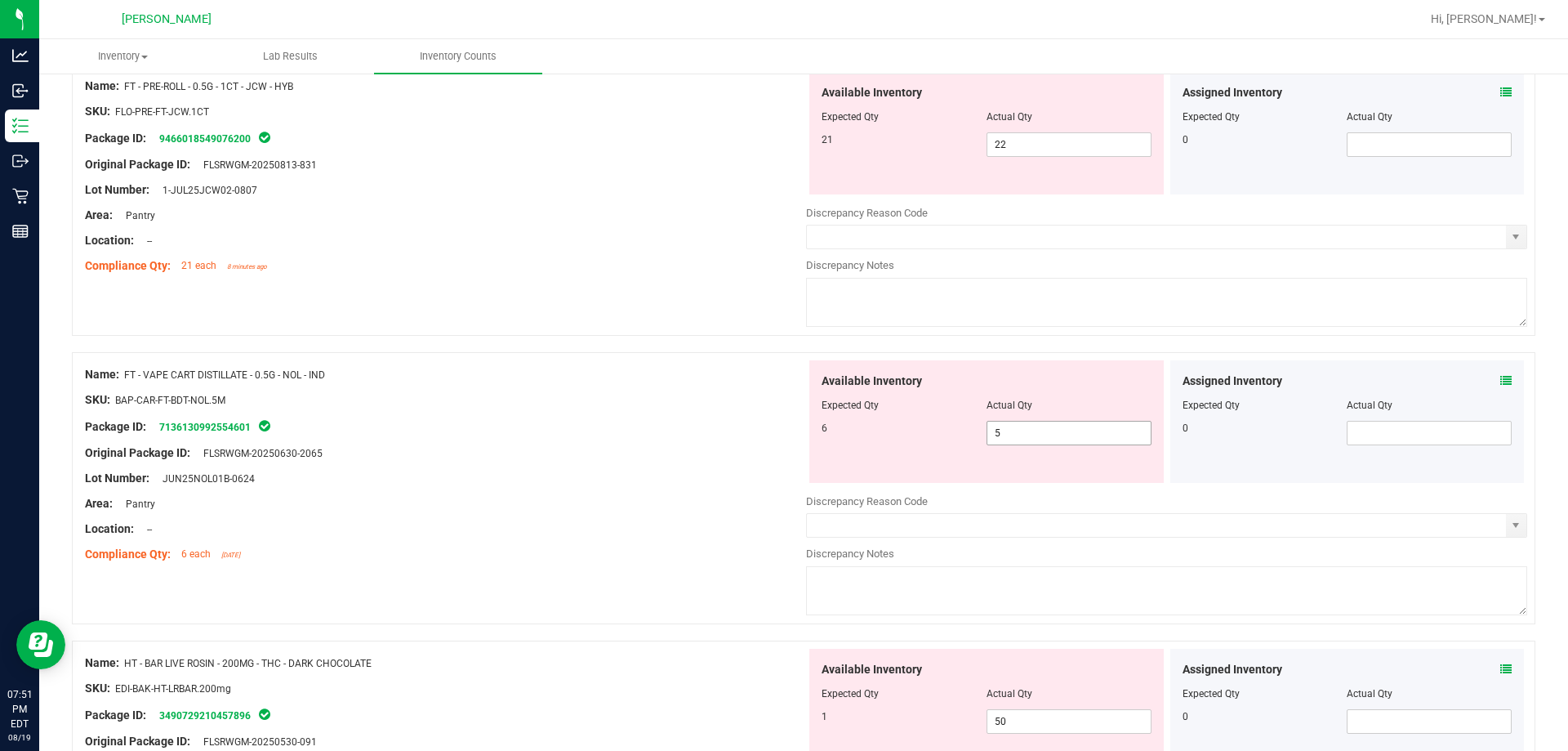
click at [784, 441] on span "5 5" at bounding box center [1069, 433] width 165 height 25
drag, startPoint x: 730, startPoint y: 451, endPoint x: 740, endPoint y: 450, distance: 10.0
click at [731, 450] on div "Original Package ID: FLSRWGM-20250630-2065" at bounding box center [445, 453] width 721 height 17
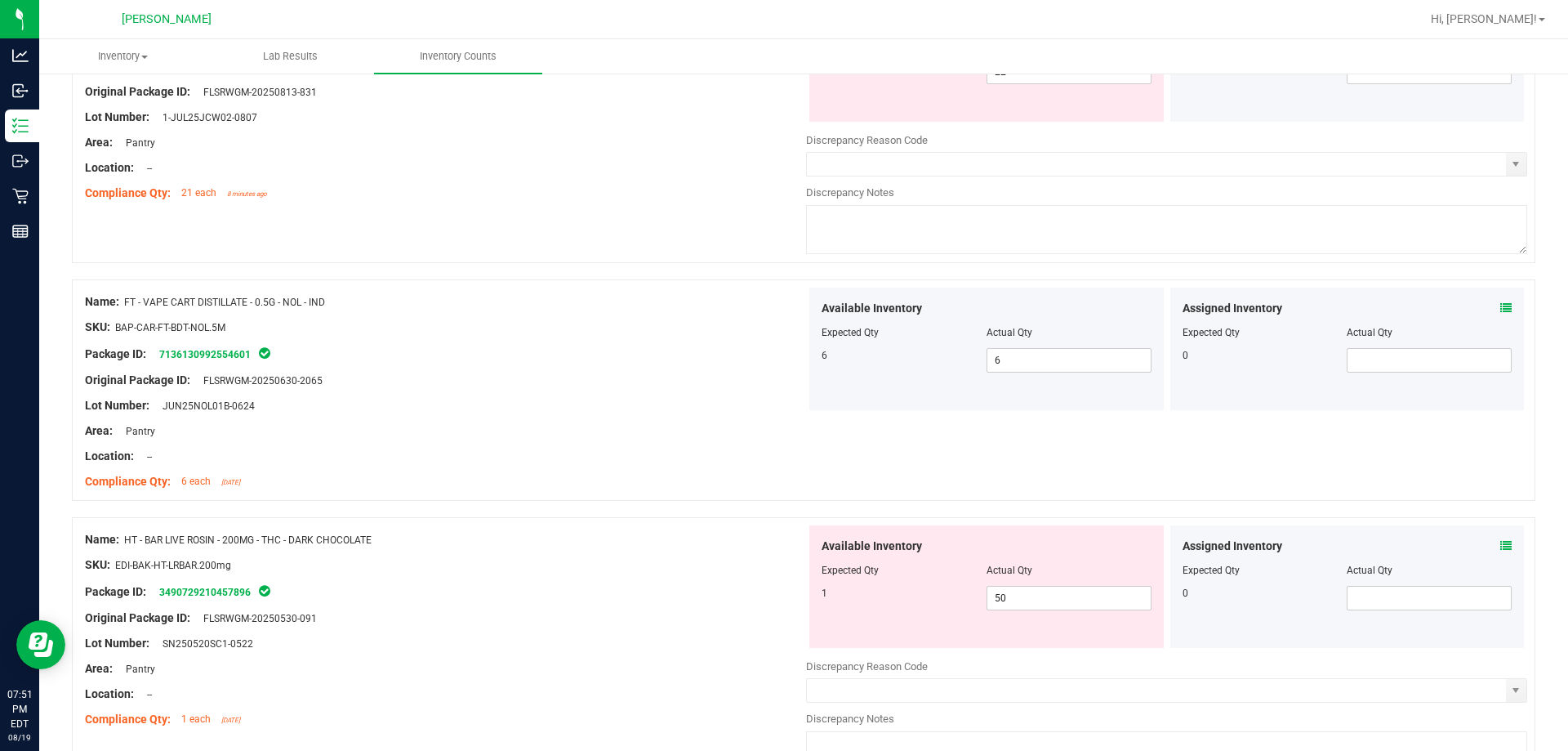
scroll to position [0, 0]
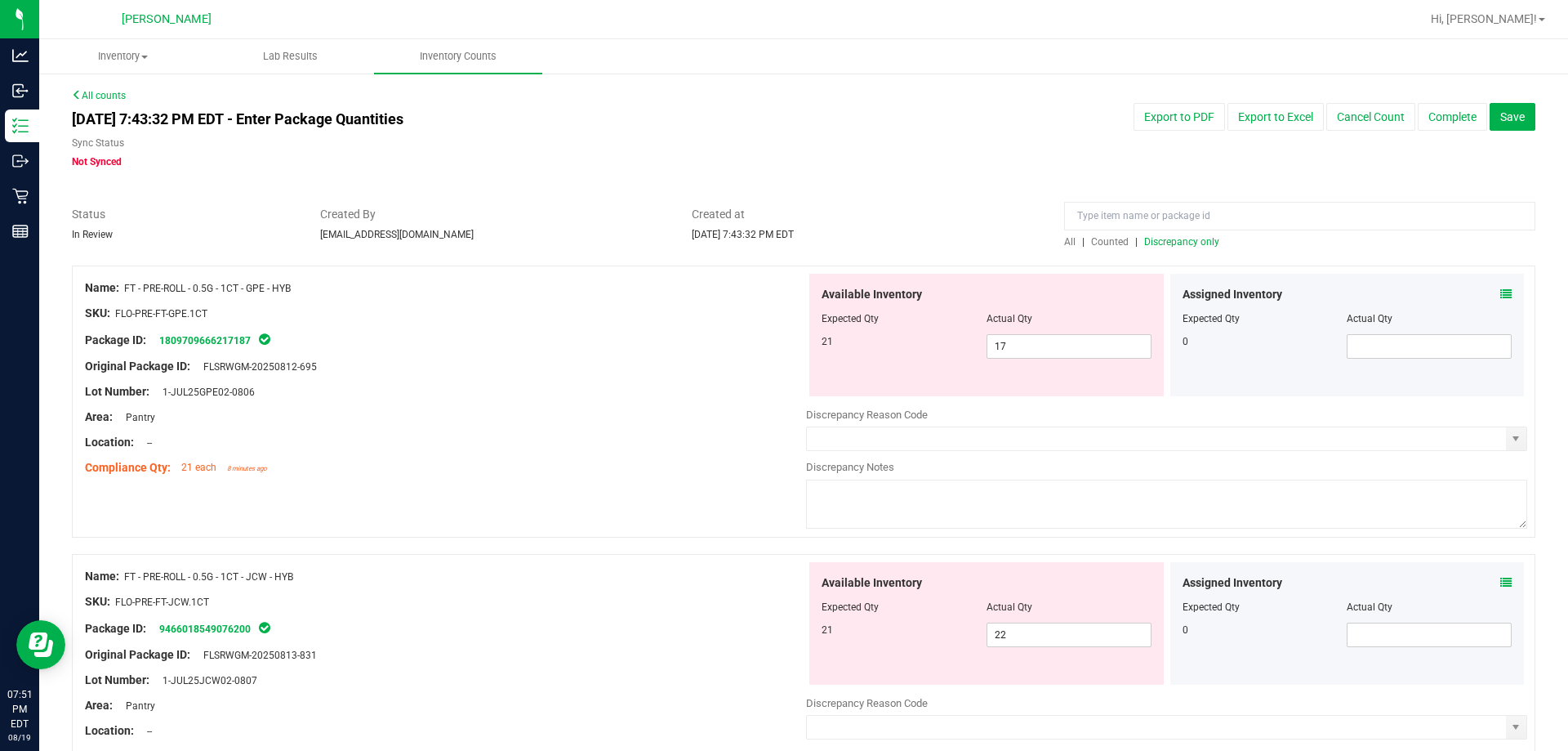
click at [784, 246] on span "Discrepancy only" at bounding box center [1181, 242] width 75 height 12
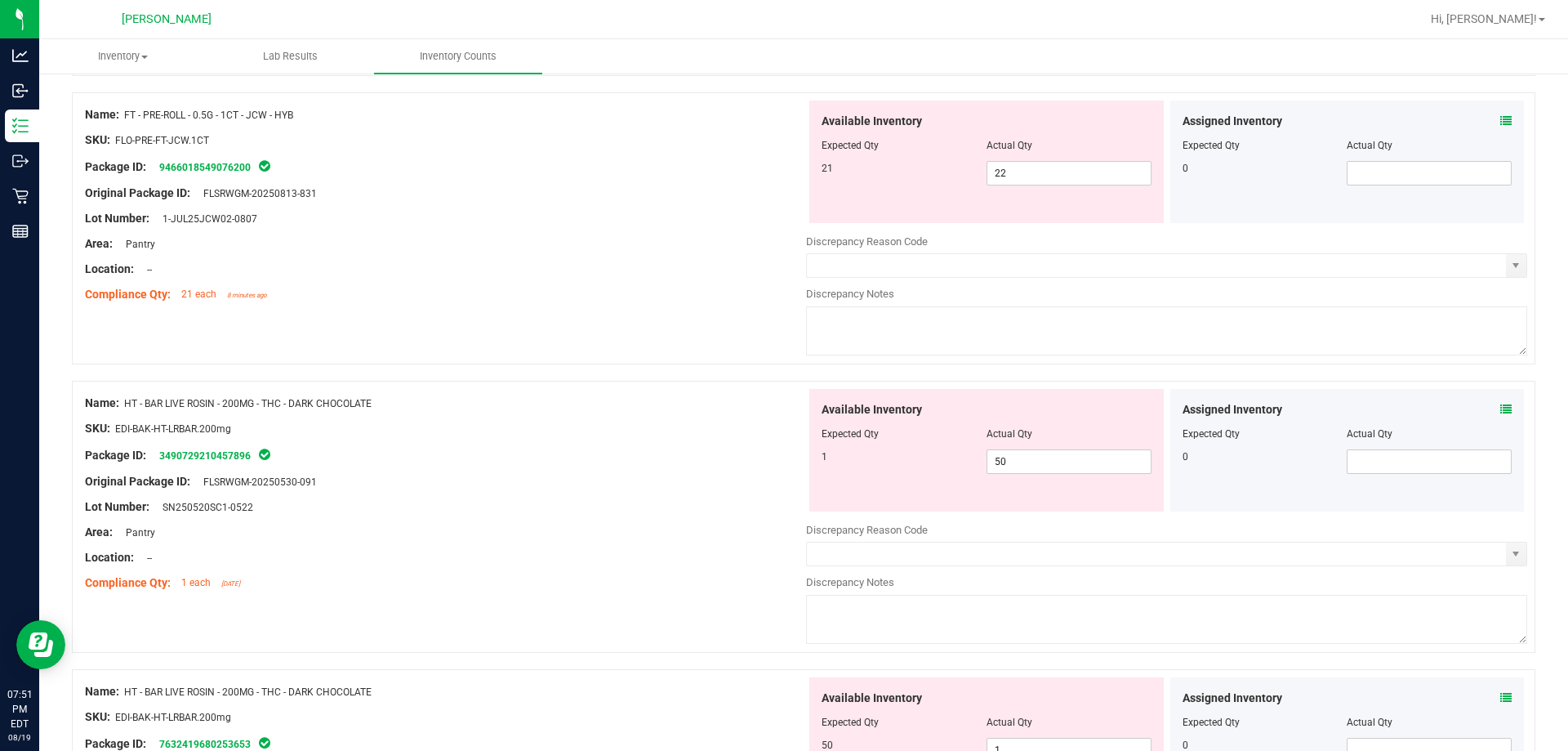
scroll to position [490, 0]
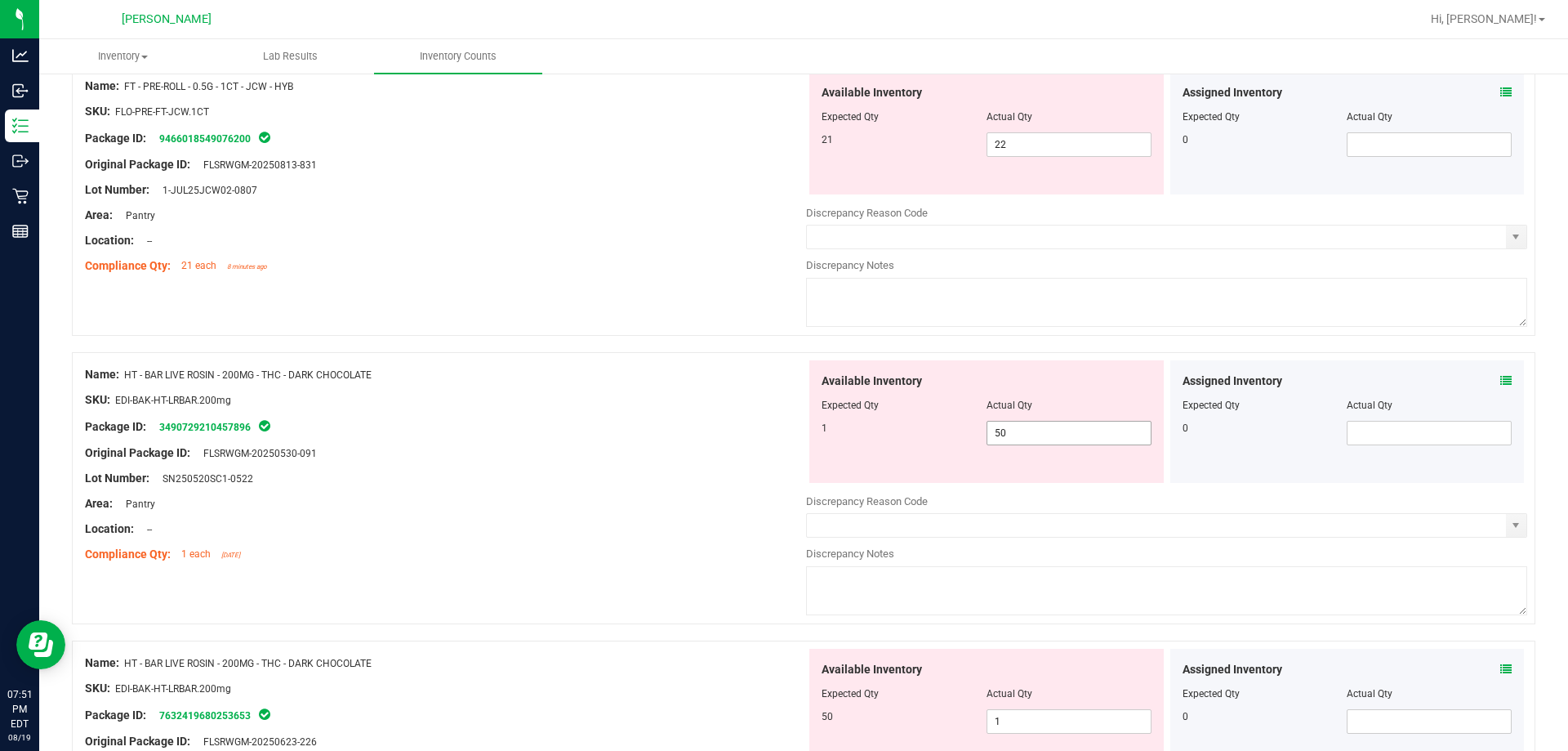
click at [784, 439] on span "50 50" at bounding box center [1069, 433] width 165 height 25
click at [724, 413] on div at bounding box center [445, 413] width 721 height 8
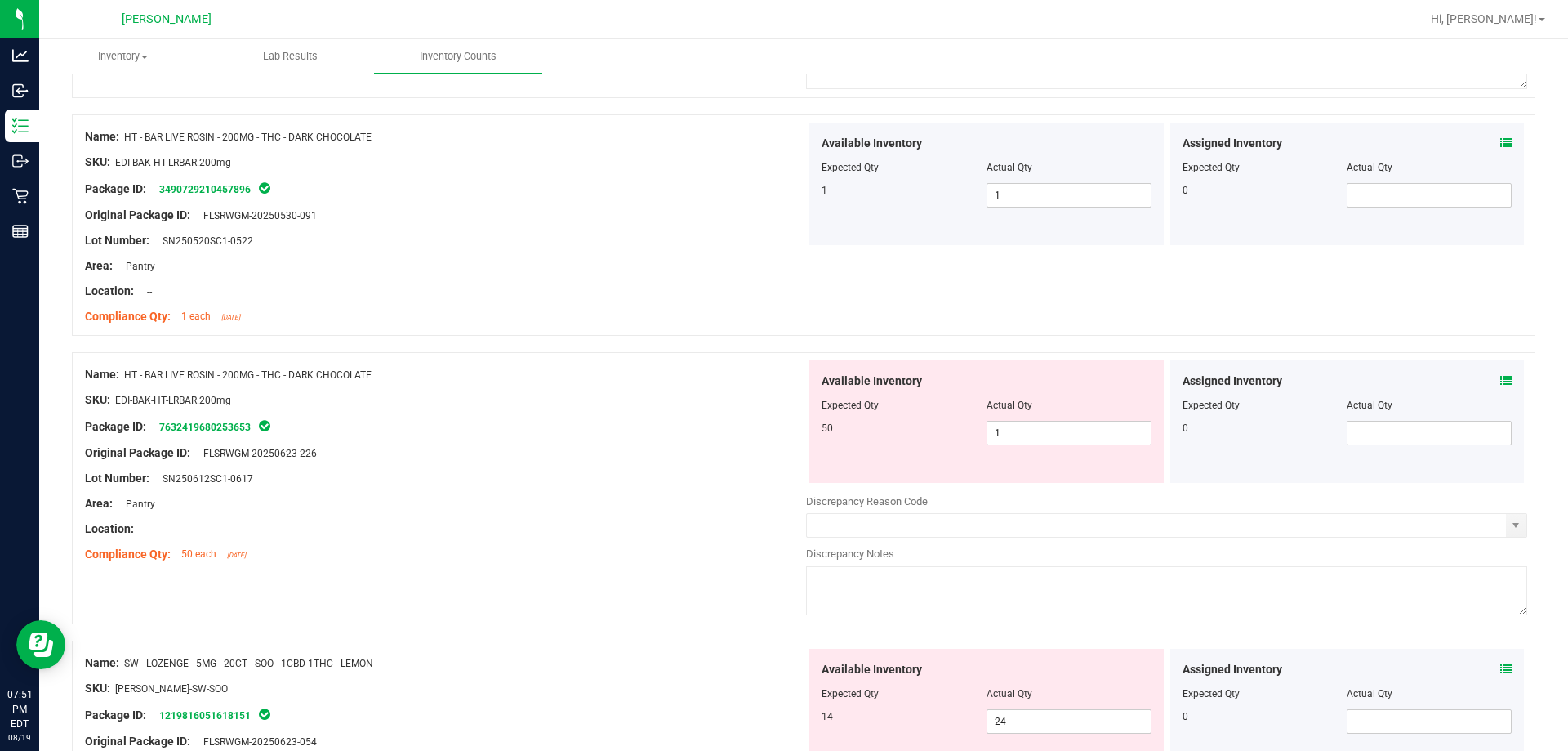
scroll to position [980, 0]
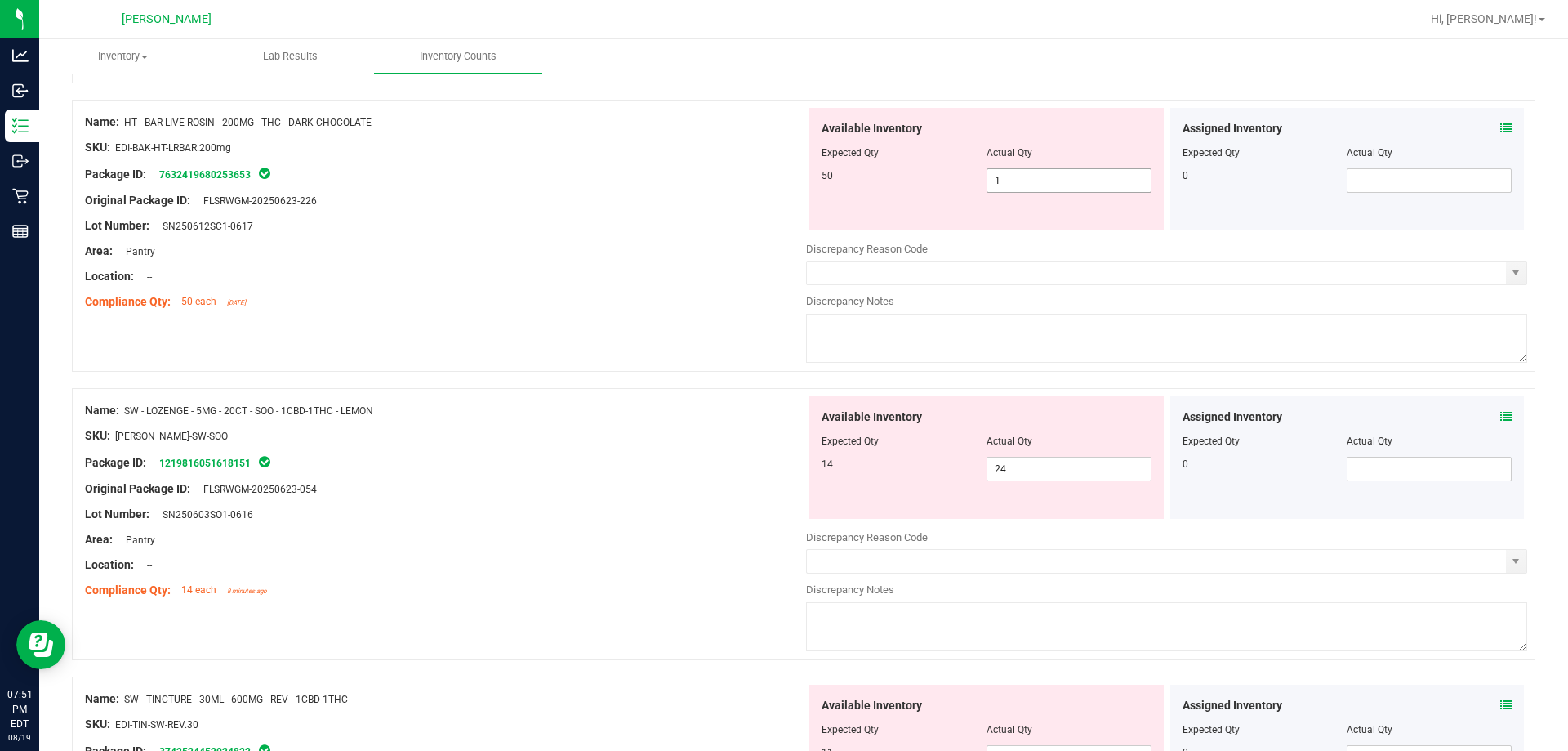
click at [784, 184] on span "1 1" at bounding box center [1069, 180] width 165 height 25
click at [229, 305] on span "18 days ago" at bounding box center [236, 302] width 19 height 8
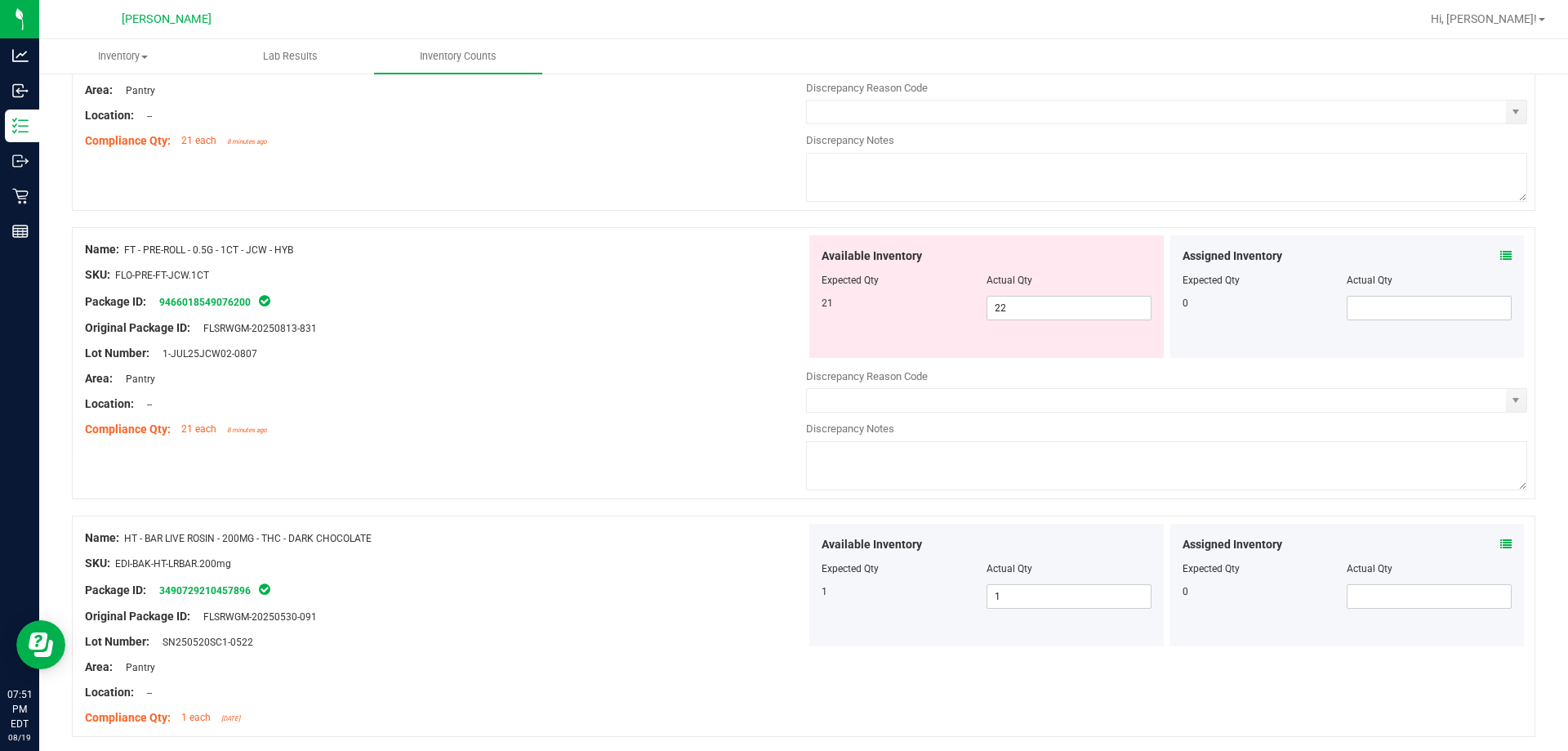
scroll to position [0, 0]
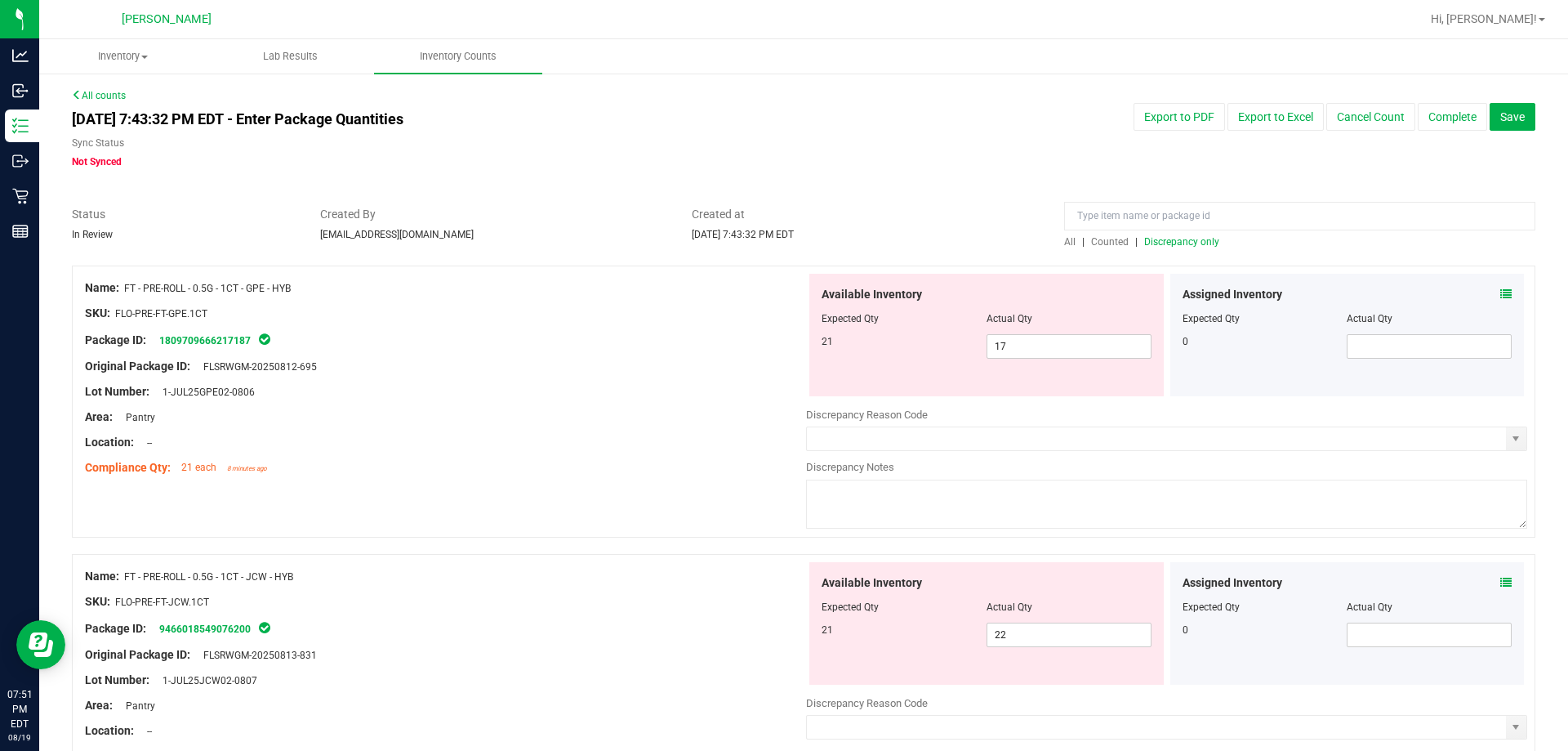
click at [784, 245] on span "Discrepancy only" at bounding box center [1181, 242] width 75 height 12
click at [784, 345] on span "17 17" at bounding box center [1069, 346] width 165 height 25
click at [535, 356] on div at bounding box center [445, 354] width 721 height 8
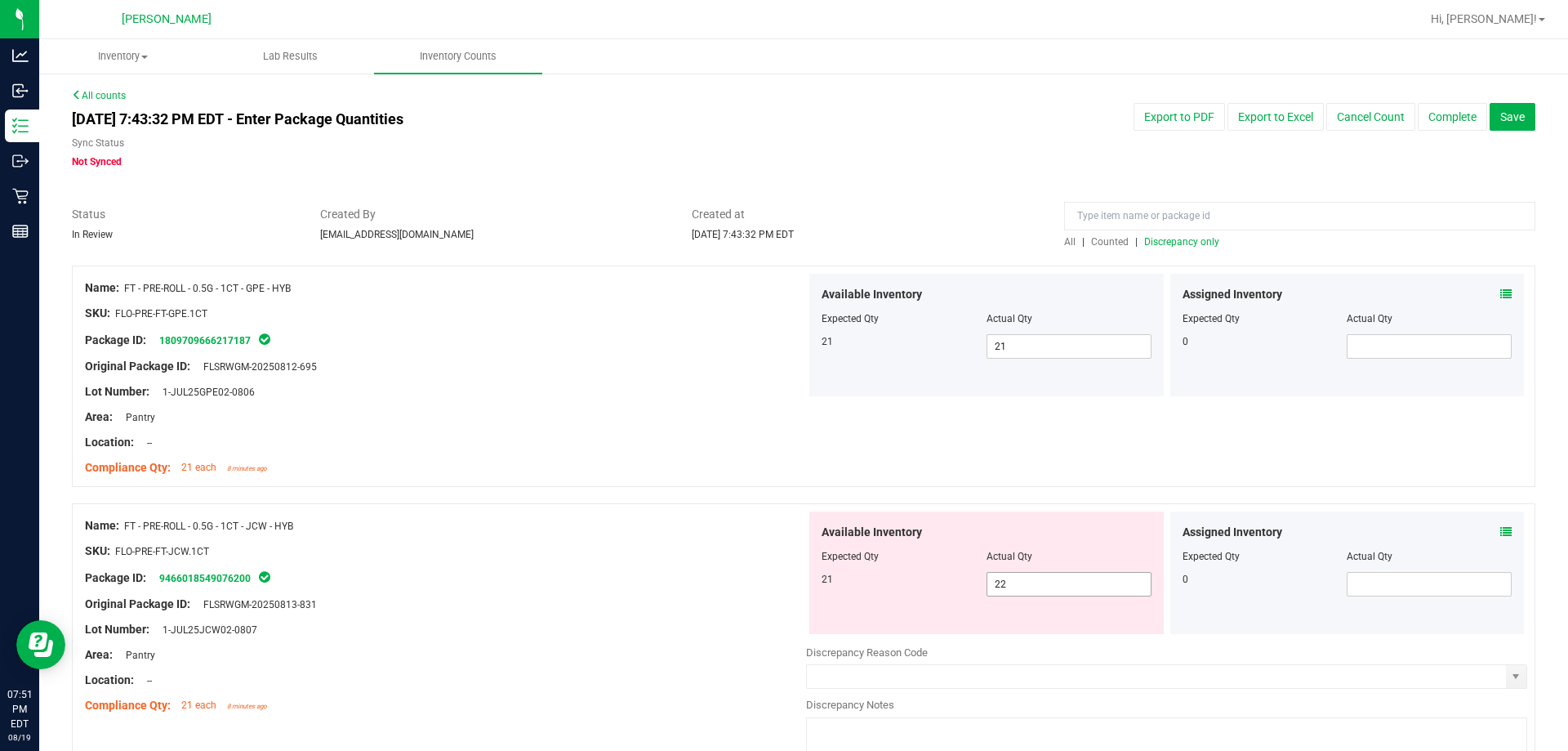
click at [784, 579] on span "22 22" at bounding box center [1069, 584] width 165 height 25
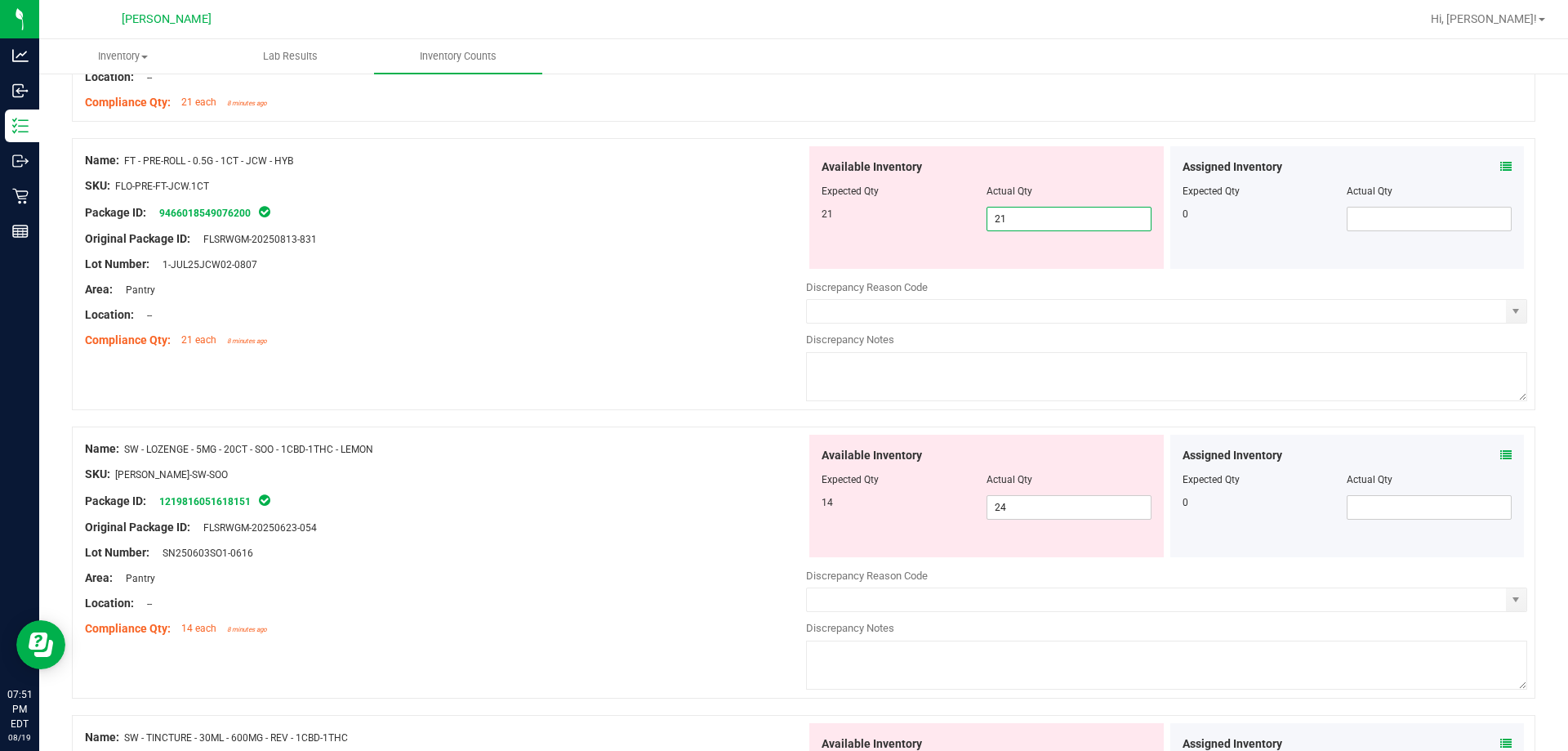
scroll to position [246, 0]
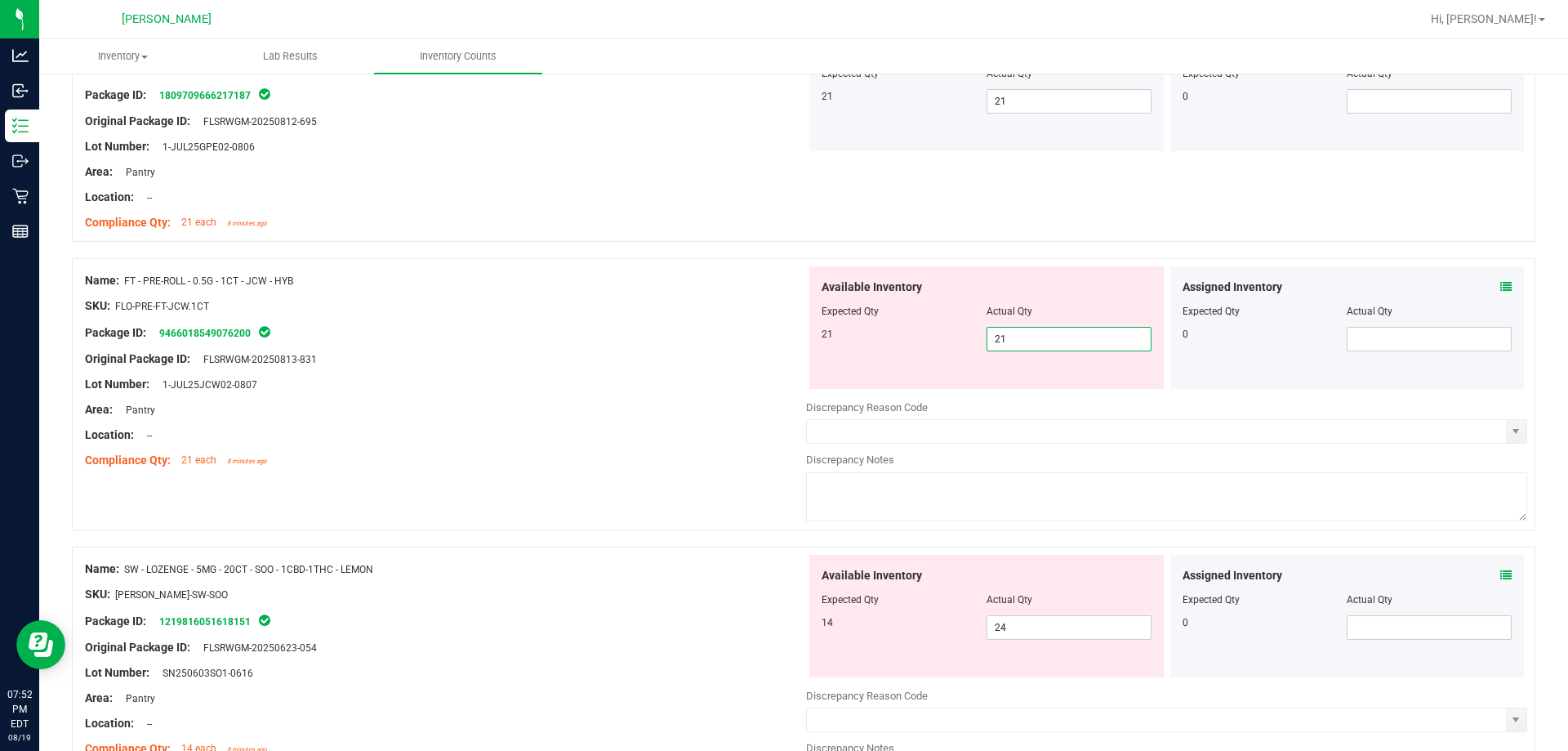
click at [608, 452] on div "Compliance Qty: 21 each 8 minutes ago" at bounding box center [445, 461] width 721 height 17
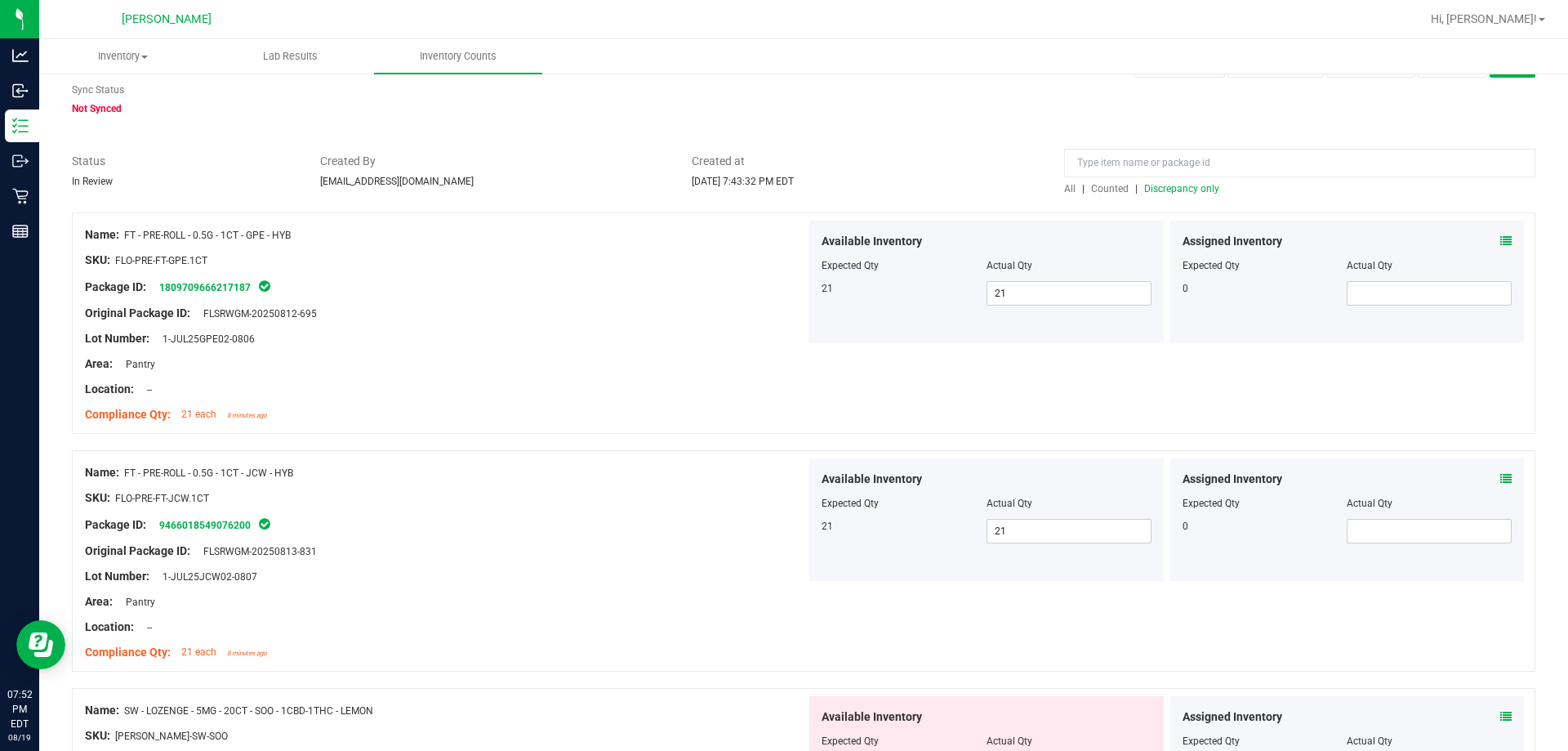
scroll to position [0, 0]
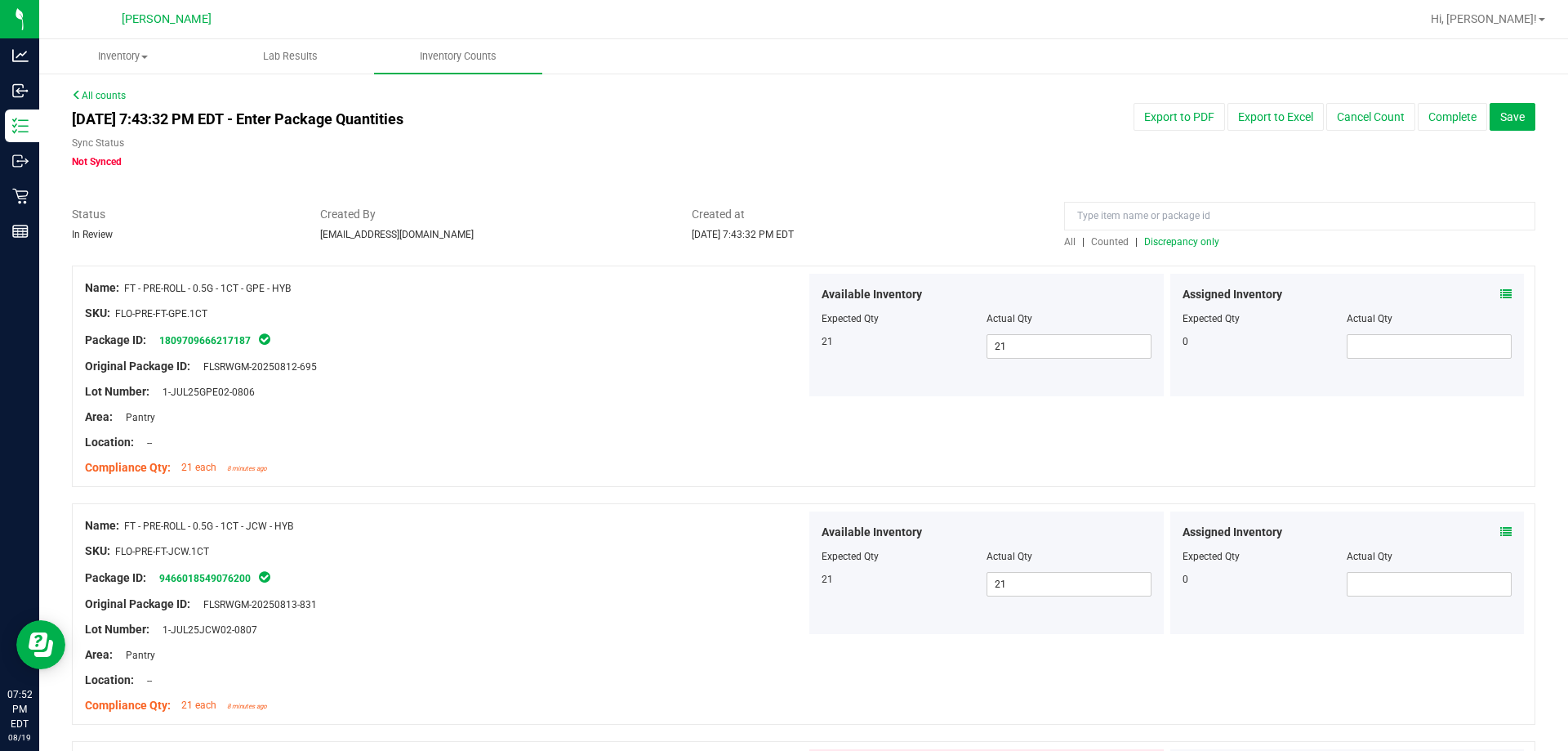
click at [784, 246] on span "Discrepancy only" at bounding box center [1181, 242] width 75 height 12
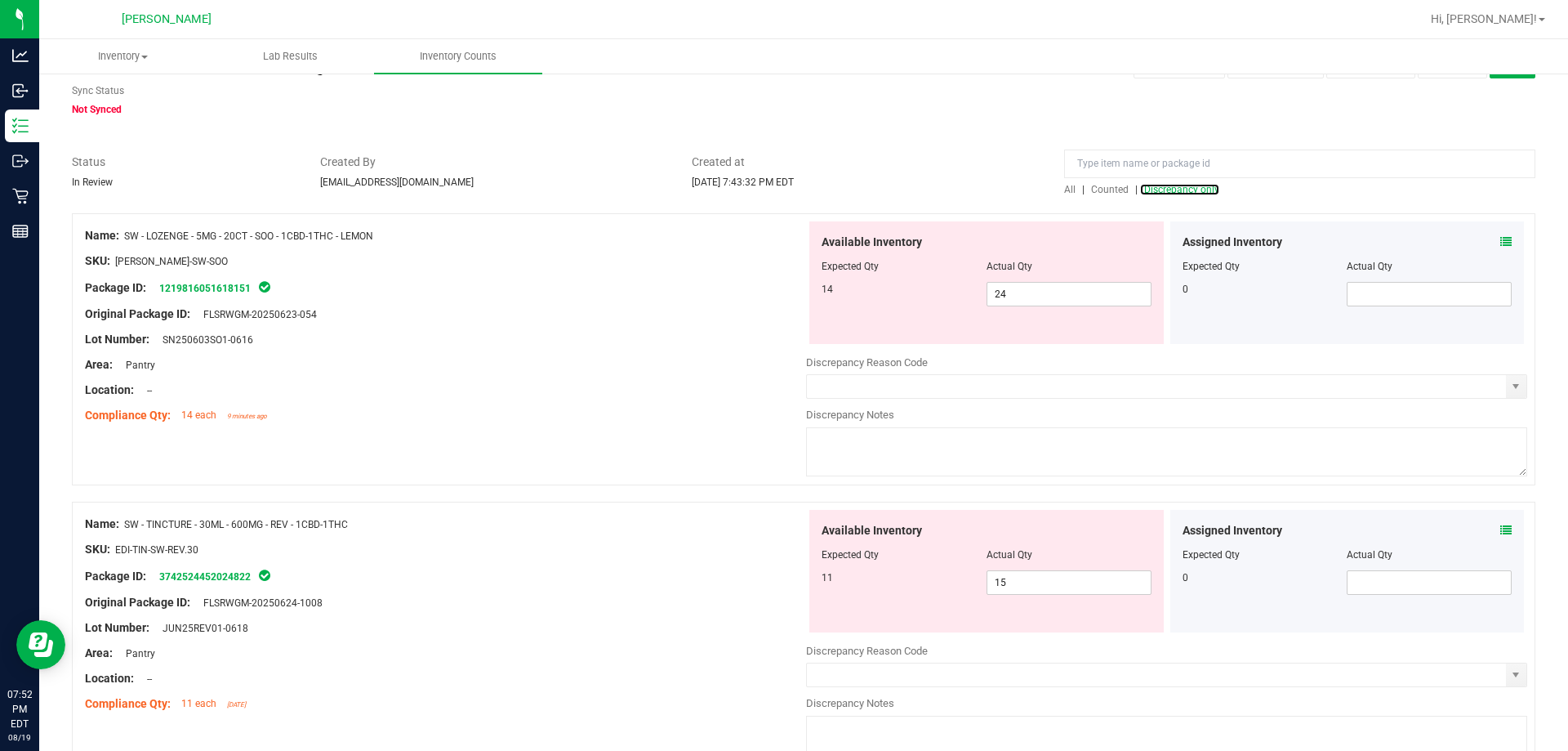
scroll to position [82, 0]
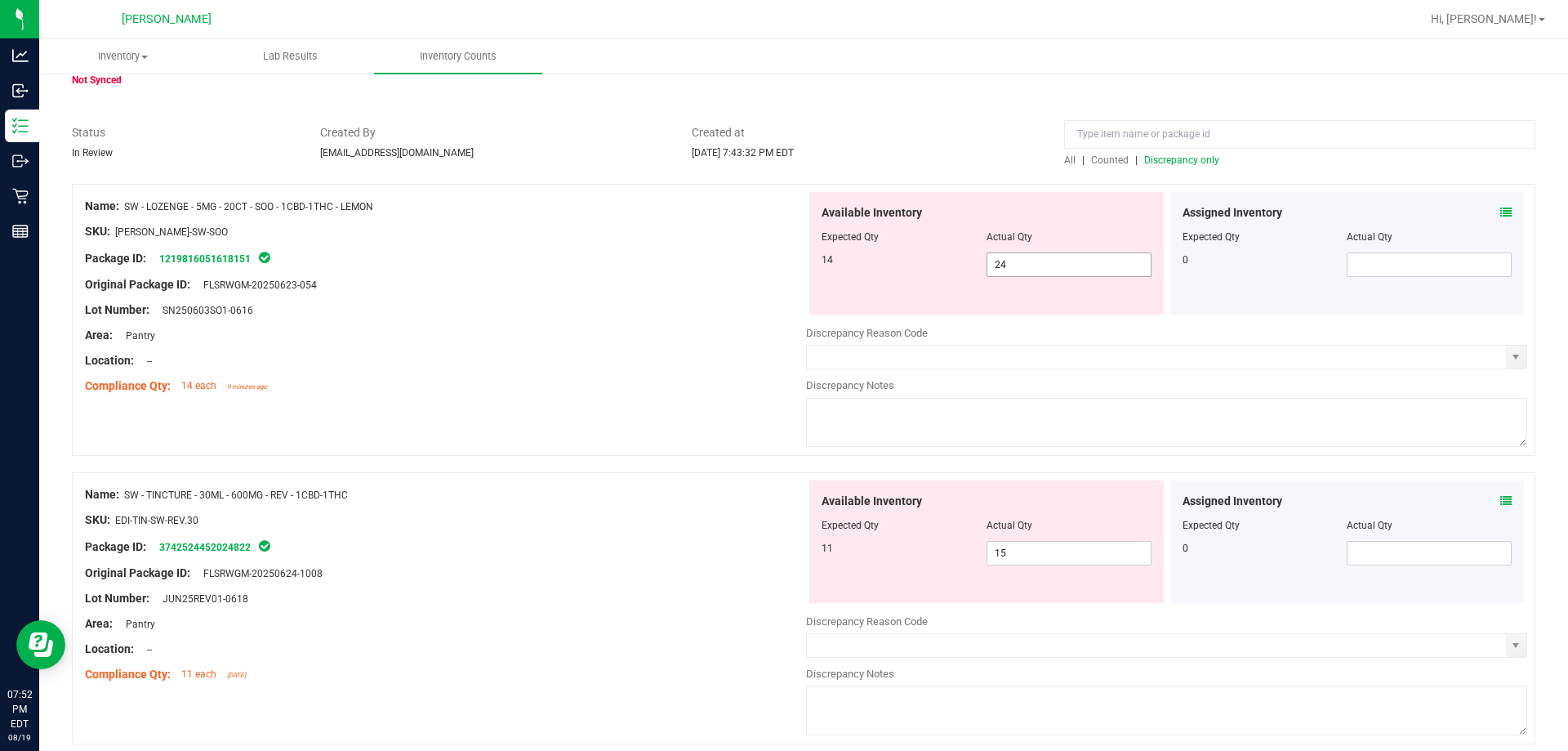
click at [784, 252] on span "24 24" at bounding box center [1069, 264] width 165 height 25
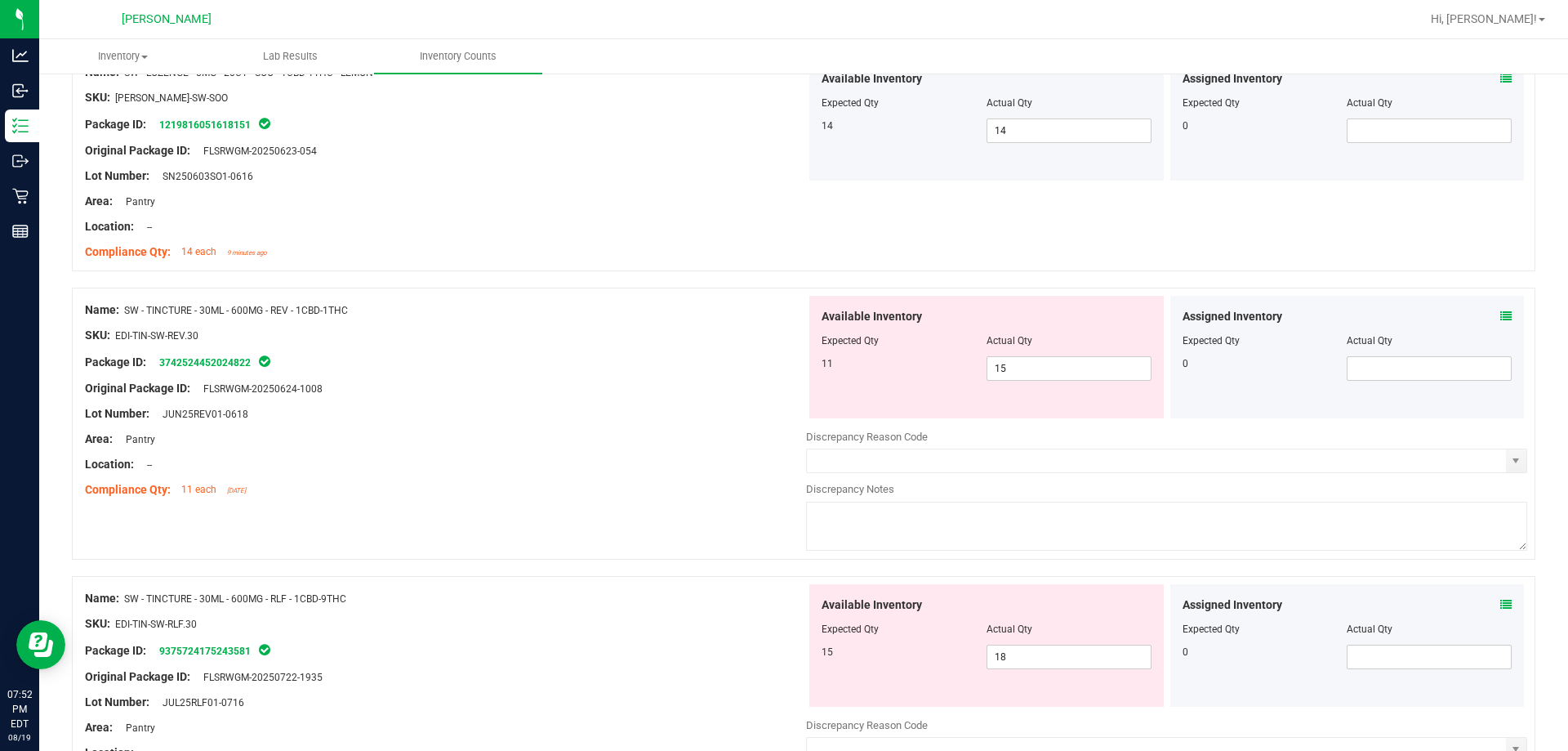
scroll to position [246, 0]
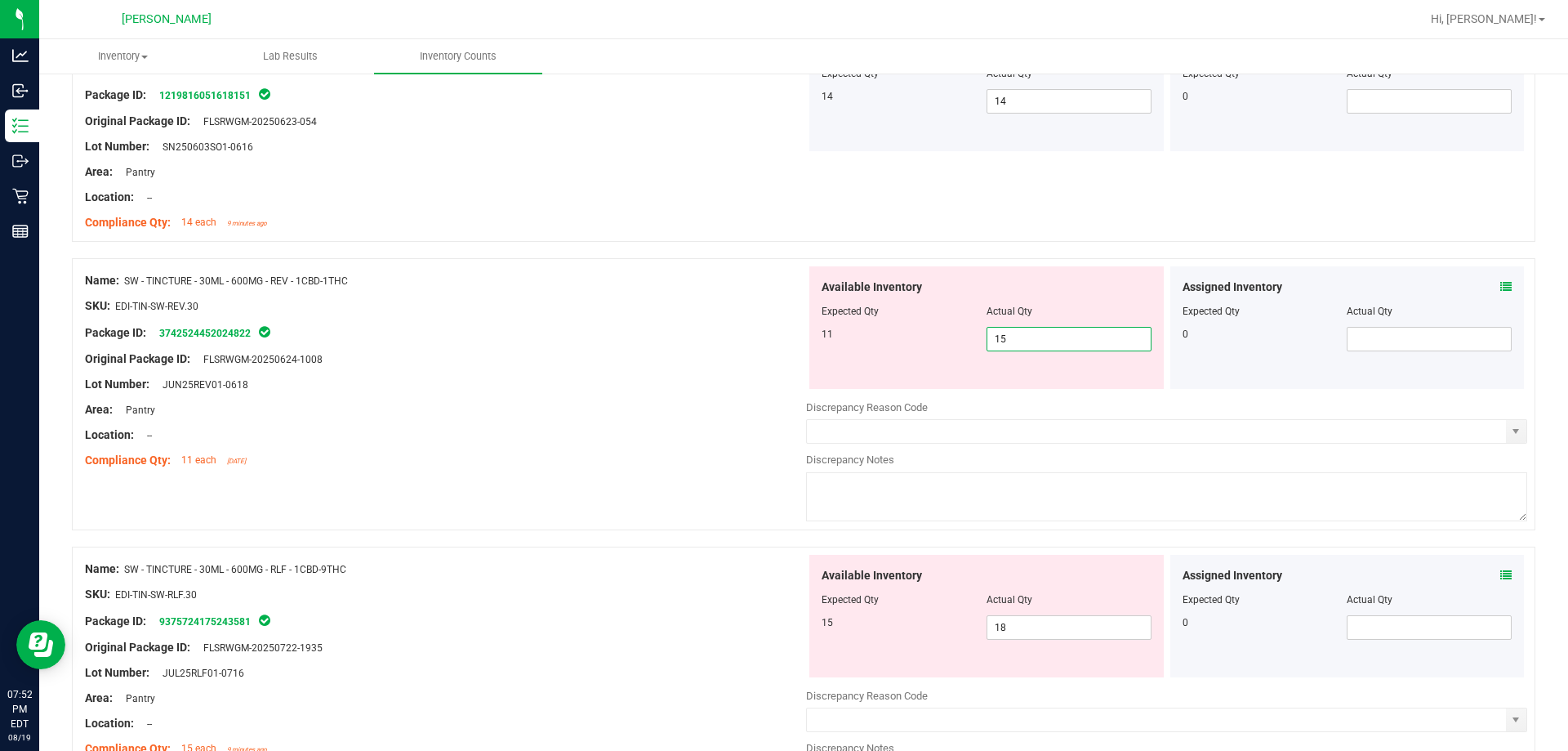
click at [784, 340] on span "15 15" at bounding box center [1069, 339] width 165 height 25
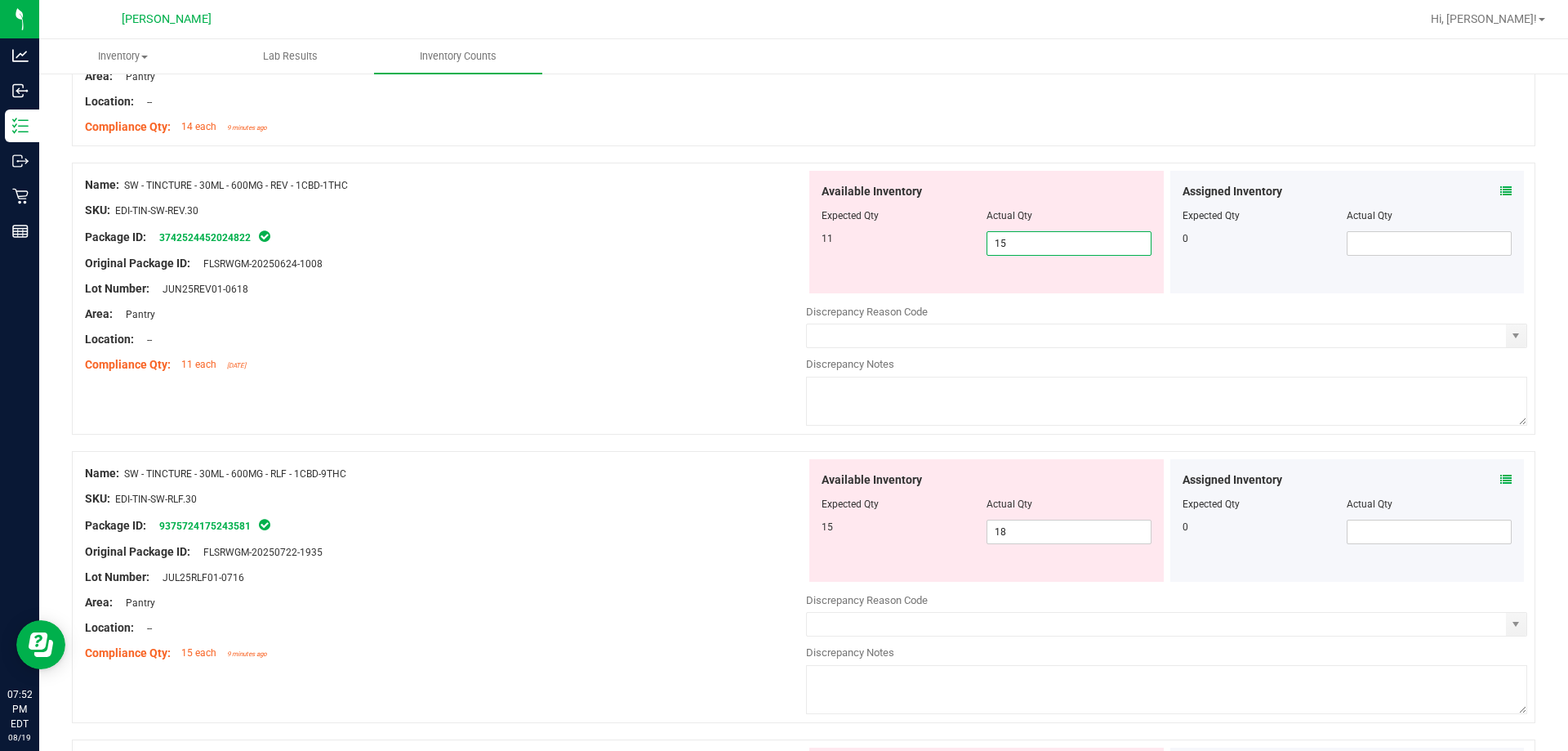
scroll to position [327, 0]
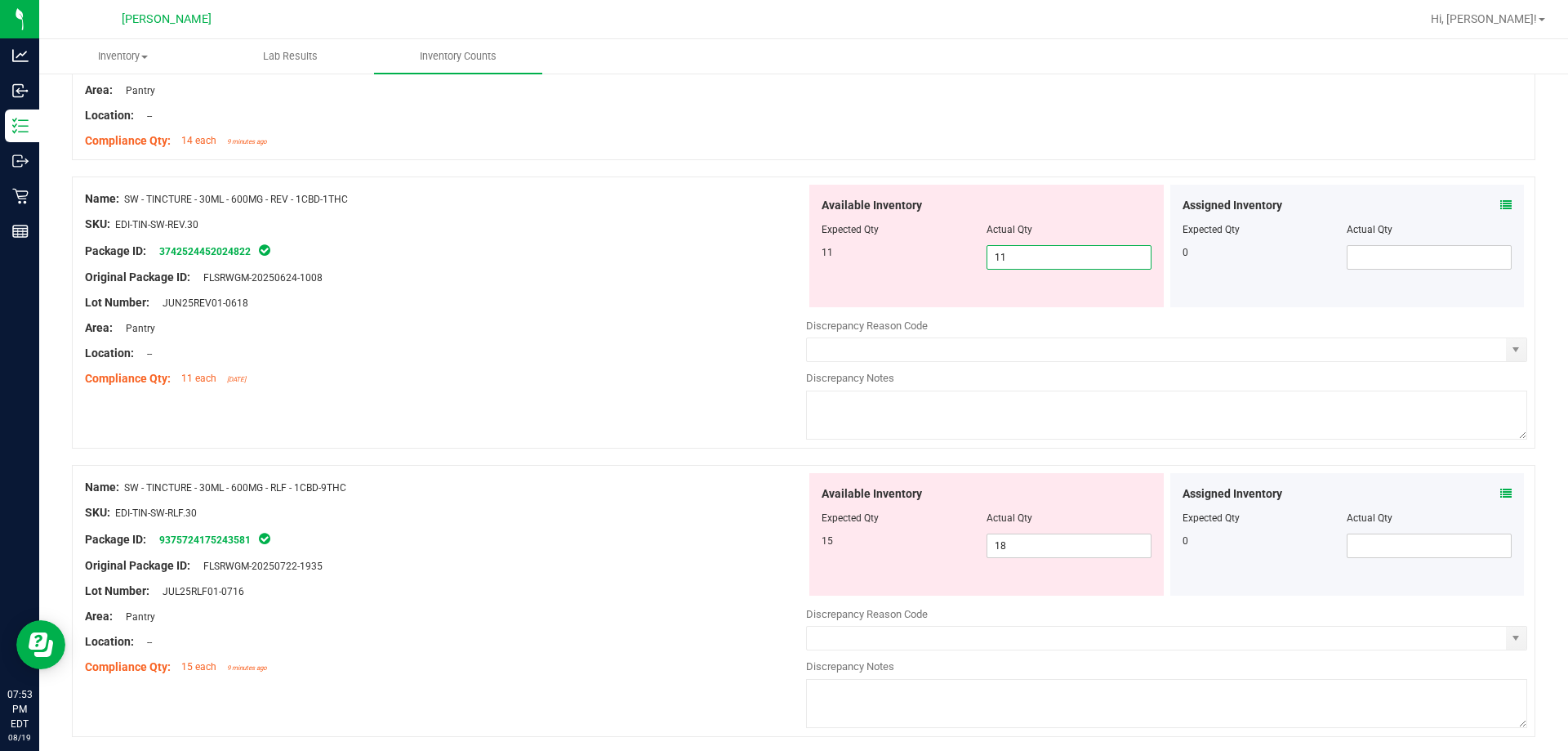
click at [536, 378] on div "Compliance Qty: 11 each 12 days ago" at bounding box center [445, 378] width 721 height 17
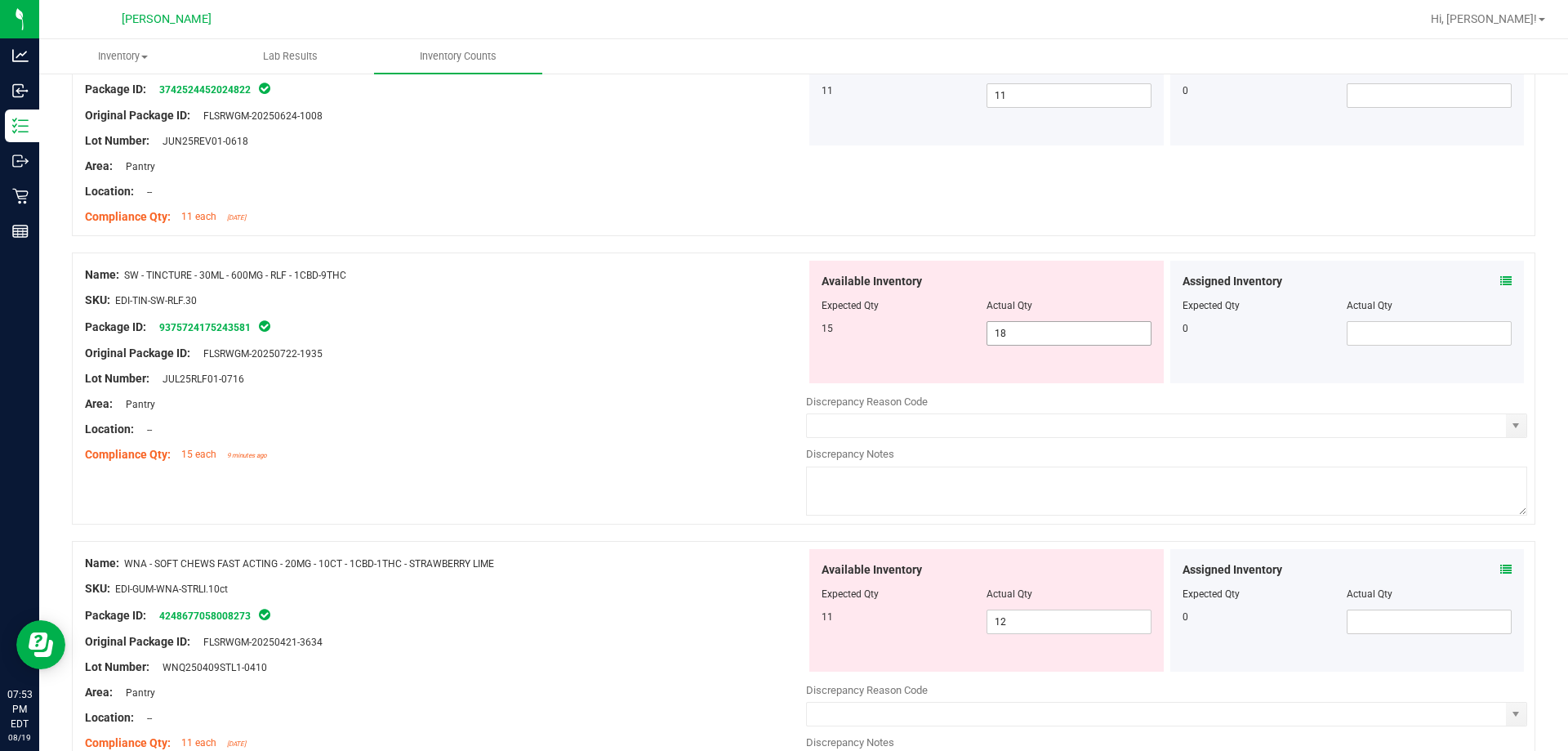
scroll to position [490, 0]
click at [784, 338] on span "18 18" at bounding box center [1069, 331] width 165 height 25
click at [341, 470] on div "Name: SW - TINCTURE - 30ML - 600MG - RLF - 1CBD-9THC SKU: EDI-TIN-SW-RLF.30 Pac…" at bounding box center [804, 386] width 1464 height 272
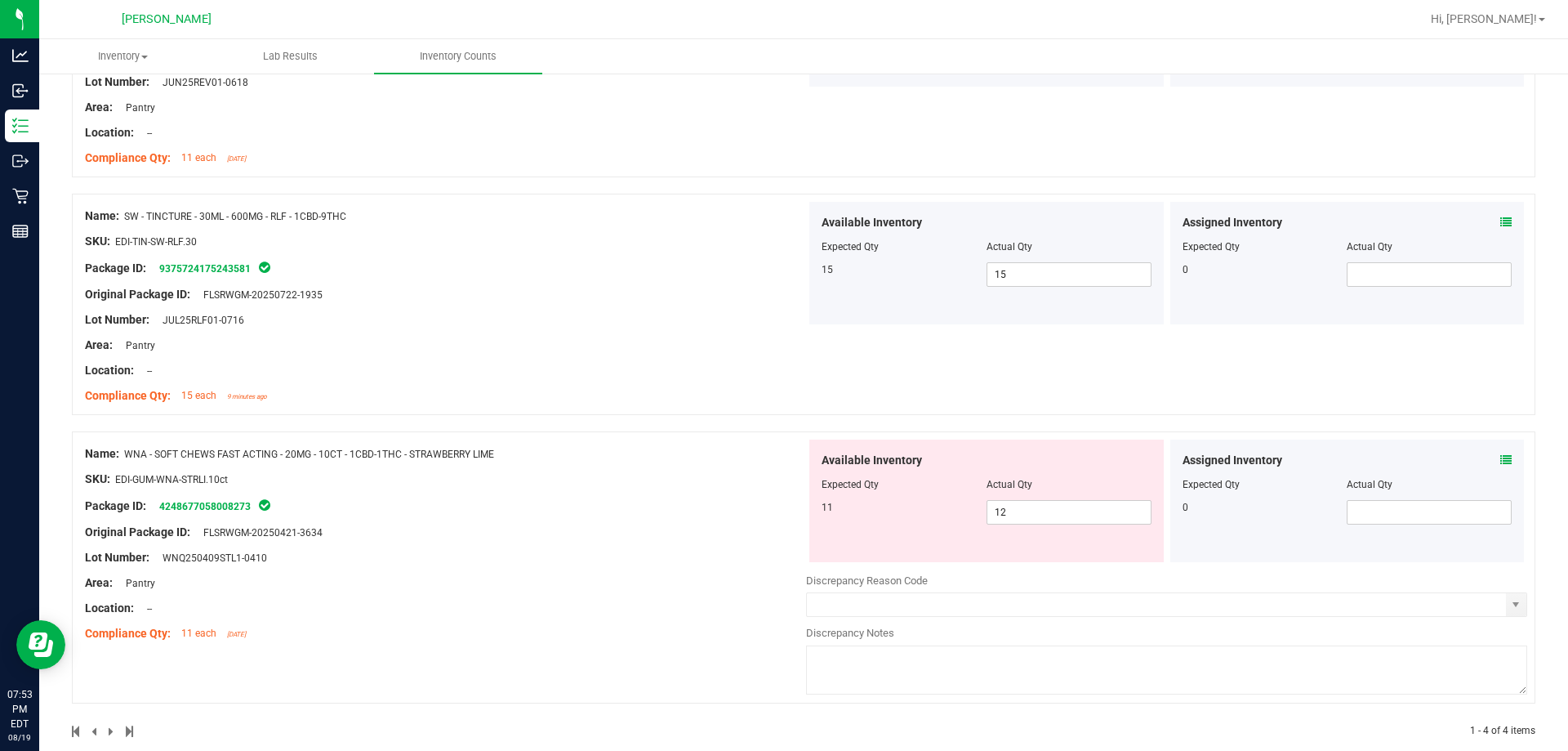
scroll to position [572, 0]
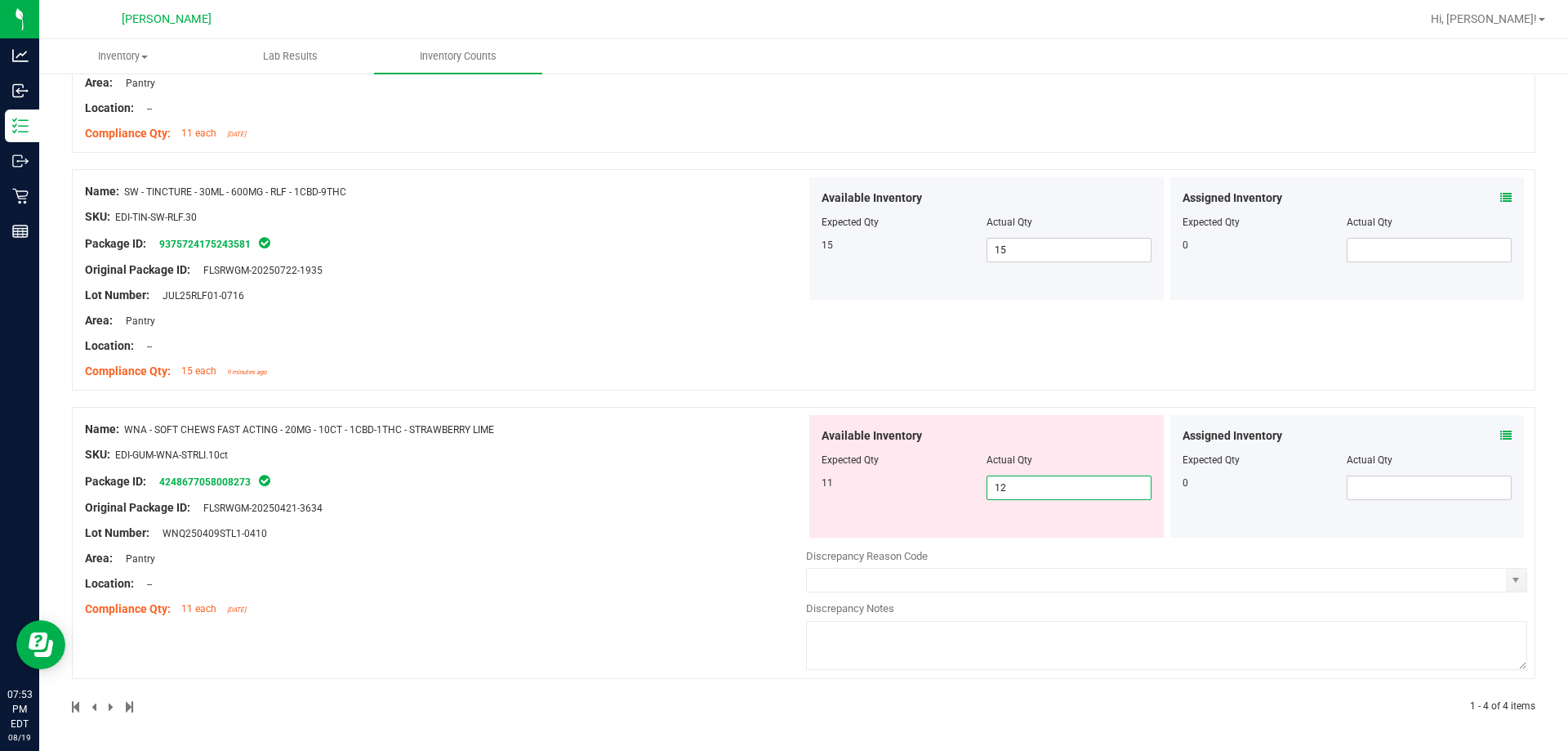
click at [784, 482] on span "12 12" at bounding box center [1069, 488] width 165 height 25
click at [606, 611] on div "Name: WNA - SOFT CHEWS FAST ACTING - 20MG - 10CT - 1CBD-1THC - STRAWBERRY LIME …" at bounding box center [445, 519] width 721 height 208
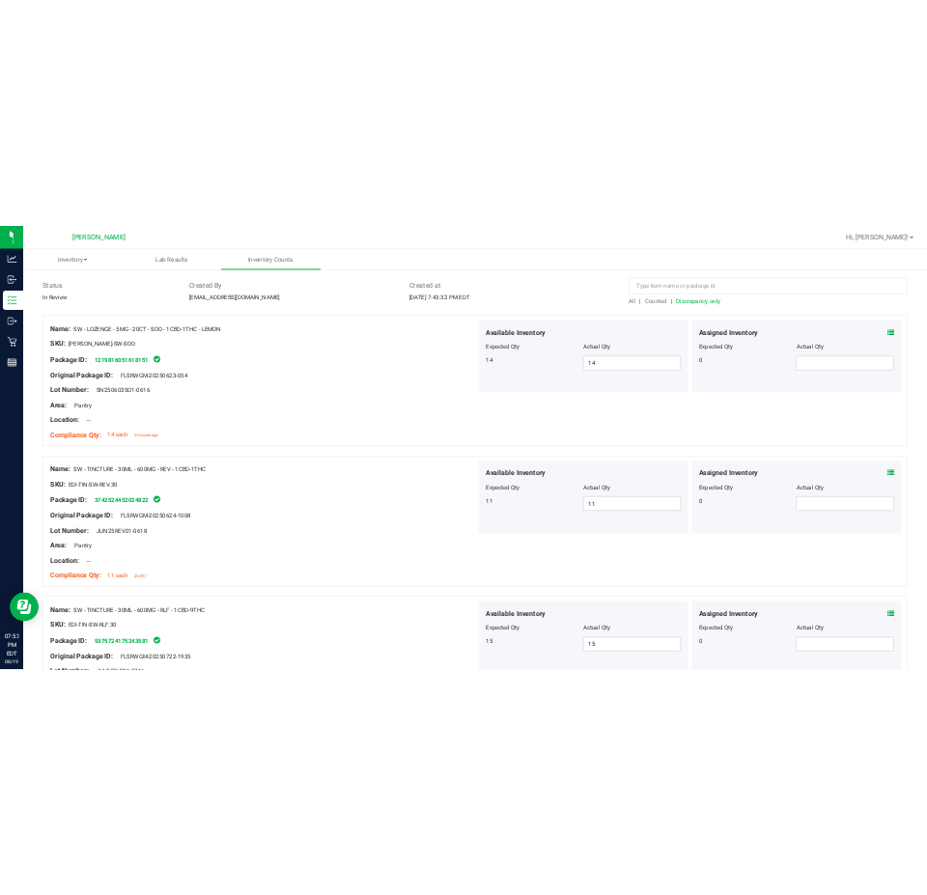
scroll to position [0, 0]
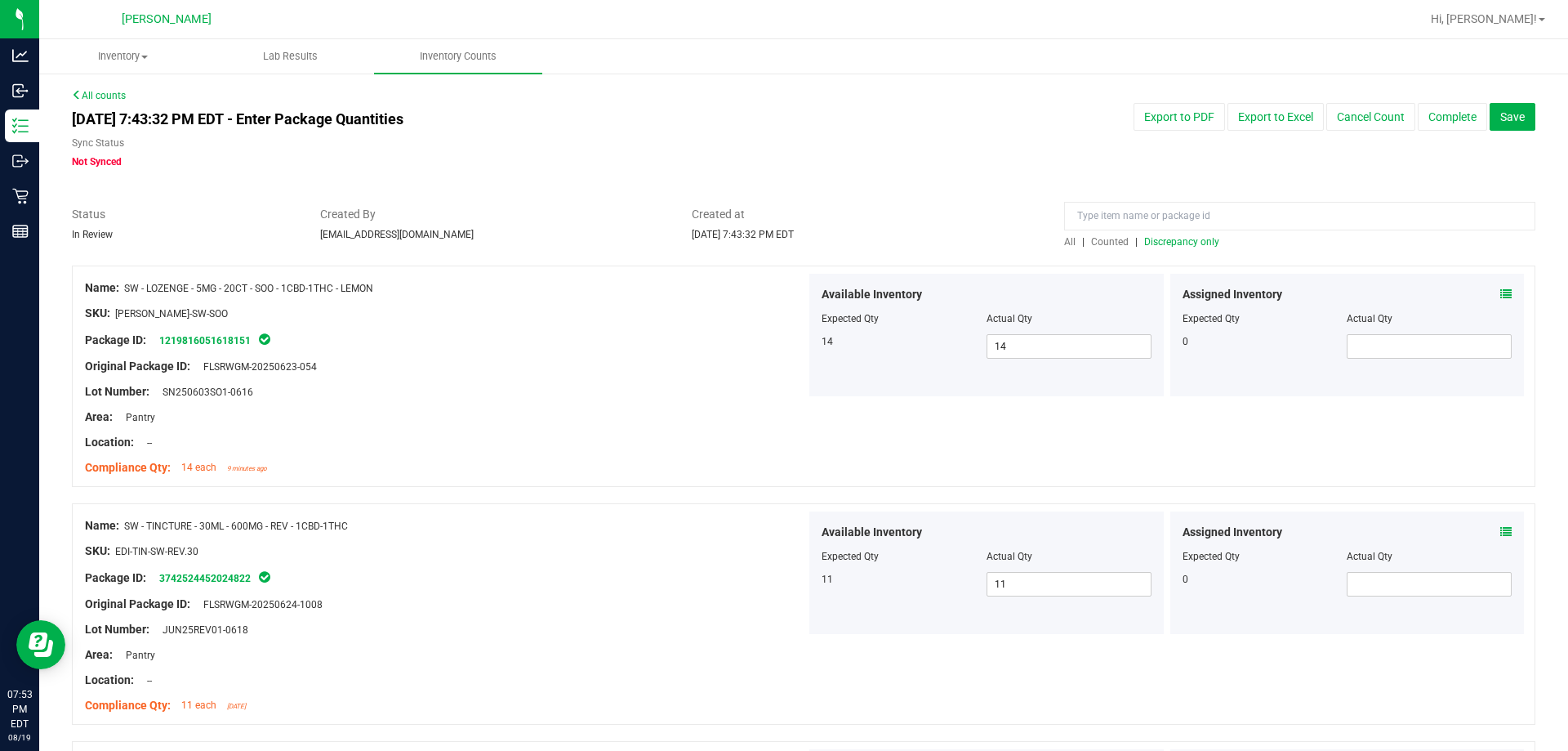
click at [784, 238] on span "Discrepancy only" at bounding box center [1181, 242] width 75 height 12
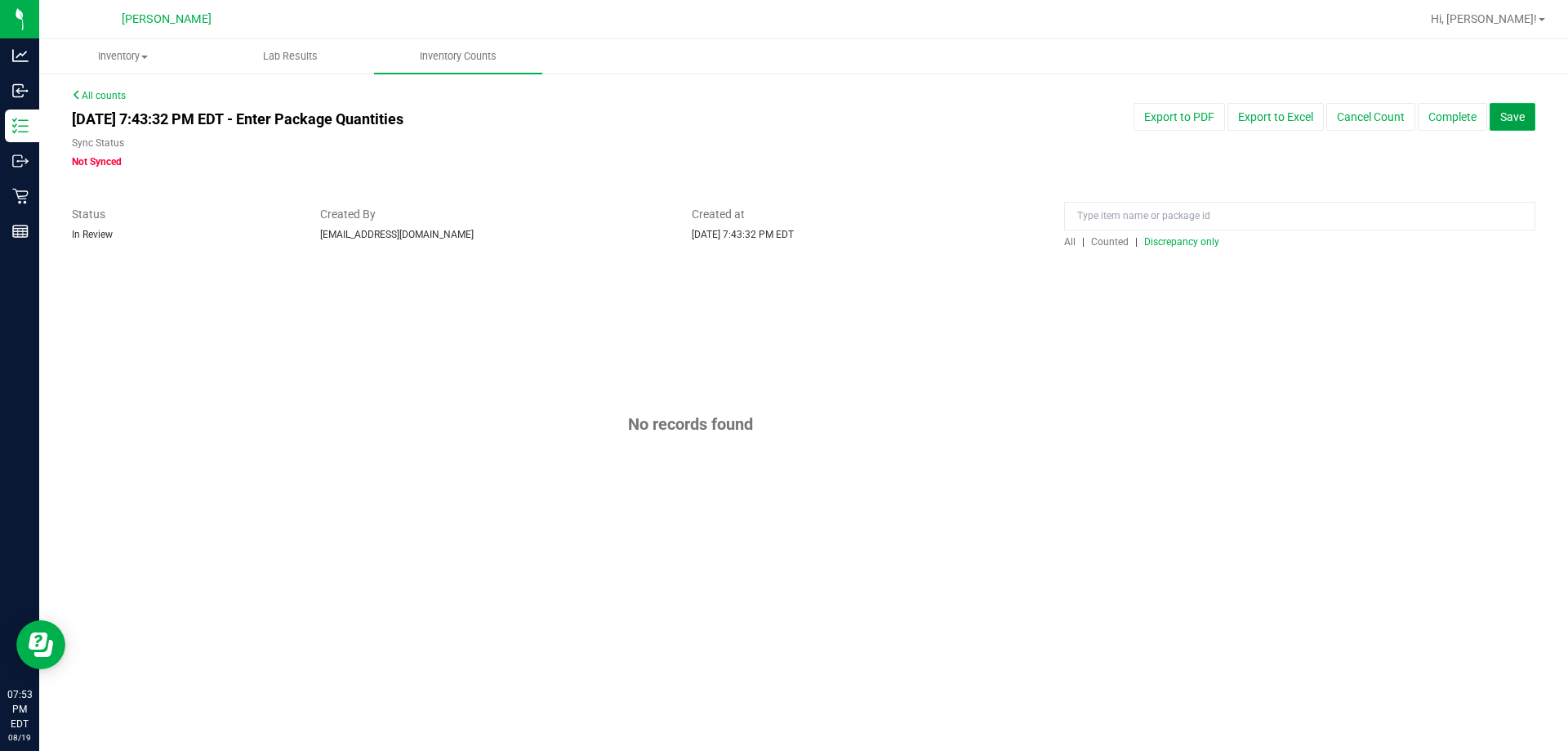
click at [784, 110] on button "Save" at bounding box center [1513, 117] width 46 height 28
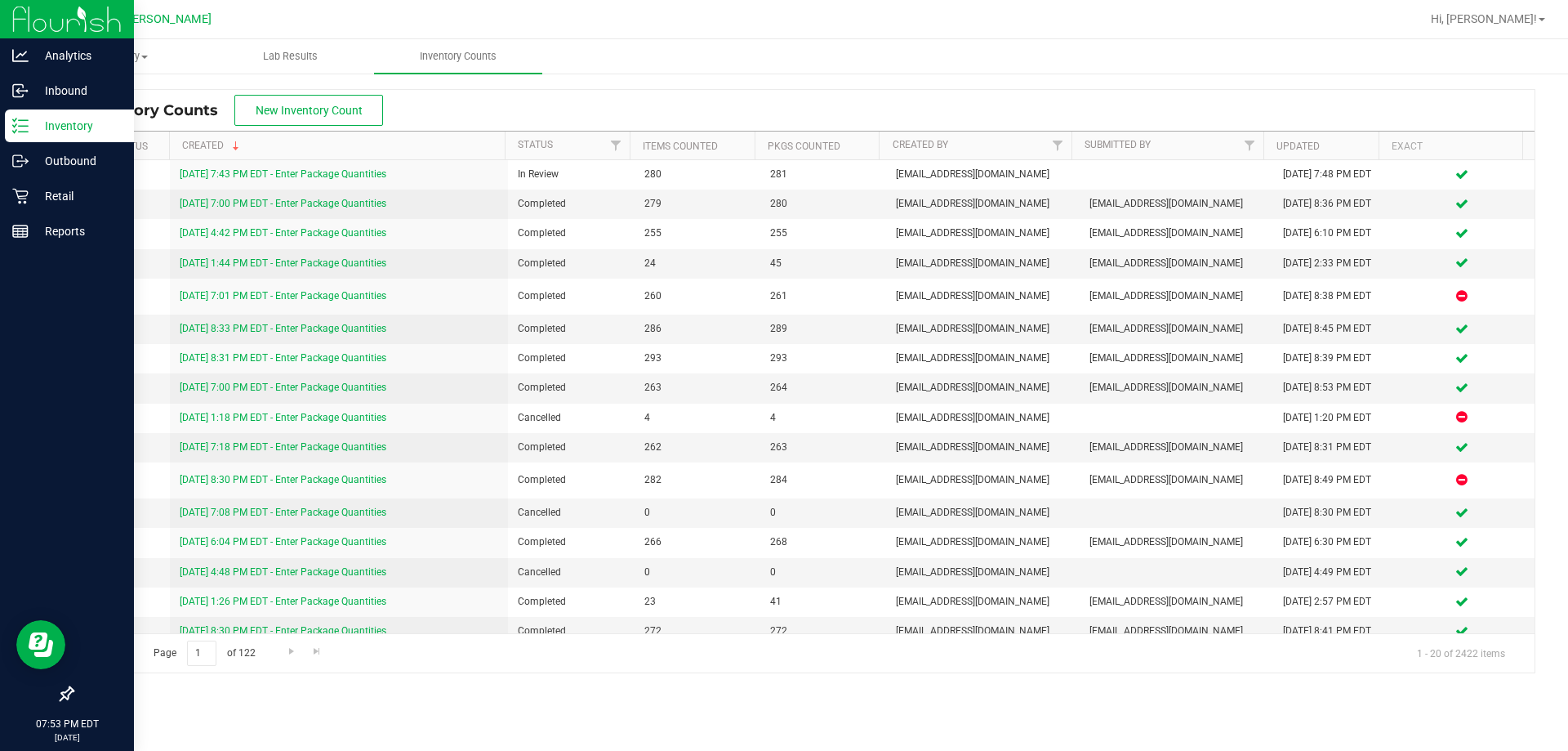
click at [33, 122] on p "Inventory" at bounding box center [78, 125] width 98 height 19
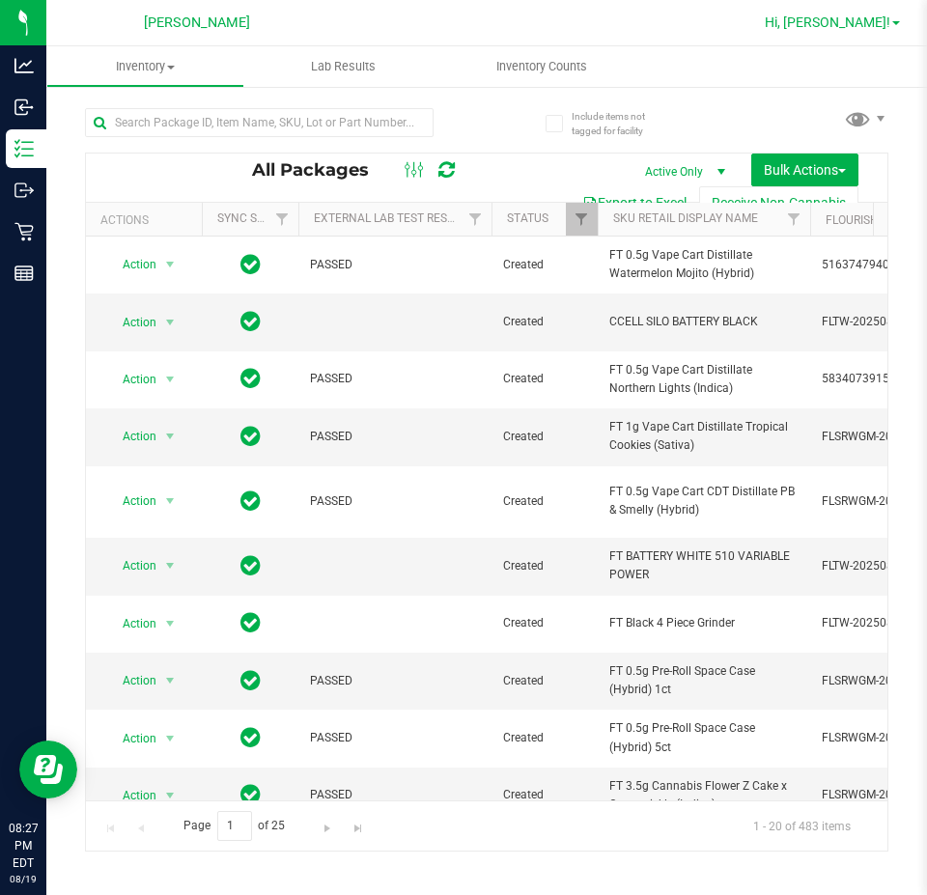
click at [878, 26] on span "Hi, [PERSON_NAME]!" at bounding box center [826, 21] width 125 height 15
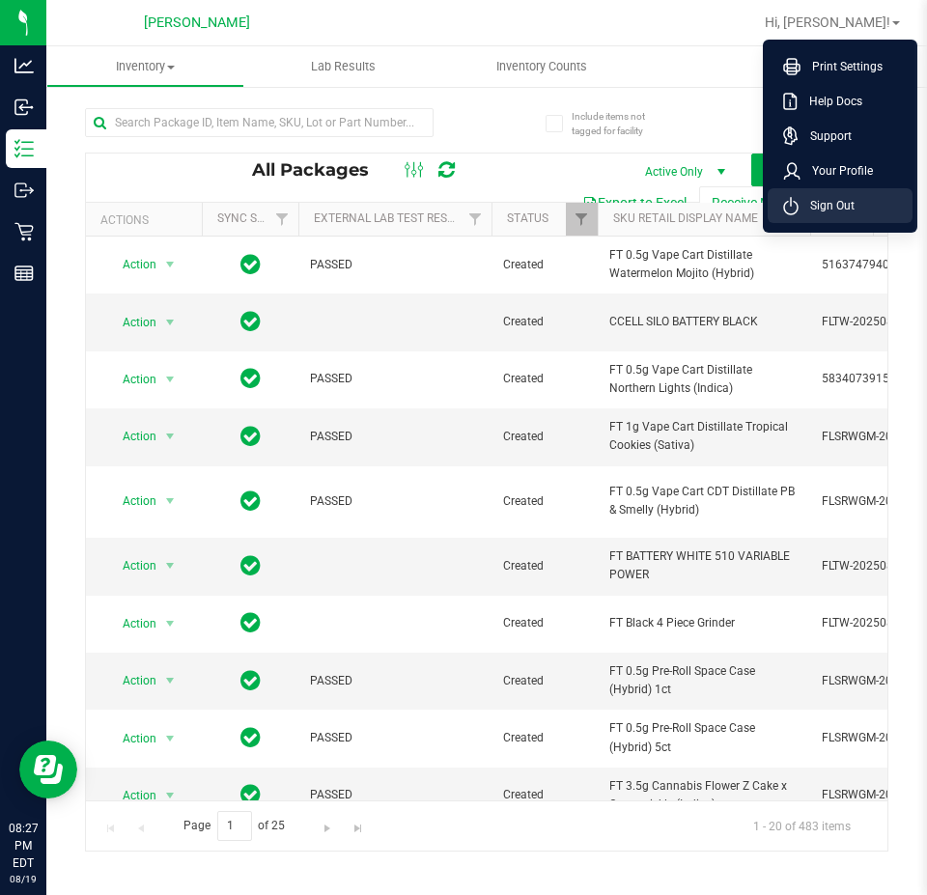
click at [866, 203] on li "Sign Out" at bounding box center [839, 205] width 145 height 35
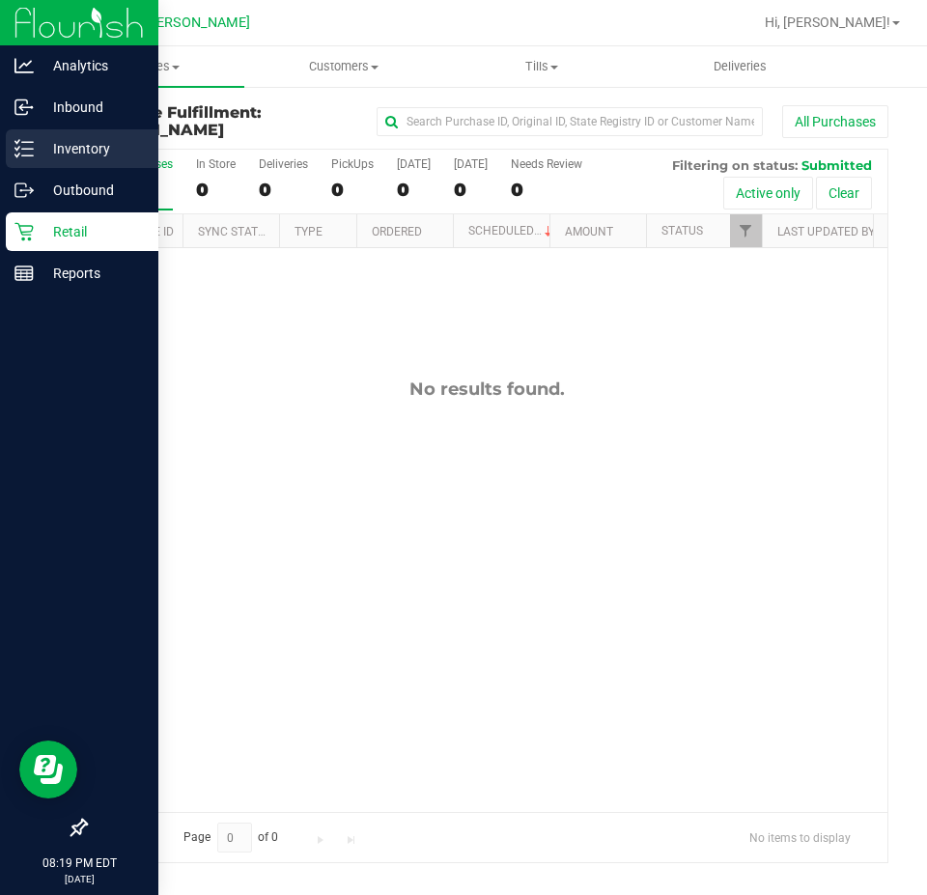
click at [37, 142] on p "Inventory" at bounding box center [92, 148] width 116 height 23
